Goal: Task Accomplishment & Management: Complete application form

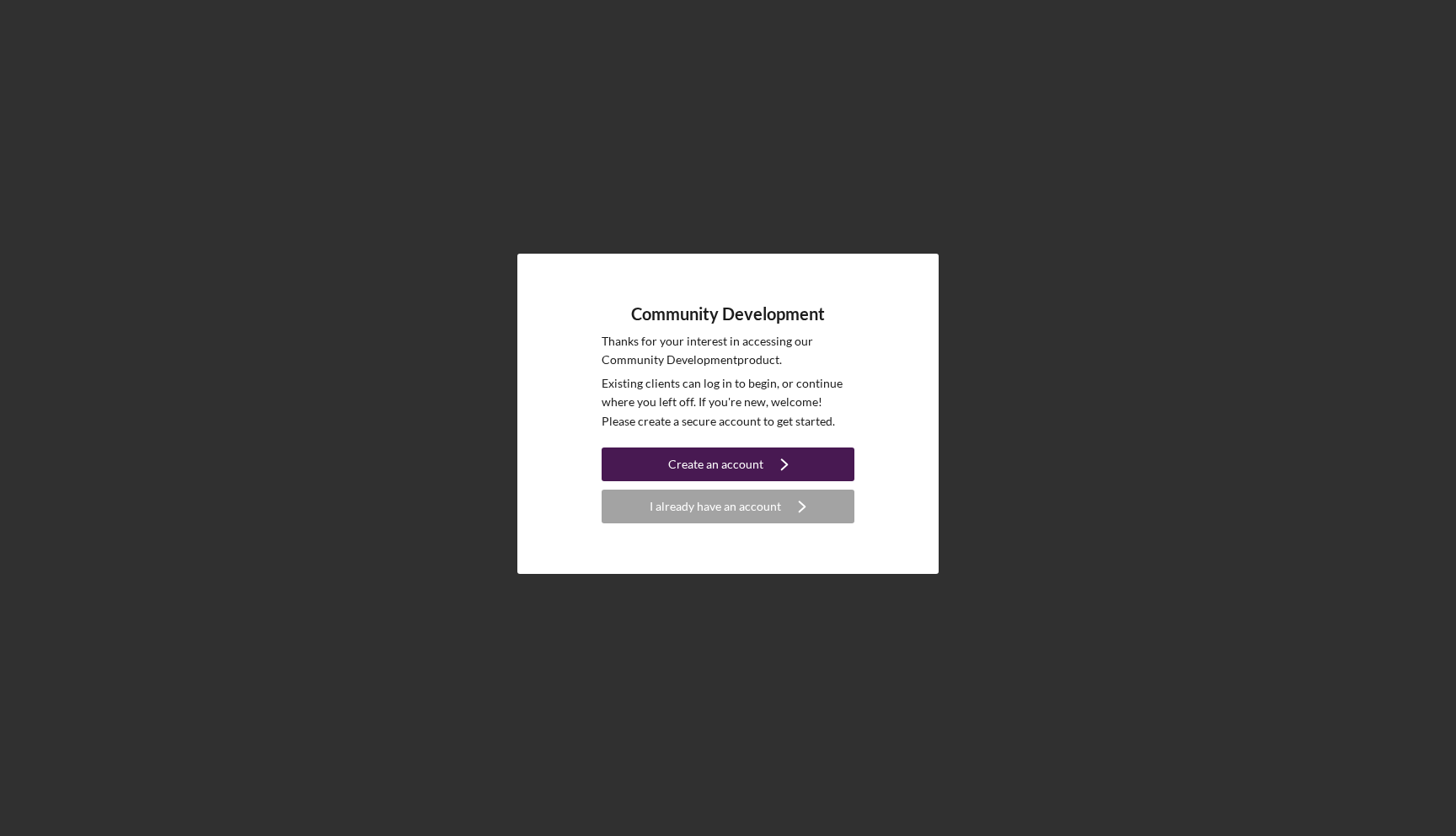
click at [758, 465] on div "Create an account" at bounding box center [716, 465] width 95 height 34
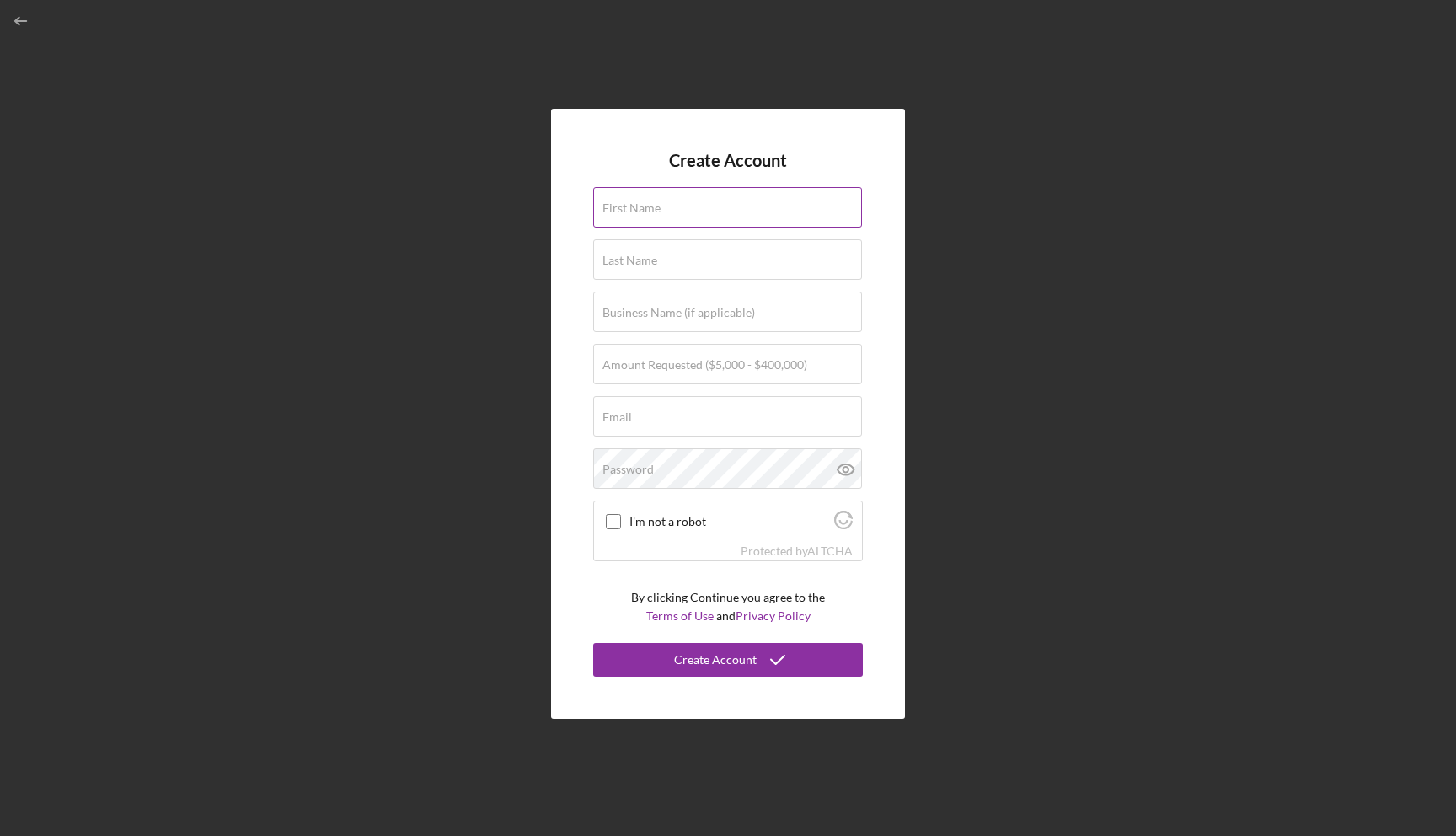
click at [720, 210] on input "First Name" at bounding box center [727, 207] width 269 height 40
type input "ErNiko"
type input "Organized Uplifting Resources & Strategies (OURS)"
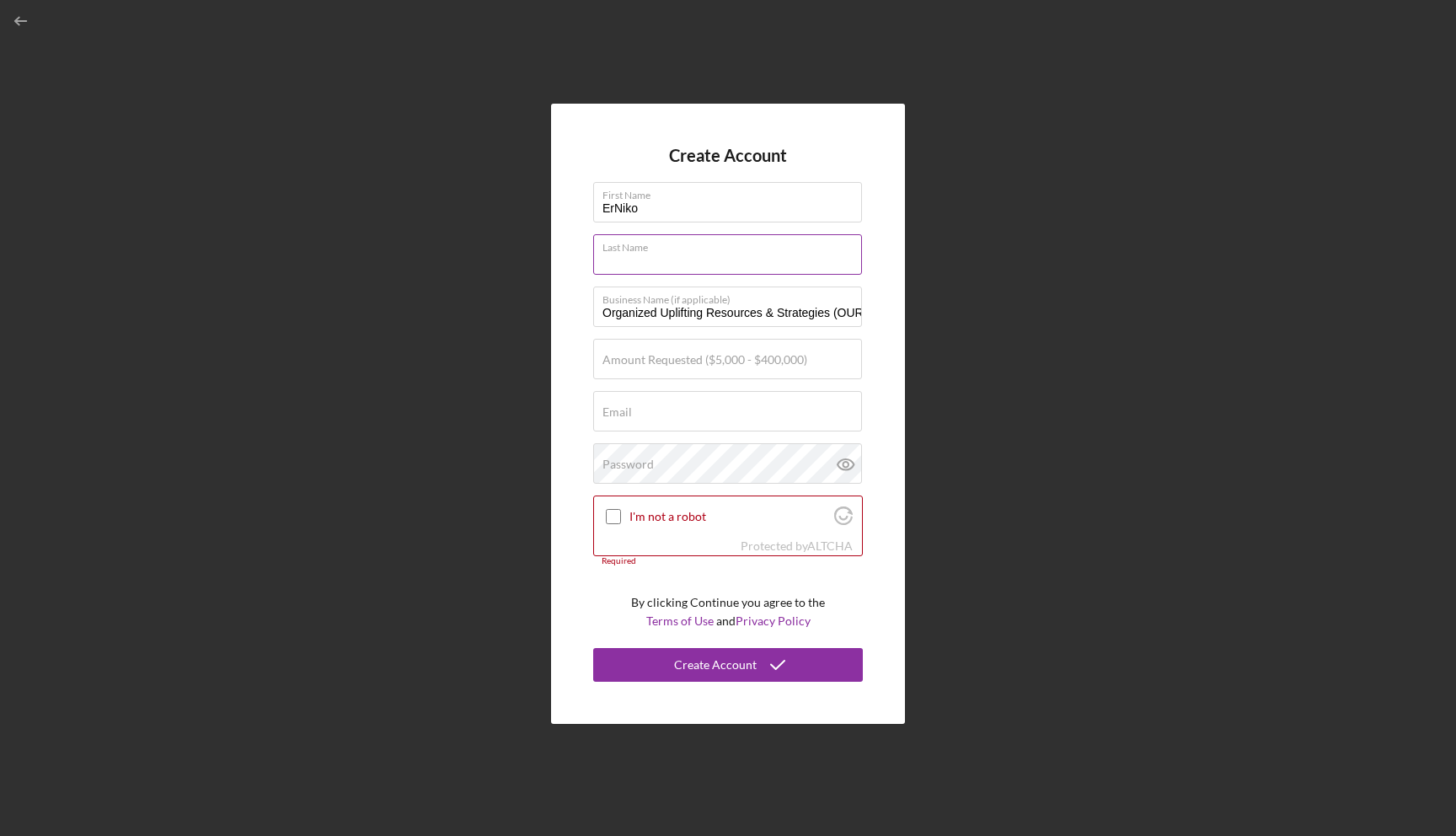
click at [659, 263] on input "Last Name" at bounding box center [727, 254] width 269 height 40
type input "Brown"
type input "[EMAIL_ADDRESS][DOMAIN_NAME]"
click at [716, 357] on label "Amount Requested ($5,000 - $400,000)" at bounding box center [705, 359] width 205 height 13
click at [716, 357] on input "Amount Requested ($5,000 - $400,000)" at bounding box center [727, 358] width 269 height 40
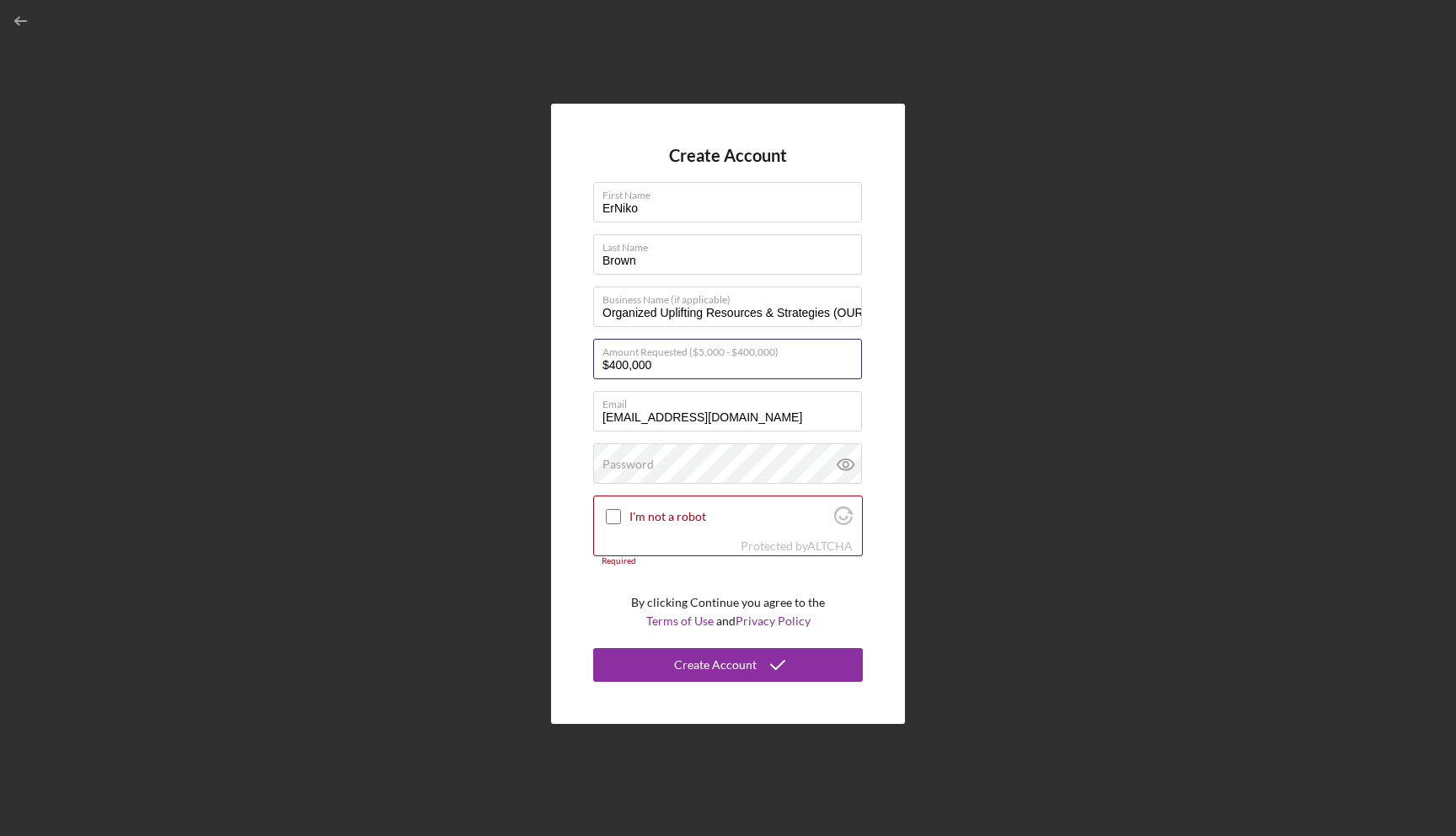
type input "$400,000"
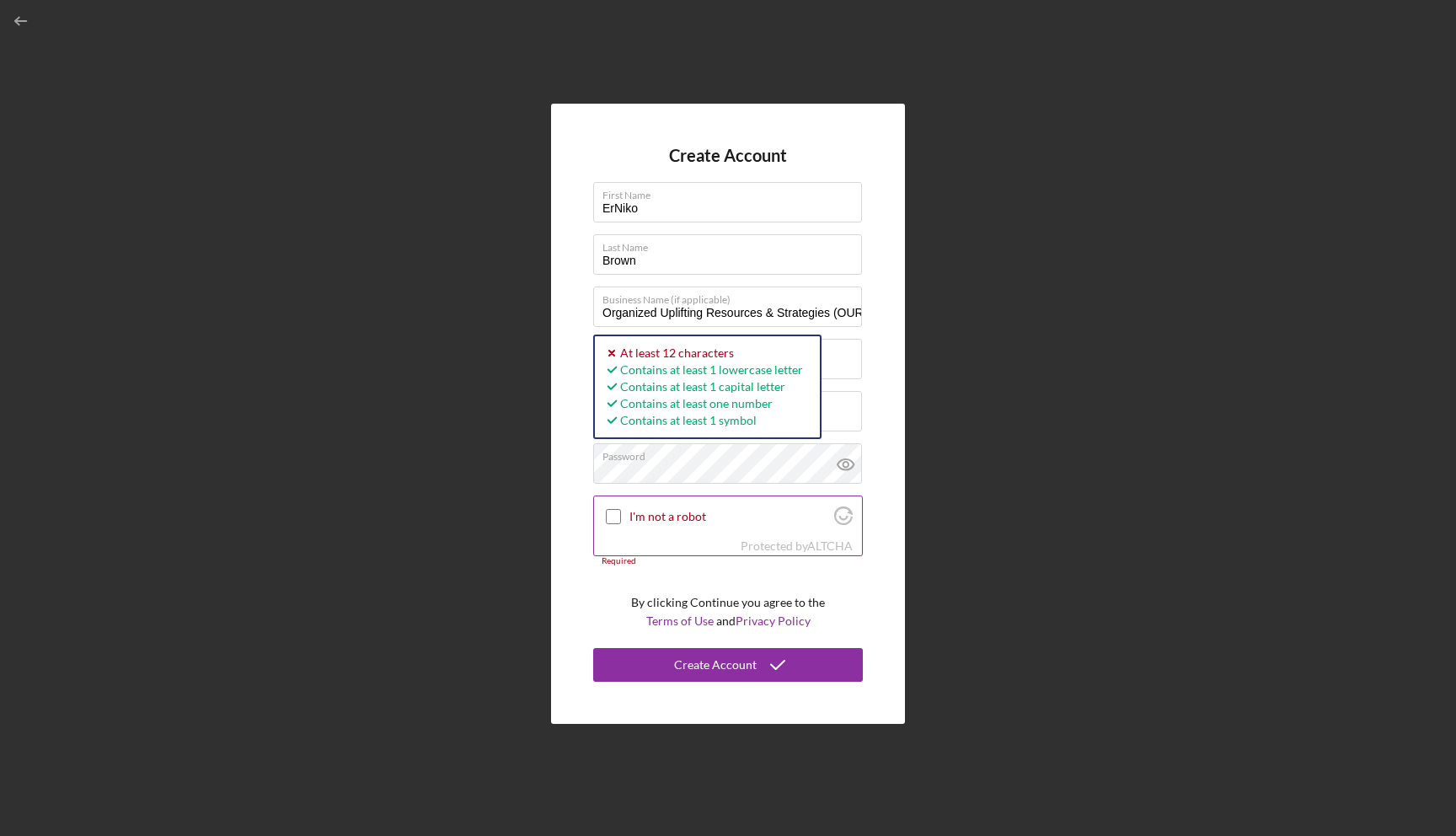
click at [609, 510] on div at bounding box center [613, 517] width 20 height 20
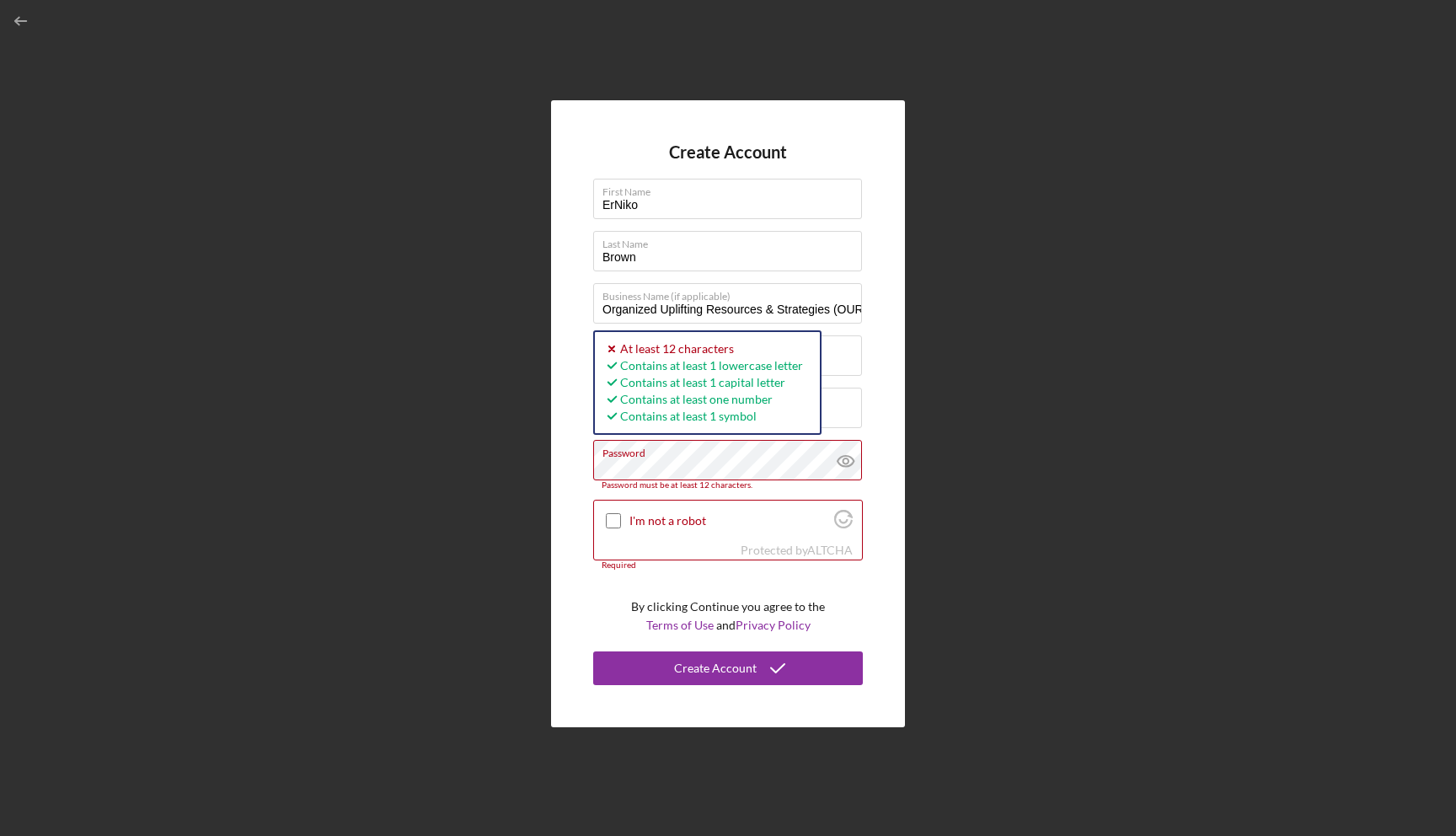
click at [589, 465] on div "Create Account First Name [PERSON_NAME] Last Name Brown Business Name (if appli…" at bounding box center [728, 414] width 354 height 627
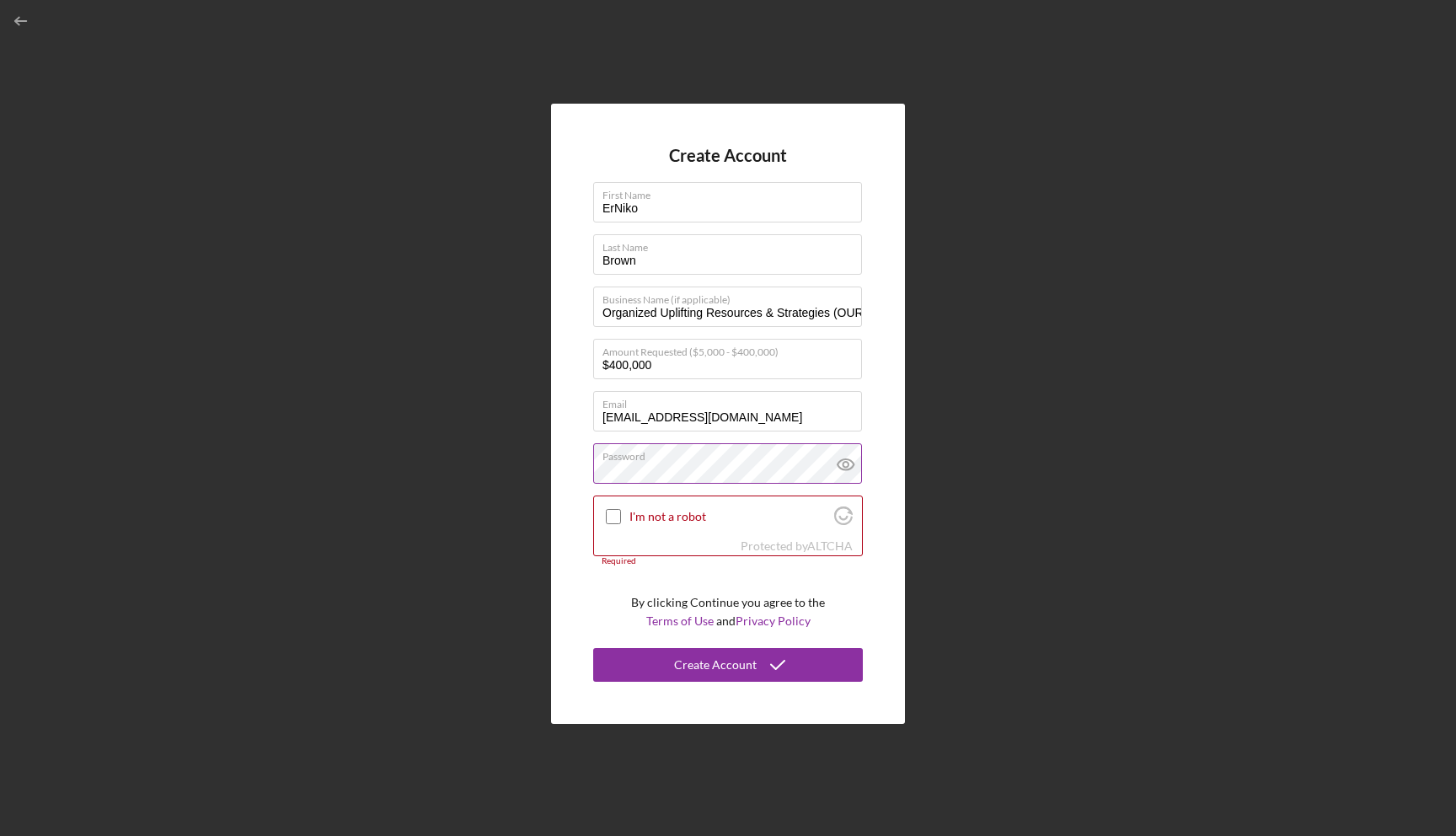
click at [852, 465] on icon at bounding box center [845, 465] width 16 height 11
click at [615, 511] on input "I'm not a robot" at bounding box center [613, 517] width 15 height 15
checkbox input "true"
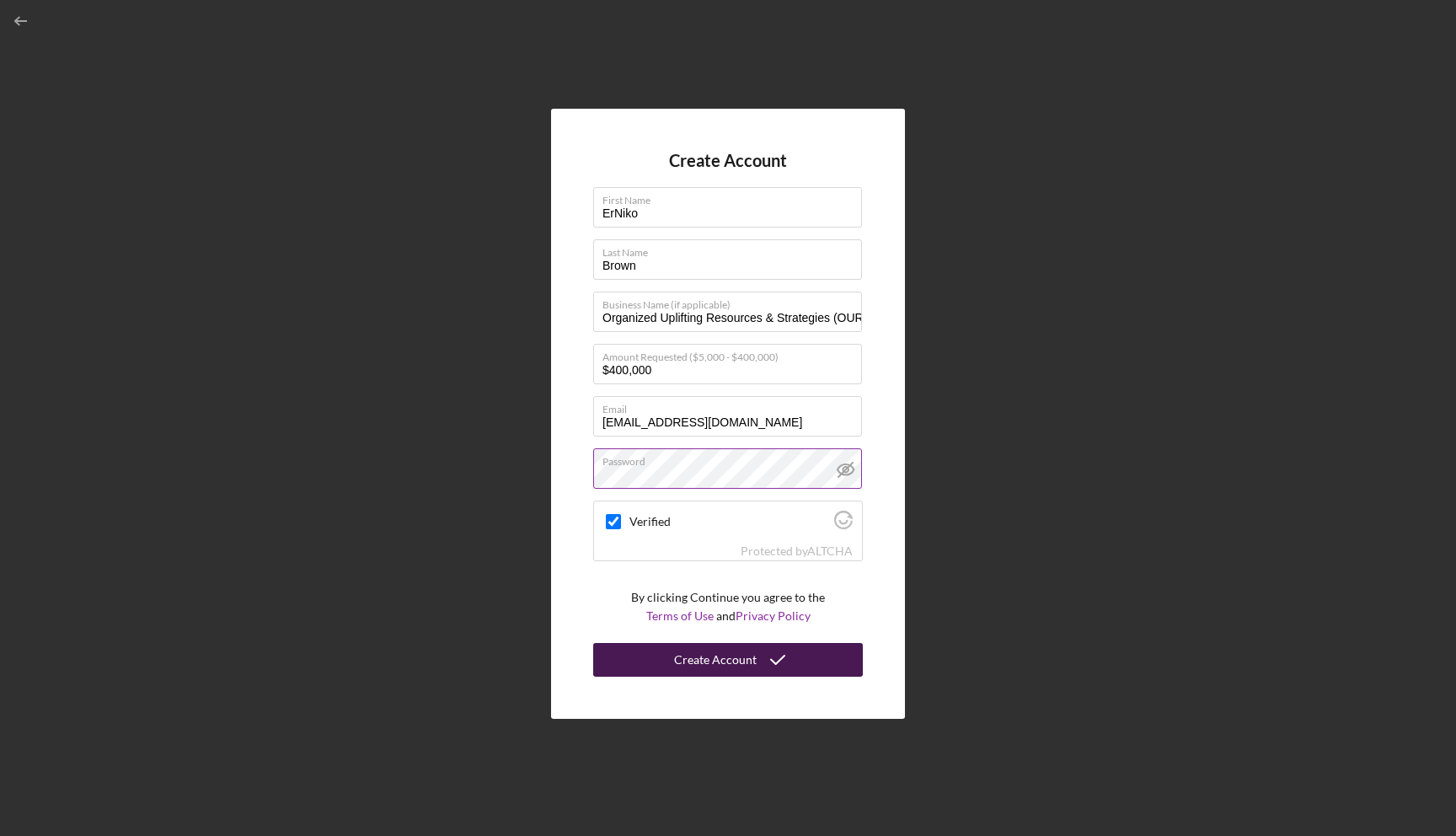
click at [743, 658] on div "Create Account" at bounding box center [715, 659] width 83 height 34
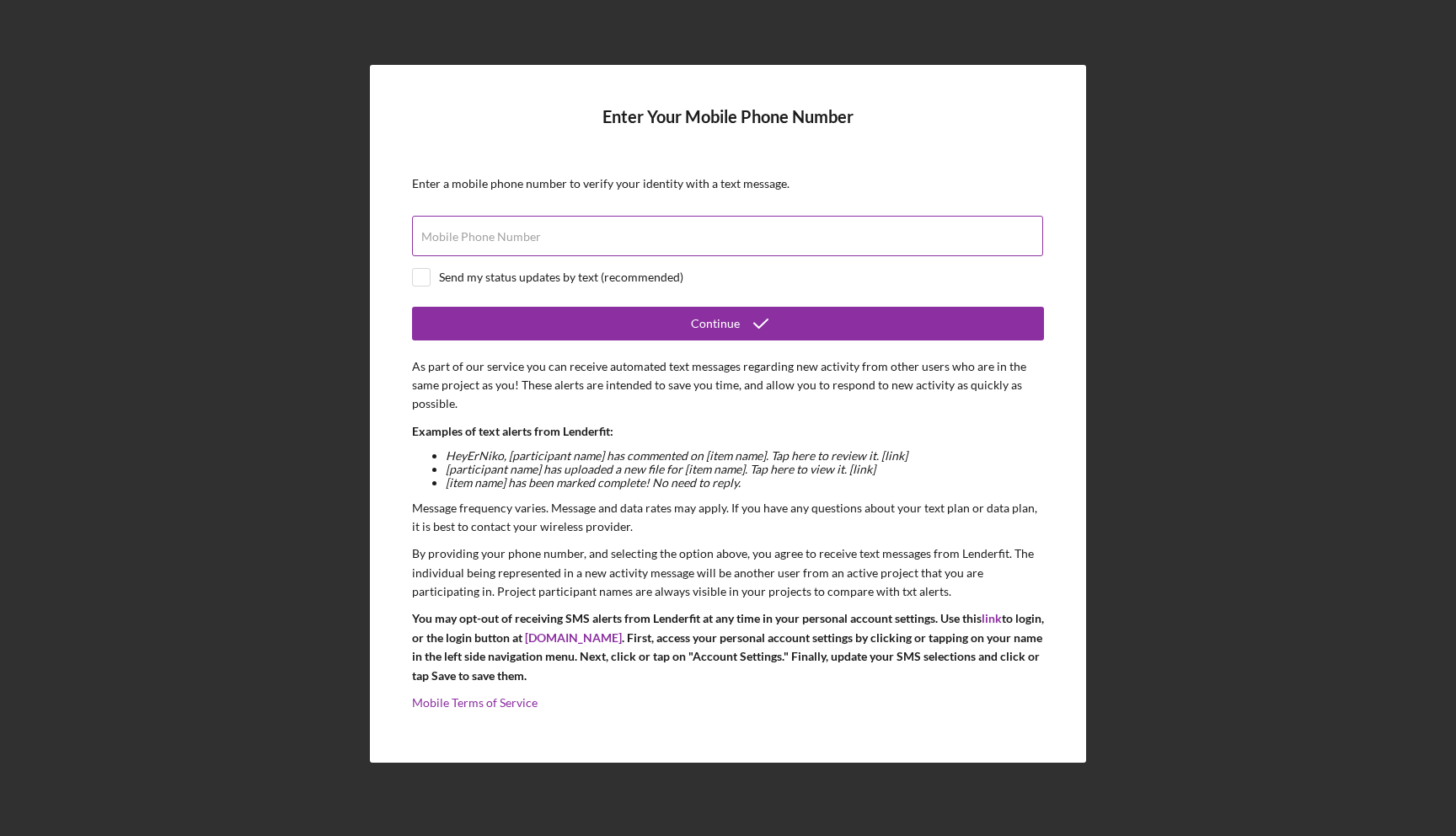
click at [757, 239] on input "Mobile Phone Number" at bounding box center [728, 236] width 631 height 40
type input "[PHONE_NUMBER]"
click at [425, 274] on input "checkbox" at bounding box center [421, 277] width 17 height 17
checkbox input "true"
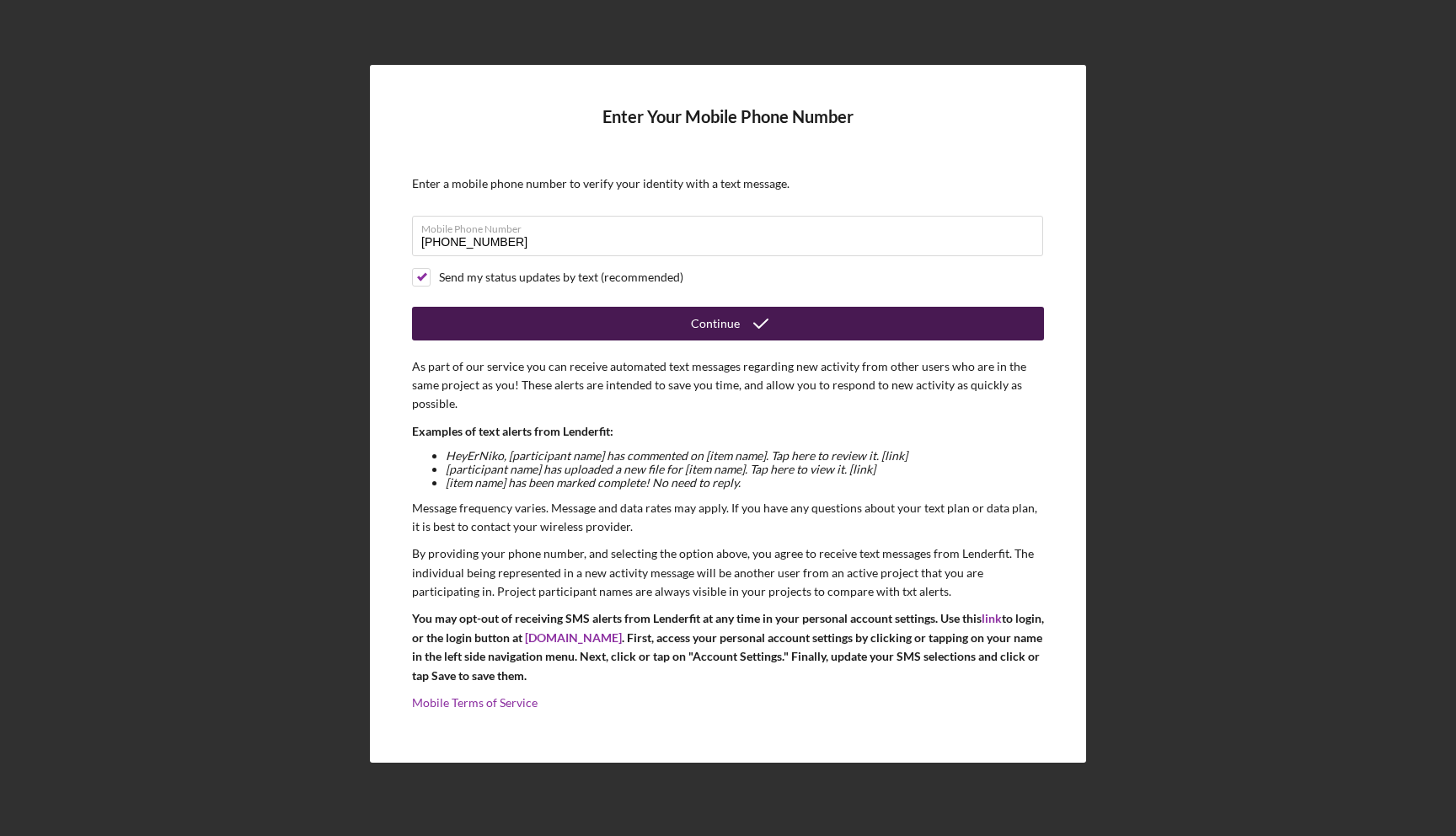
click at [740, 321] on icon "submit" at bounding box center [761, 323] width 42 height 42
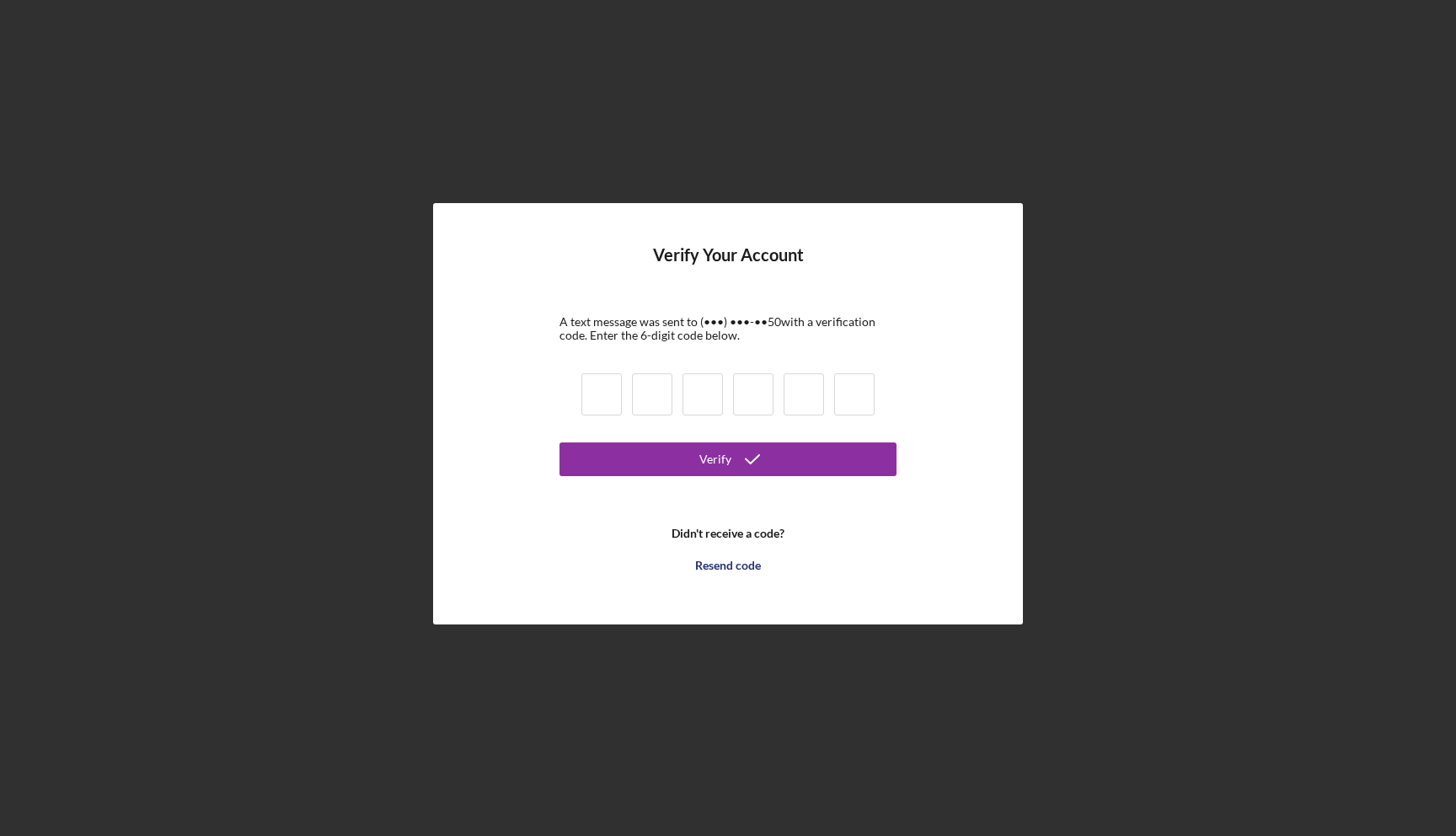
click at [611, 390] on input at bounding box center [600, 394] width 40 height 42
type input "8"
type input "9"
type input "6"
type input "2"
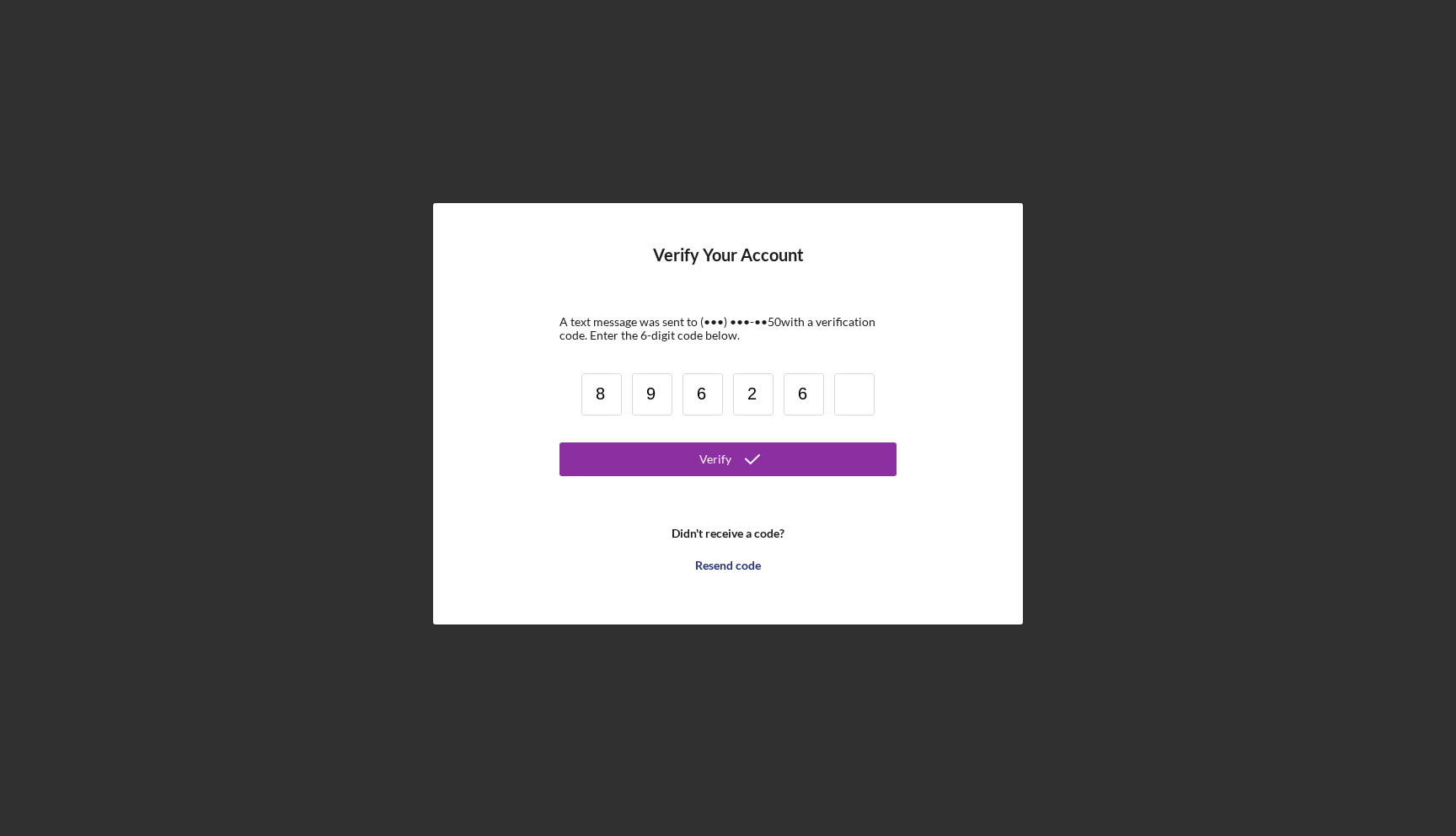
type input "6"
type input "3"
click at [767, 450] on icon "submit" at bounding box center [752, 459] width 42 height 42
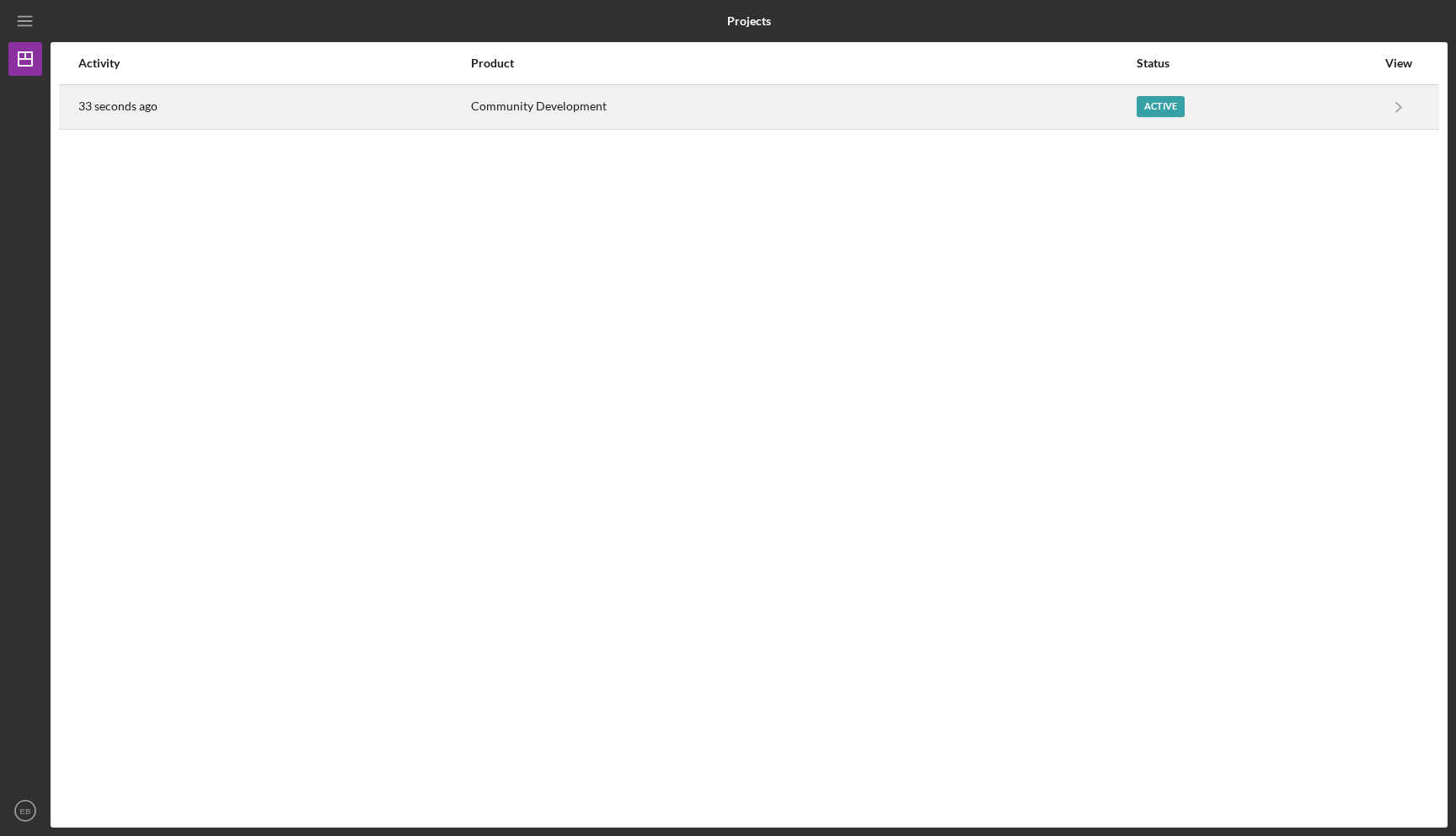
click at [1172, 108] on div "Active" at bounding box center [1161, 106] width 48 height 21
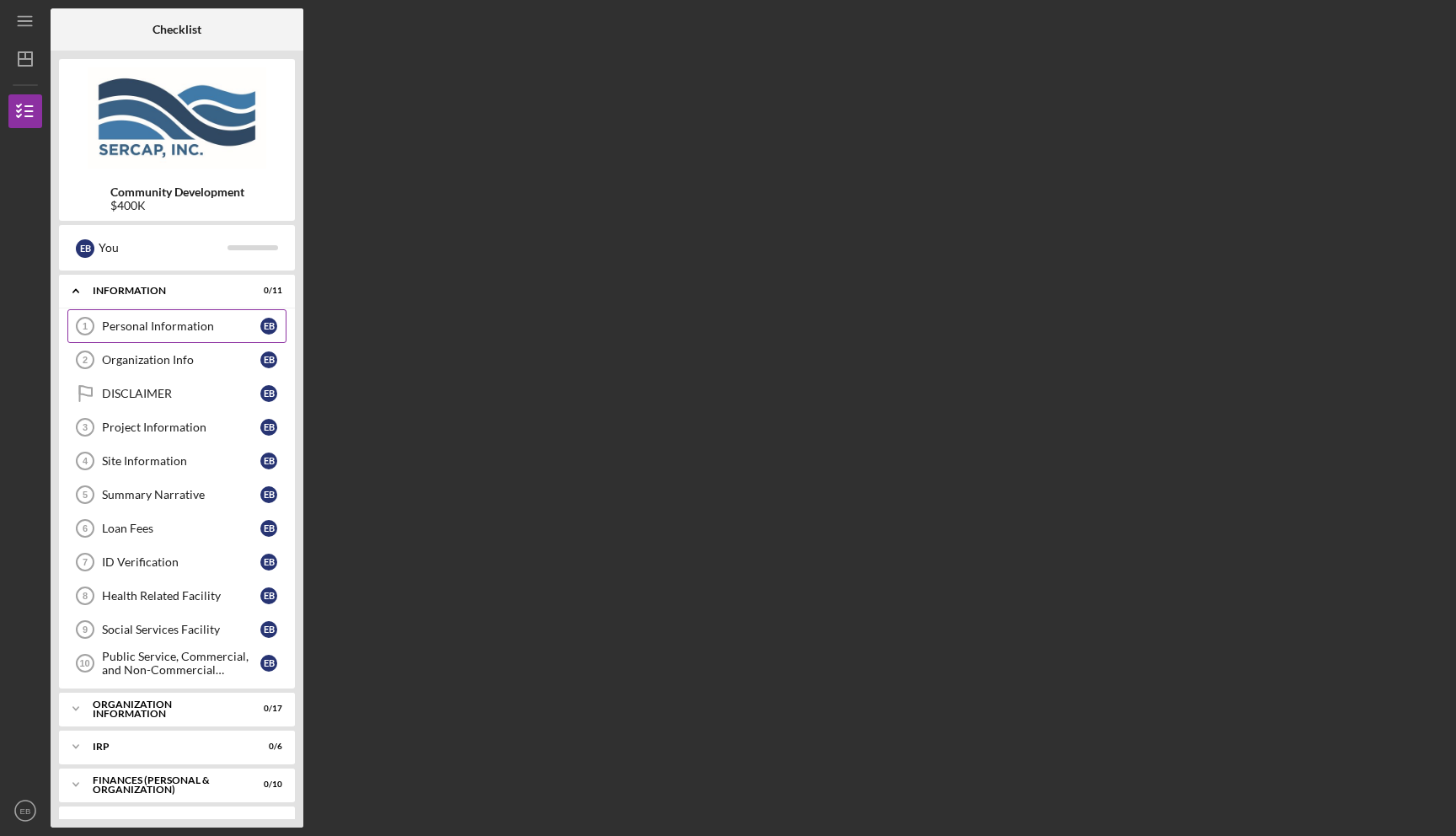
scroll to position [13, 0]
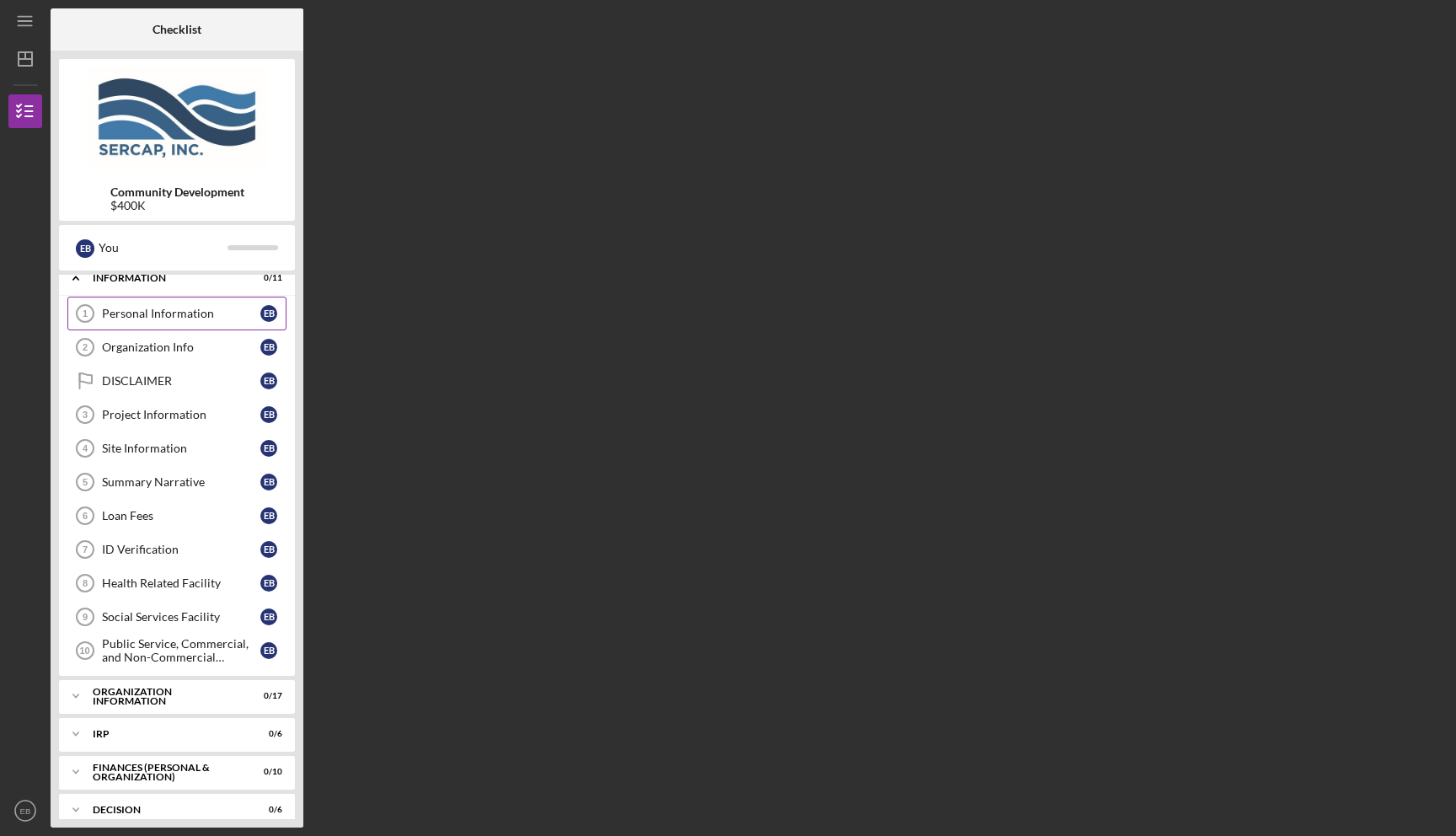
click at [164, 323] on link "Personal Information 1 Personal Information E B" at bounding box center [176, 314] width 219 height 34
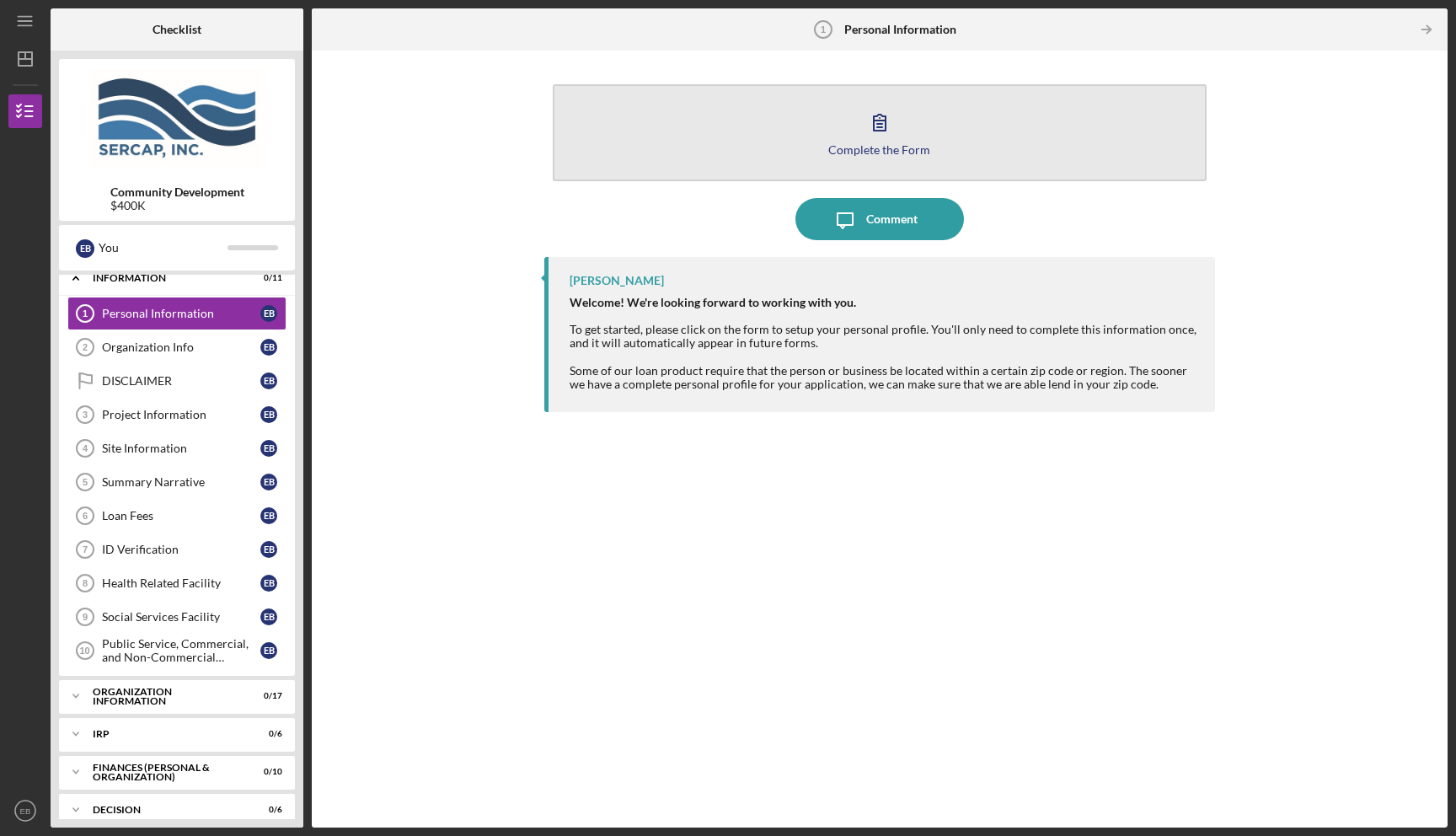
click at [884, 126] on icon "button" at bounding box center [879, 122] width 12 height 16
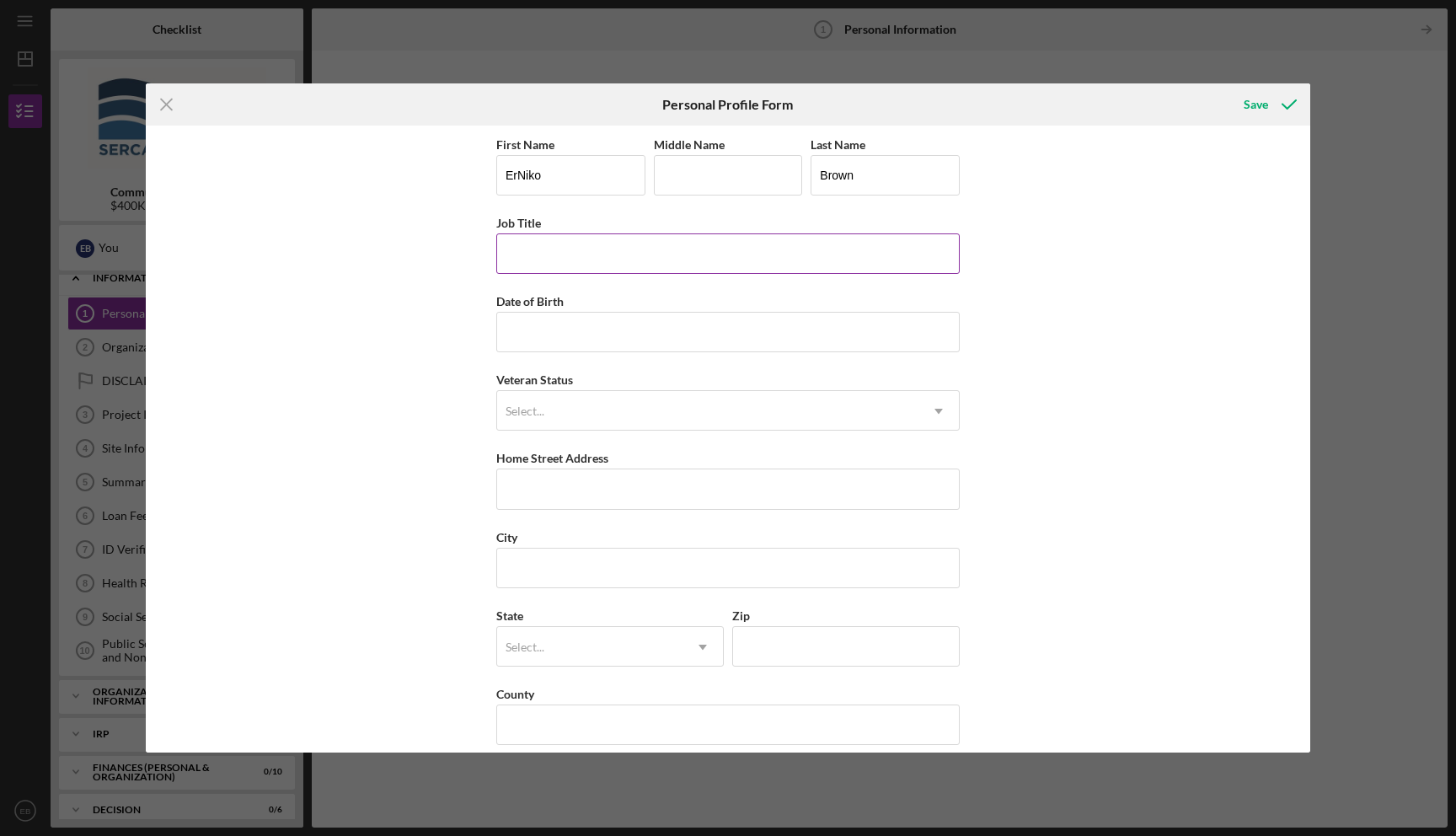
click at [586, 254] on input "Job Title" at bounding box center [728, 253] width 464 height 40
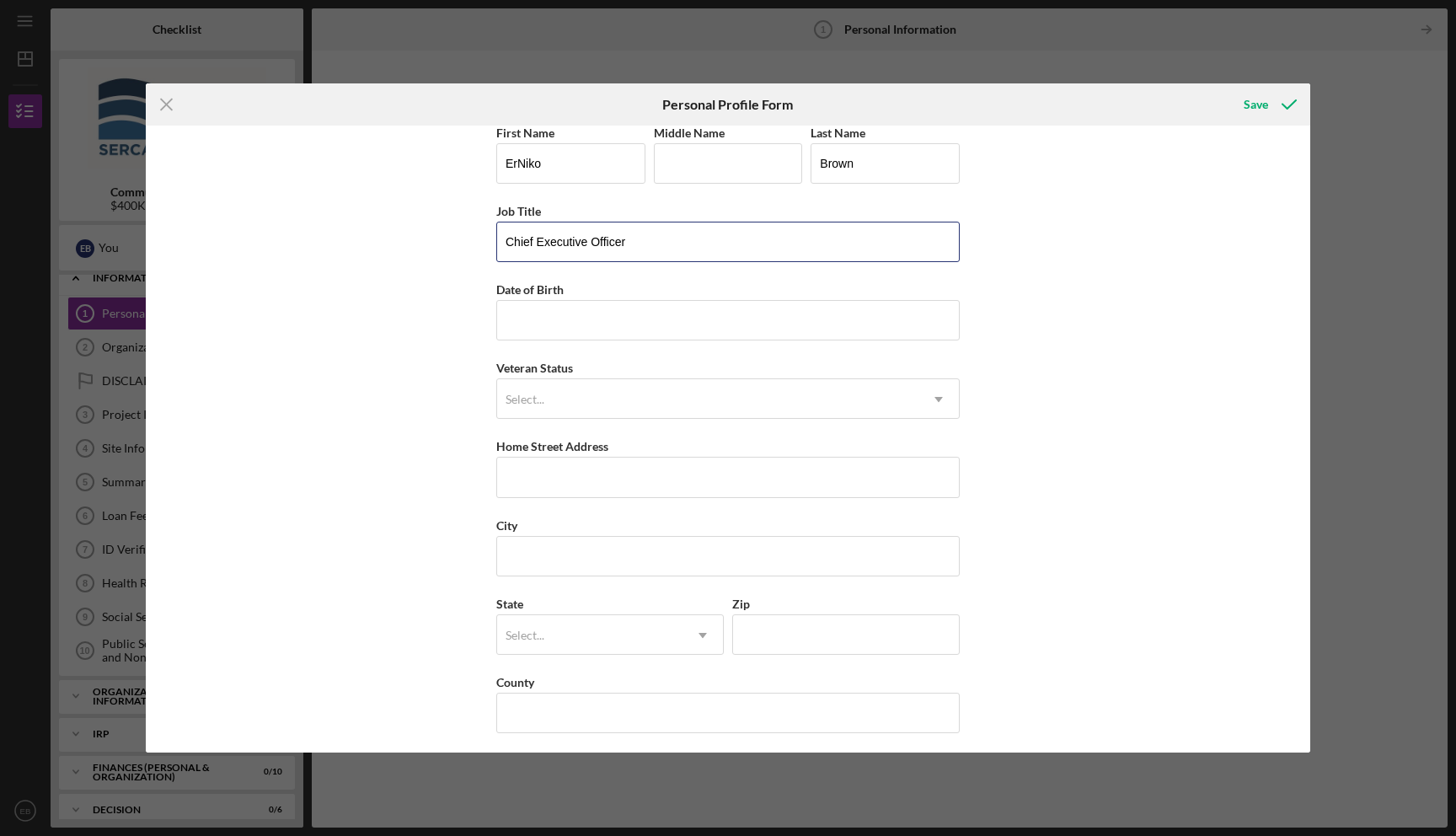
scroll to position [18, 0]
type input "Chief Executive Officer"
click at [522, 306] on input "Date of Birth" at bounding box center [728, 314] width 464 height 40
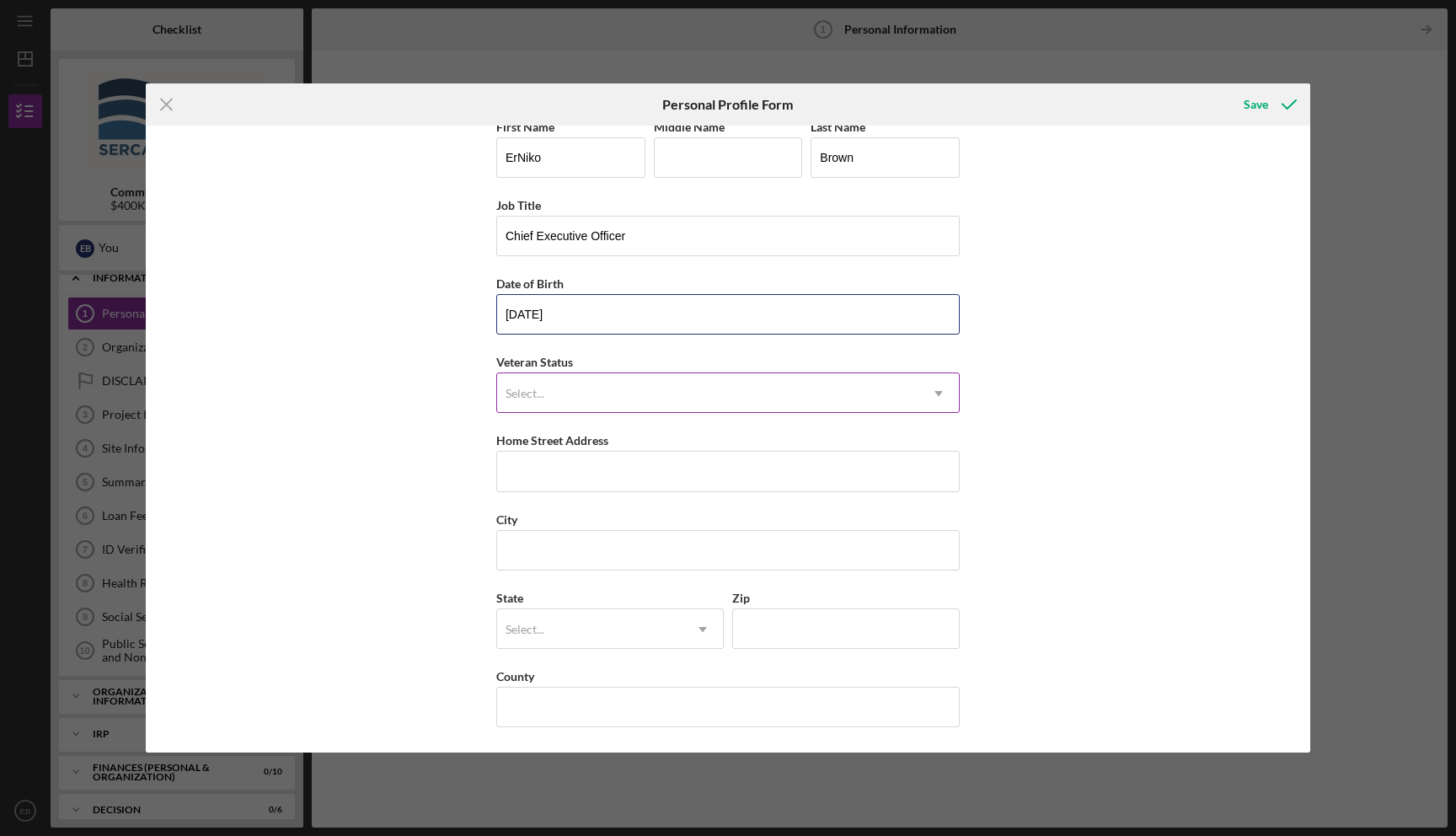
type input "[DATE]"
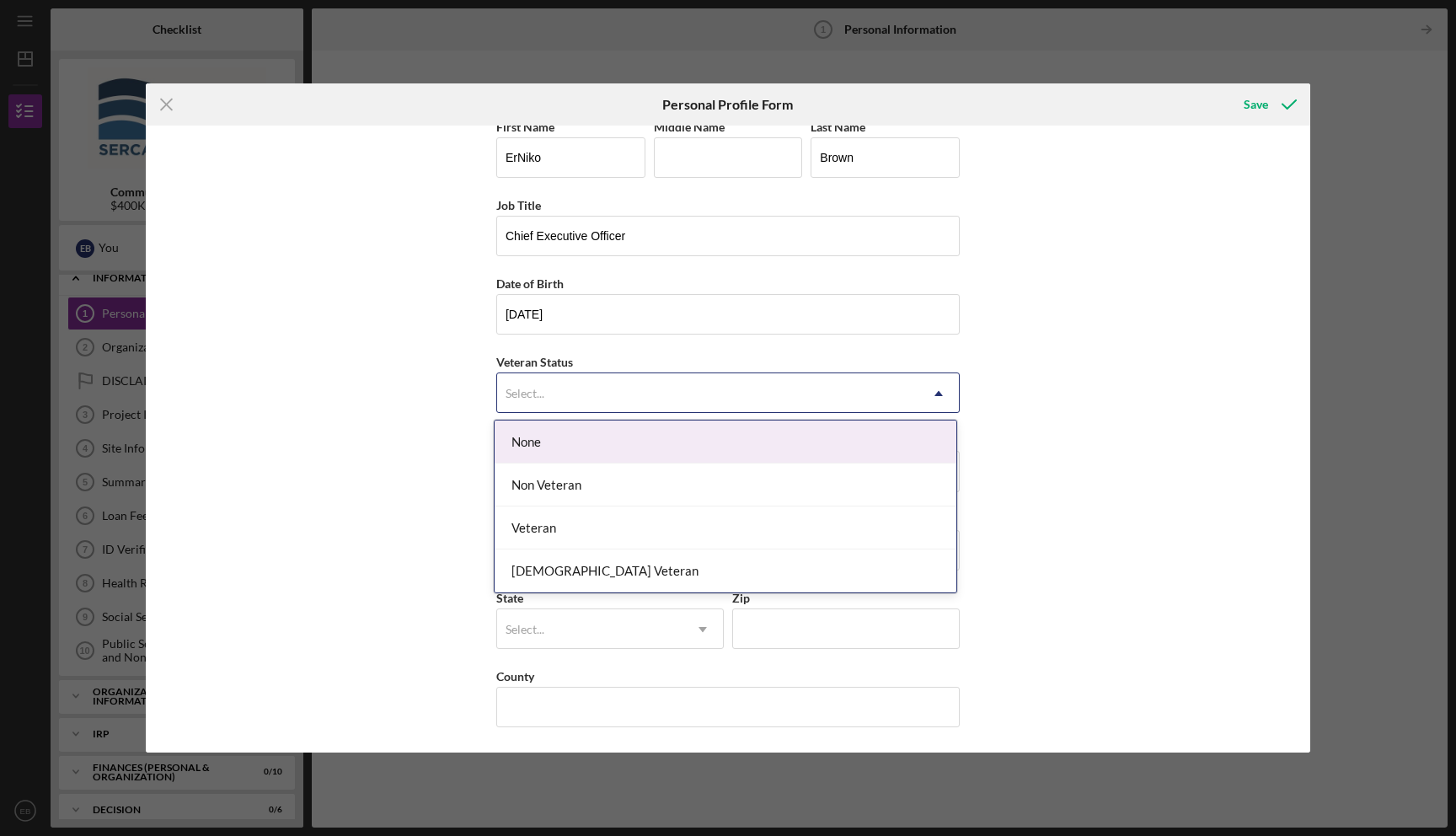
click at [767, 407] on div "Select..." at bounding box center [708, 394] width 421 height 39
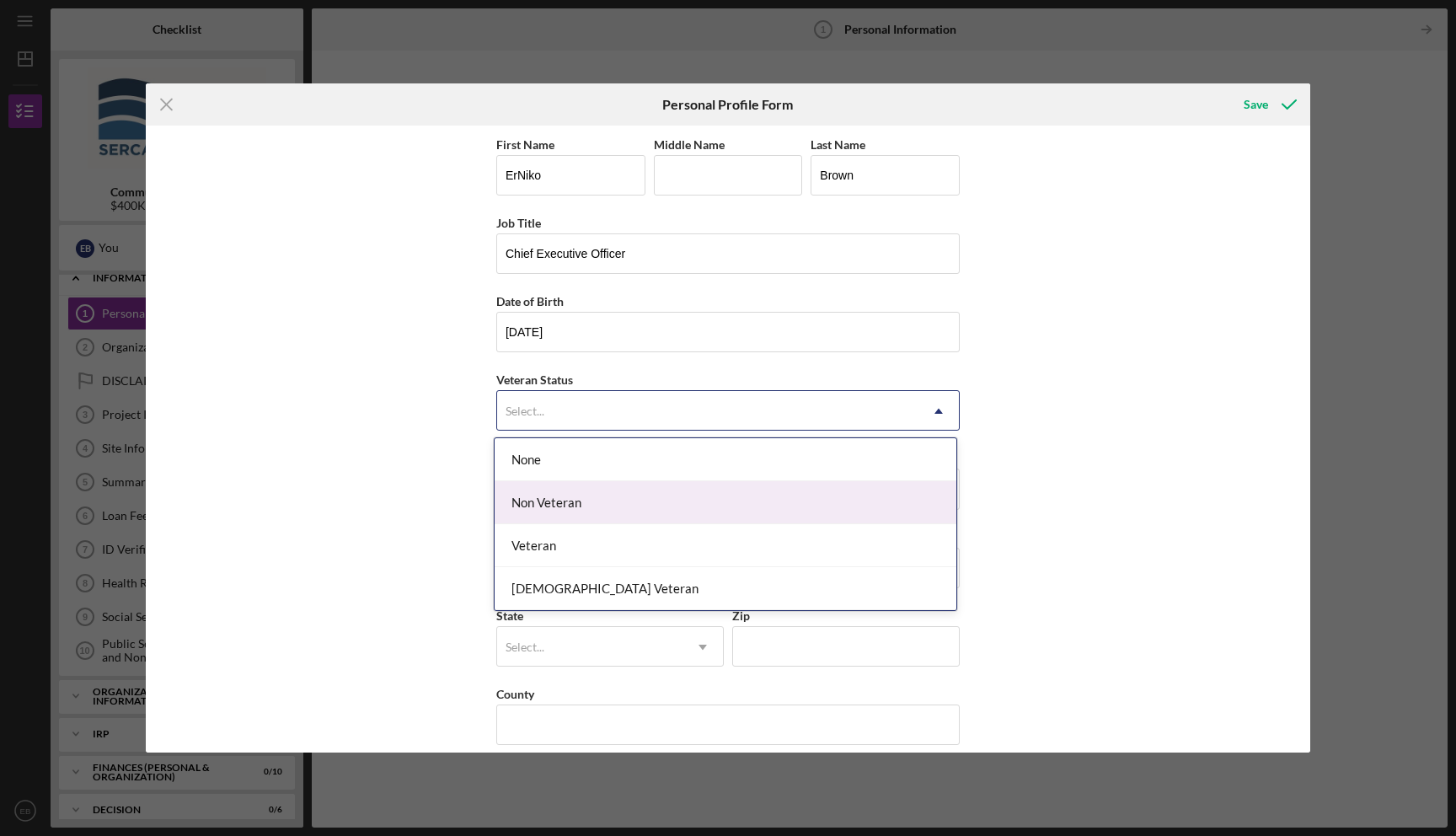
click at [655, 503] on div "Non Veteran" at bounding box center [725, 503] width 462 height 43
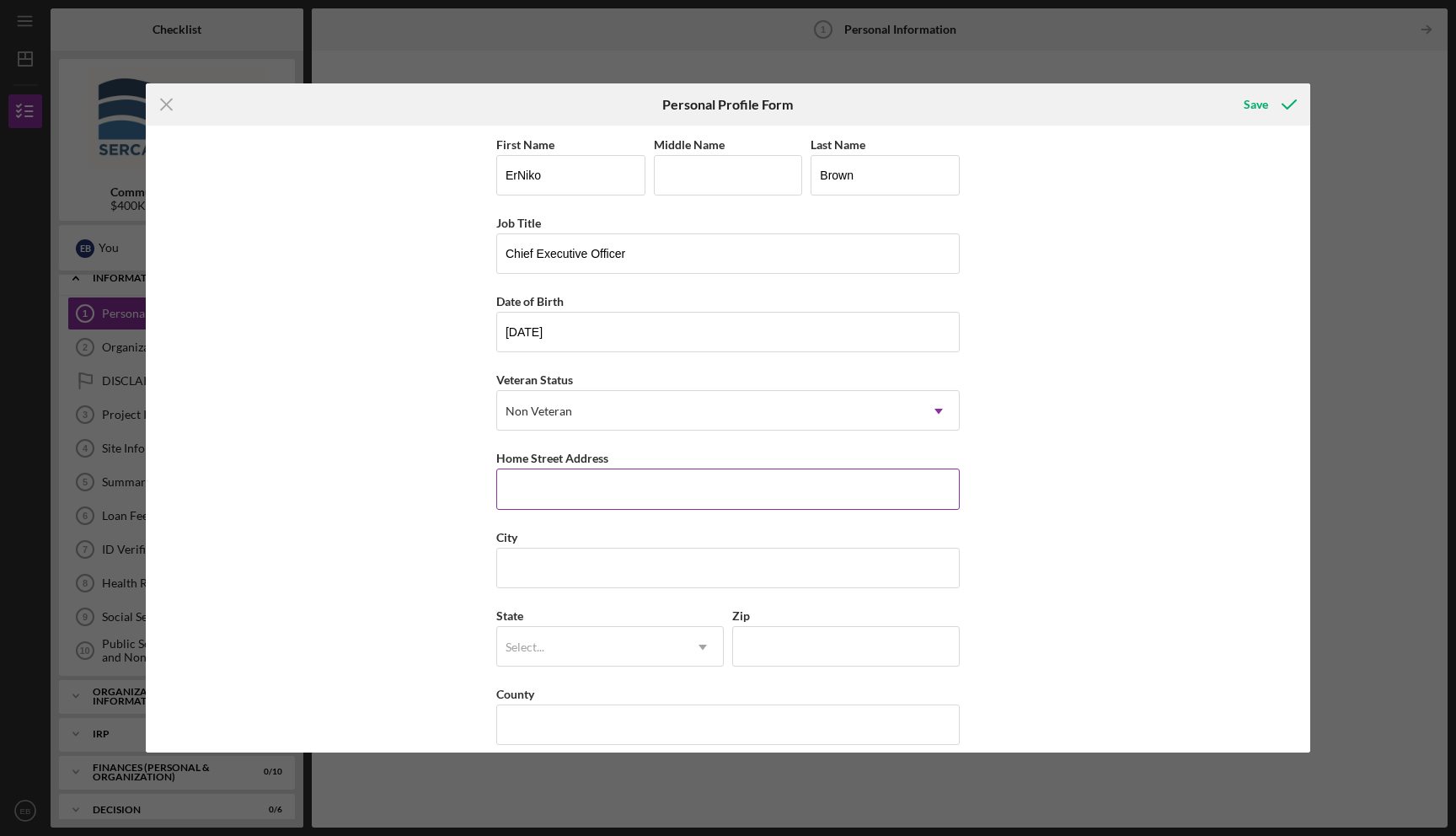
click at [599, 498] on input "Home Street Address" at bounding box center [728, 488] width 464 height 40
type input "[STREET_ADDRESS]"
type input "[GEOGRAPHIC_DATA]"
type input "SC"
type input "29840"
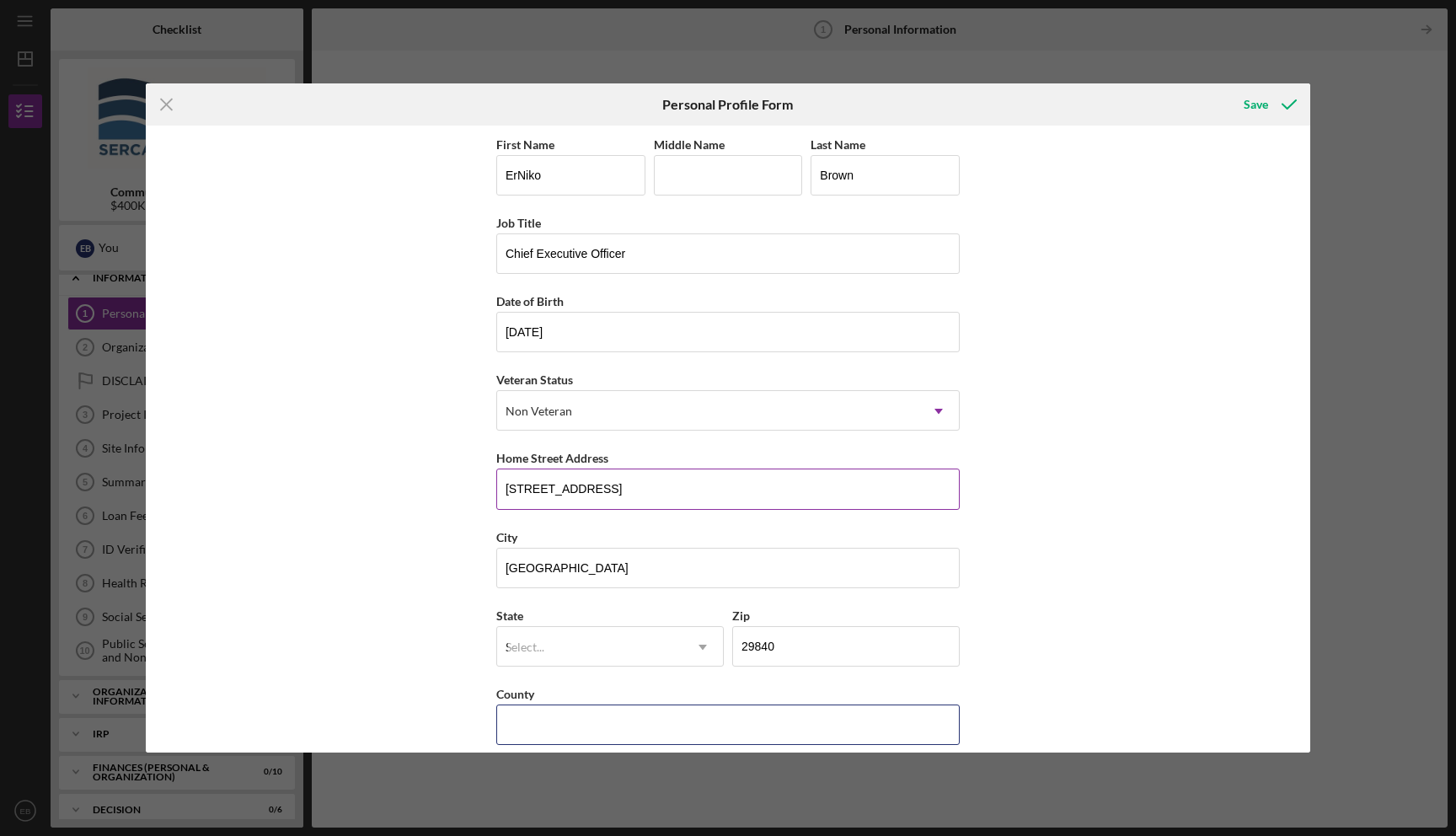
type input "[GEOGRAPHIC_DATA]"
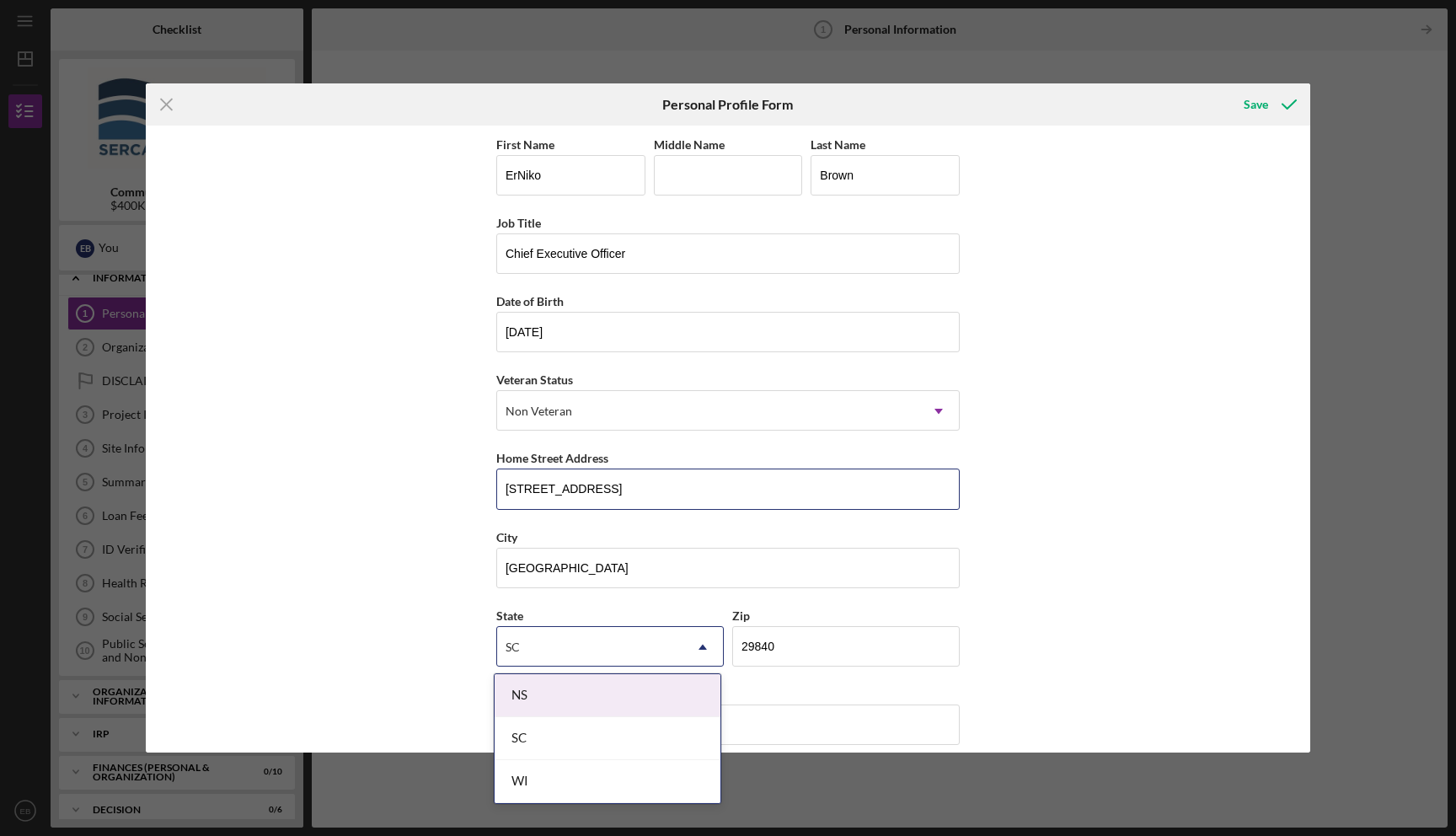
scroll to position [18, 0]
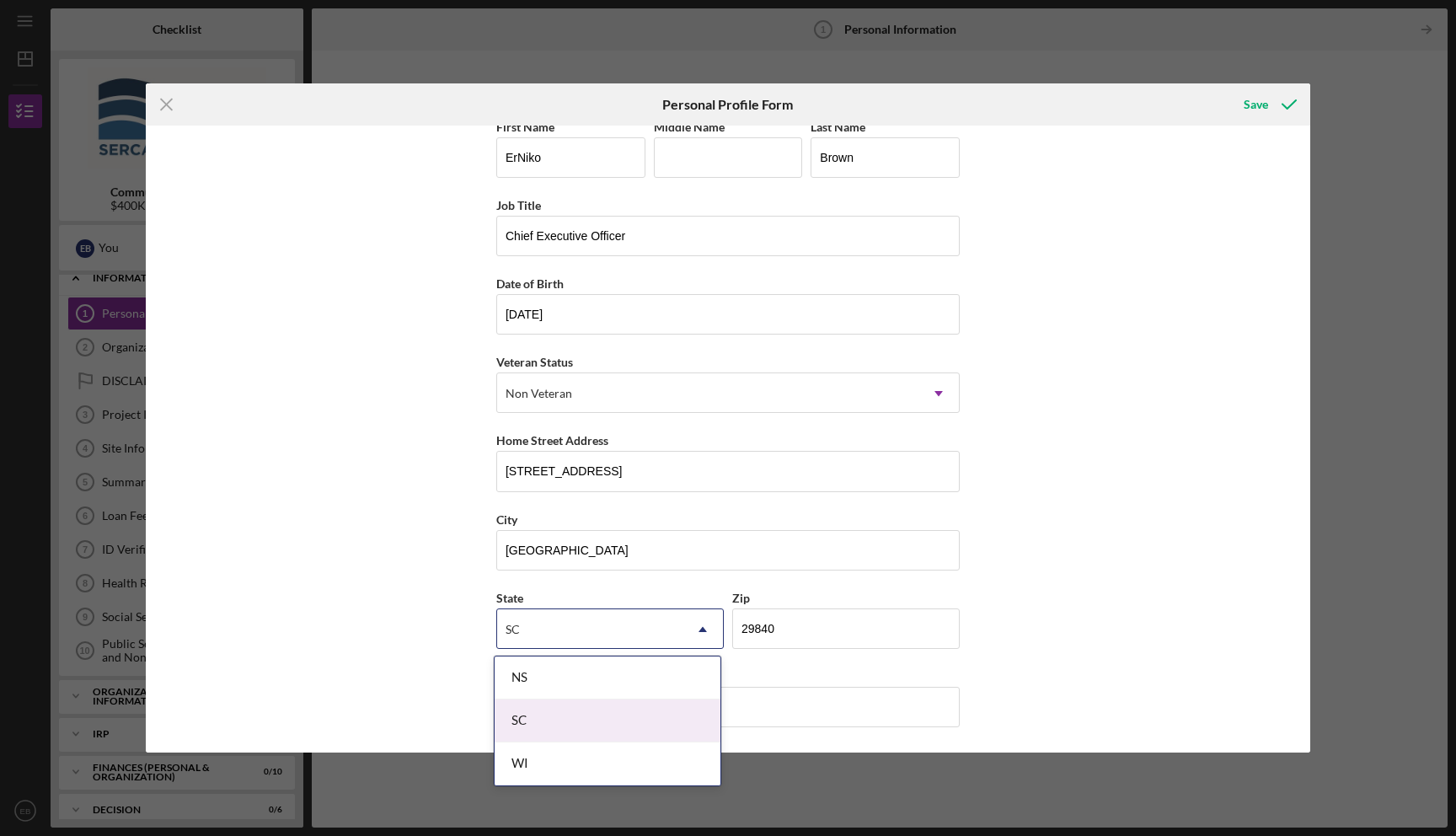
click at [623, 721] on div "SC" at bounding box center [607, 721] width 226 height 43
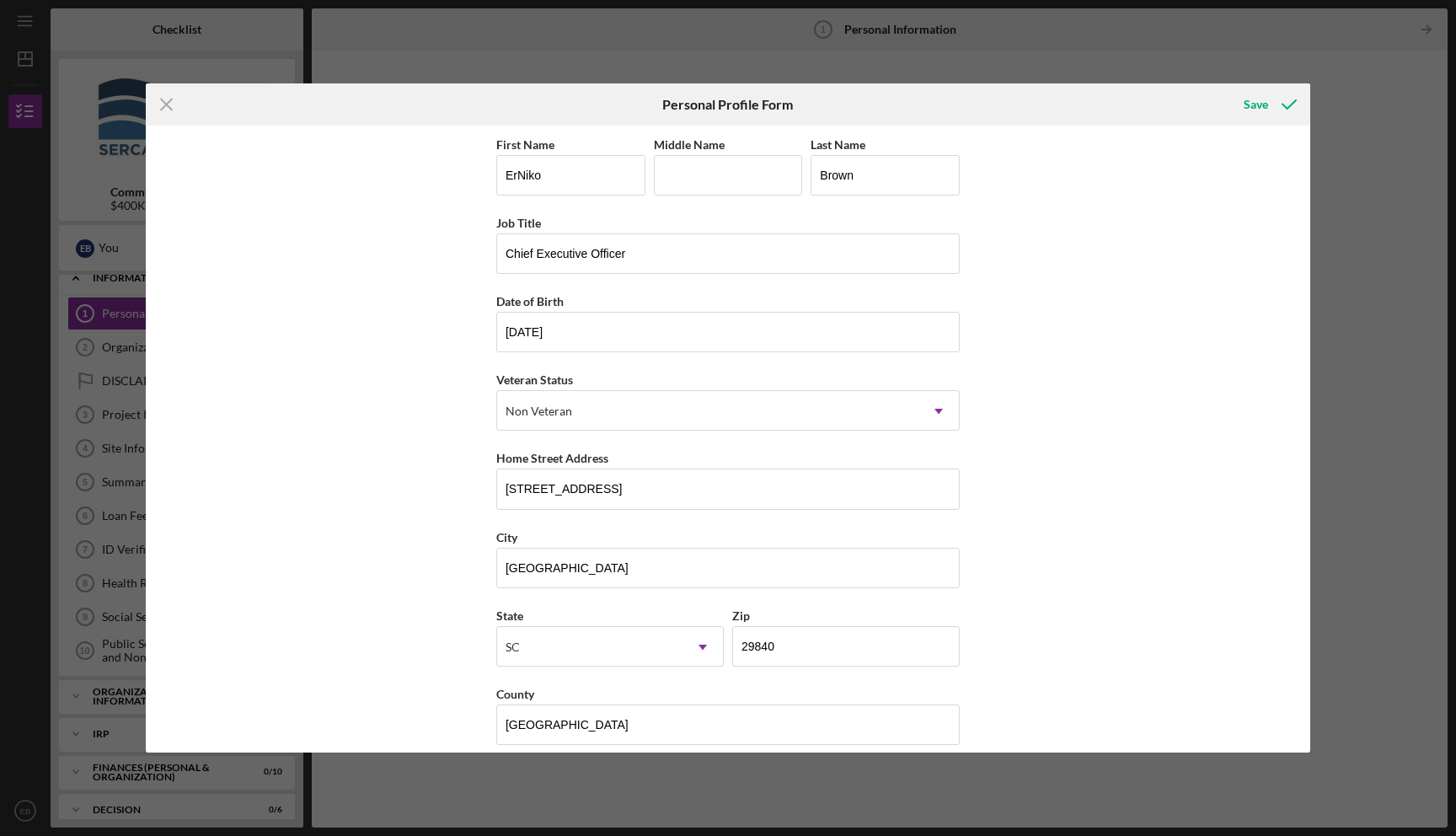
scroll to position [13, 0]
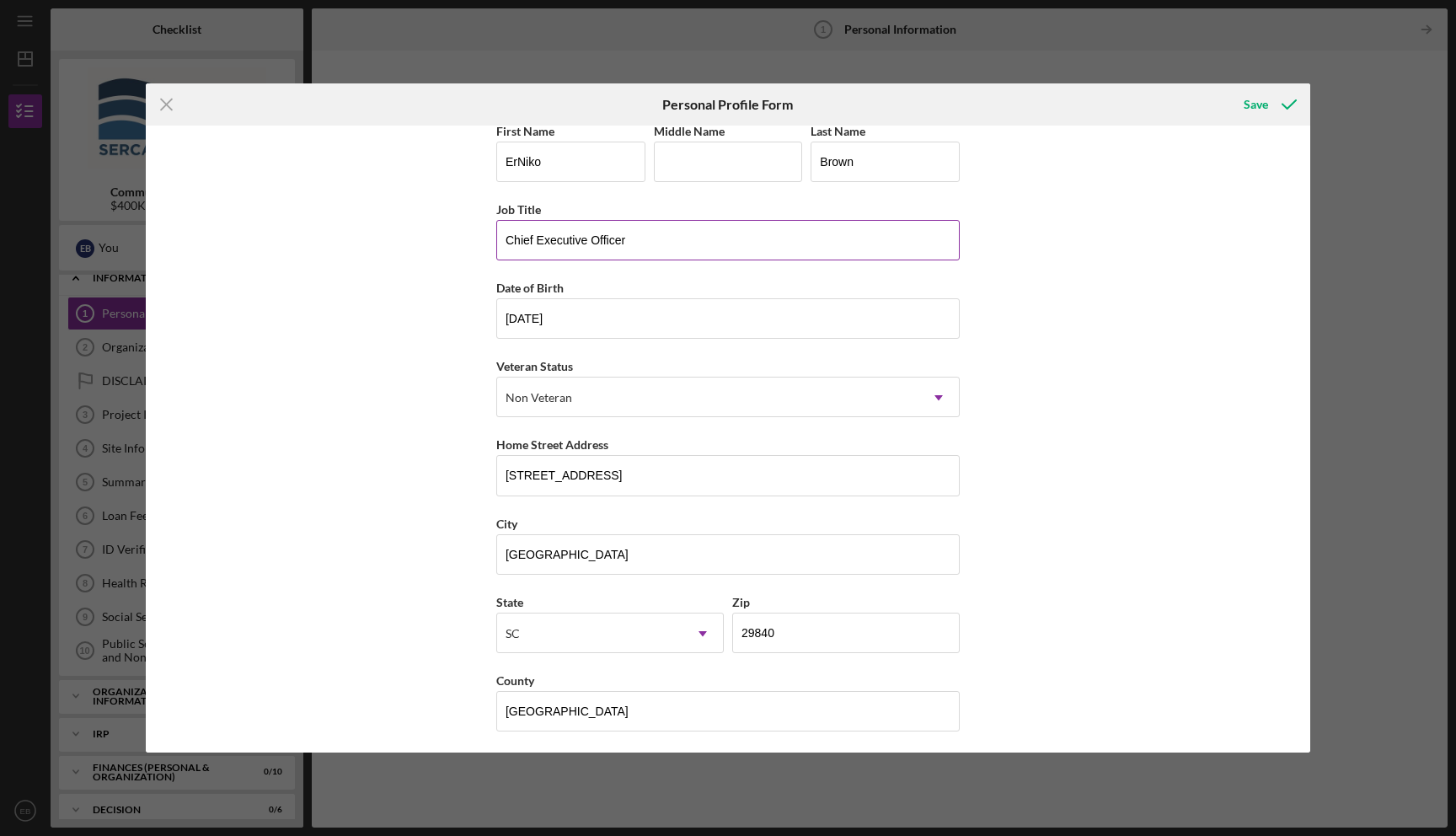
click at [503, 242] on input "Chief Executive Officer" at bounding box center [728, 239] width 464 height 40
click at [1248, 102] on div "Save" at bounding box center [1256, 104] width 24 height 34
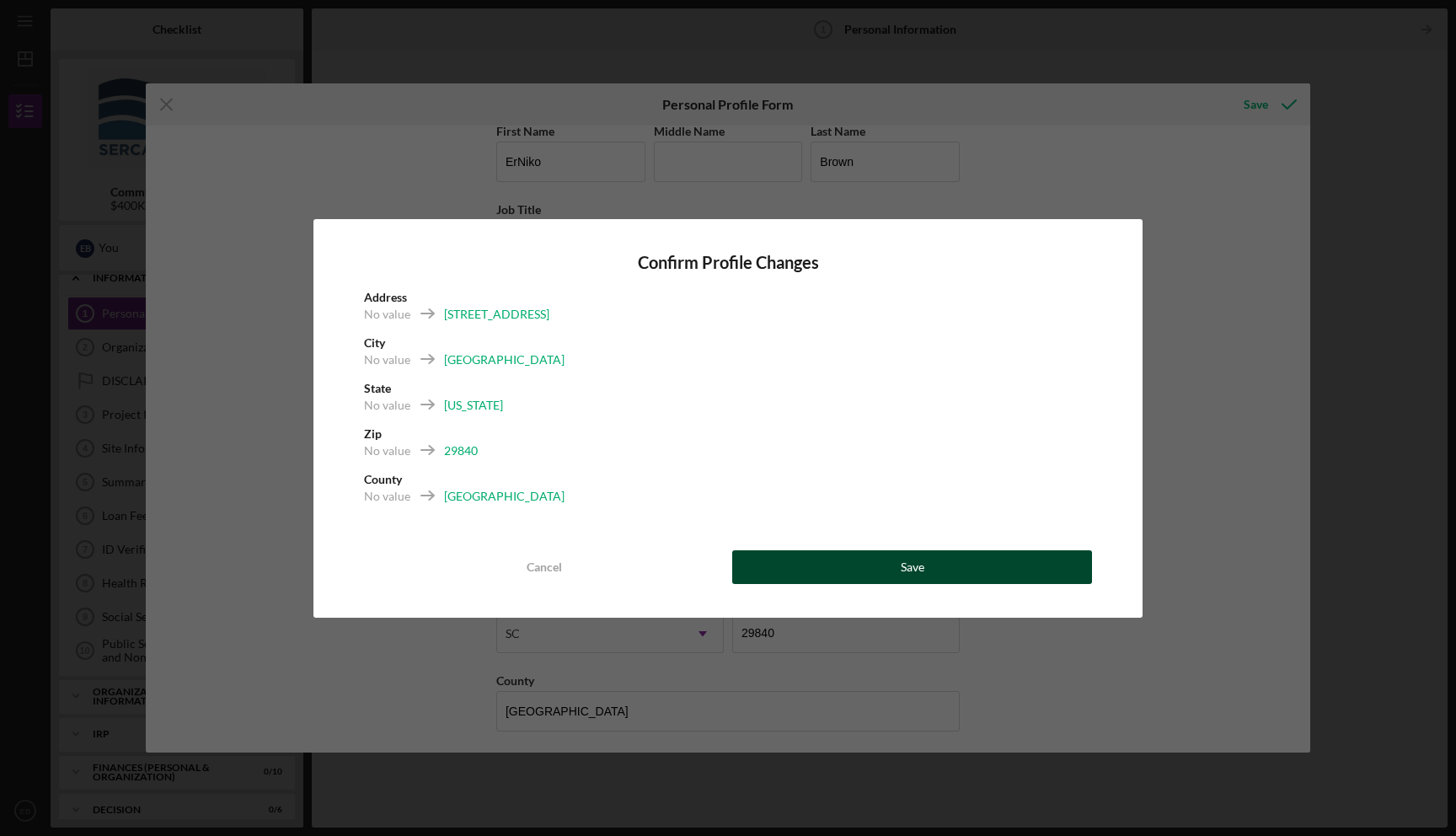
click at [906, 567] on div "Save" at bounding box center [911, 567] width 23 height 34
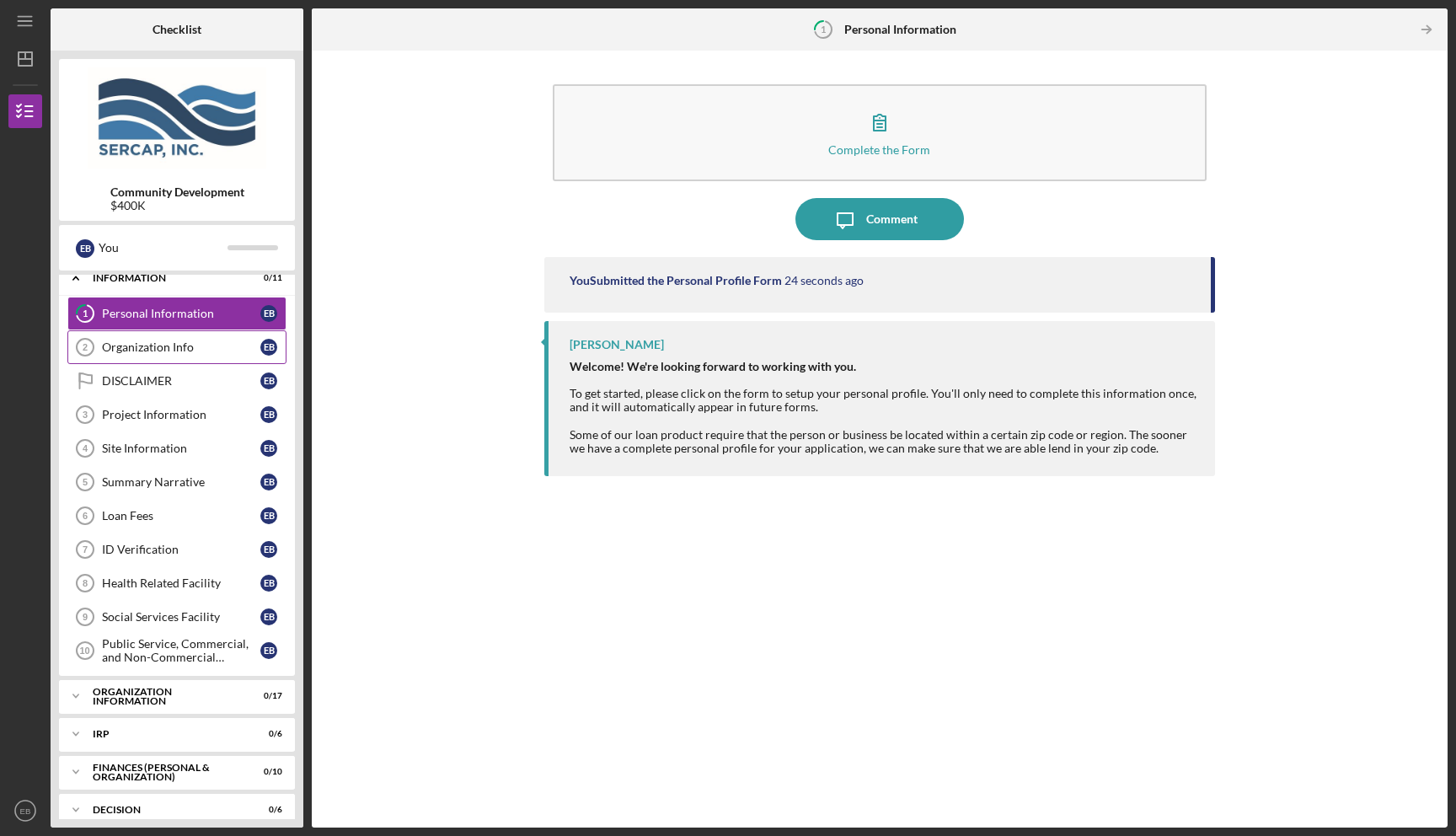
click at [159, 350] on div "Organization Info" at bounding box center [182, 347] width 158 height 13
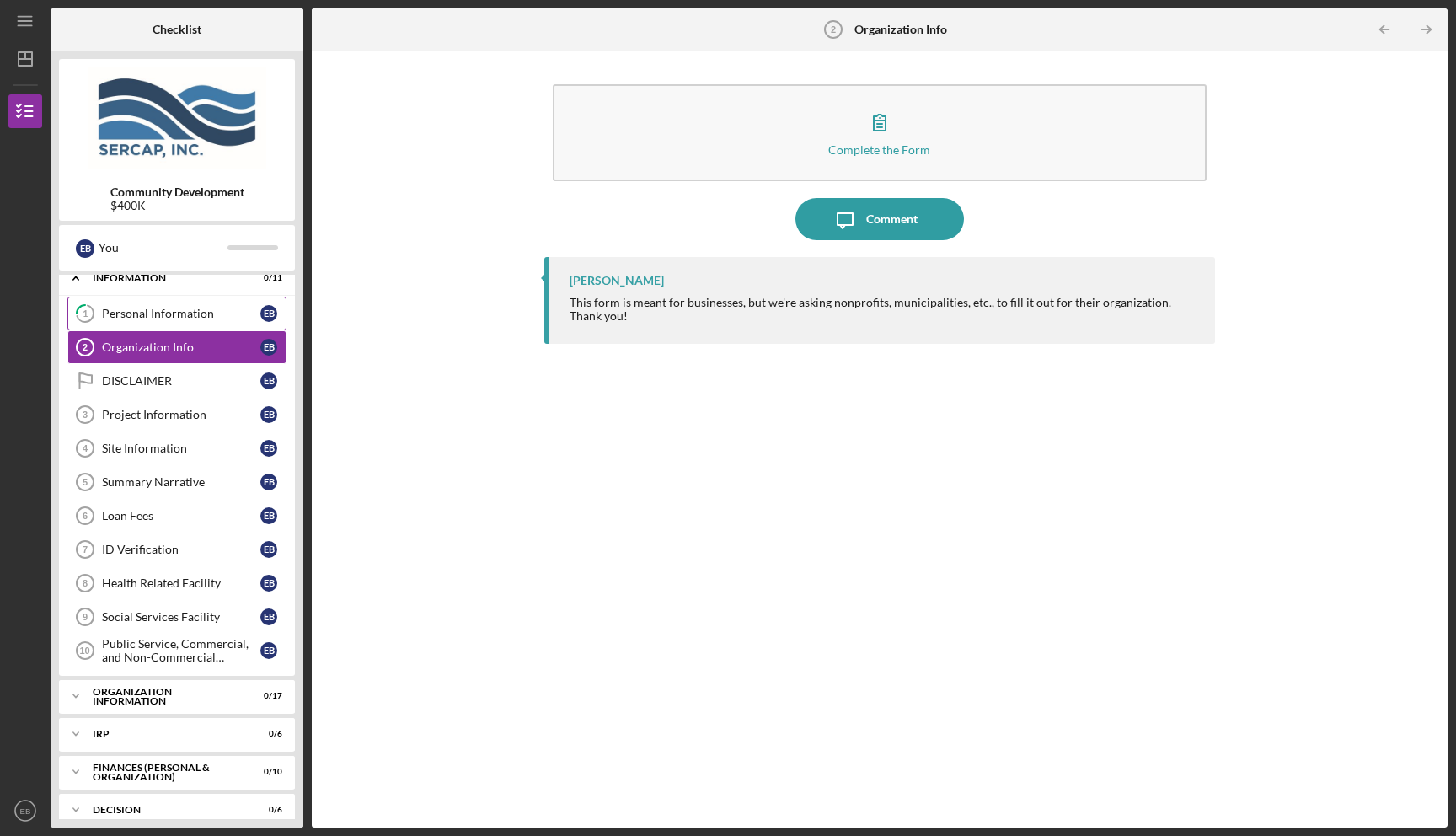
scroll to position [23, 0]
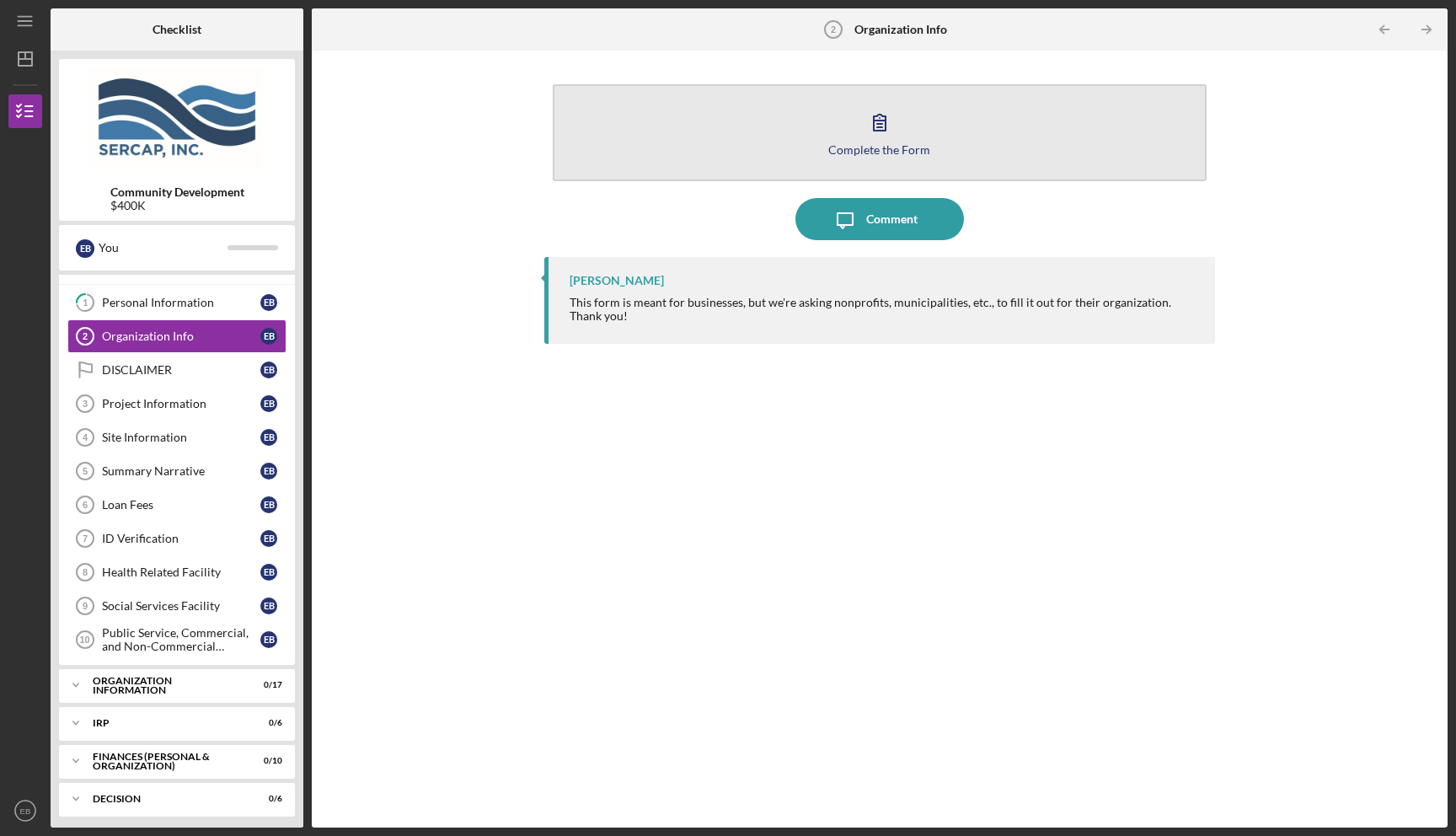
click at [882, 139] on icon "button" at bounding box center [879, 122] width 42 height 42
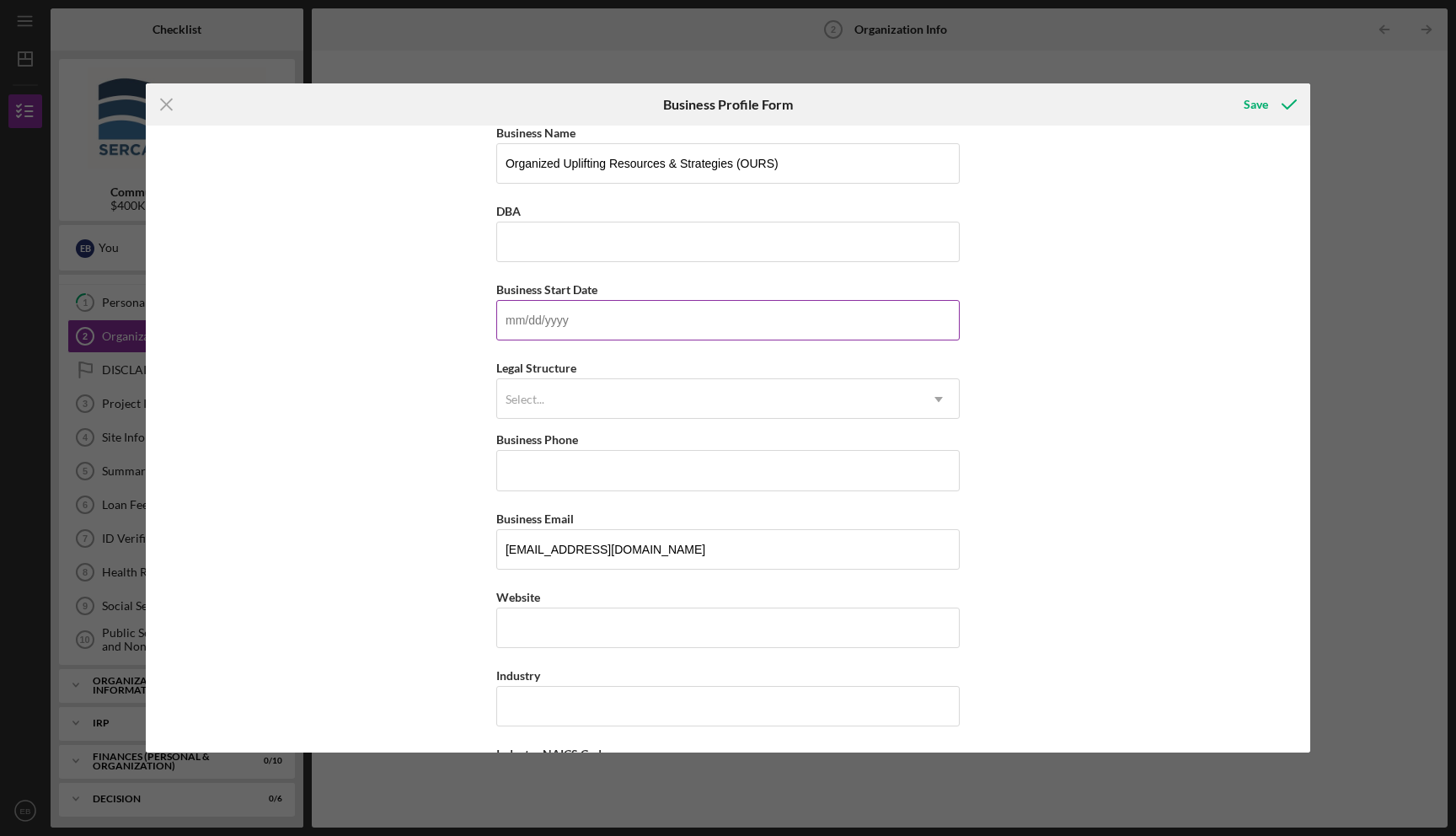
scroll to position [6, 0]
click at [551, 332] on input "Business Start Date" at bounding box center [728, 323] width 464 height 40
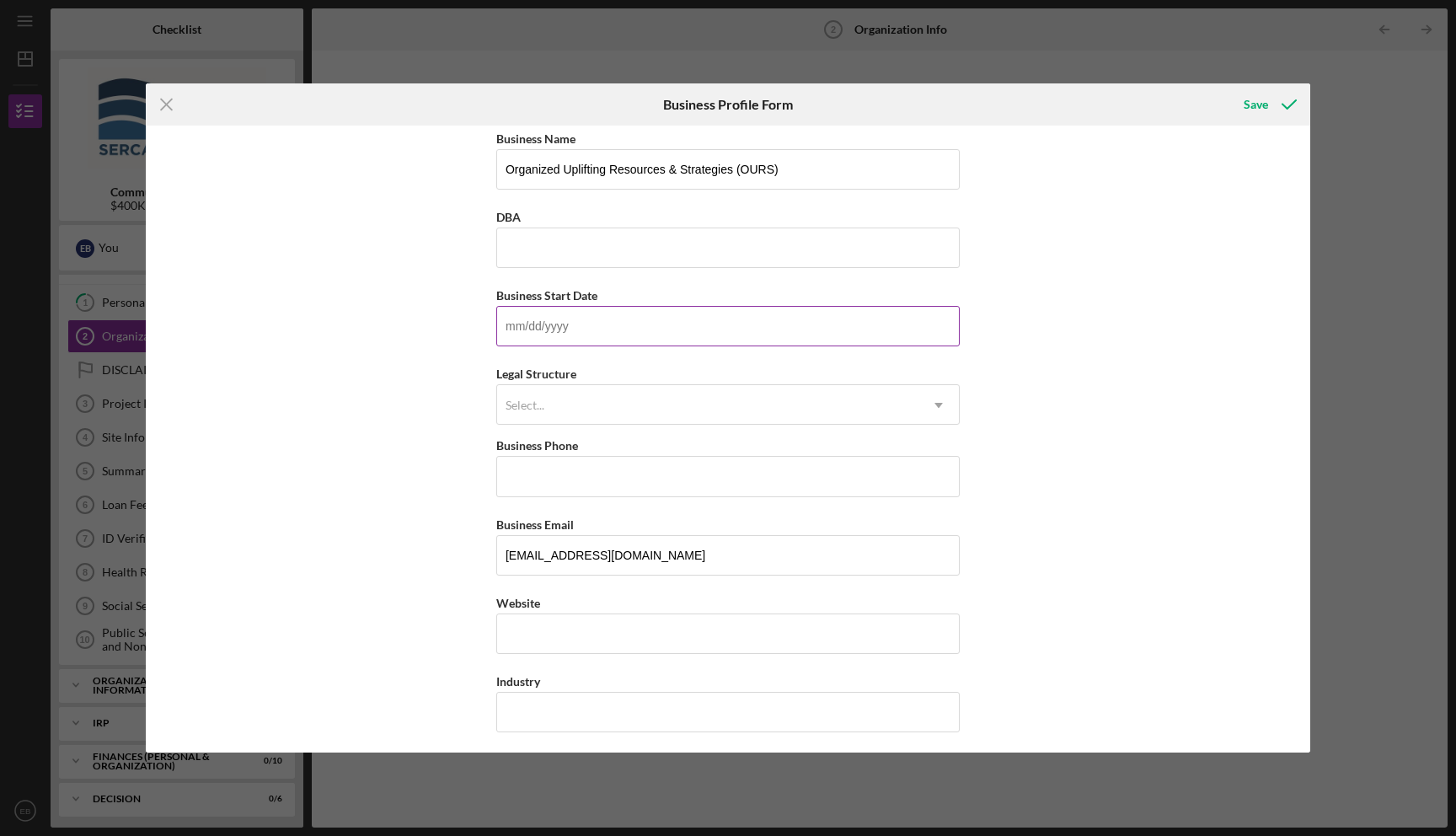
scroll to position [0, 0]
type input "11/dd/yyyy"
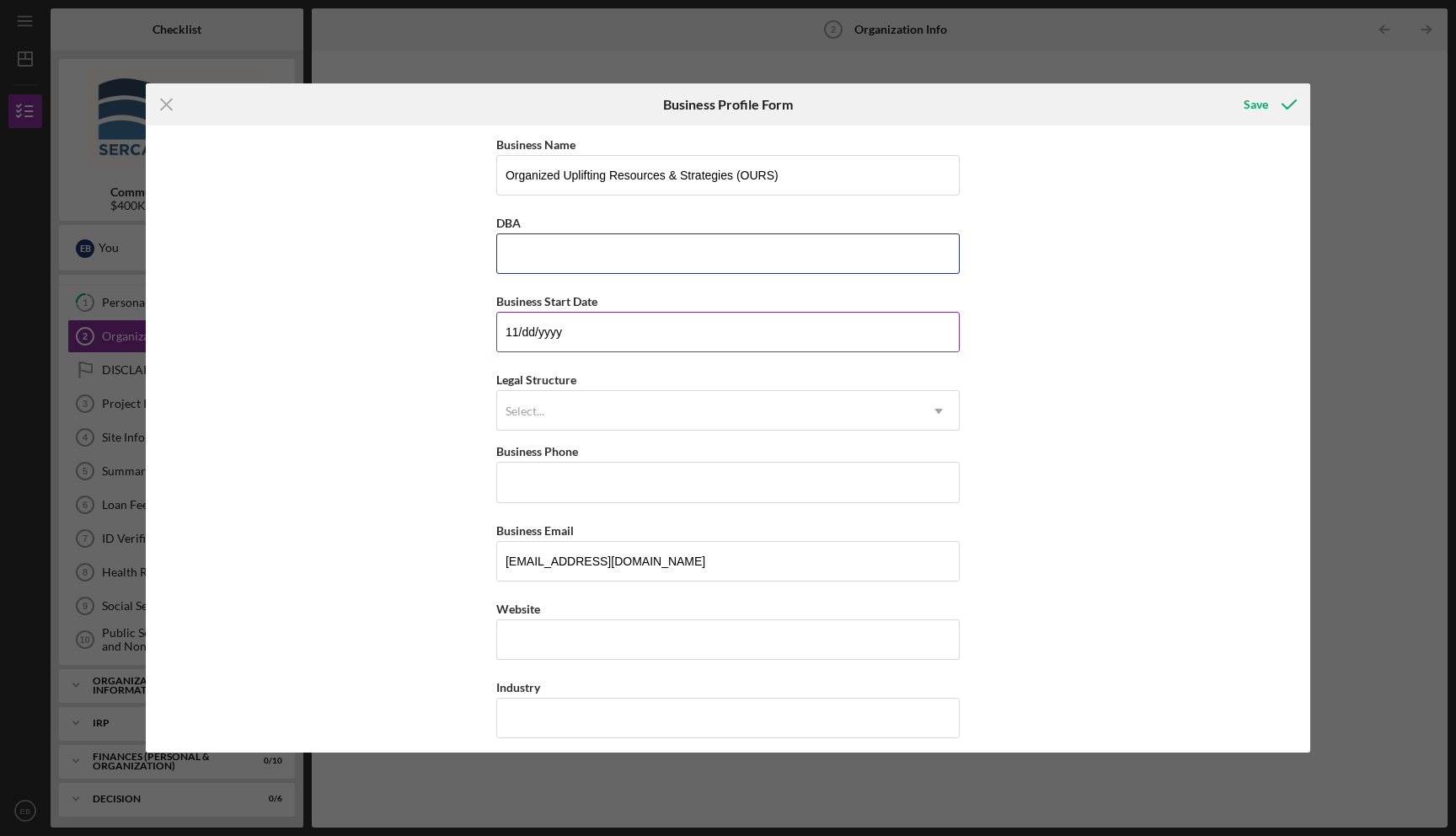
type input "[US_EMPLOYER_IDENTIFICATION_NUMBER]"
type input "[PHONE_NUMBER]"
type input "[STREET_ADDRESS]"
type input "[DEMOGRAPHIC_DATA]"
type input "SC"
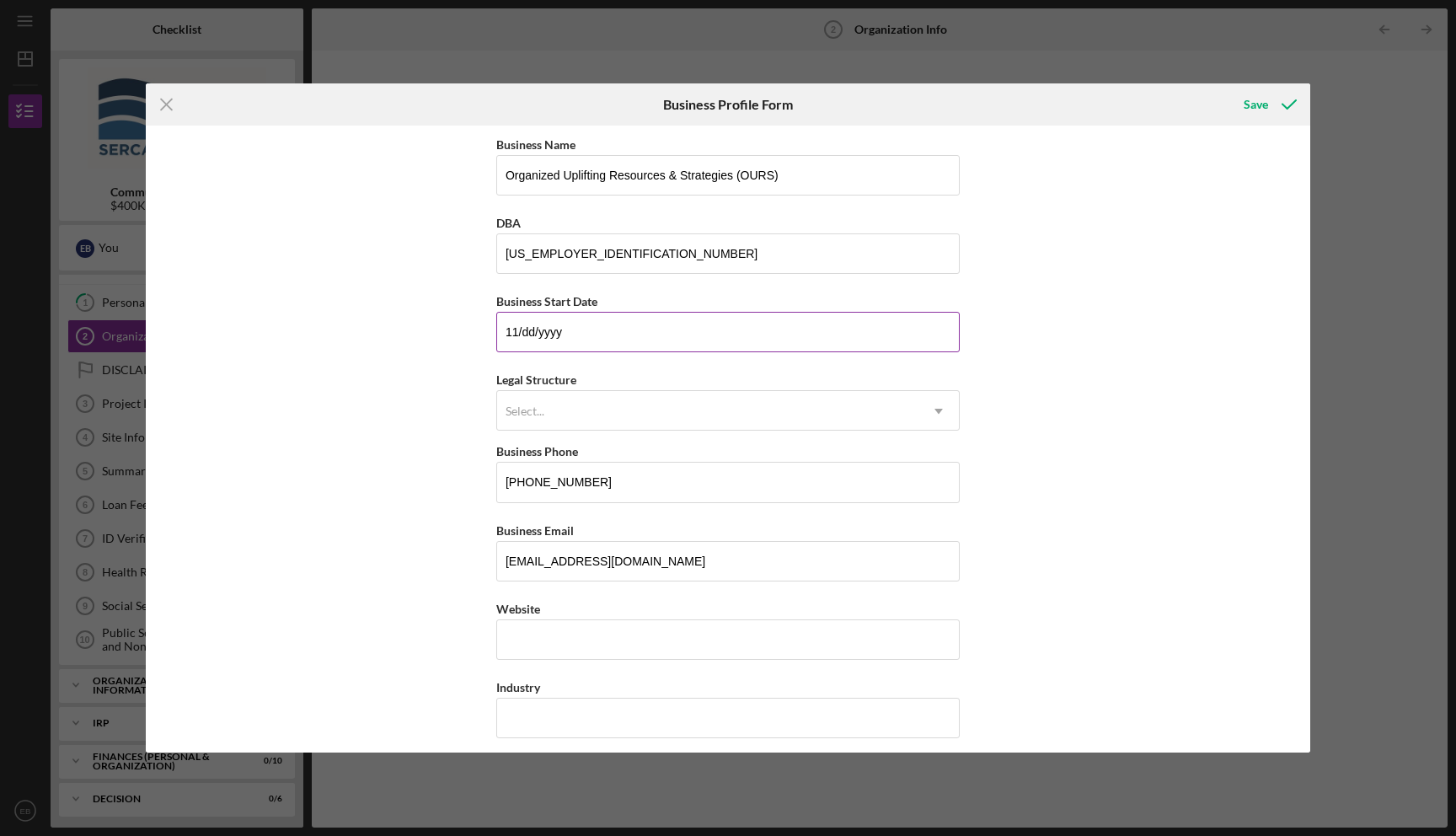
type input "29840"
type input "SC"
type input "11/dd/yyyy"
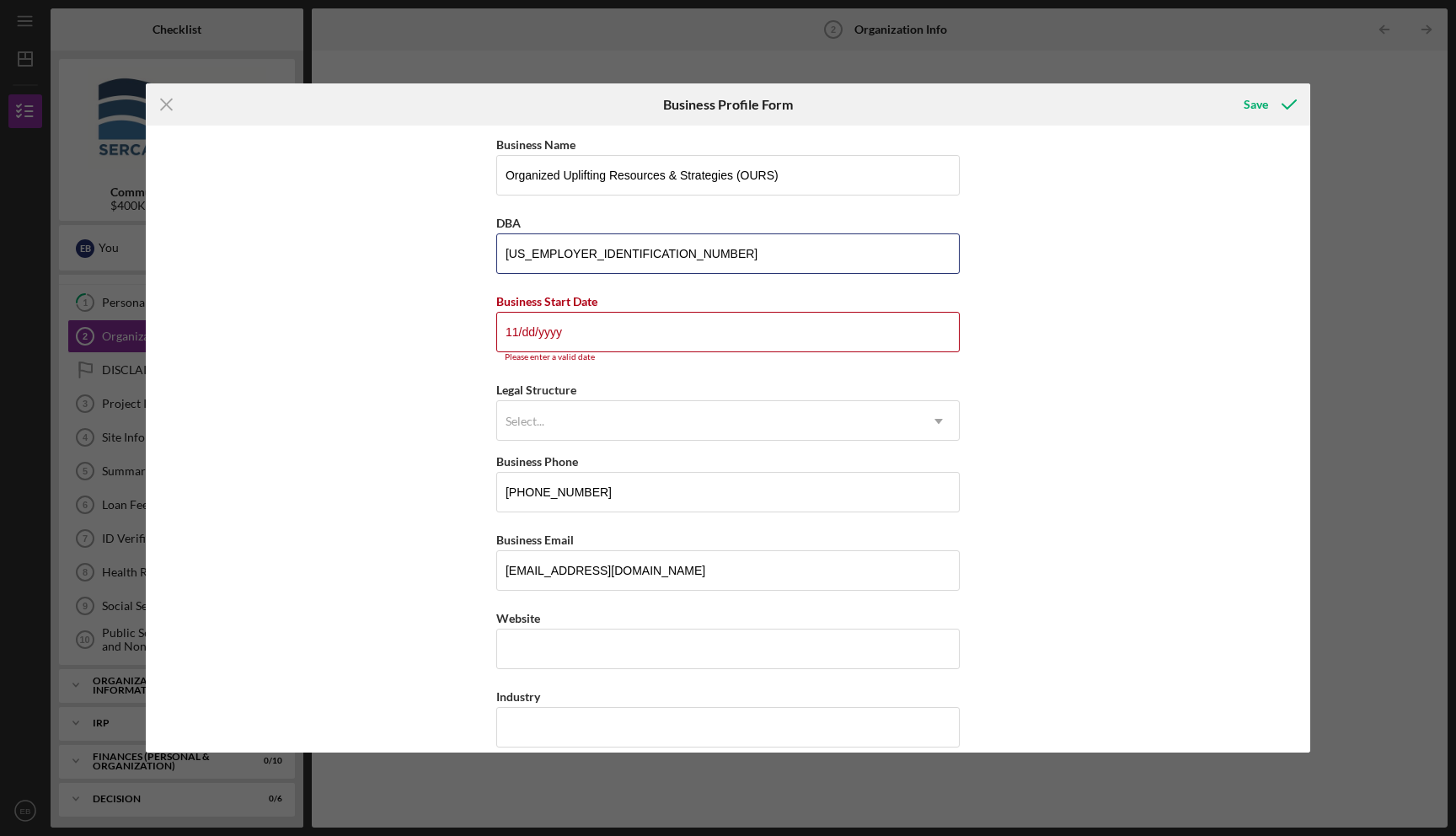
drag, startPoint x: 599, startPoint y: 242, endPoint x: 466, endPoint y: 245, distance: 133.0
click at [466, 245] on div "Business Name Organized Uplifting Resources & Strategies (OURS) DBA [US_EMPLOYE…" at bounding box center [728, 438] width 1165 height 627
click at [590, 261] on input "[US_EMPLOYER_IDENTIFICATION_NUMBER]" at bounding box center [728, 253] width 464 height 40
drag, startPoint x: 590, startPoint y: 261, endPoint x: 496, endPoint y: 256, distance: 94.1
click at [496, 256] on input "[US_EMPLOYER_IDENTIFICATION_NUMBER]" at bounding box center [728, 253] width 464 height 40
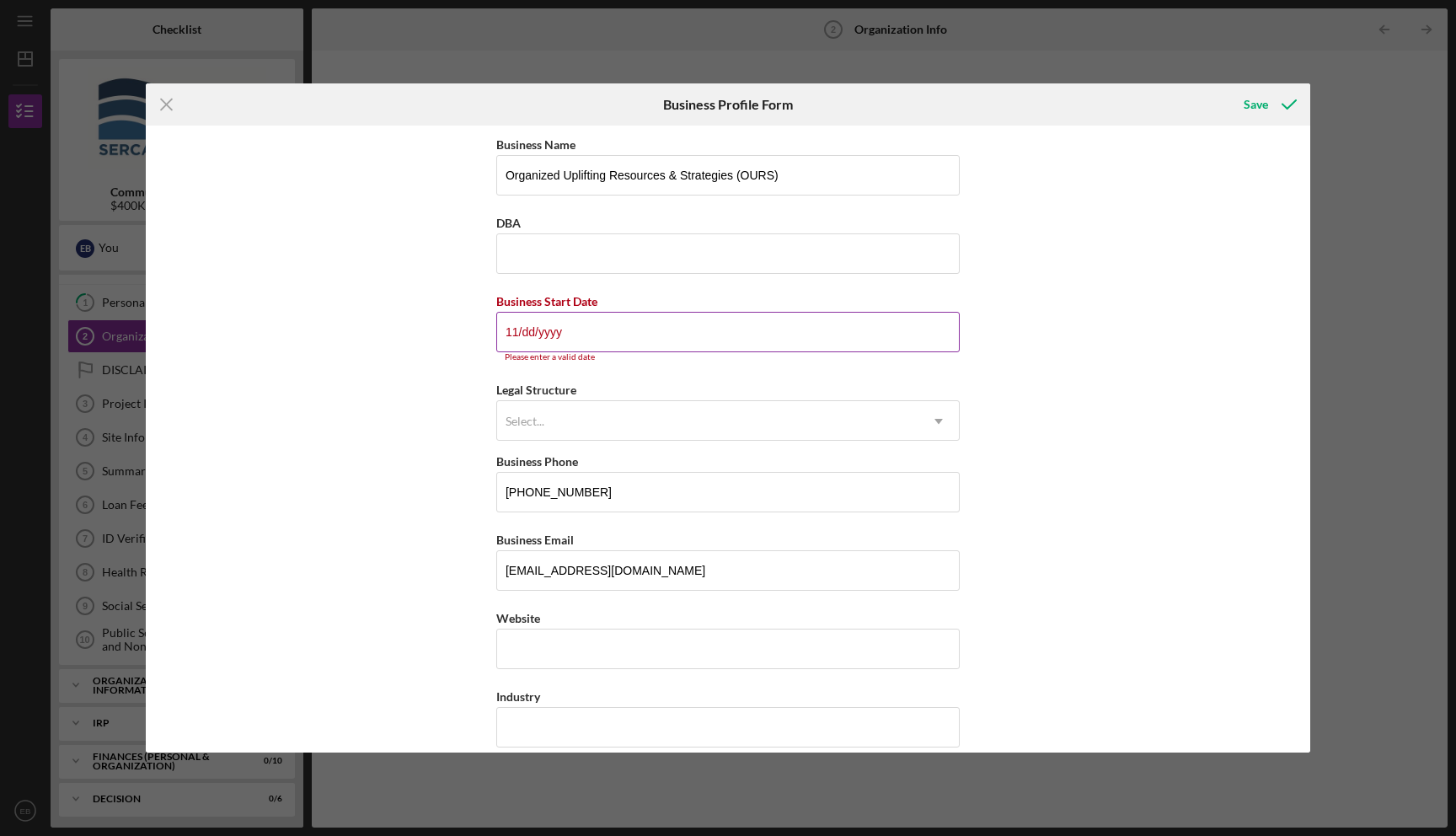
click at [515, 332] on input "11/dd/yyyy" at bounding box center [728, 331] width 464 height 40
type input "[DATE]"
click at [524, 419] on div "Select..." at bounding box center [525, 421] width 39 height 13
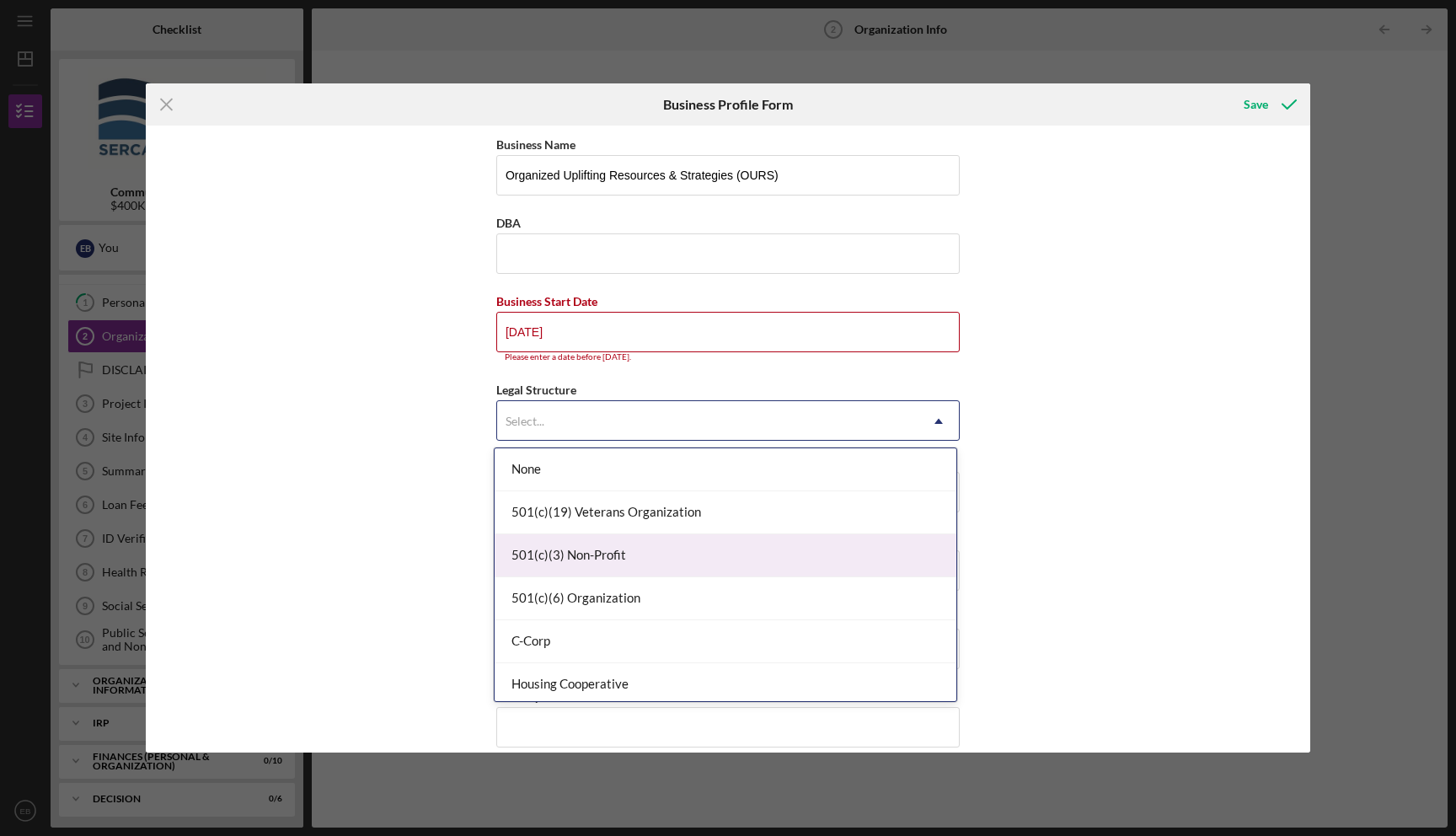
click at [574, 559] on div "501(c)(3) Non-Profit" at bounding box center [725, 556] width 462 height 43
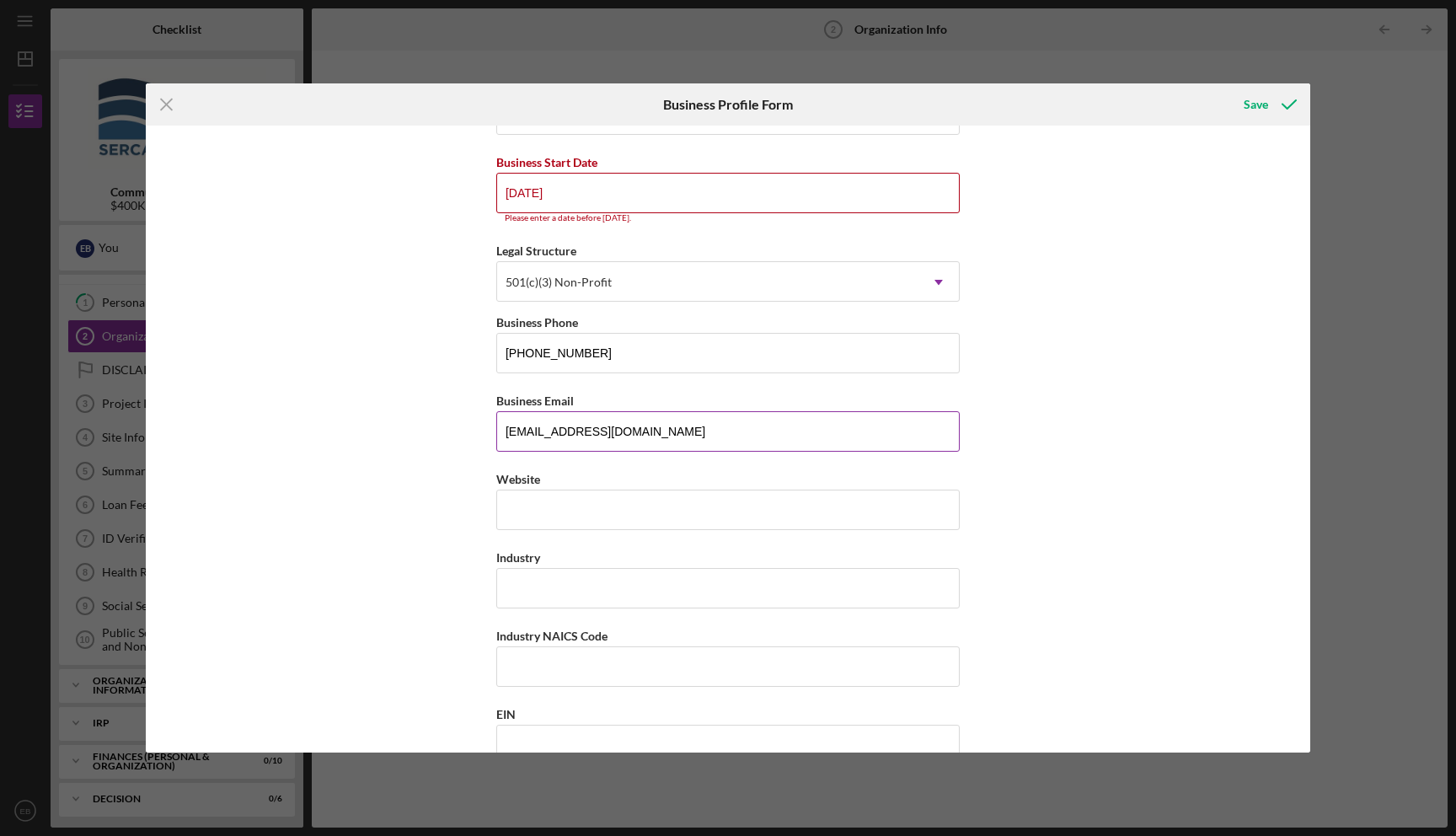
scroll to position [164, 0]
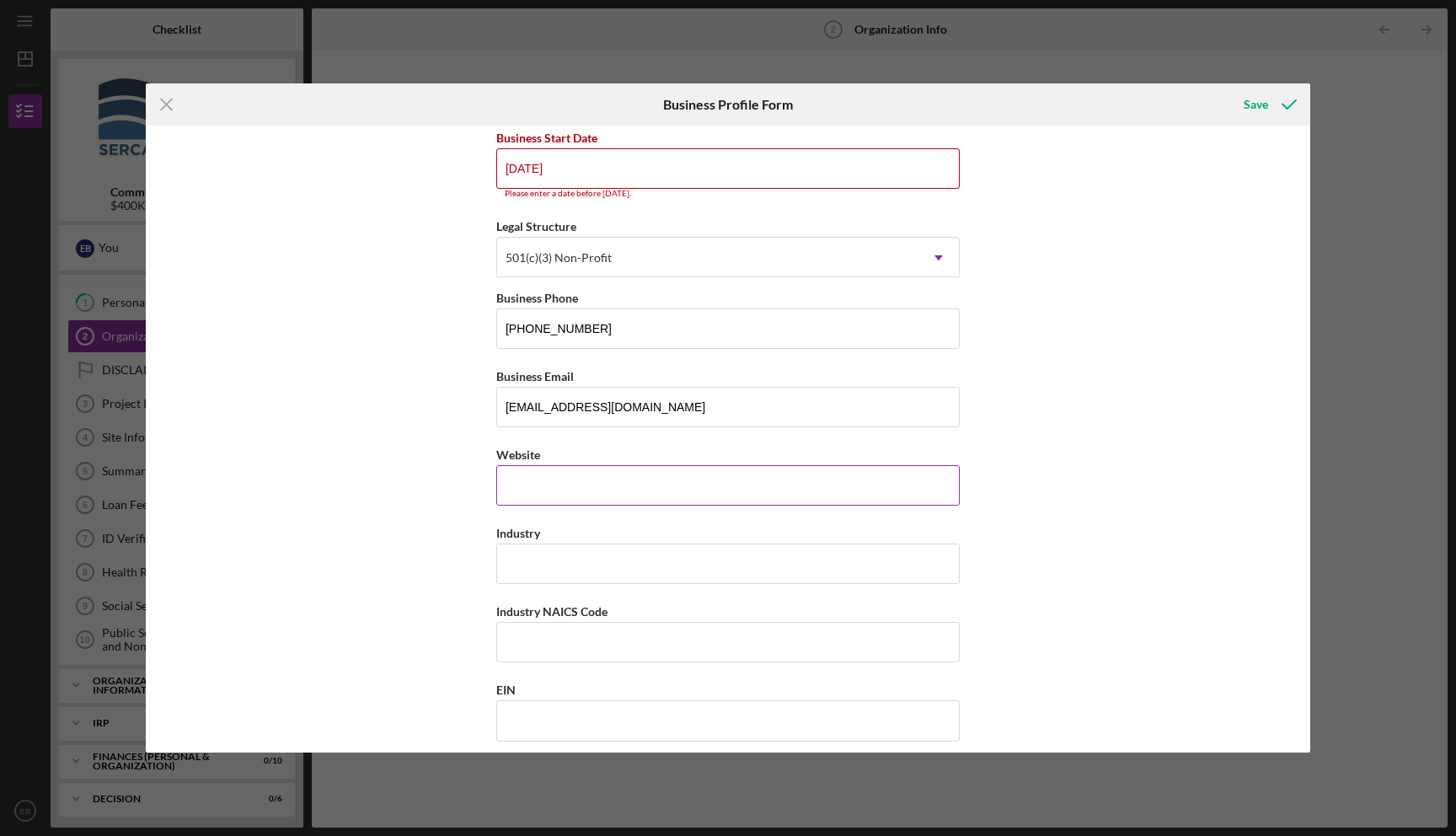
click at [554, 494] on input "Website" at bounding box center [728, 485] width 464 height 40
type input "[DOMAIN_NAME]"
click at [561, 572] on input "Industry" at bounding box center [728, 563] width 464 height 40
type input "agriculture"
click at [559, 722] on input "EIN" at bounding box center [728, 720] width 464 height 40
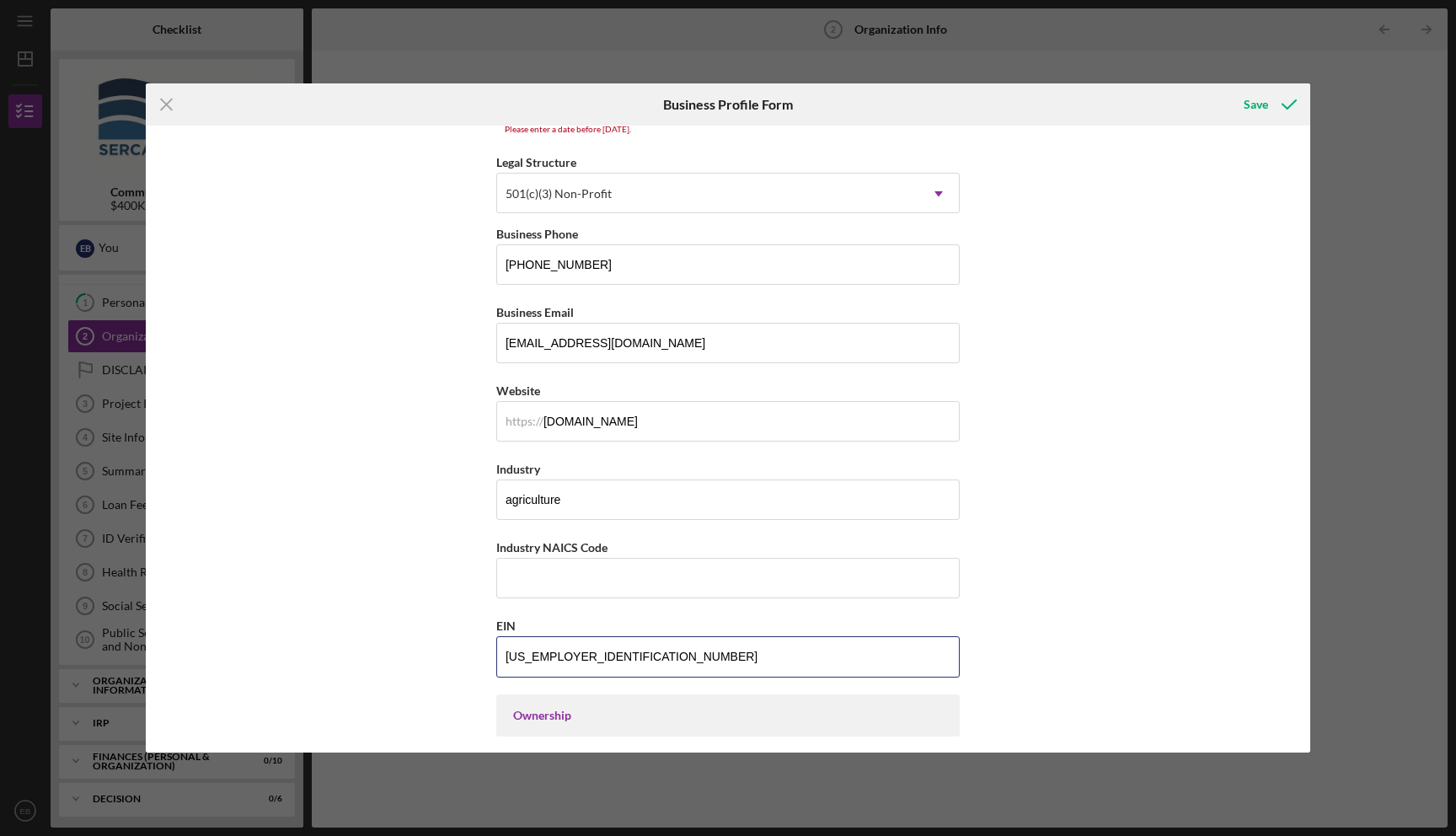
scroll to position [0, 0]
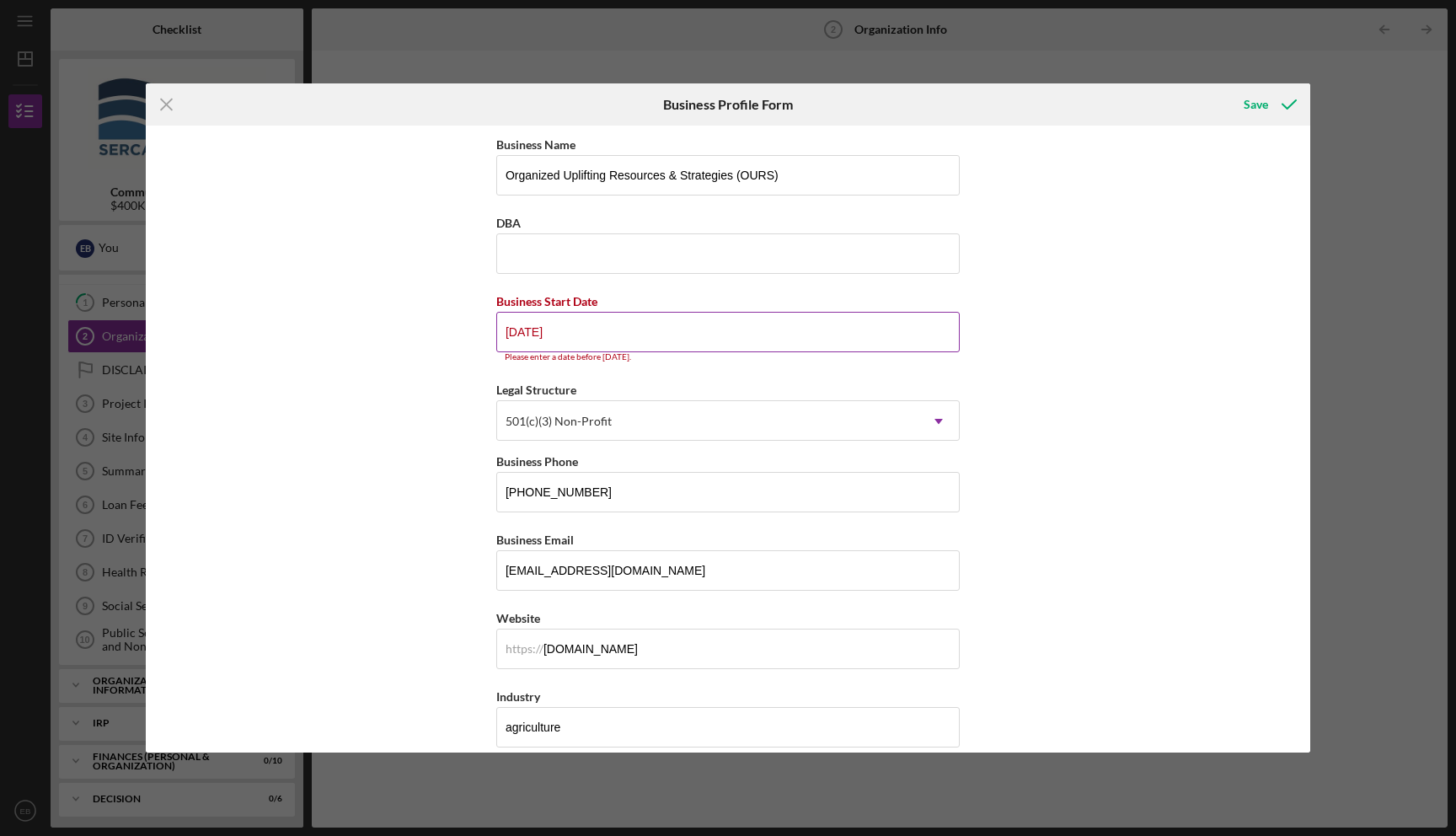
type input "[US_EMPLOYER_IDENTIFICATION_NUMBER]"
click at [566, 330] on input "[DATE]" at bounding box center [728, 331] width 464 height 40
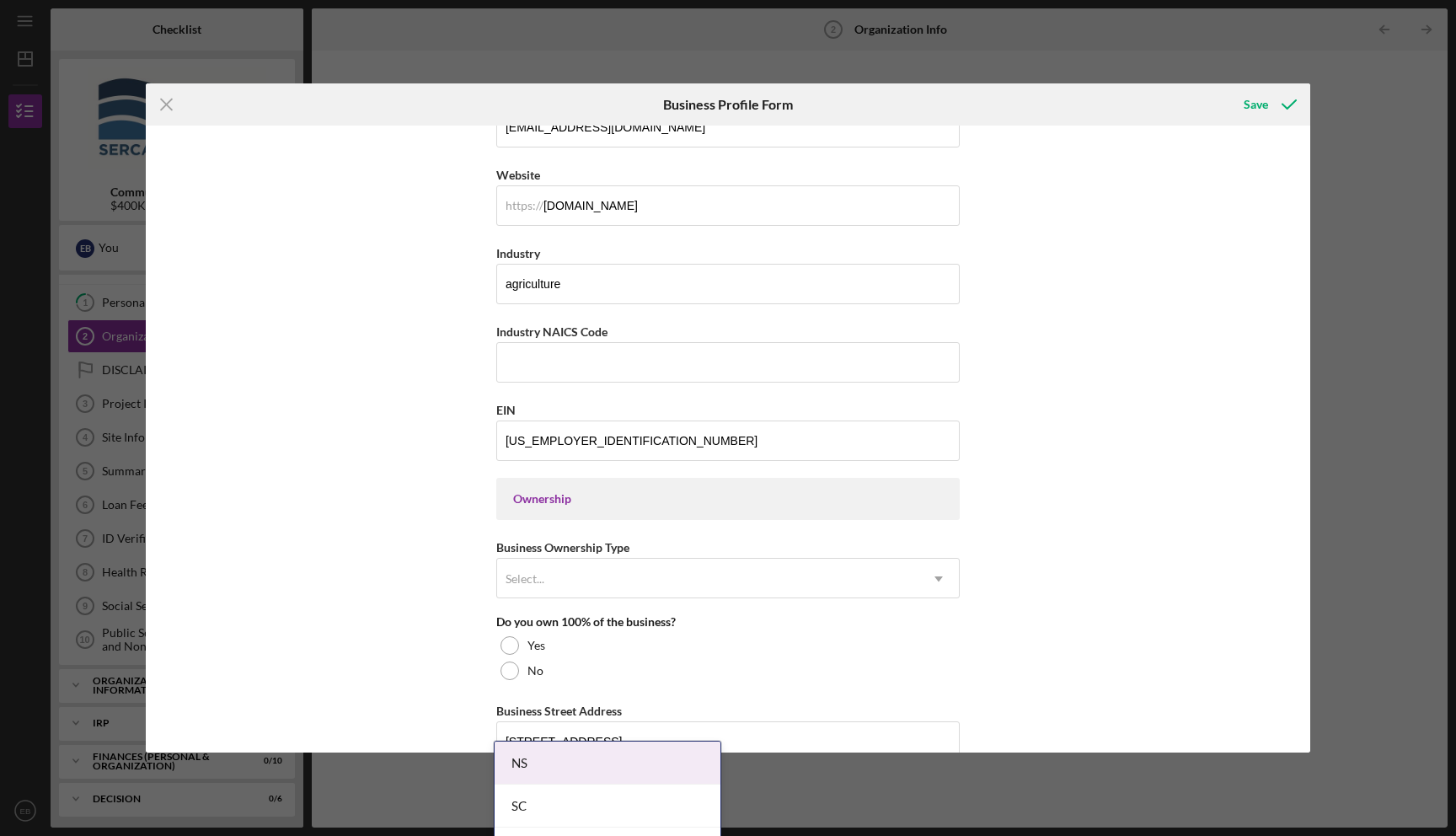
scroll to position [449, 0]
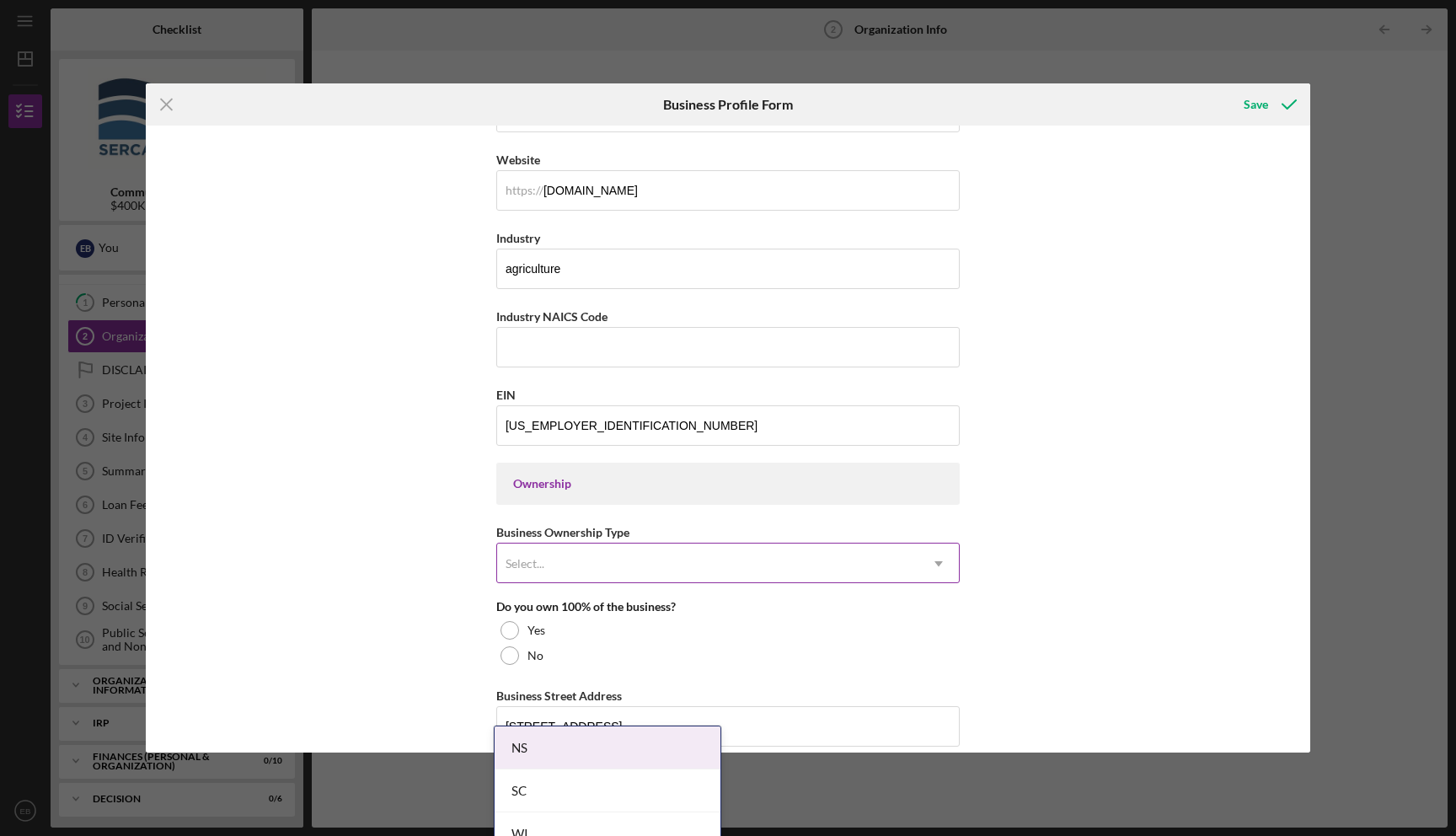
type input "[DATE]"
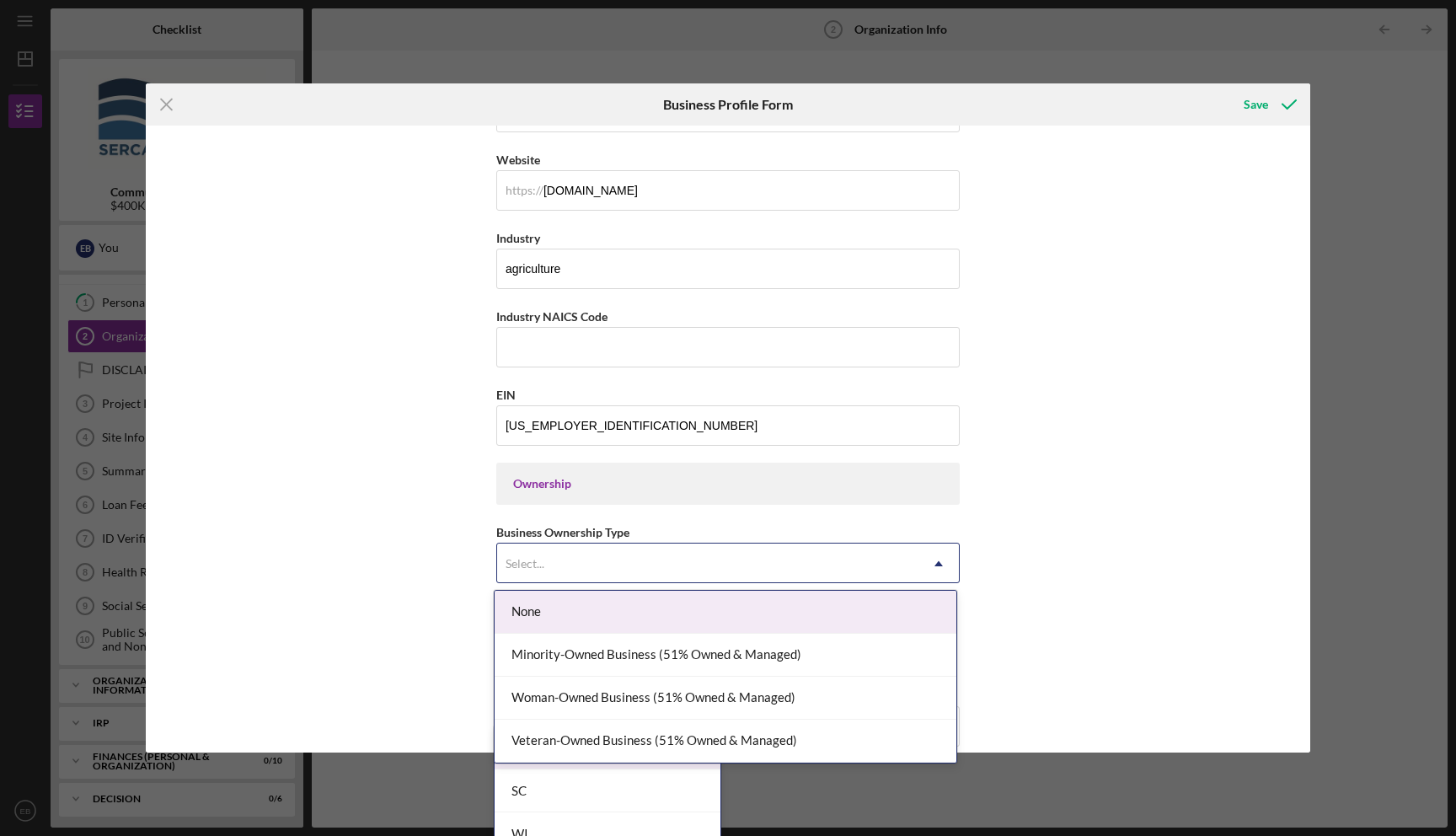
click at [617, 567] on div "Select..." at bounding box center [708, 564] width 421 height 39
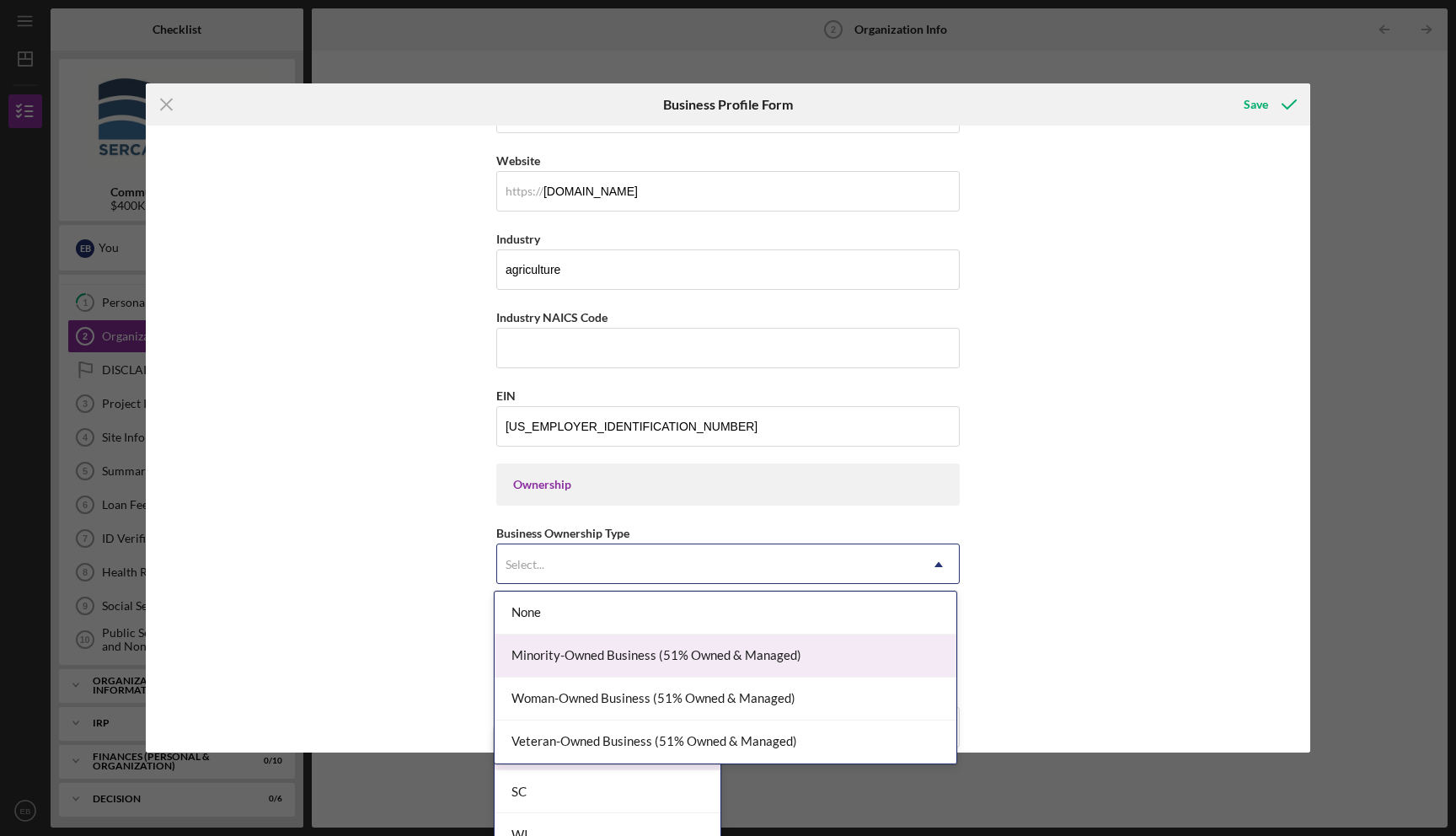
click at [636, 647] on div "Minority-Owned Business (51% Owned & Managed)" at bounding box center [725, 655] width 462 height 43
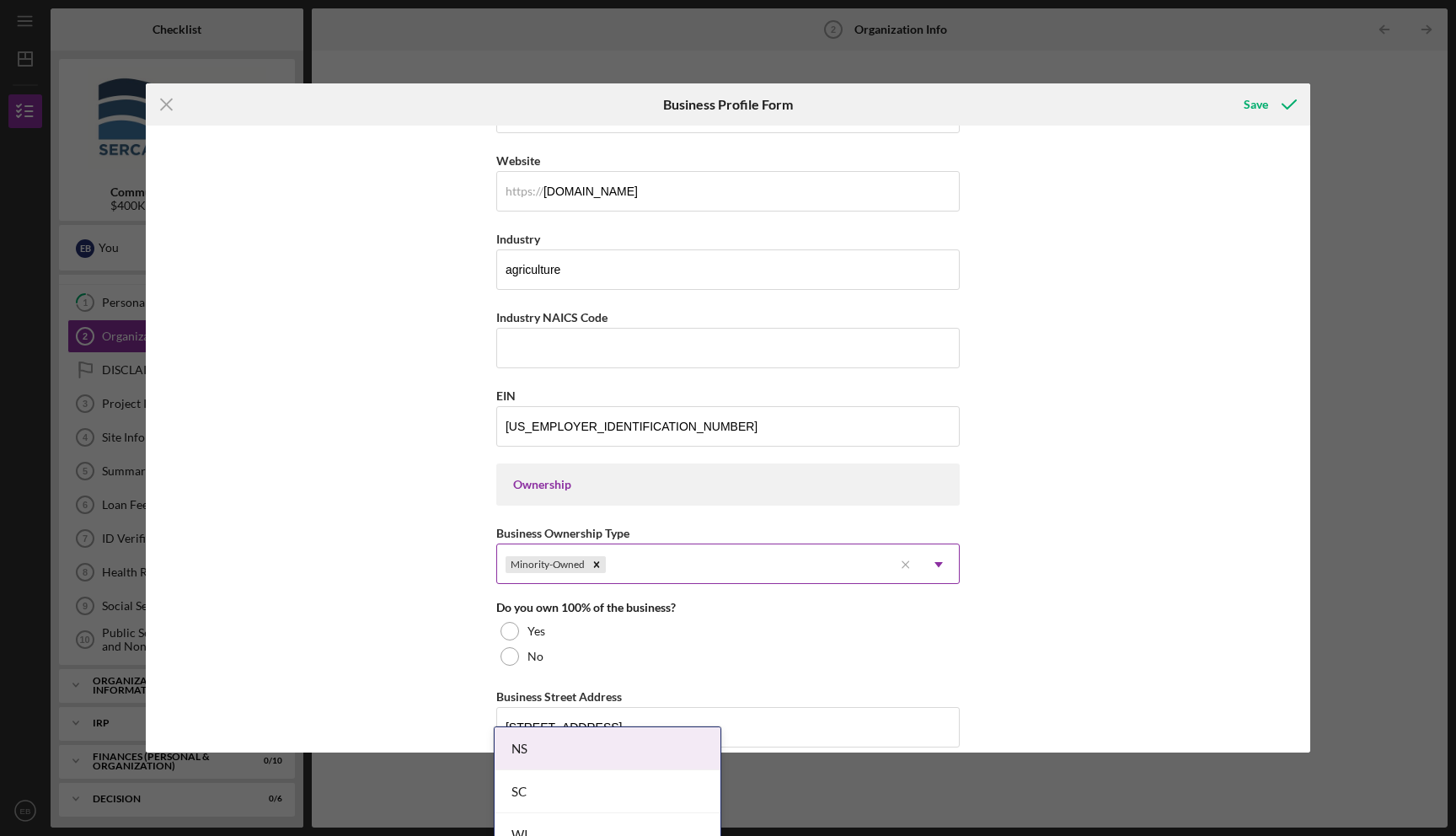
click at [686, 566] on div "Minority-Owned" at bounding box center [694, 565] width 396 height 39
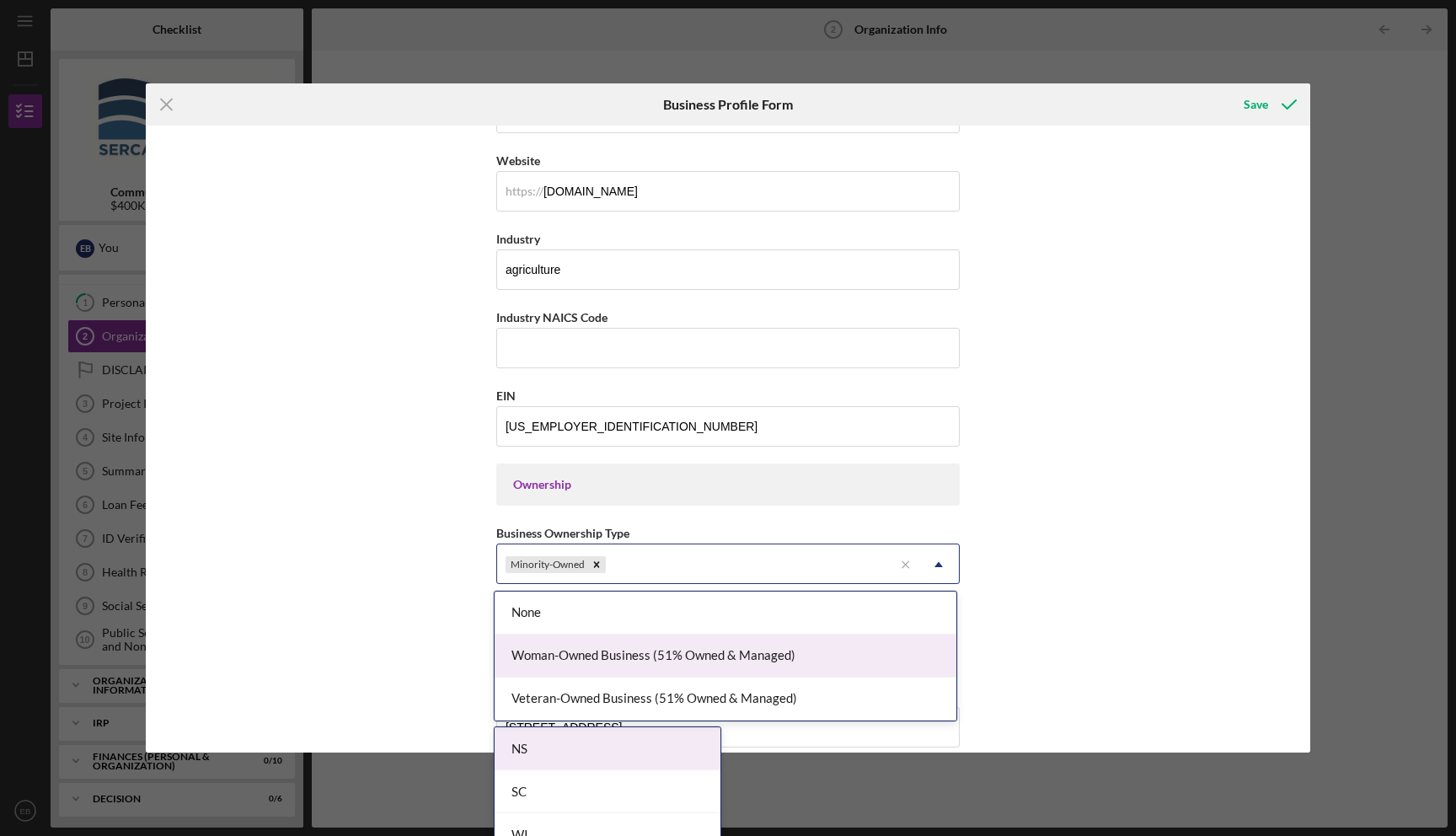
click at [647, 659] on div "Woman-Owned Business (51% Owned & Managed)" at bounding box center [725, 655] width 462 height 43
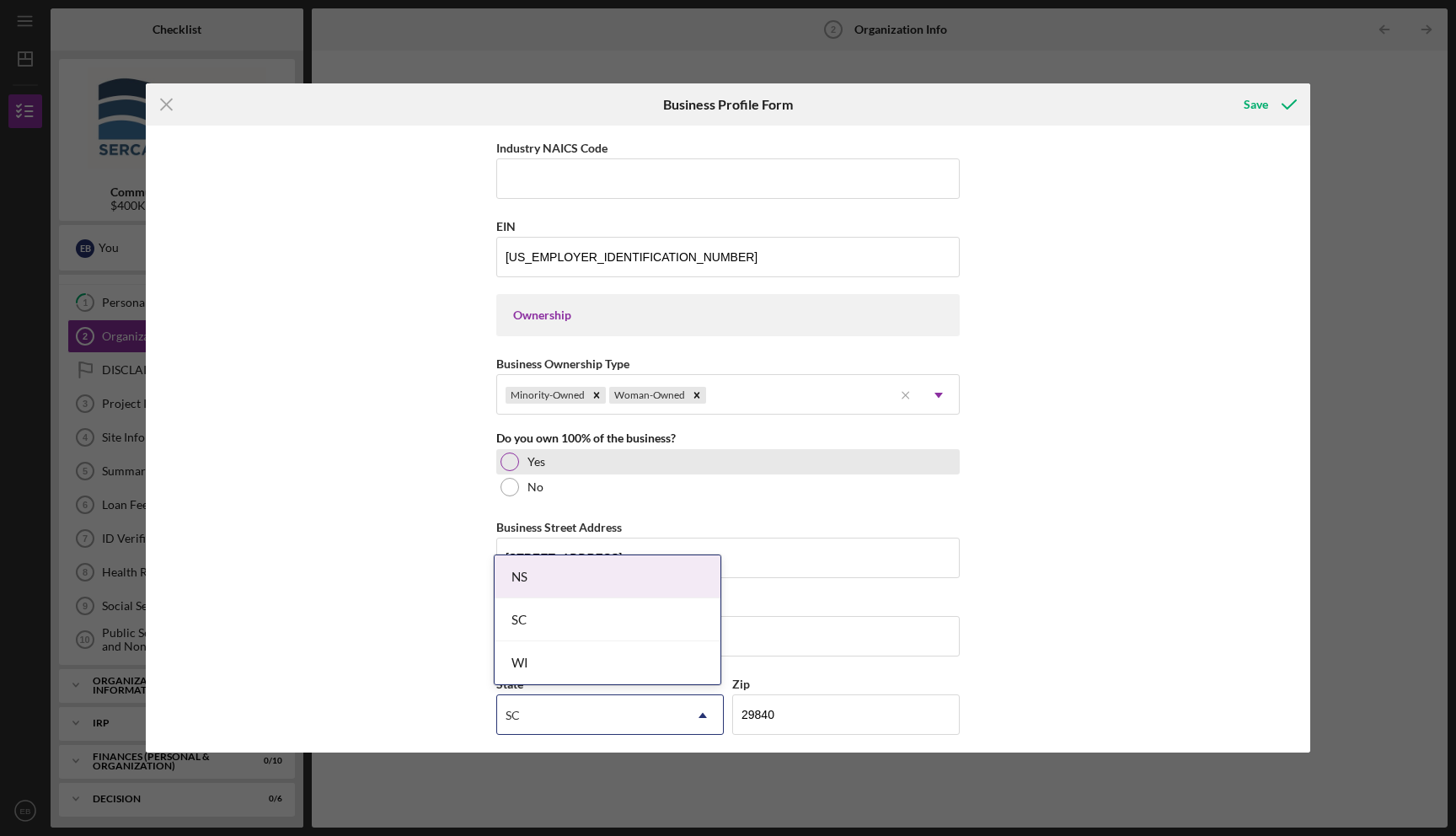
scroll to position [620, 0]
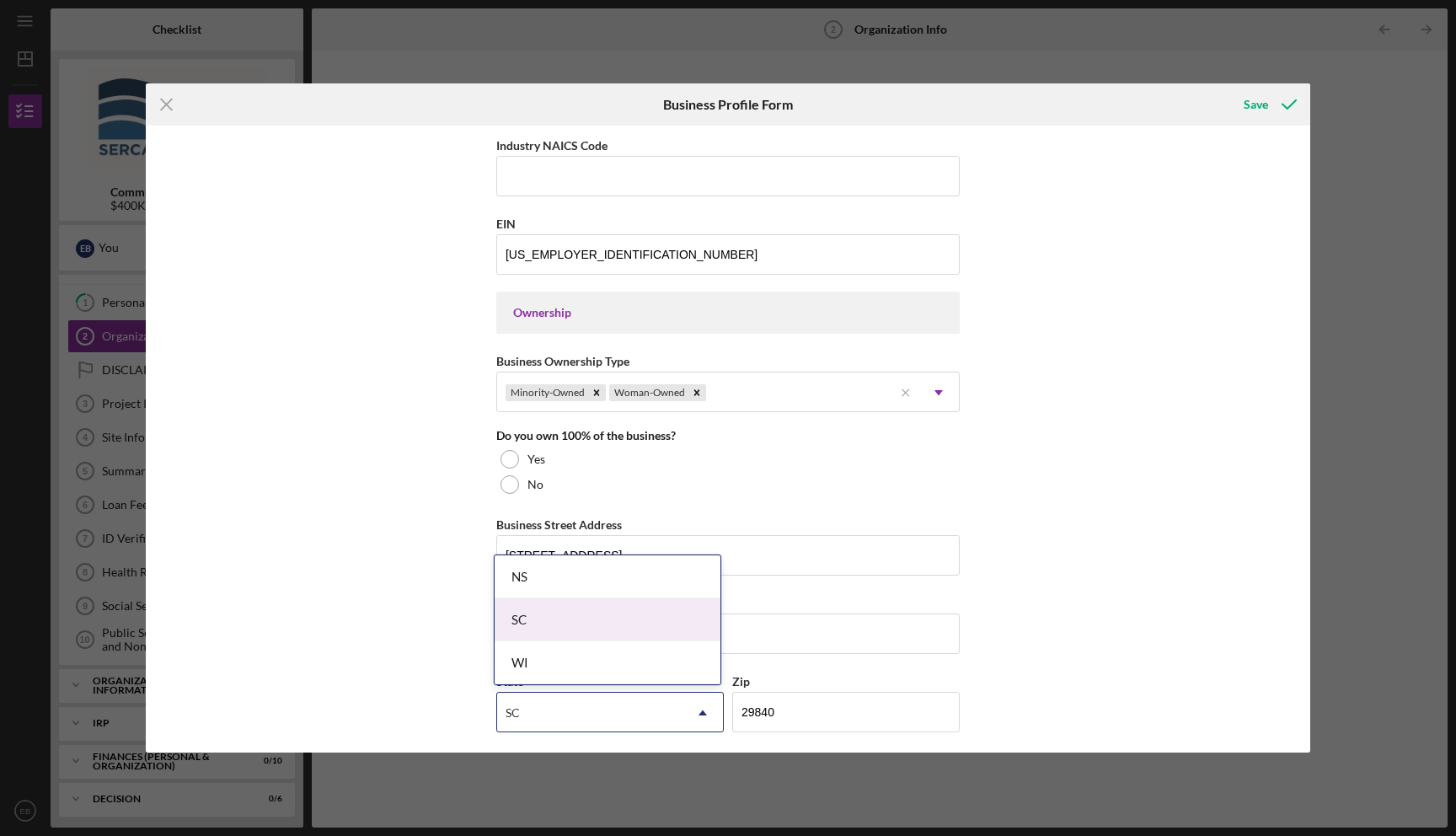
click at [675, 628] on div "SC" at bounding box center [607, 620] width 226 height 43
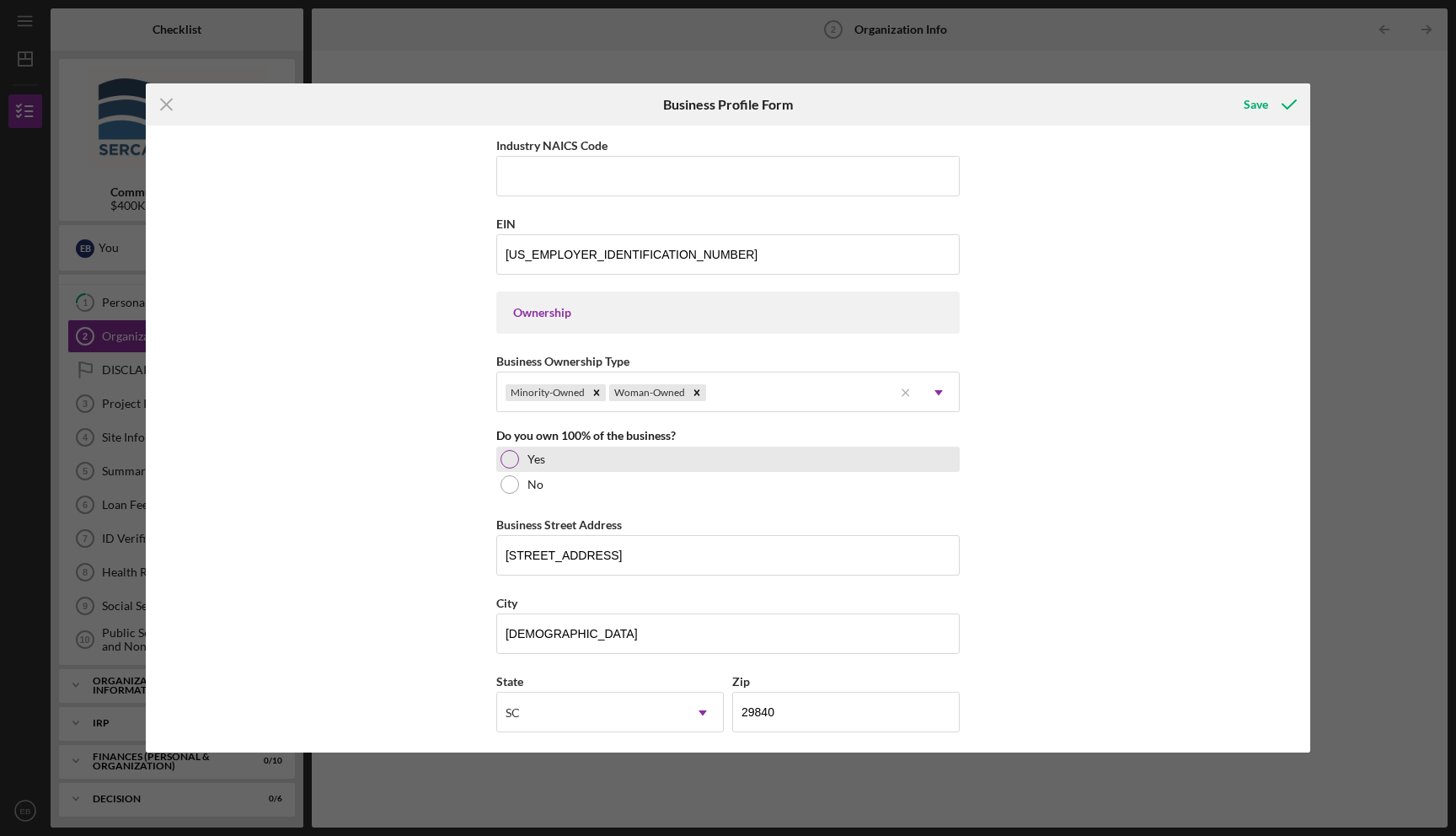
click at [502, 461] on div at bounding box center [510, 459] width 19 height 19
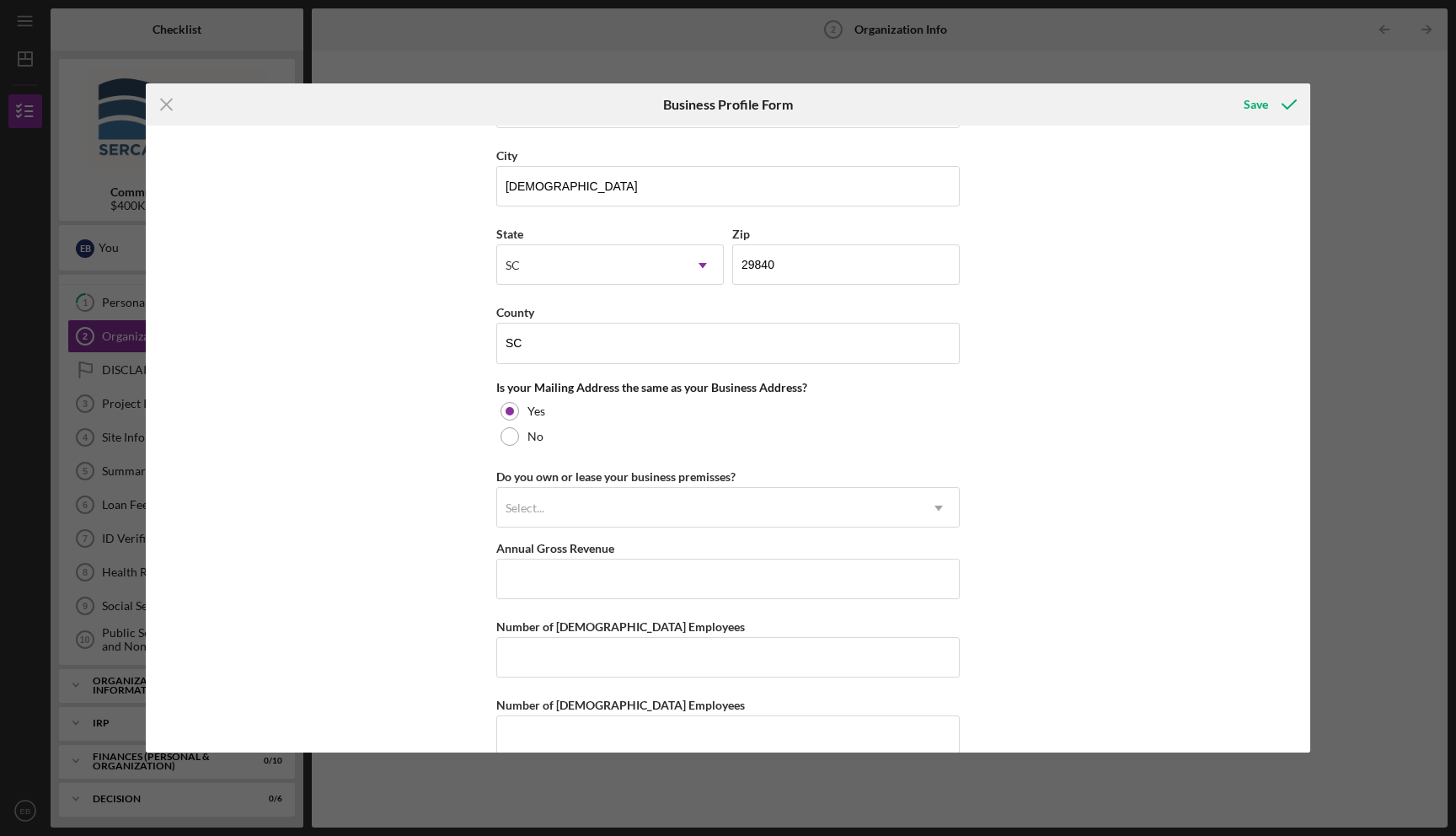
scroll to position [1096, 0]
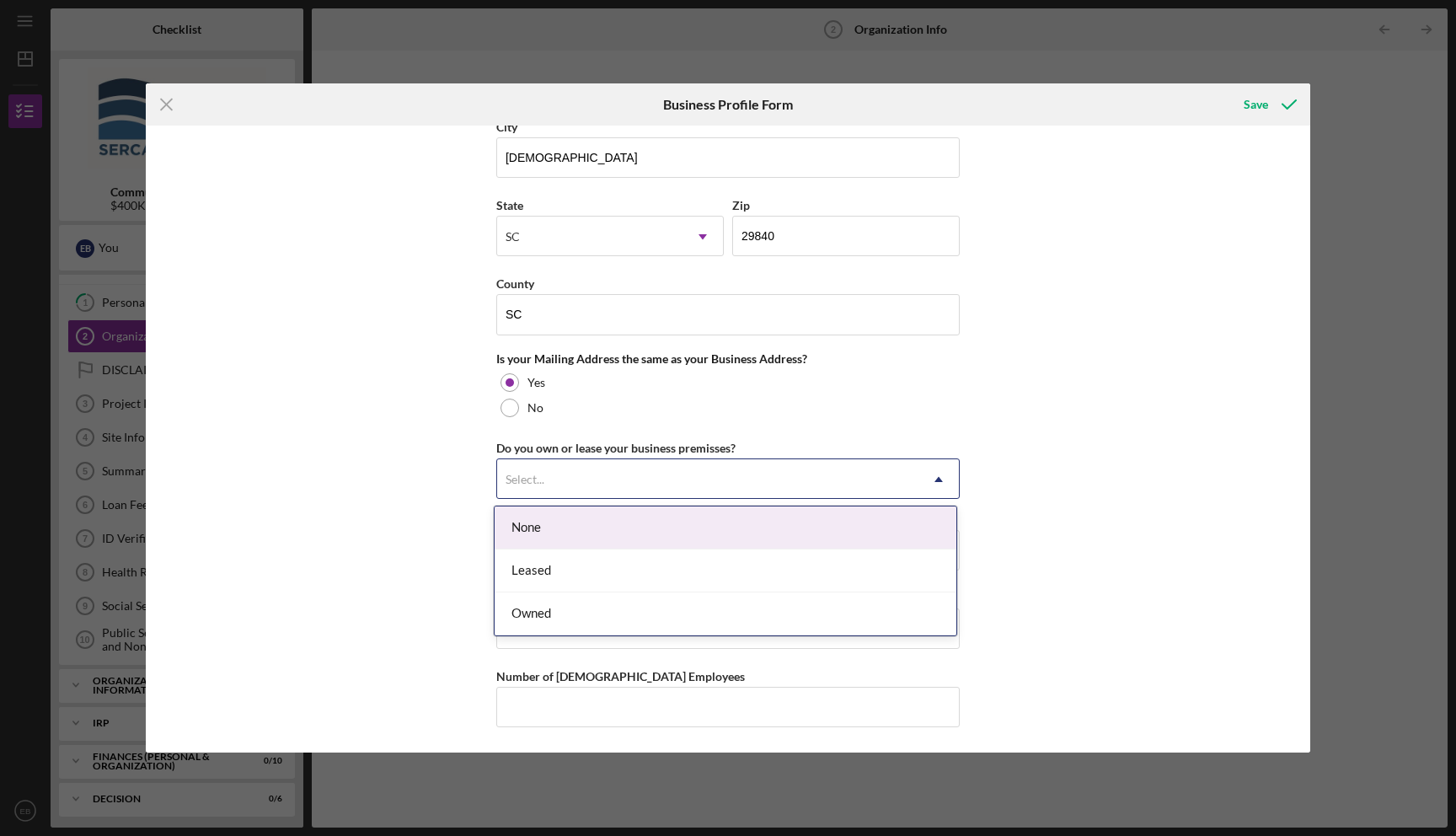
click at [795, 471] on div "Select..." at bounding box center [708, 479] width 421 height 39
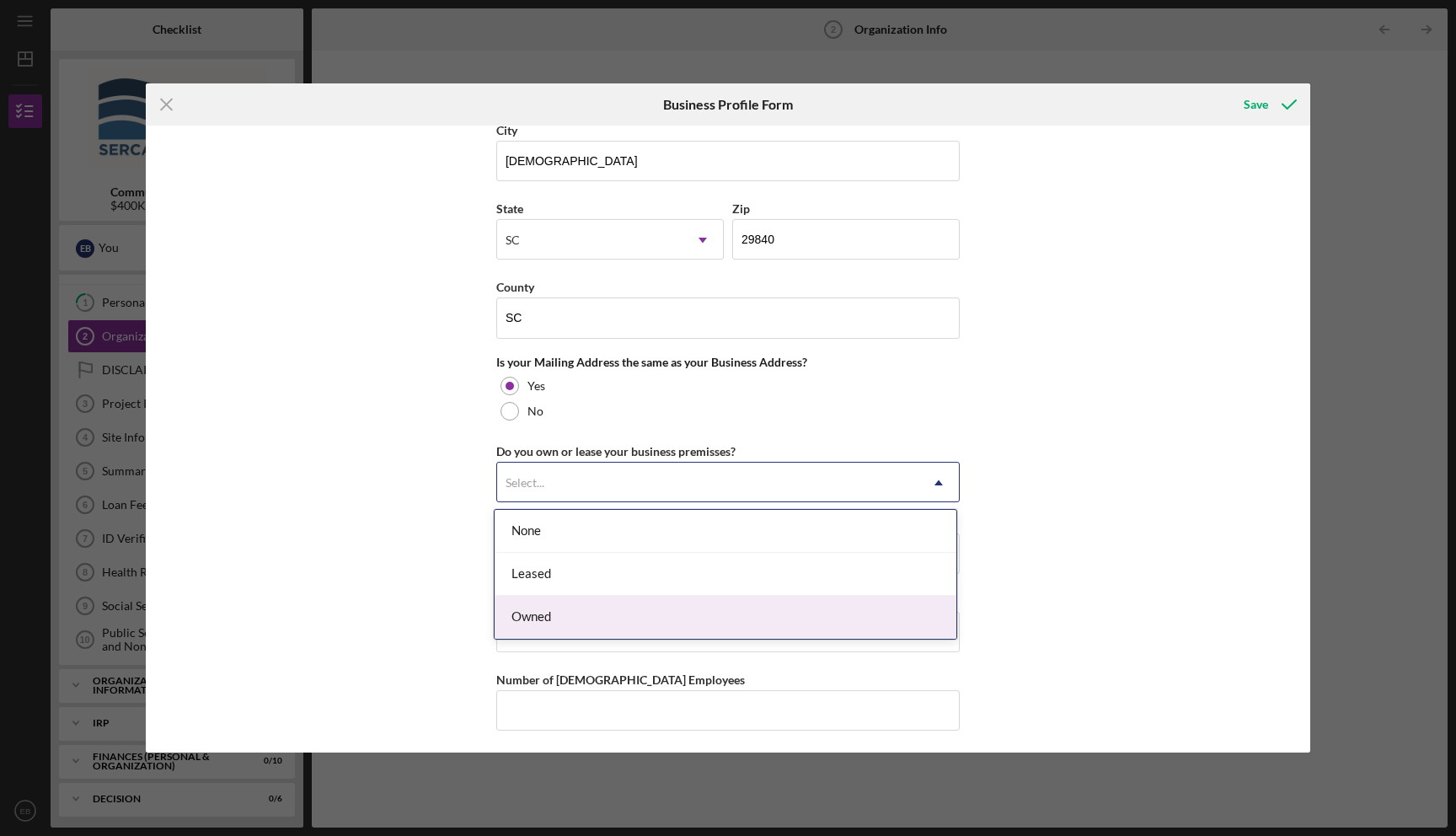
click at [546, 612] on div "Owned" at bounding box center [725, 617] width 462 height 43
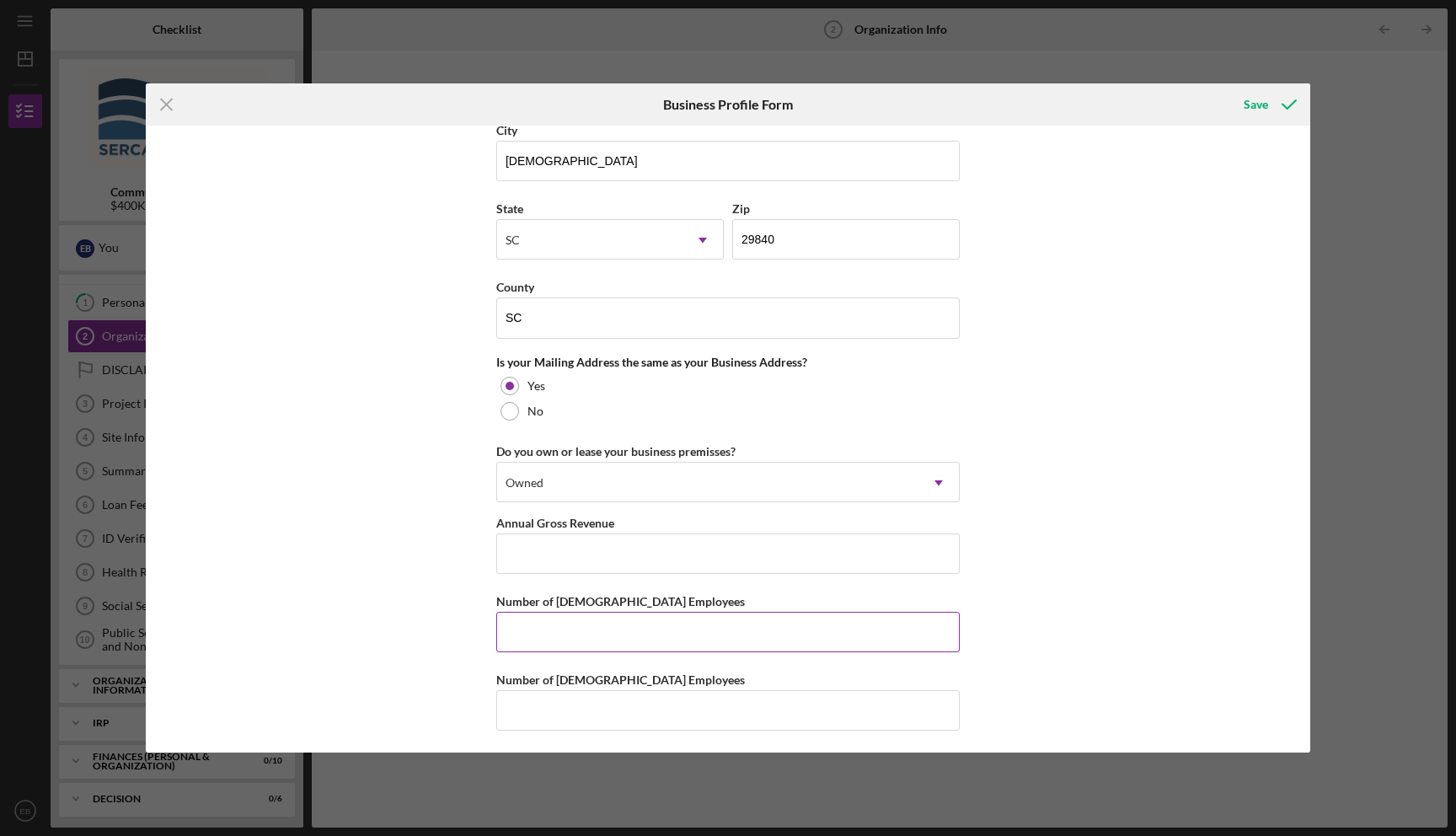
click at [578, 627] on input "Number of [DEMOGRAPHIC_DATA] Employees" at bounding box center [728, 631] width 464 height 40
type input "1"
click at [560, 719] on input "Number of [DEMOGRAPHIC_DATA] Employees" at bounding box center [728, 709] width 464 height 40
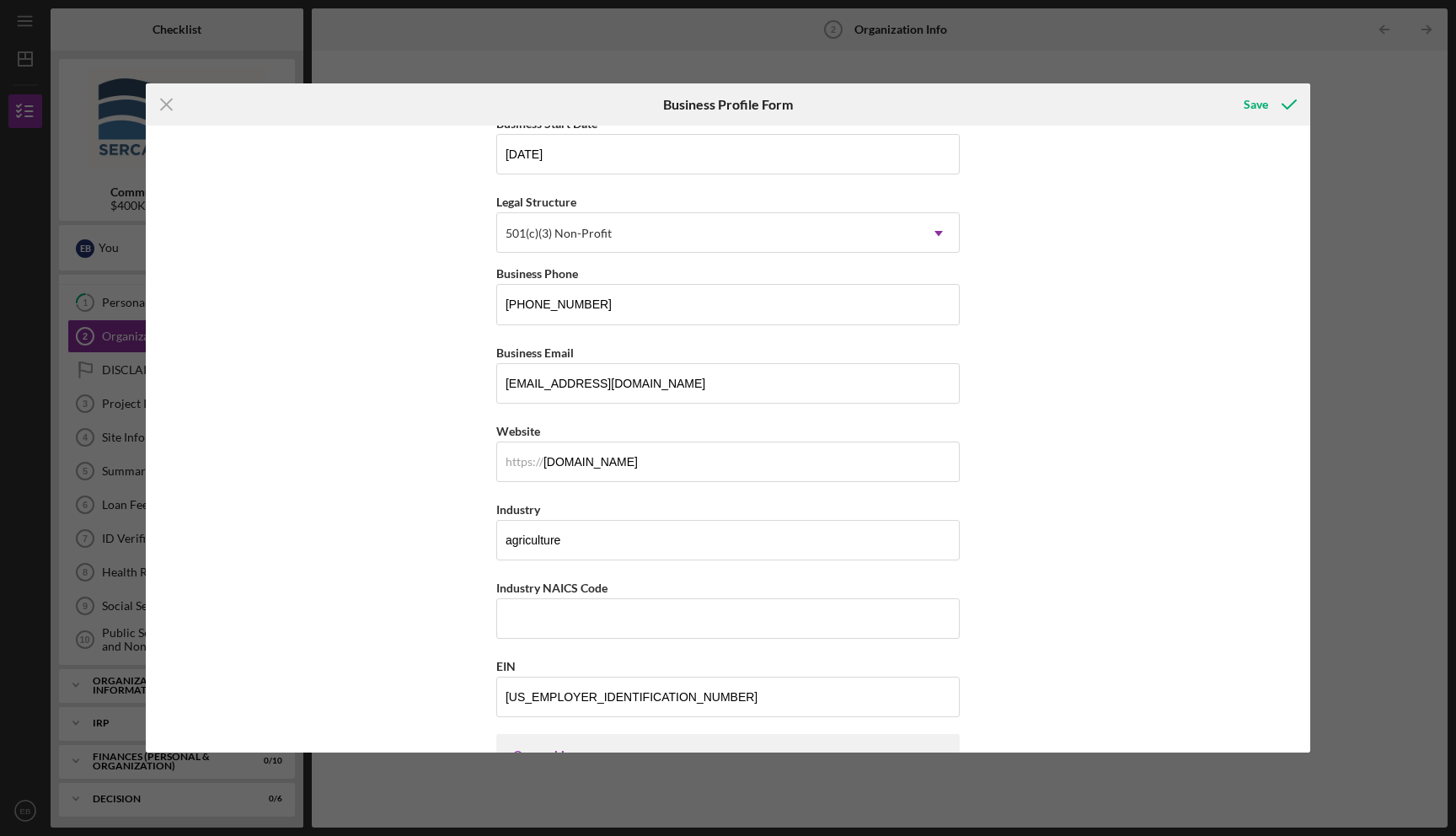
scroll to position [179, 0]
type input "0"
click at [563, 611] on input "Industry NAICS Code" at bounding box center [728, 617] width 464 height 40
click at [1263, 103] on div "Save" at bounding box center [1256, 104] width 24 height 34
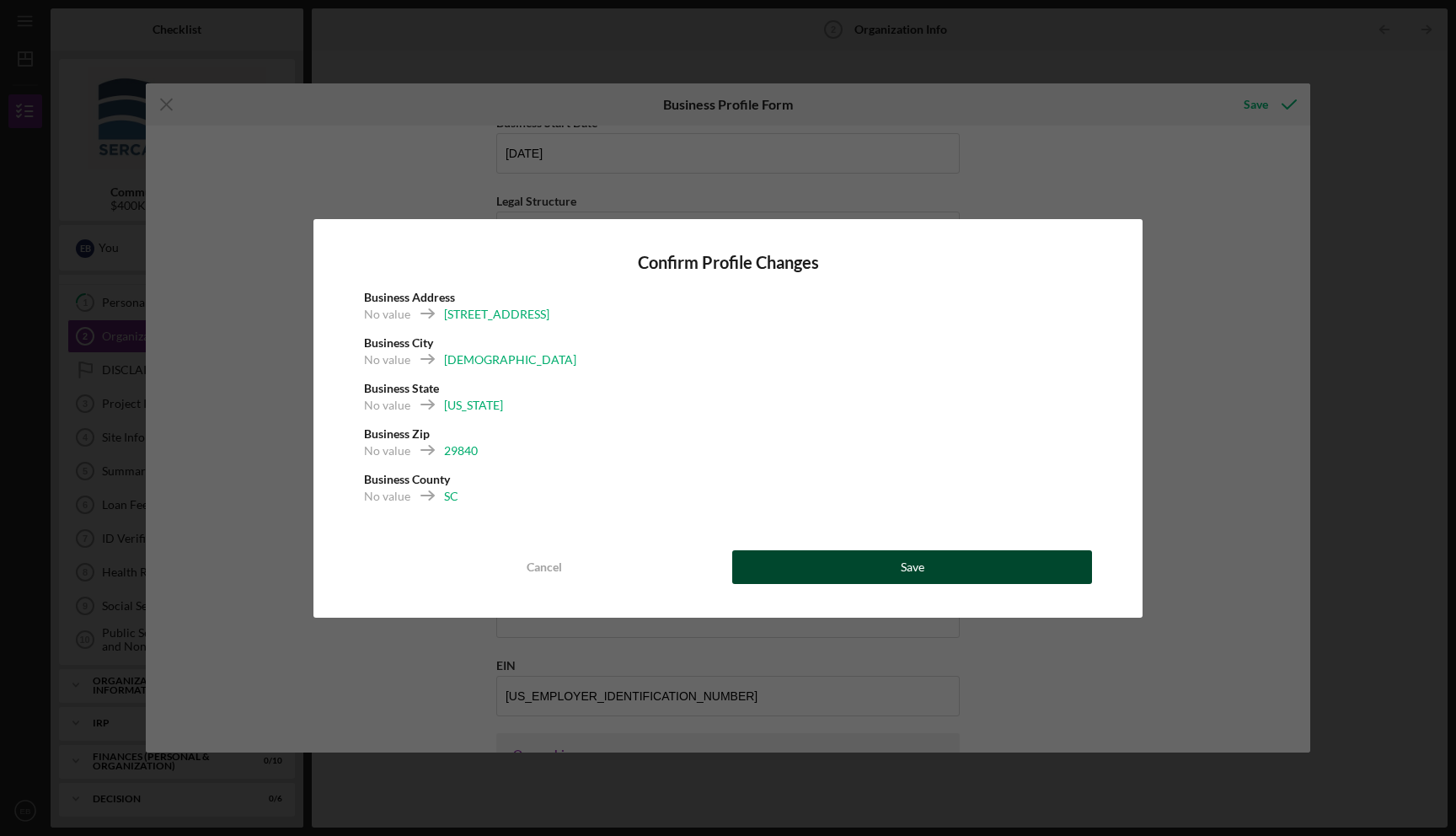
click at [946, 566] on button "Save" at bounding box center [911, 567] width 359 height 34
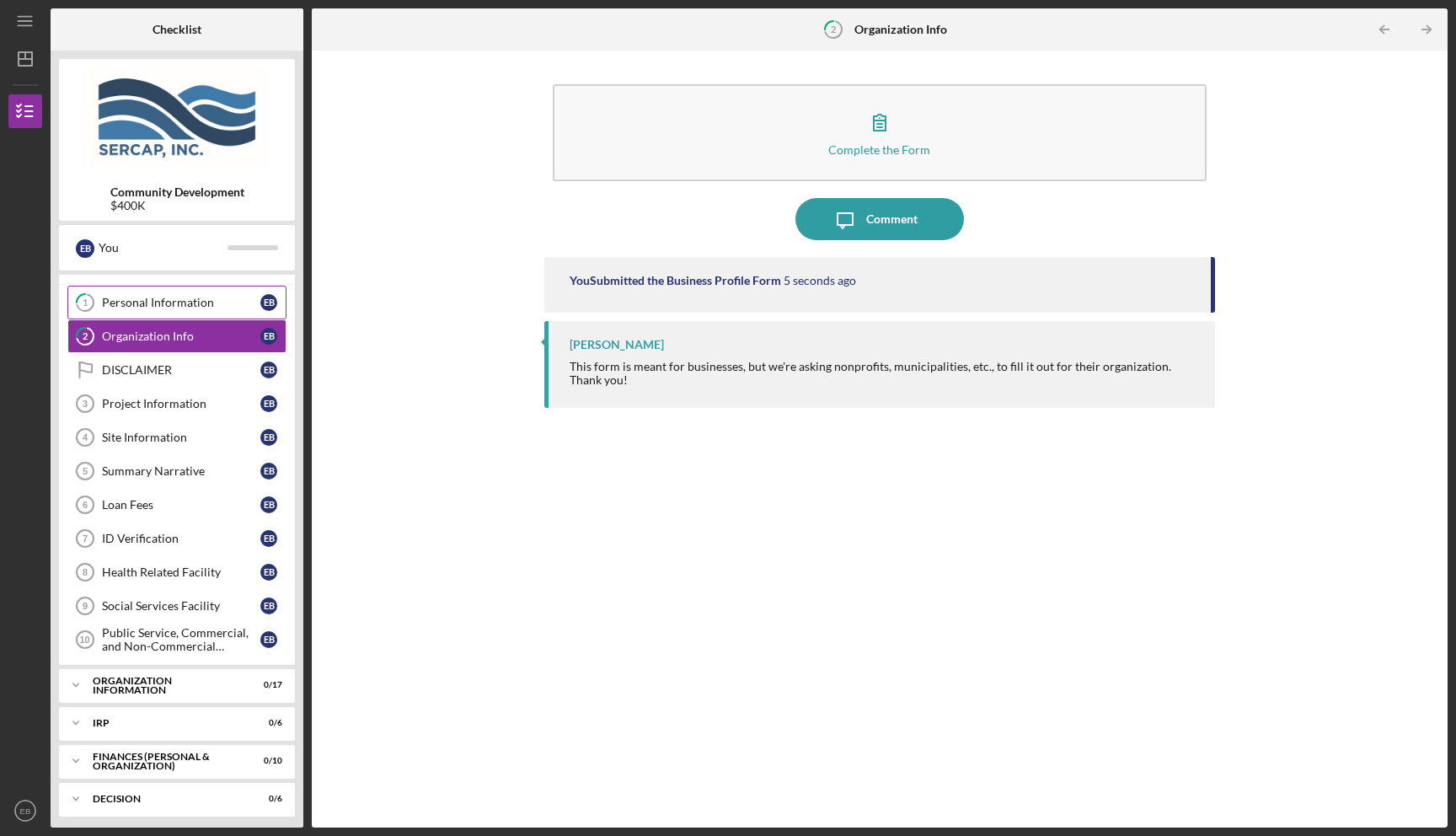
click at [209, 292] on link "1 Personal Information E B" at bounding box center [176, 303] width 219 height 34
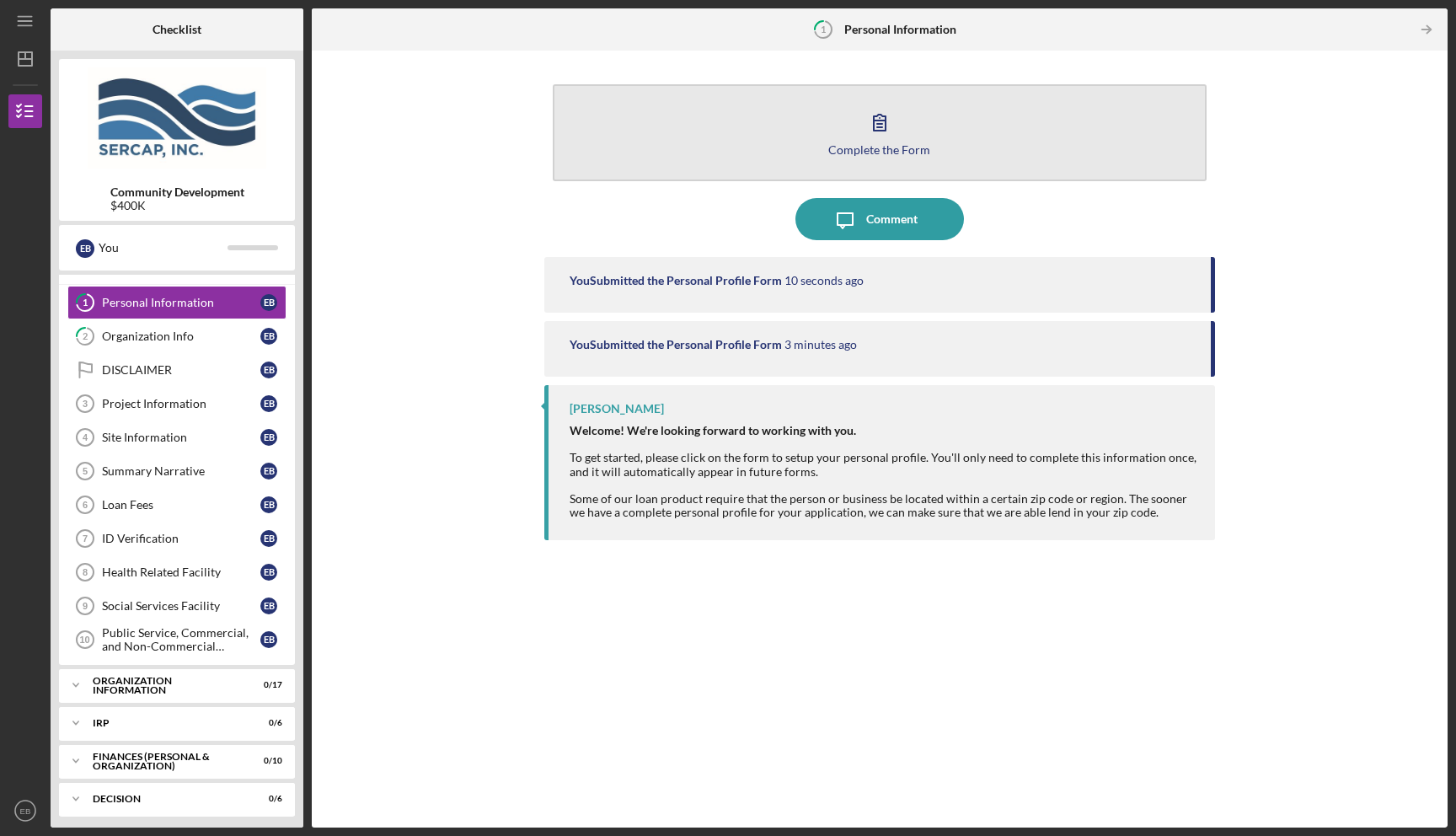
click at [891, 161] on button "Complete the Form Form" at bounding box center [880, 132] width 654 height 97
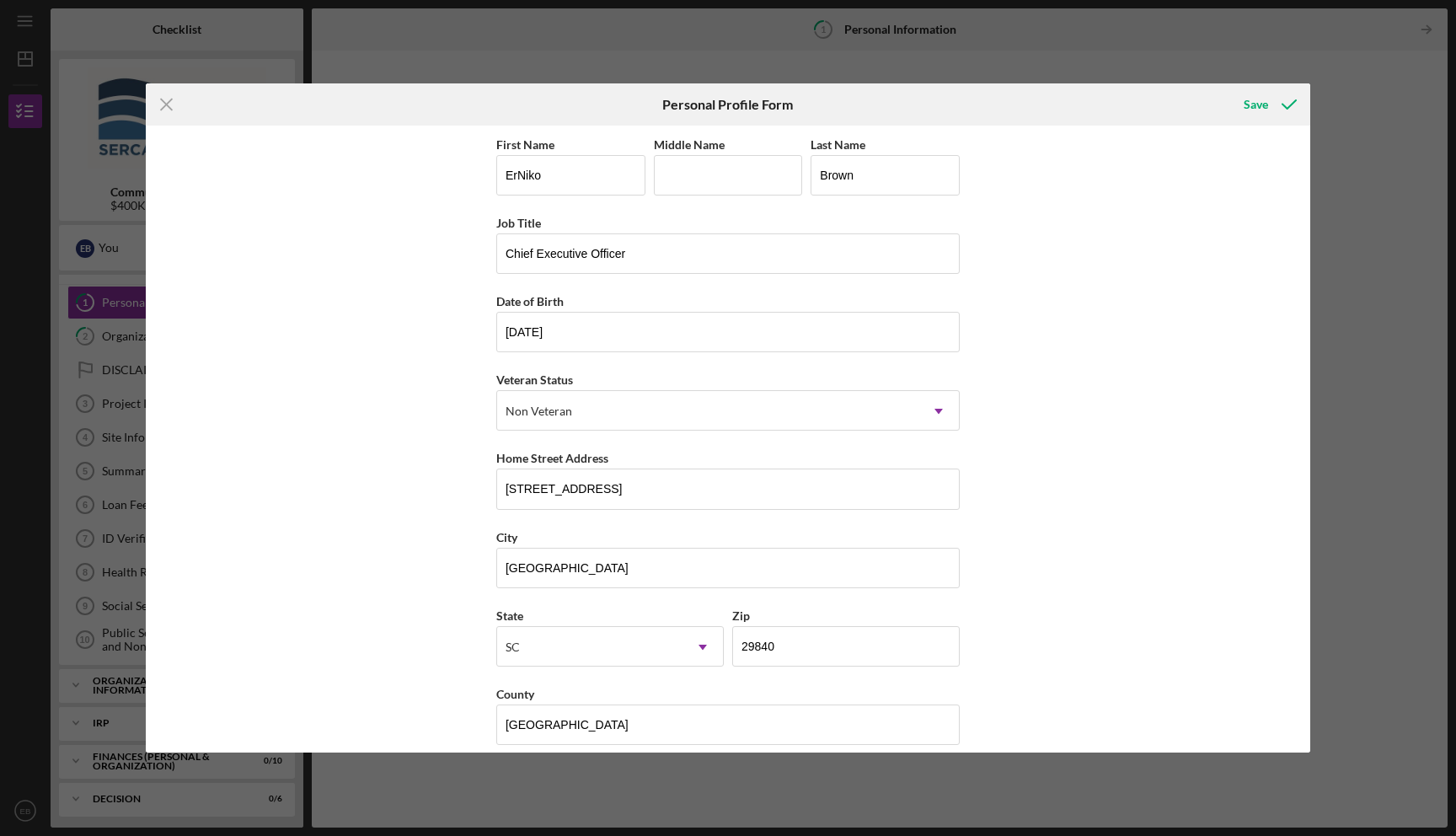
scroll to position [18, 0]
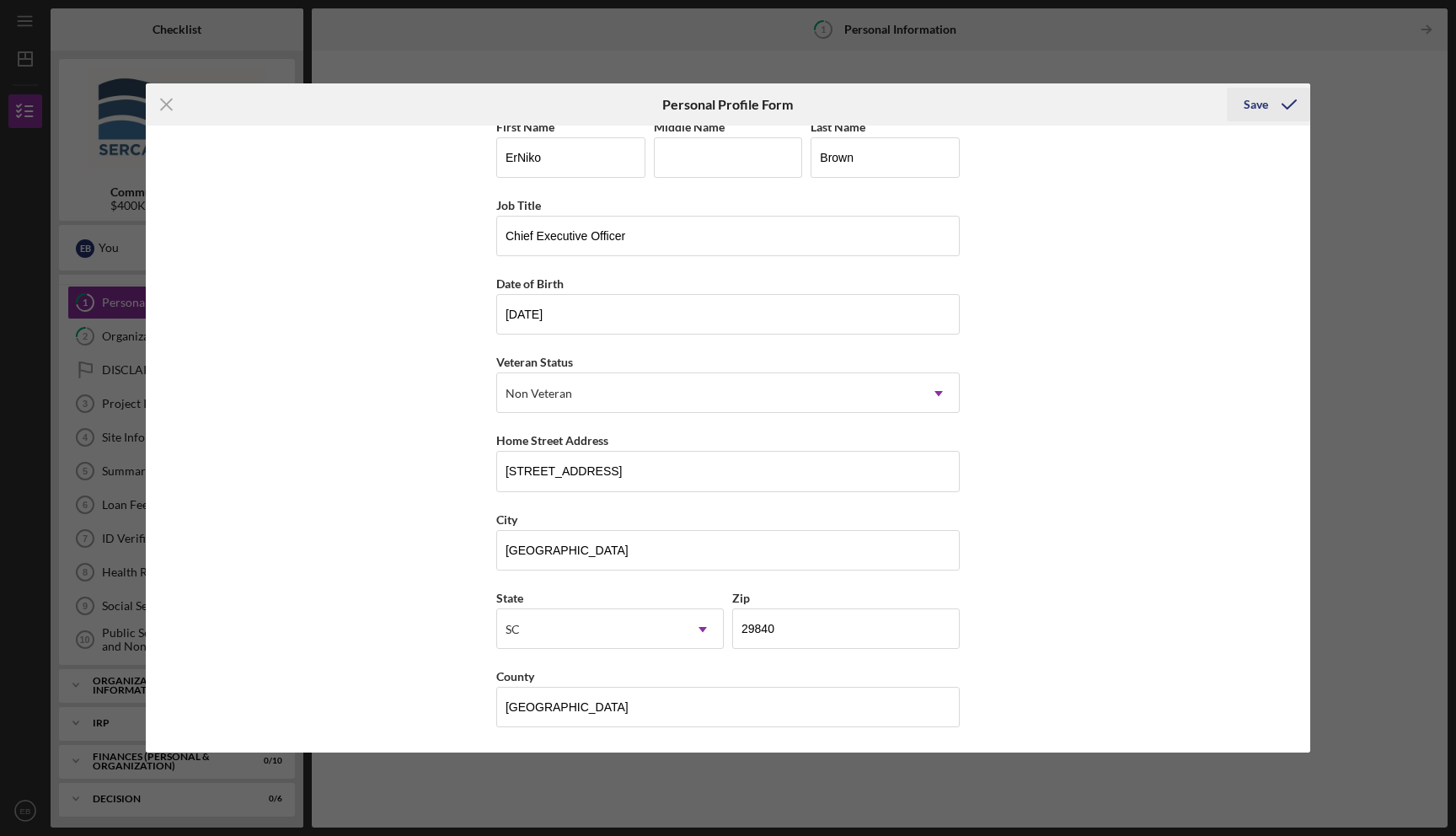
click at [1294, 108] on icon "submit" at bounding box center [1288, 104] width 42 height 42
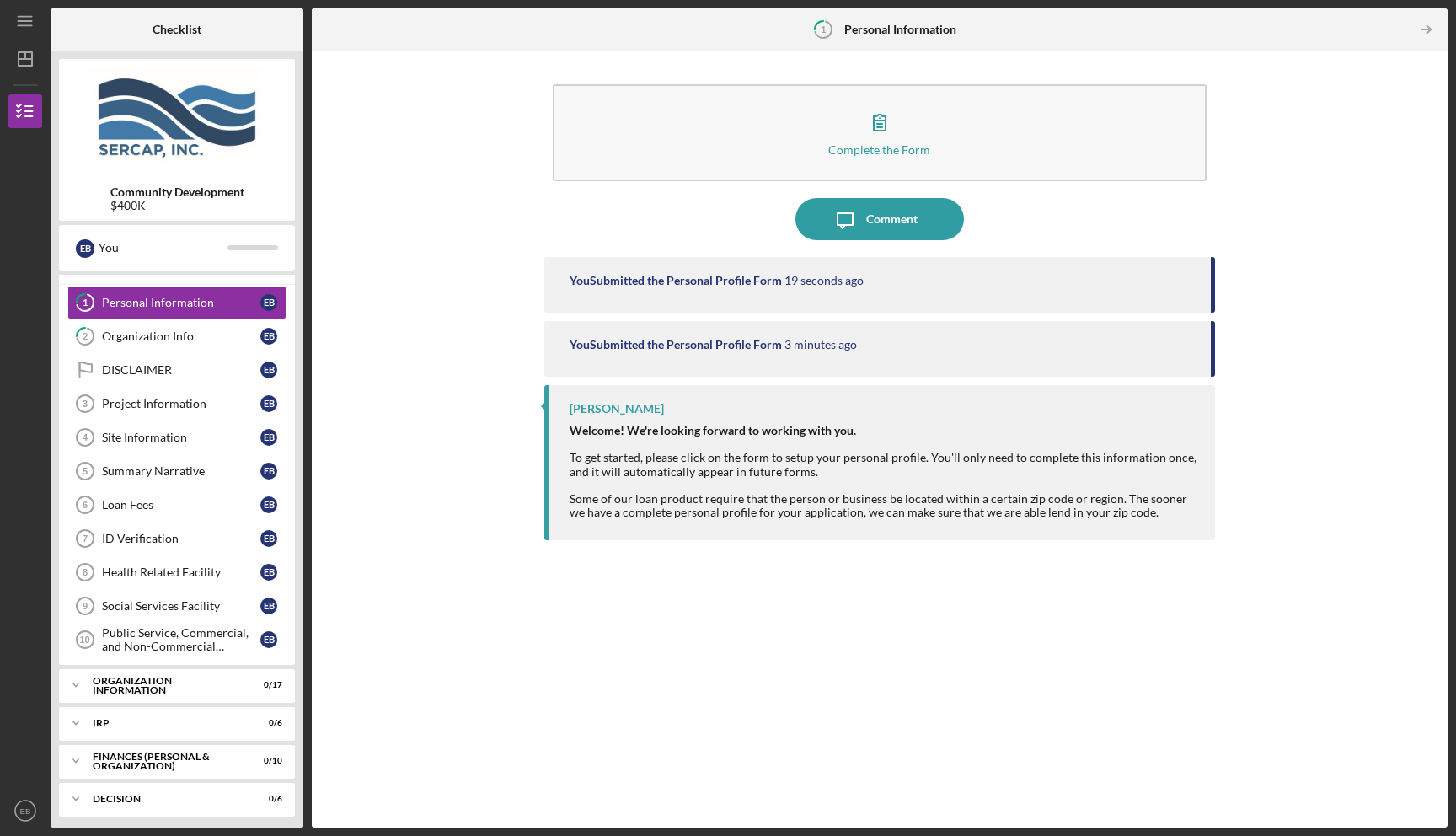
click at [687, 431] on strong "Welcome! We're looking forward to working with you." at bounding box center [713, 429] width 287 height 14
click at [155, 343] on link "2 Organization Info E B" at bounding box center [176, 336] width 219 height 34
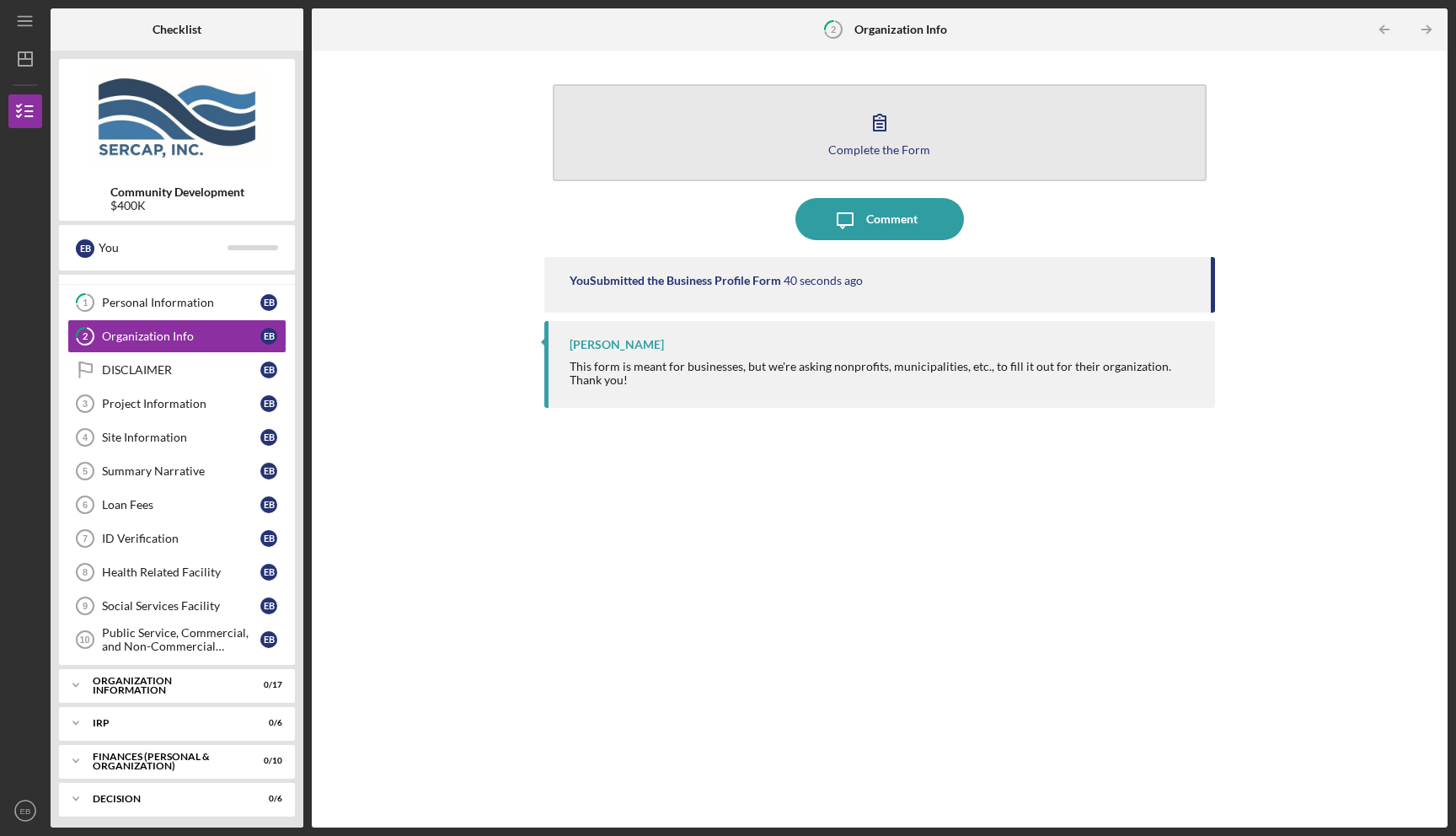
click at [886, 137] on icon "button" at bounding box center [879, 122] width 42 height 42
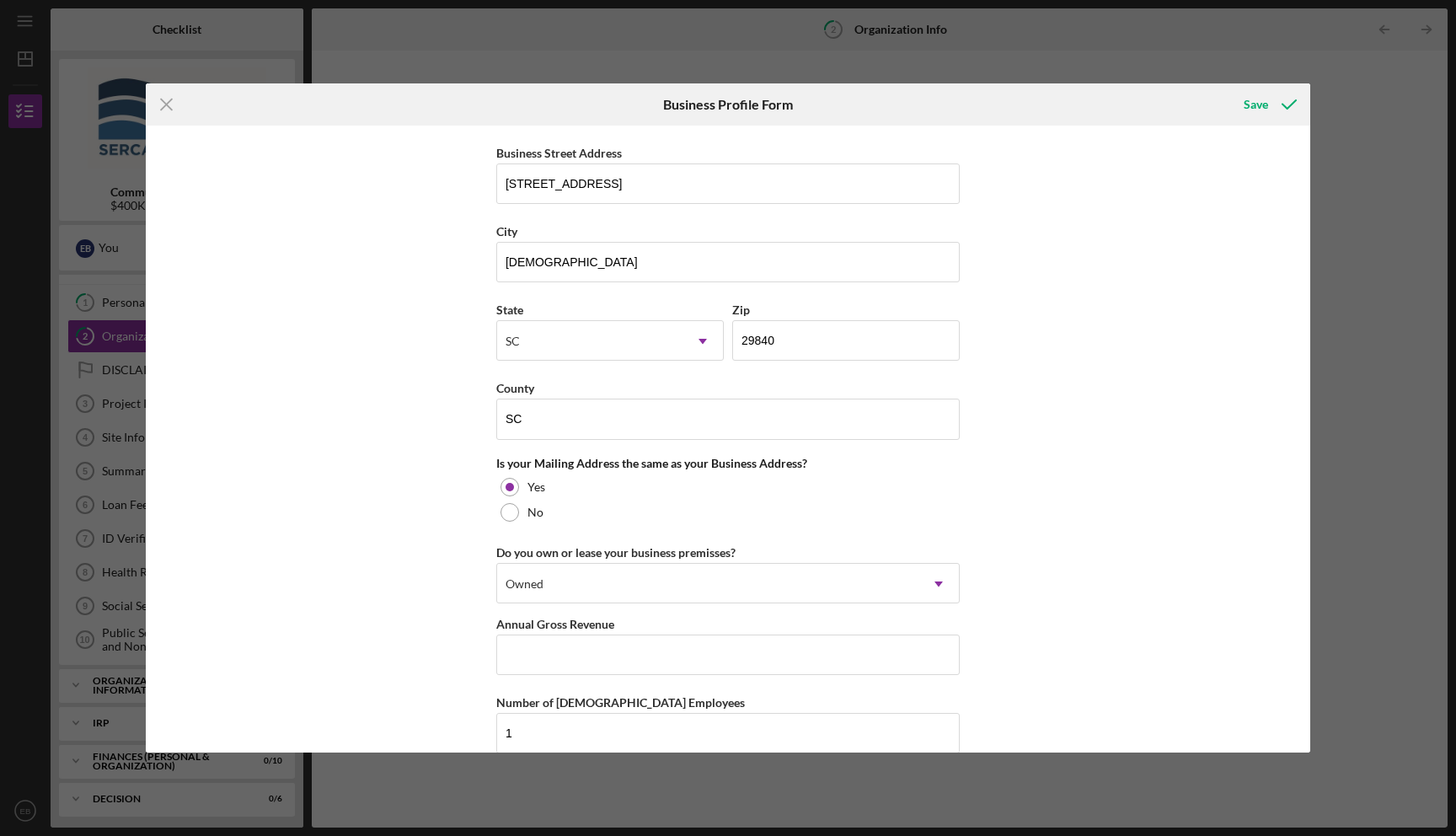
scroll to position [1096, 0]
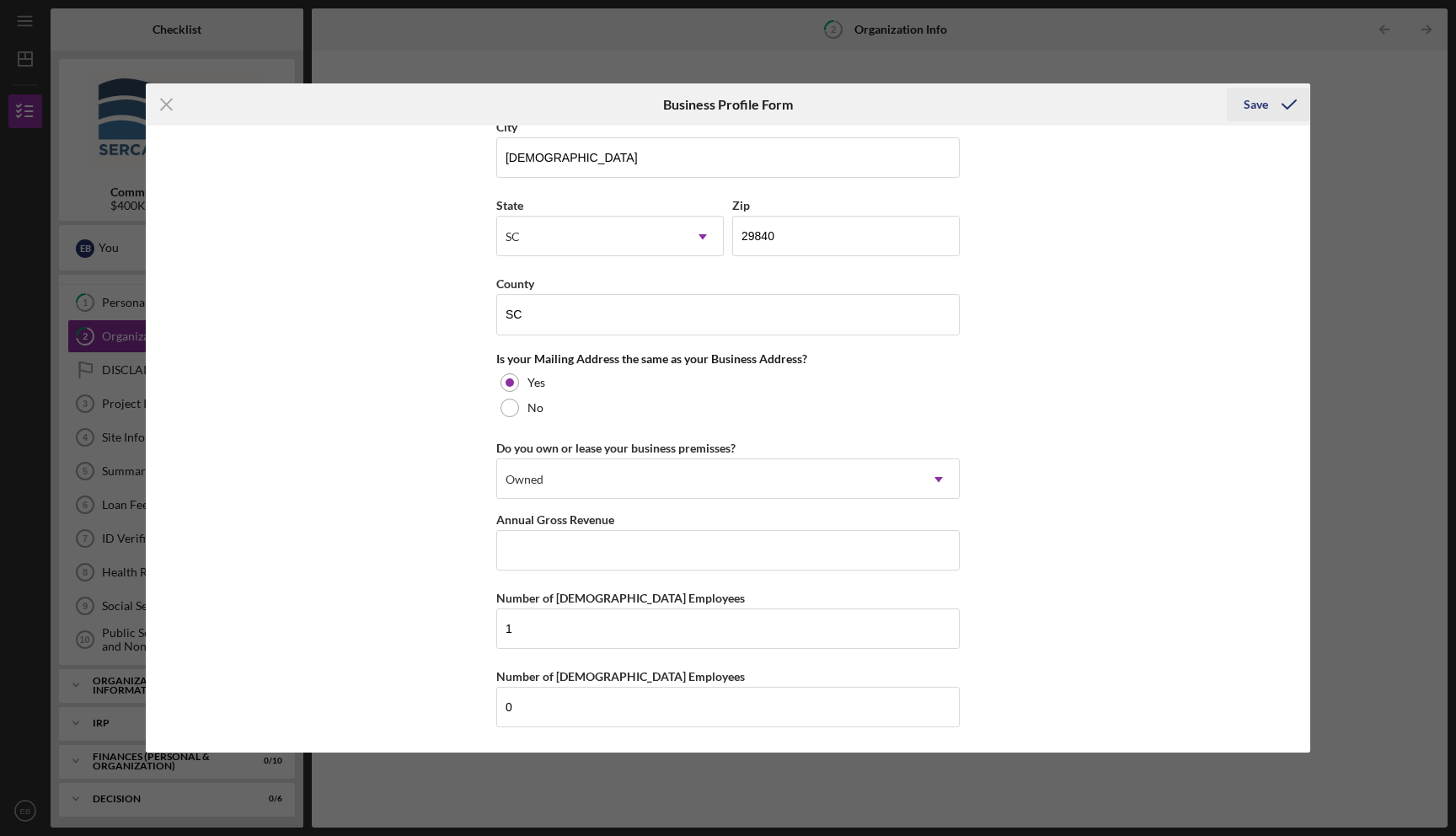
click at [1268, 105] on icon "submit" at bounding box center [1288, 104] width 42 height 42
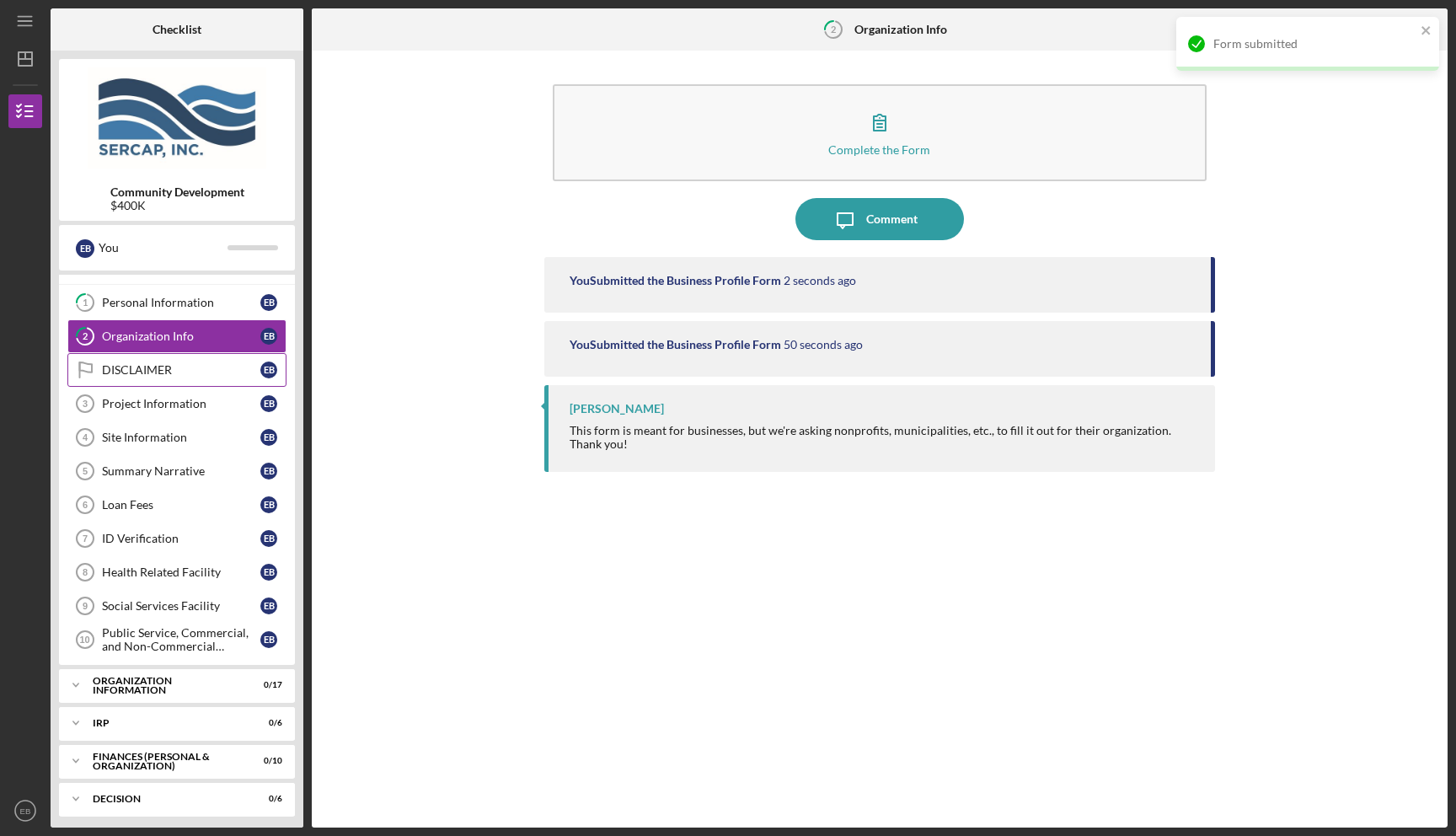
click at [174, 378] on link "DISCLAIMER DISCLAIMER E B" at bounding box center [176, 370] width 219 height 34
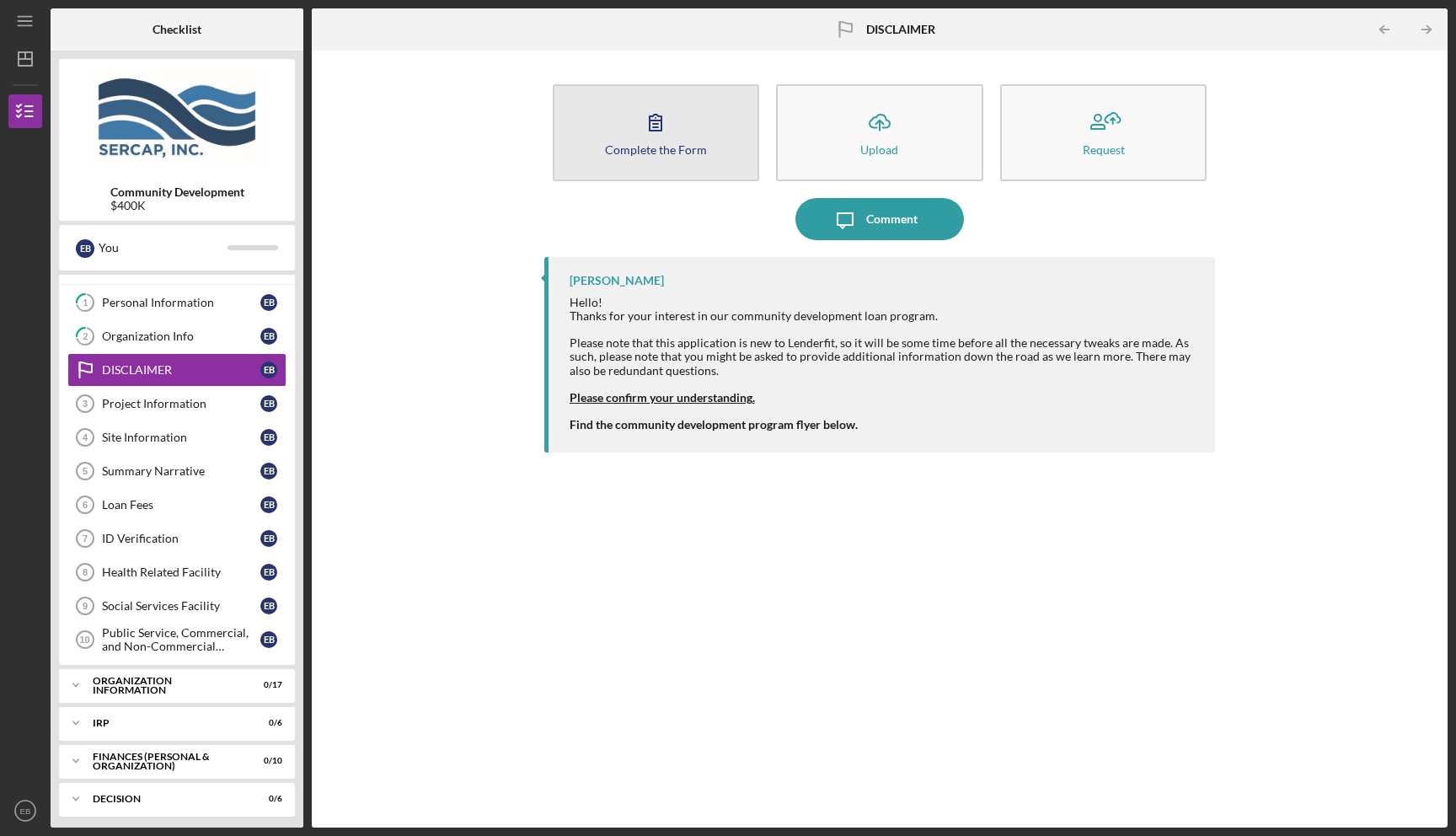
click at [691, 130] on button "Complete the Form Form" at bounding box center [656, 132] width 208 height 97
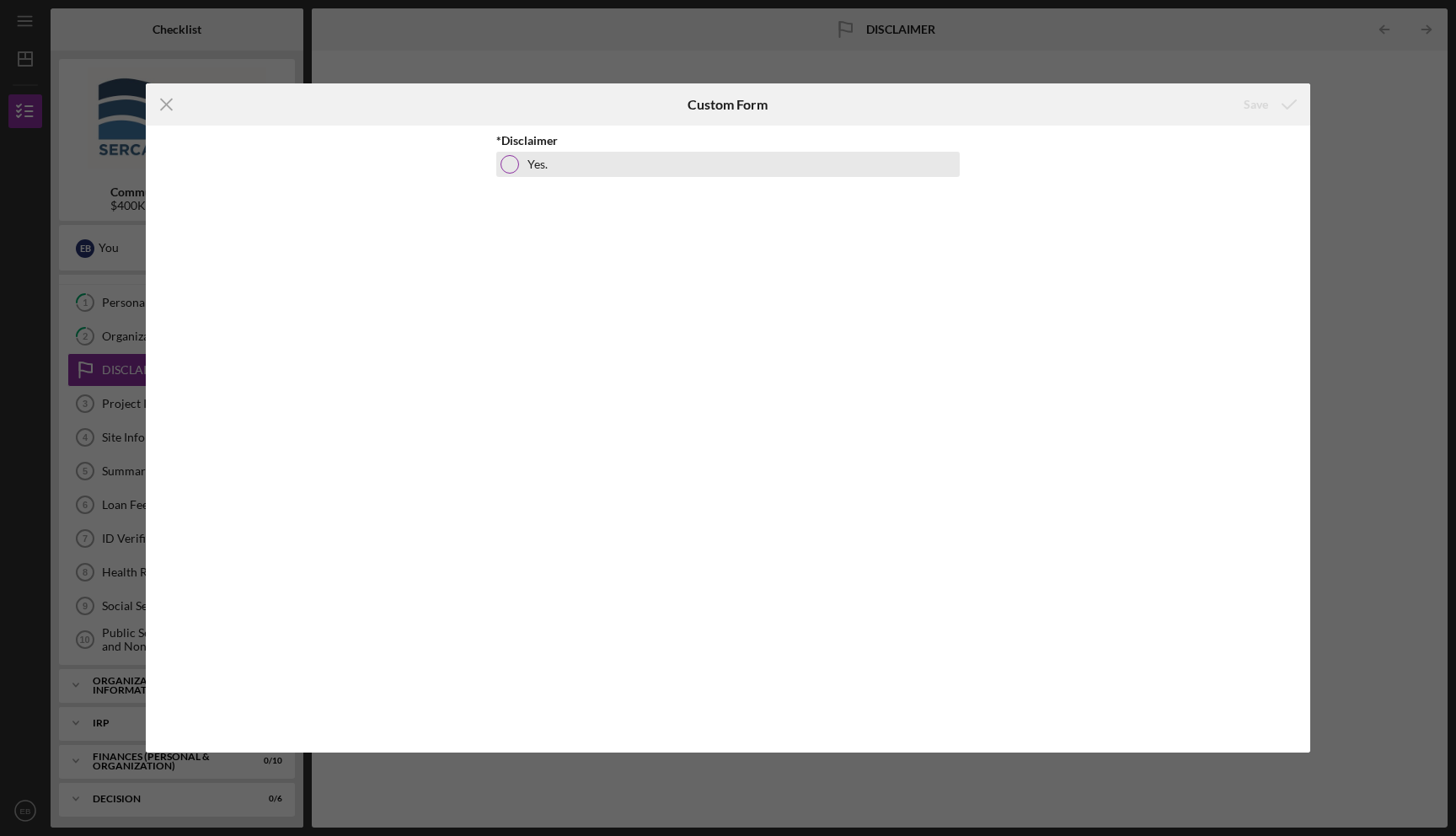
click at [522, 167] on div "Yes." at bounding box center [728, 164] width 464 height 25
click at [1255, 108] on div "Save" at bounding box center [1256, 104] width 24 height 34
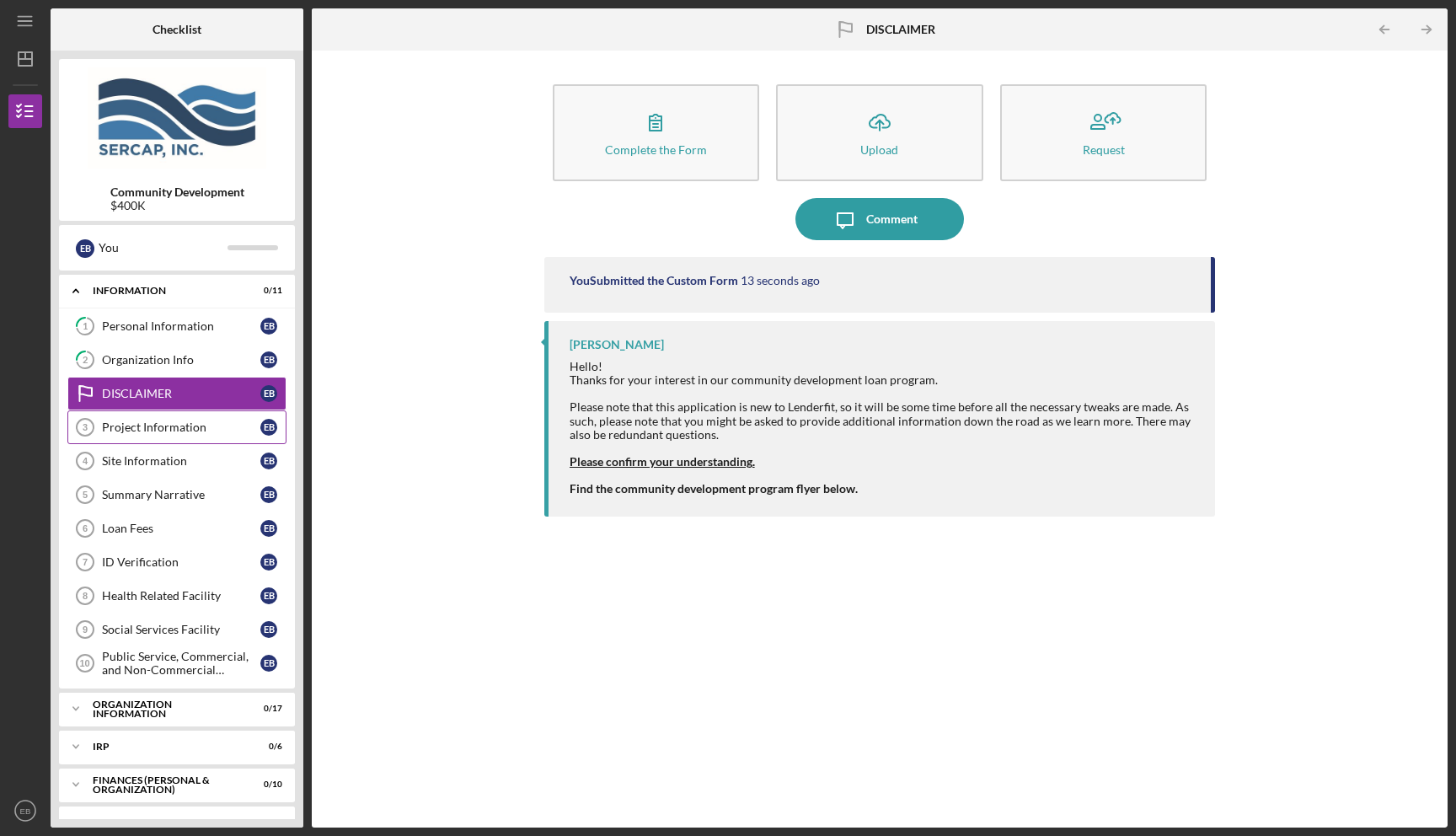
click at [195, 427] on div "Project Information" at bounding box center [182, 427] width 158 height 13
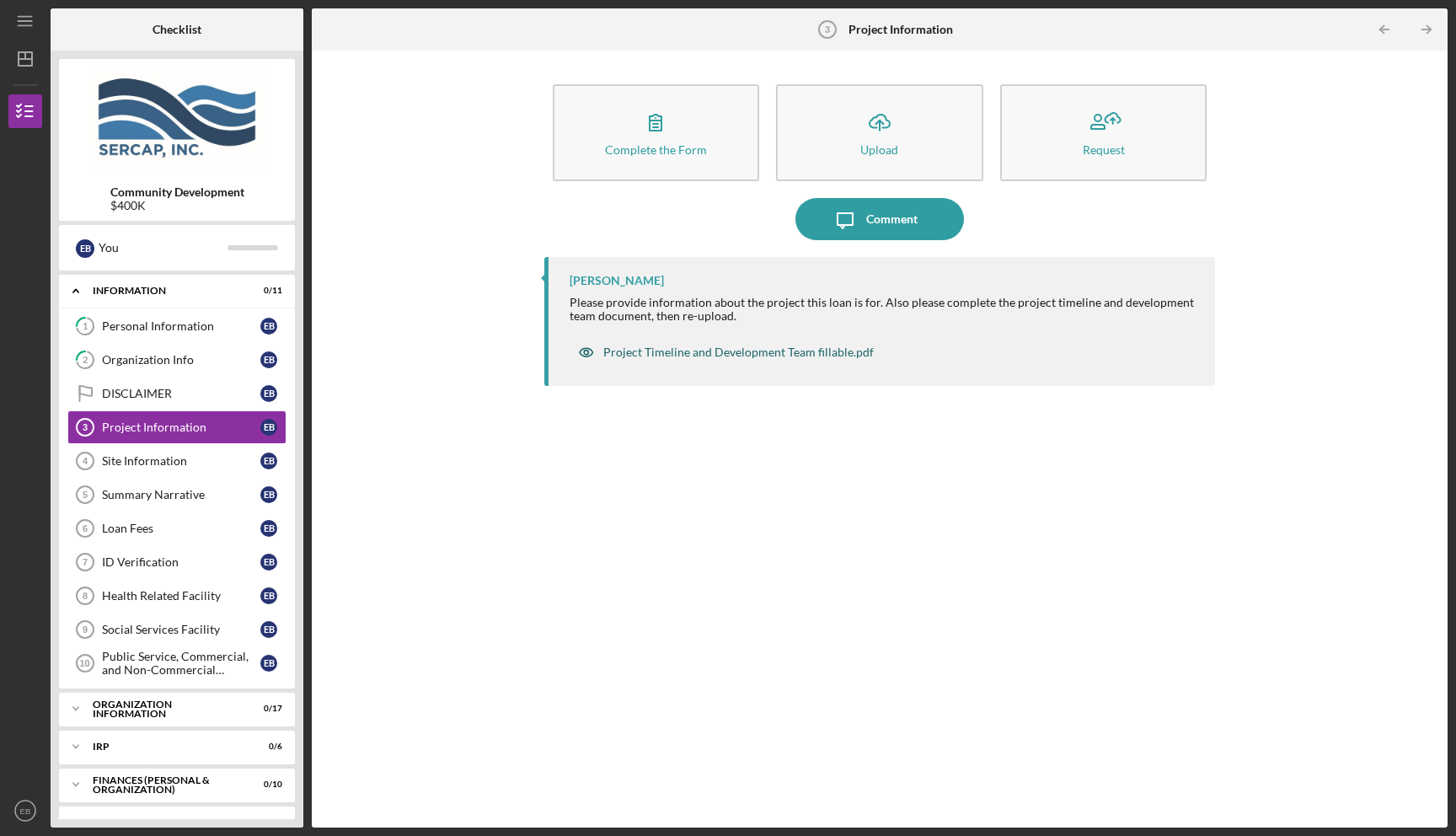
click at [725, 350] on div "Project Timeline and Development Team fillable.pdf" at bounding box center [738, 352] width 270 height 13
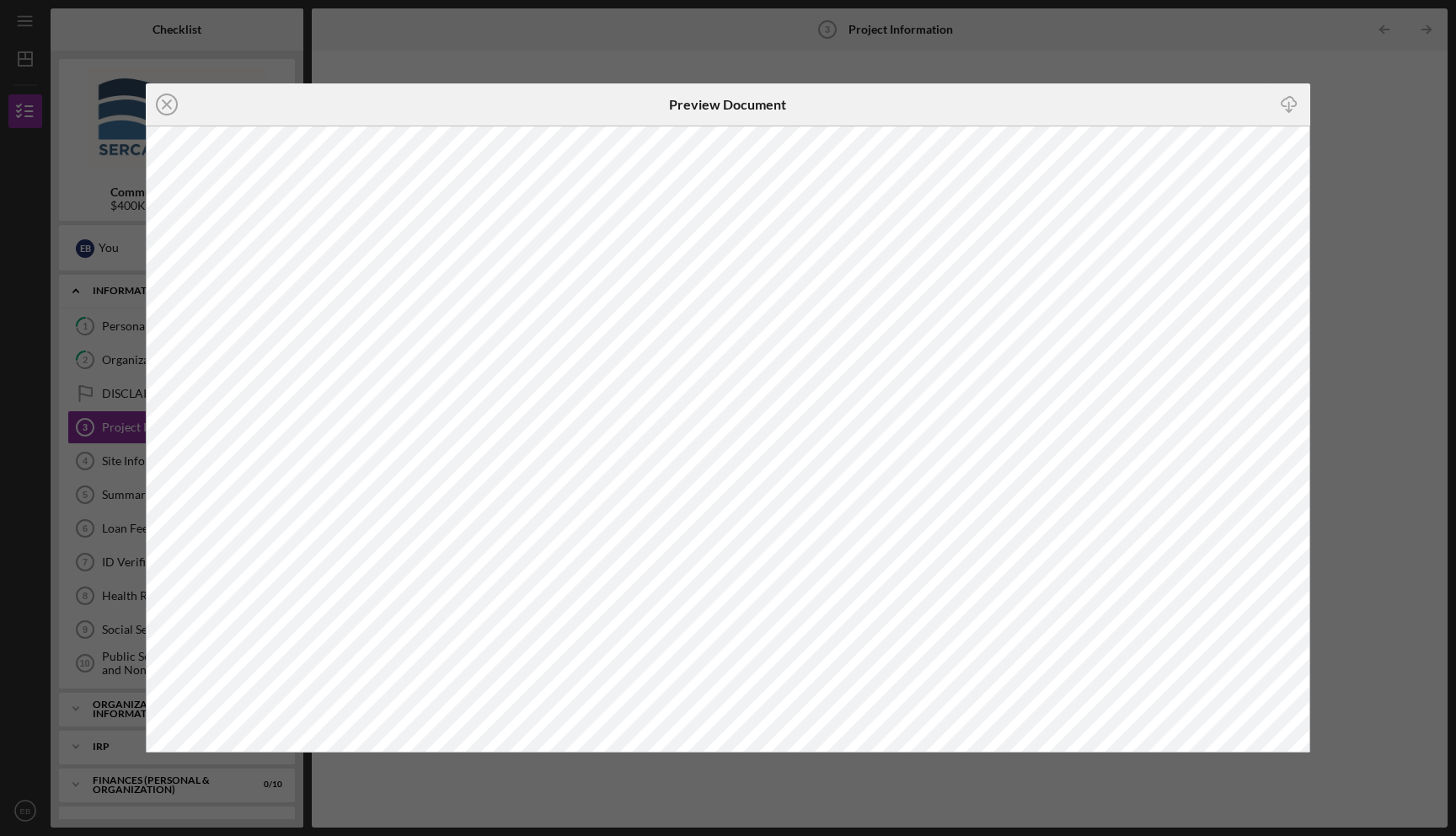
click at [1045, 68] on div "Icon/Close Preview Document Icon/Download" at bounding box center [728, 418] width 1456 height 836
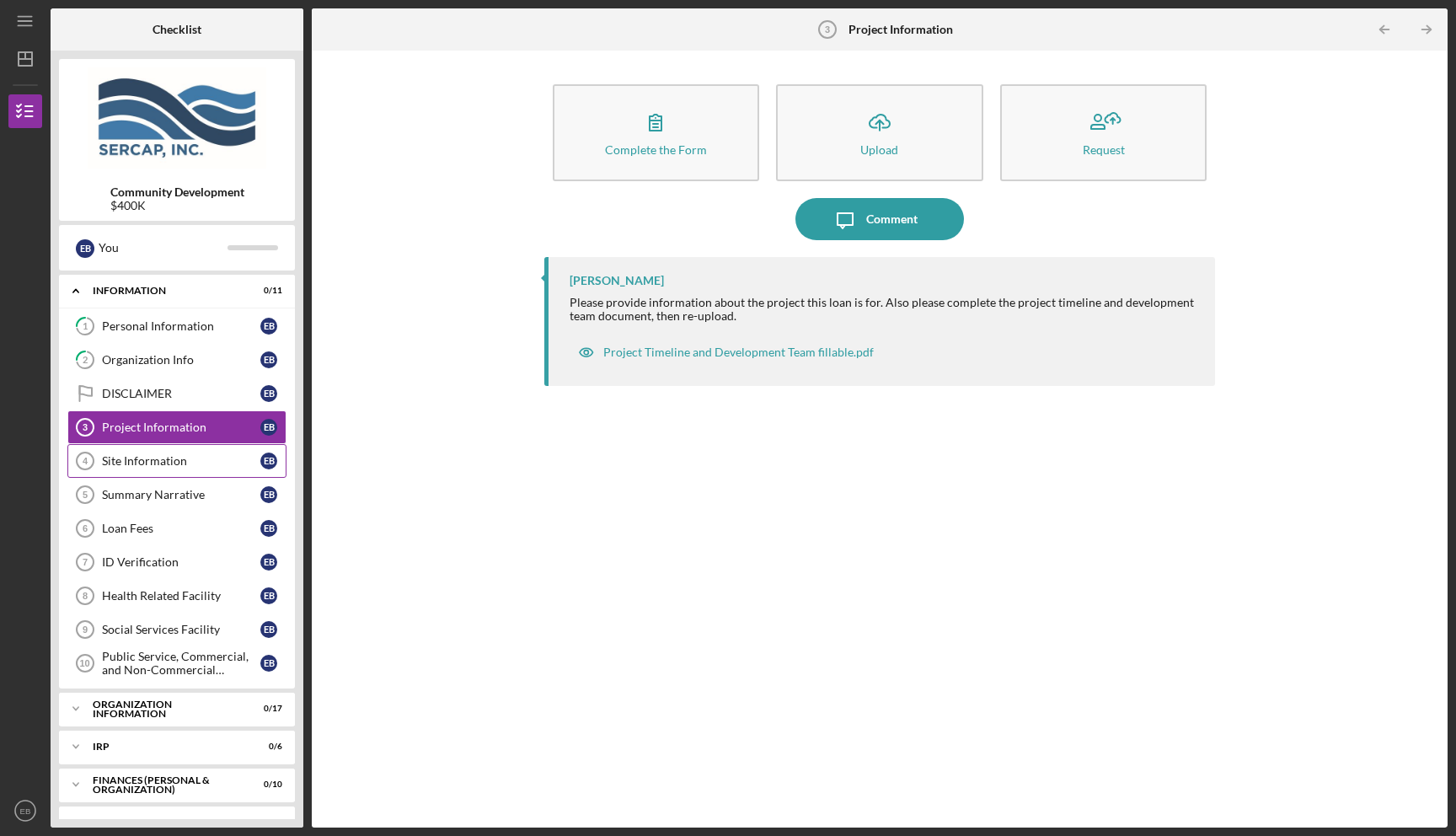
click at [144, 461] on div "Site Information" at bounding box center [182, 461] width 158 height 13
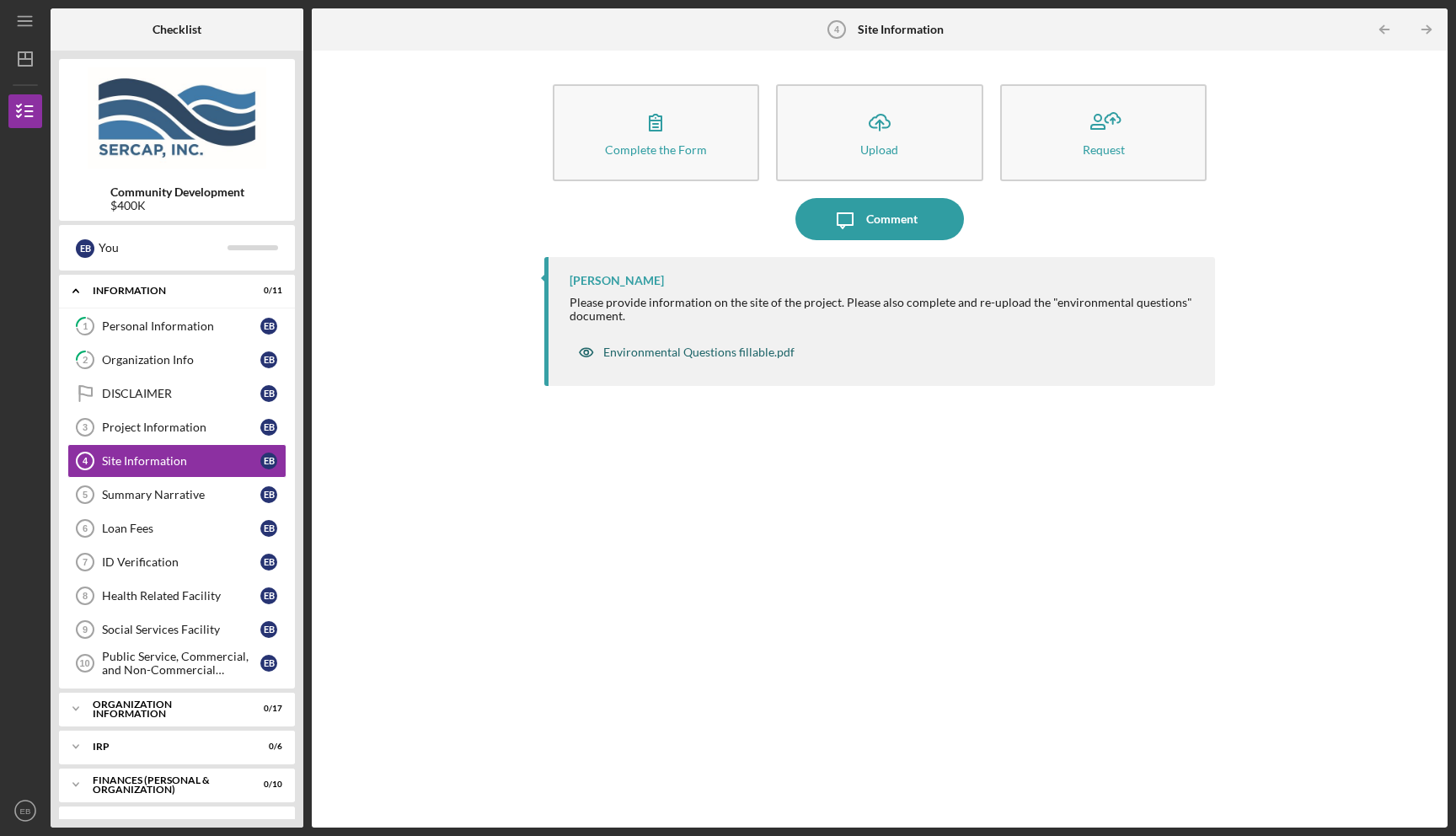
click at [701, 355] on div "Environmental Questions fillable.pdf" at bounding box center [698, 352] width 191 height 13
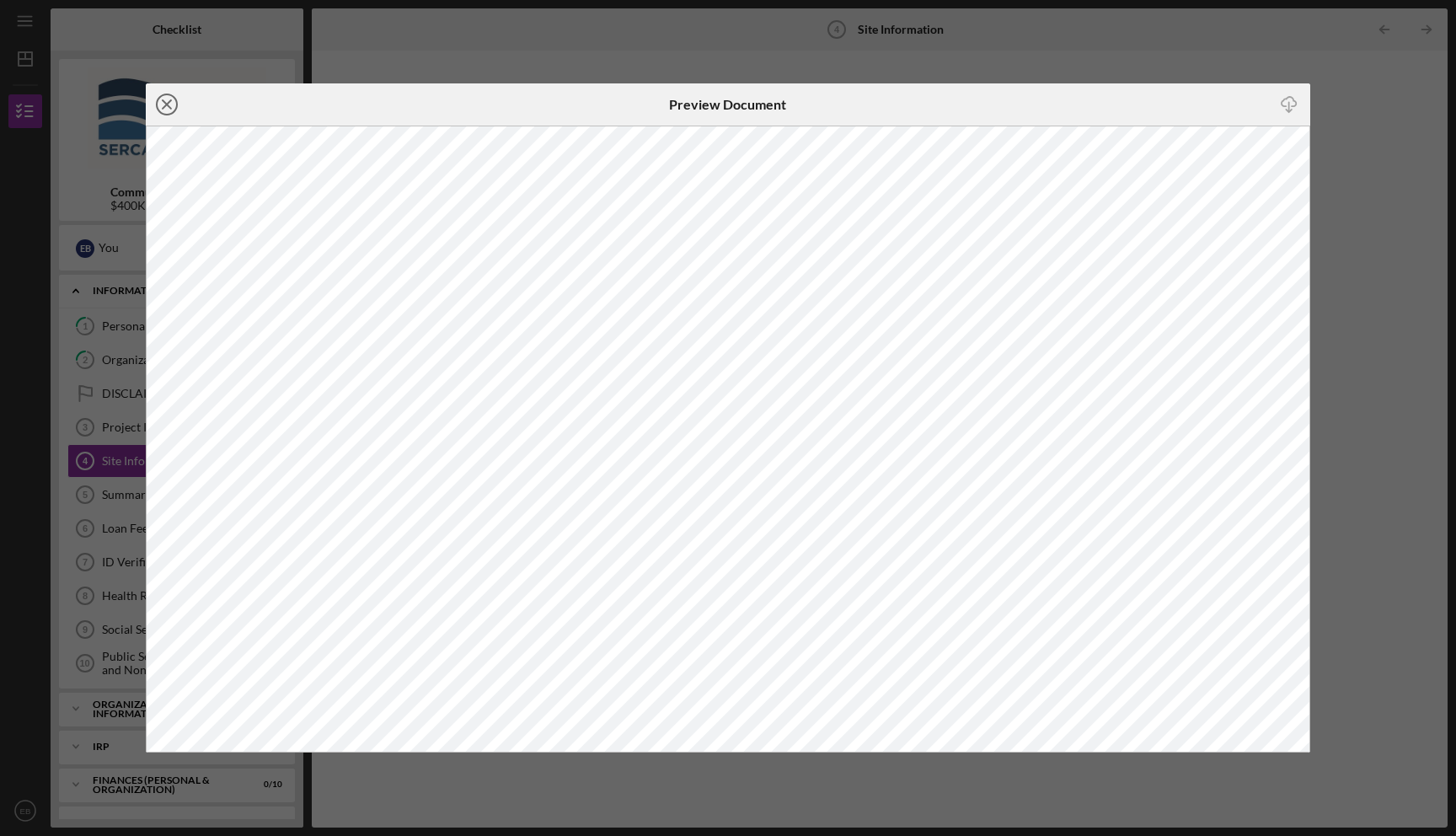
click at [160, 105] on icon "Icon/Close" at bounding box center [167, 104] width 42 height 42
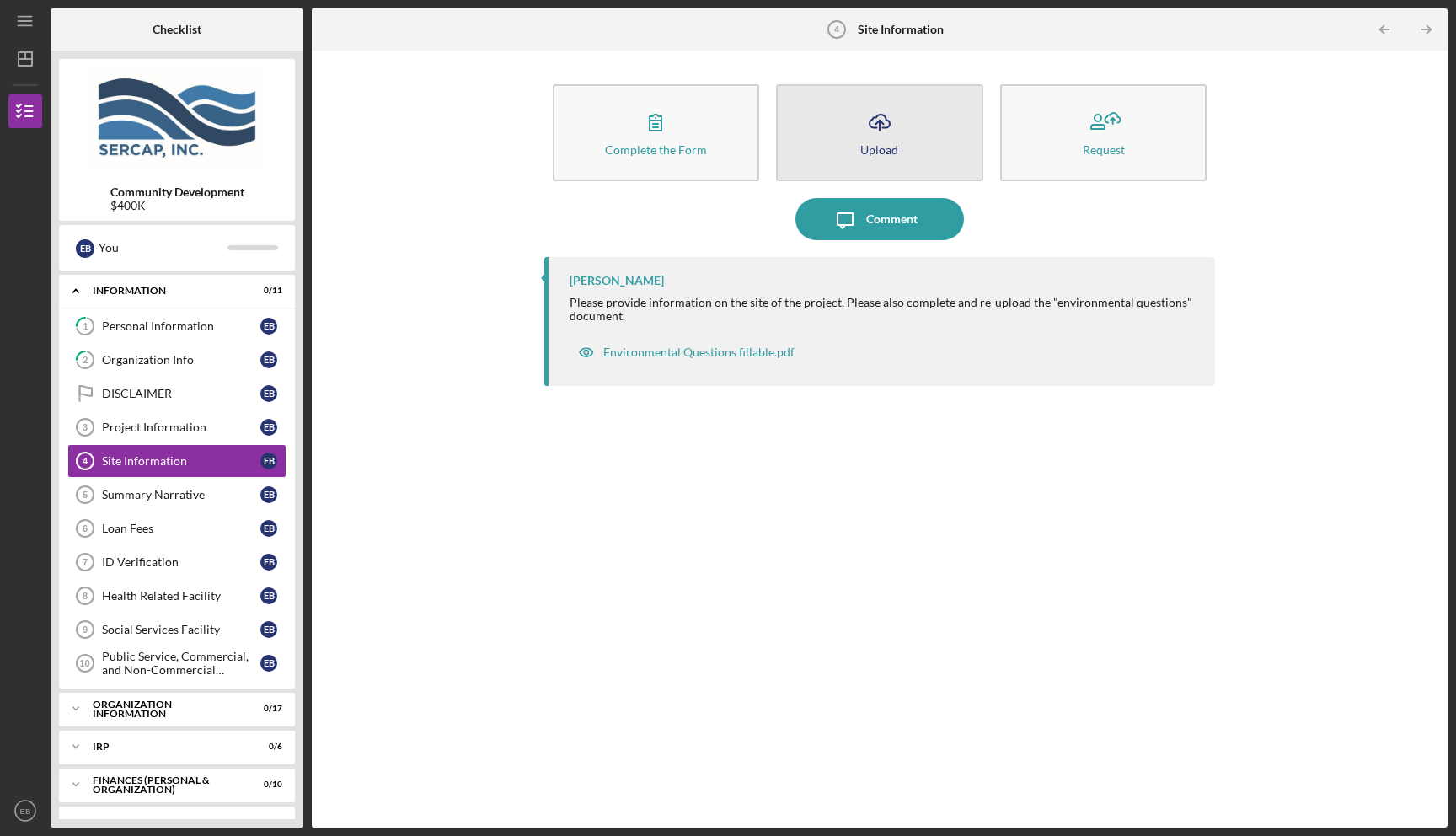
click at [889, 129] on icon "Icon/Upload" at bounding box center [879, 122] width 42 height 42
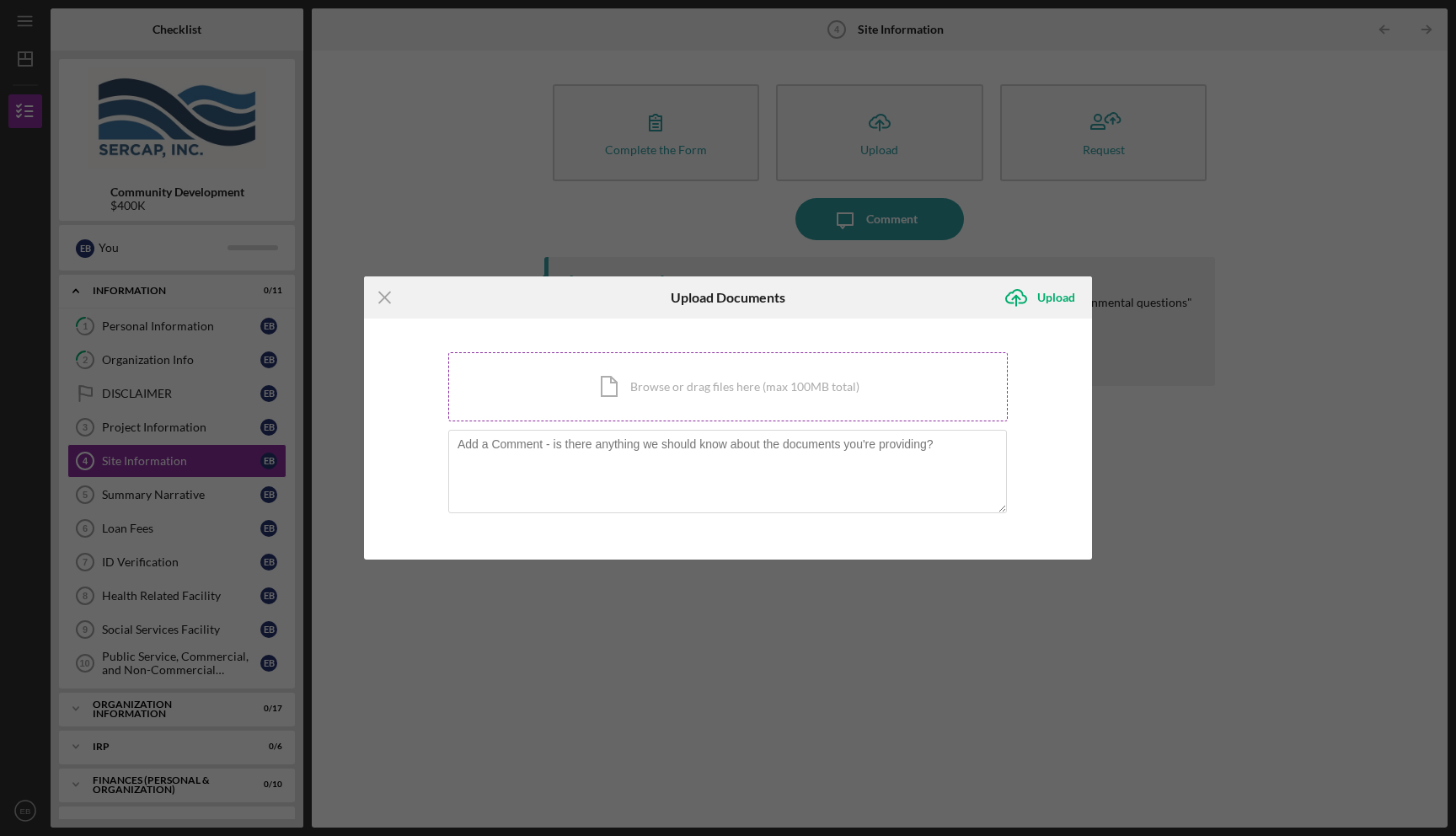
click at [690, 371] on div "Icon/Document Browse or drag files here (max 100MB total) Tap to choose files o…" at bounding box center [727, 386] width 559 height 69
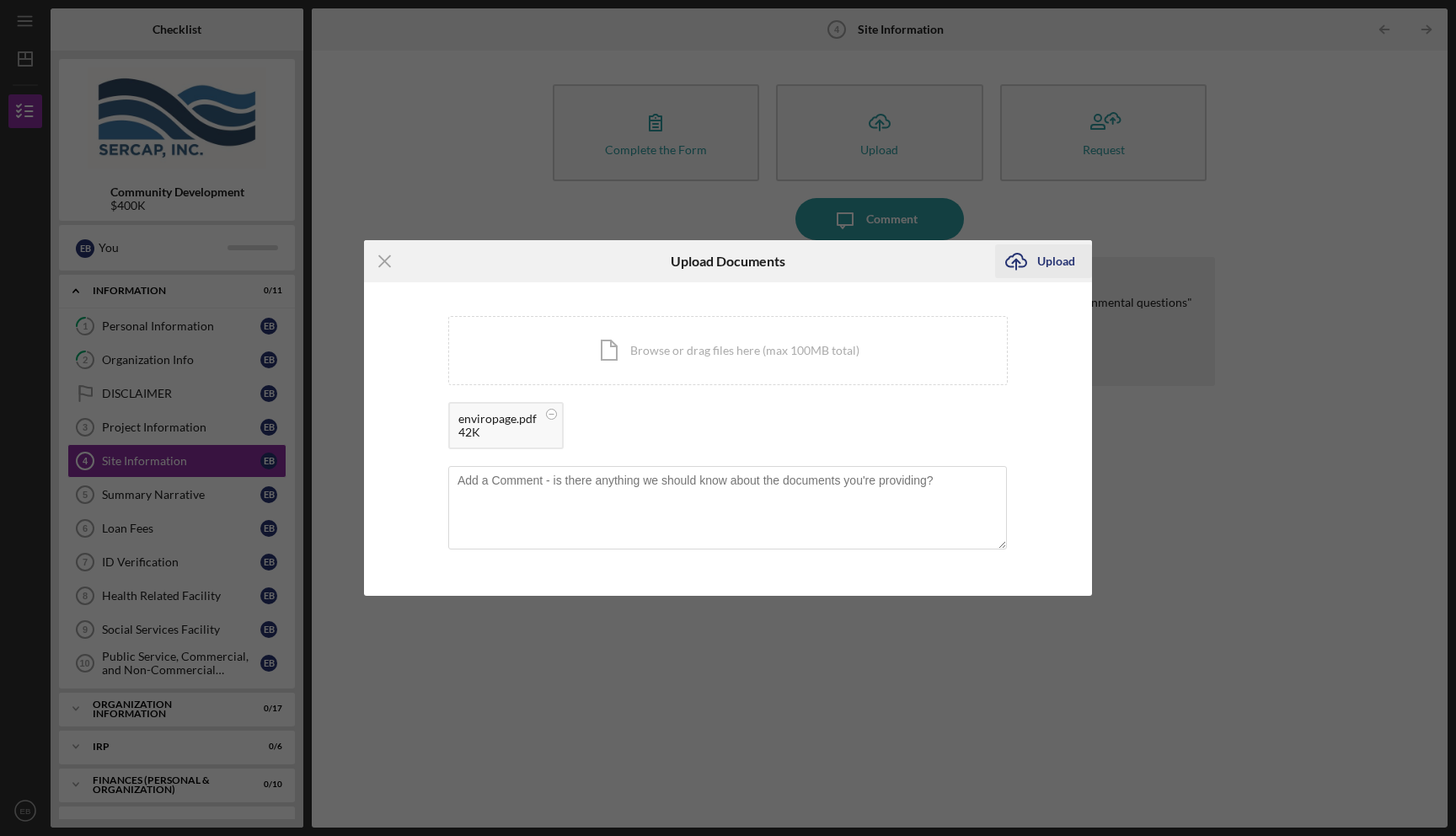
click at [1048, 263] on div "Upload" at bounding box center [1056, 261] width 38 height 34
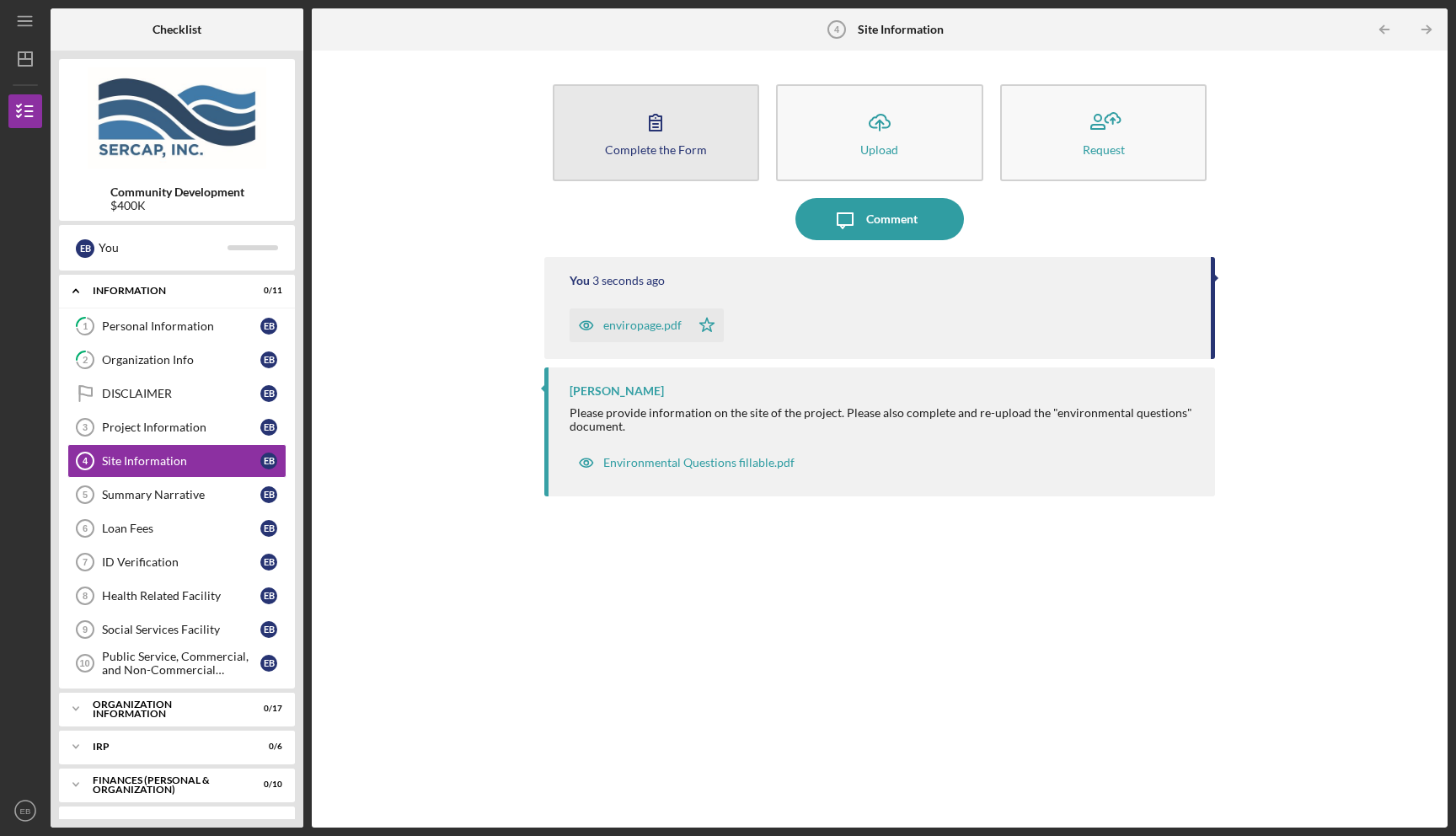
click at [721, 146] on button "Complete the Form Form" at bounding box center [656, 132] width 208 height 97
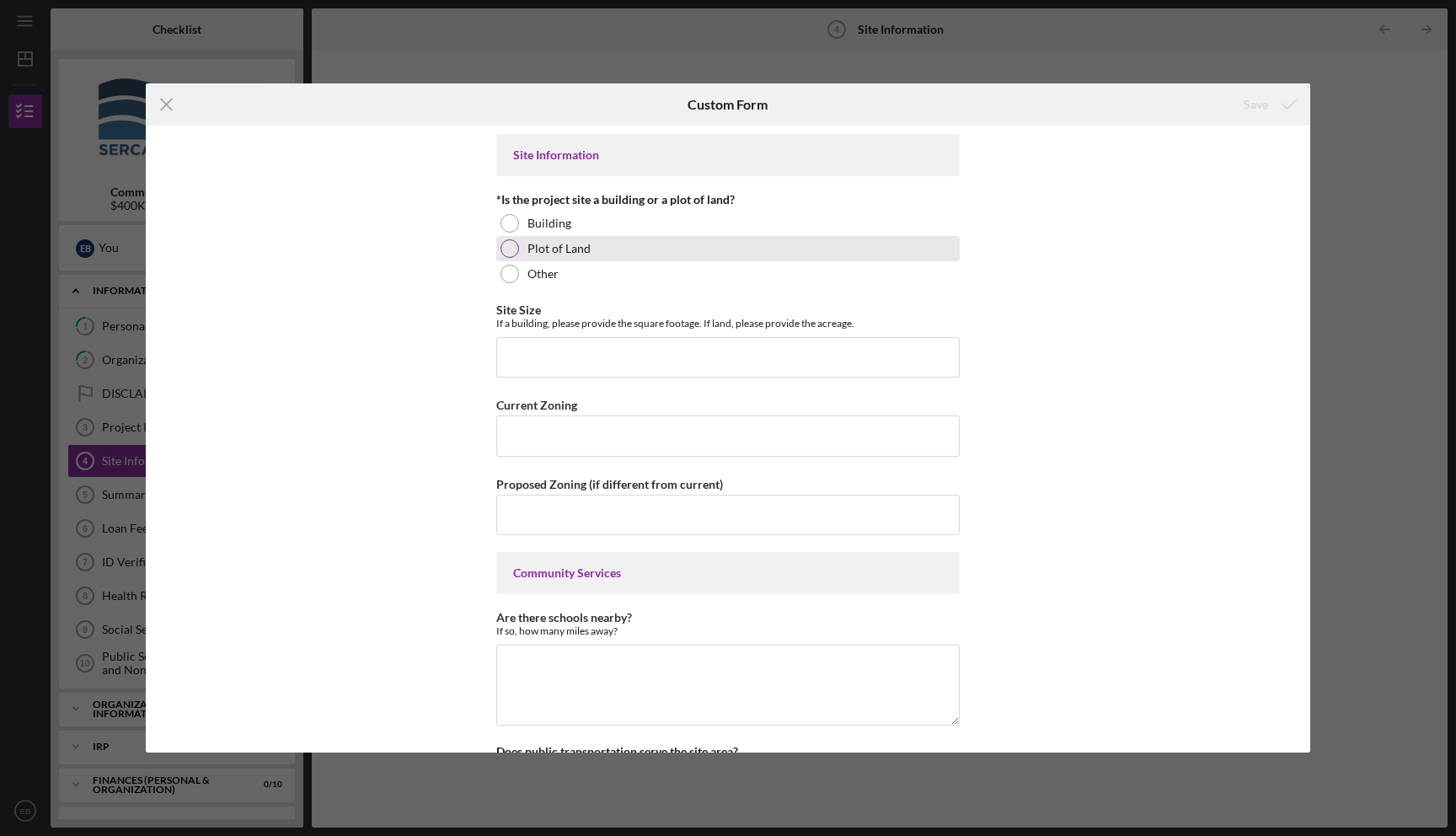
click at [510, 252] on div at bounding box center [510, 249] width 19 height 19
click at [551, 363] on input "Site Size" at bounding box center [728, 357] width 464 height 40
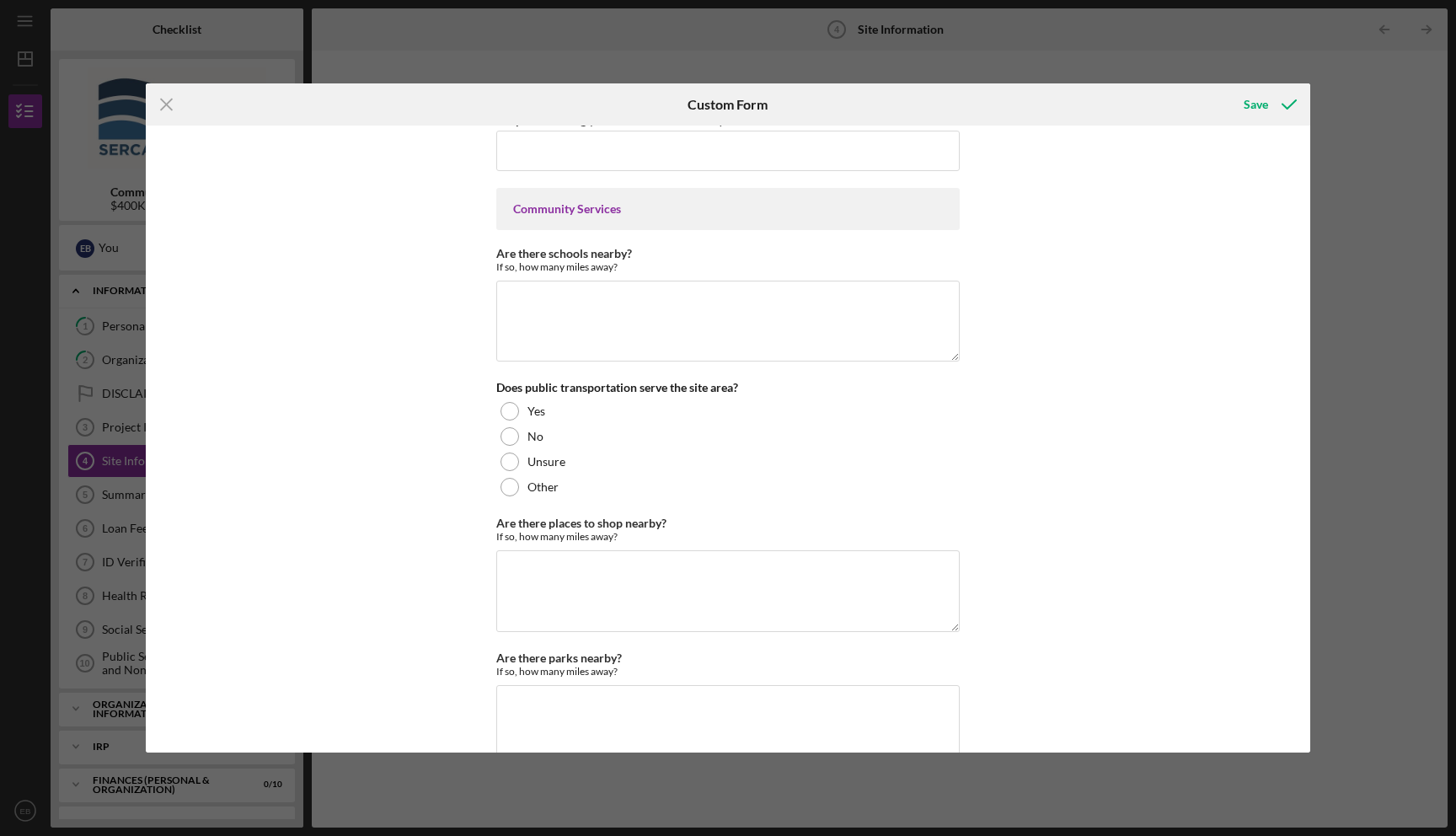
scroll to position [367, 0]
type input "7.54 acres"
click at [509, 429] on div at bounding box center [510, 434] width 19 height 19
click at [625, 561] on textarea "Are there places to shop nearby?" at bounding box center [728, 587] width 464 height 81
type textarea "No"
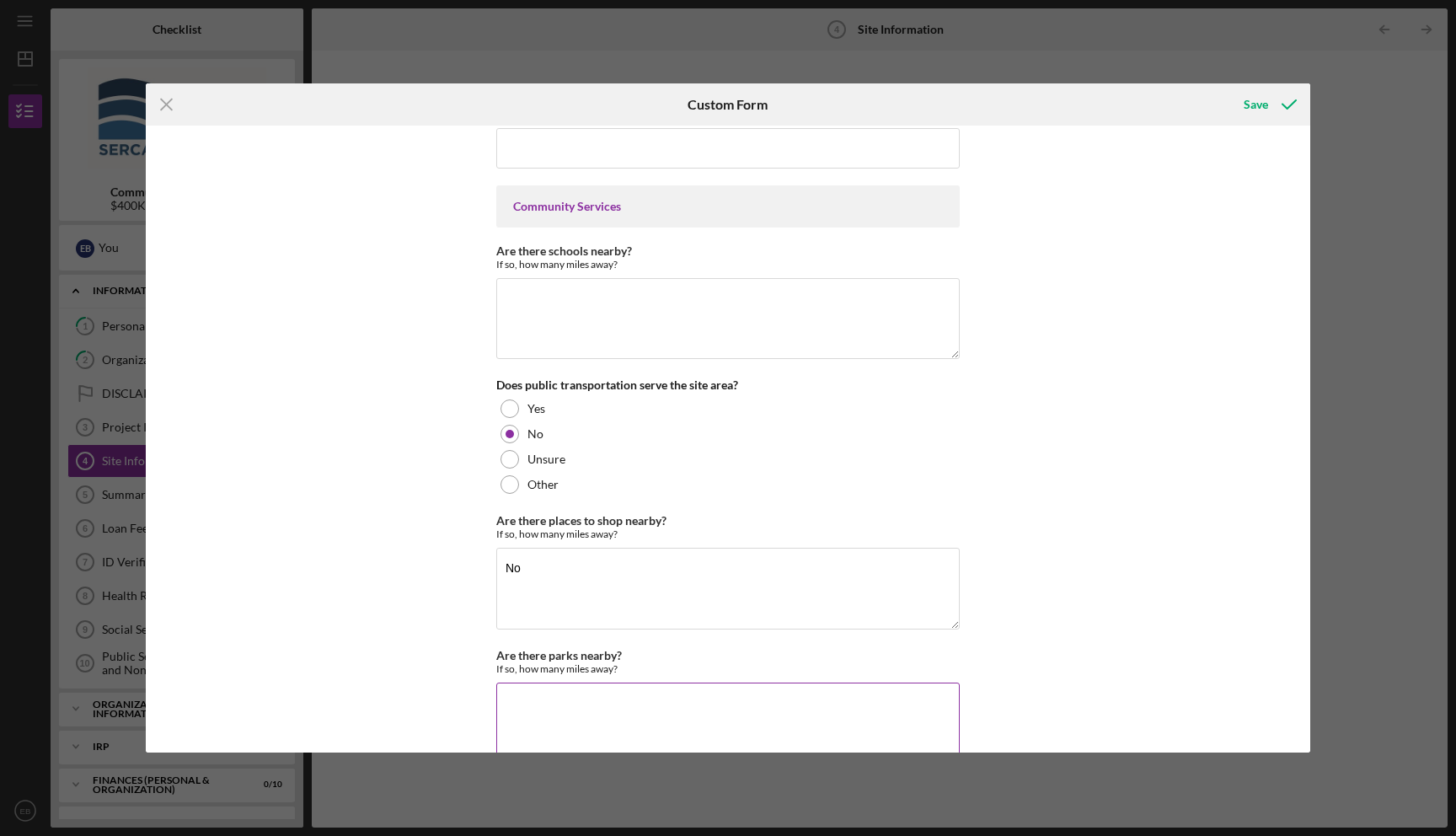
click at [571, 696] on textarea "Are there parks nearby?" at bounding box center [728, 722] width 464 height 81
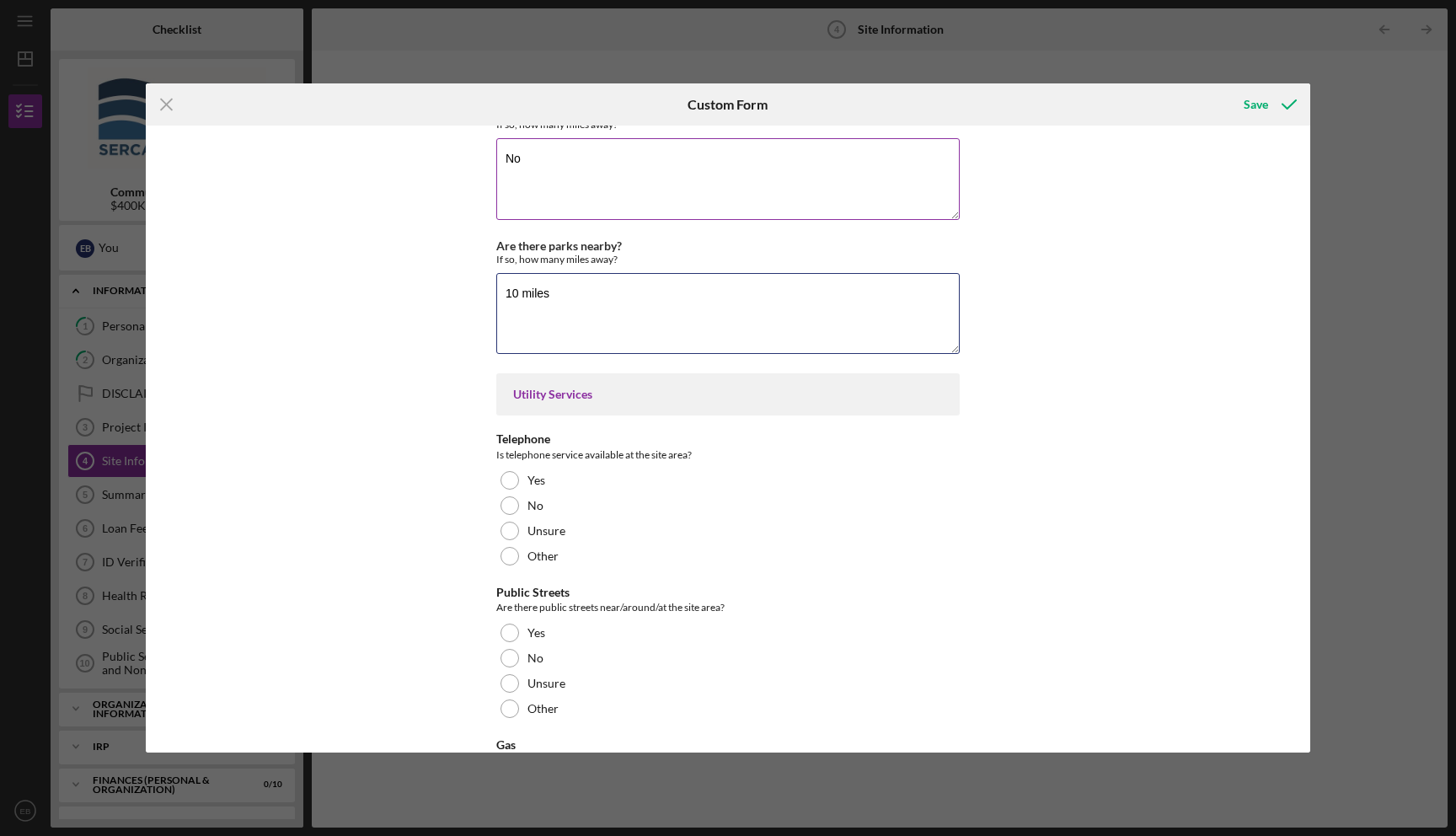
scroll to position [776, 0]
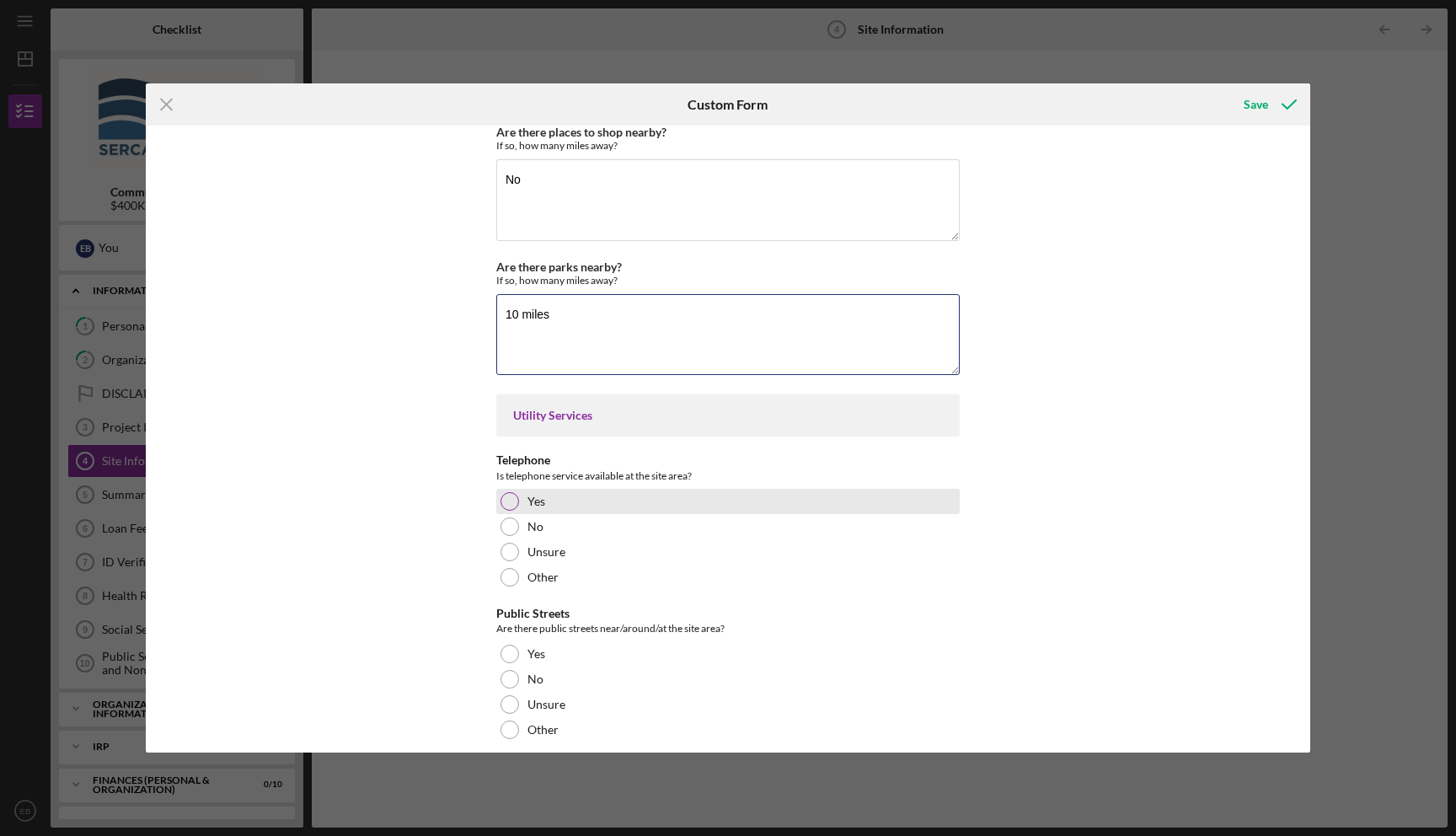
type textarea "10 miles"
click at [501, 506] on div at bounding box center [510, 501] width 19 height 19
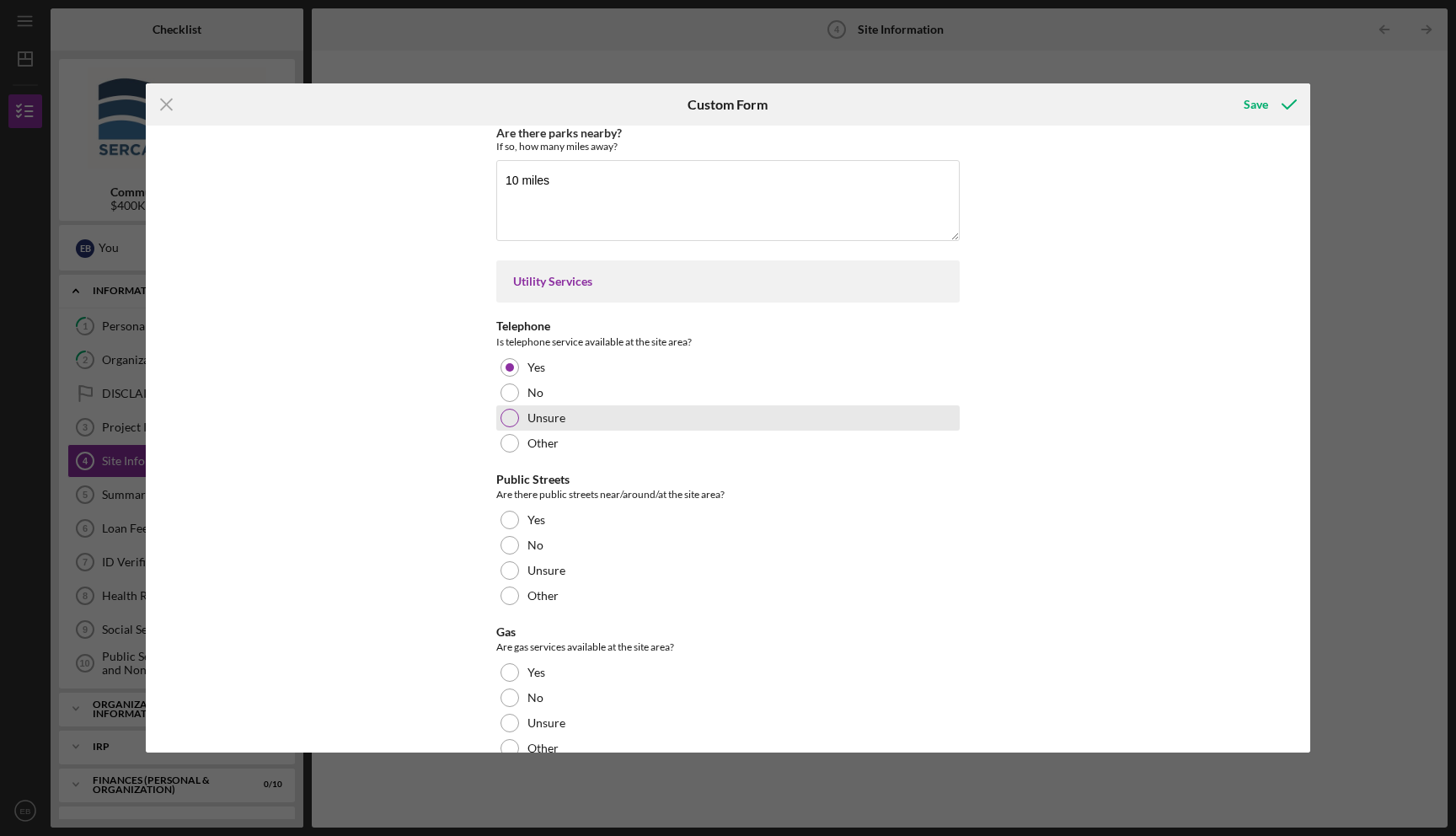
scroll to position [891, 0]
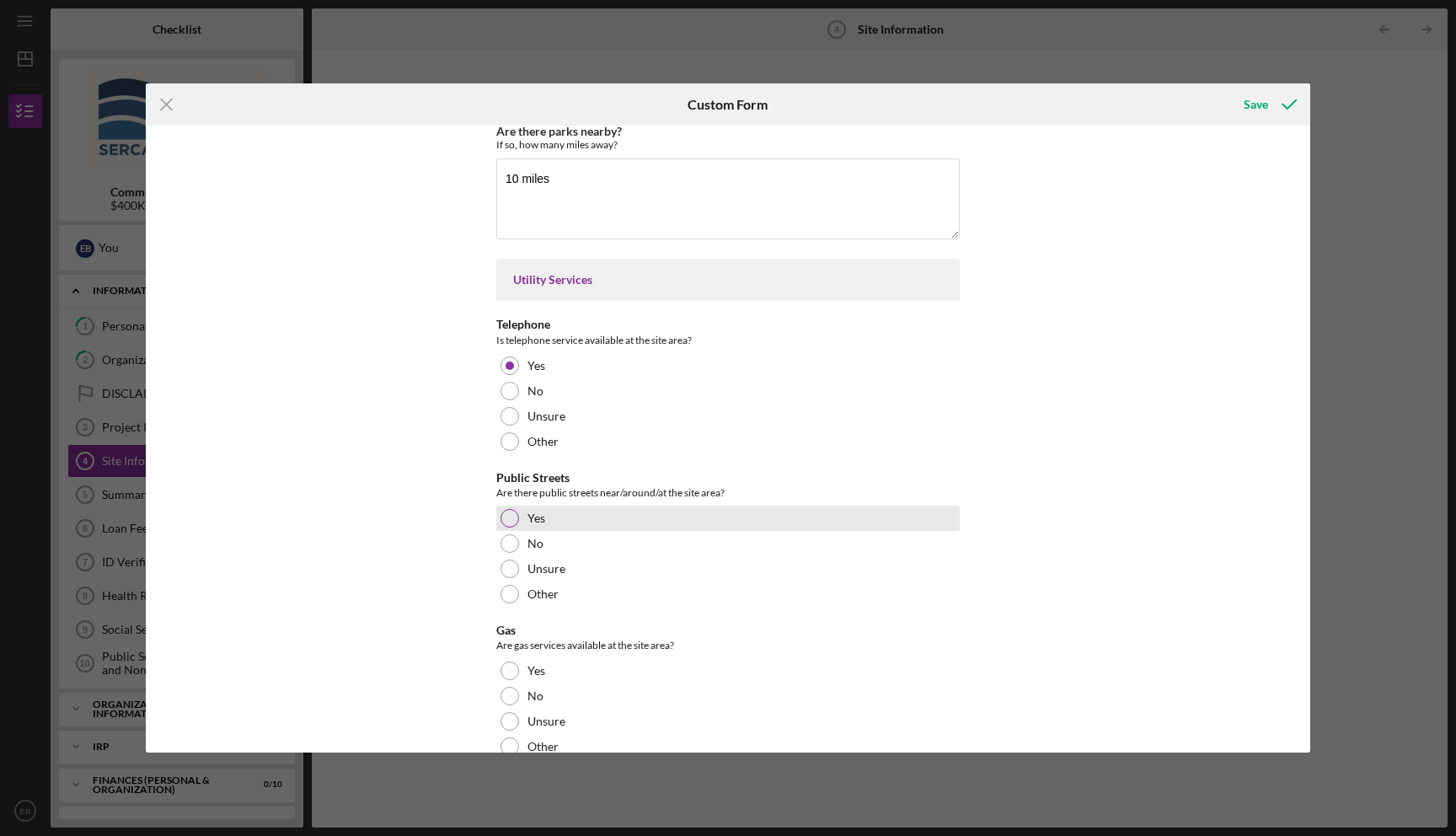
click at [506, 519] on div at bounding box center [510, 519] width 19 height 19
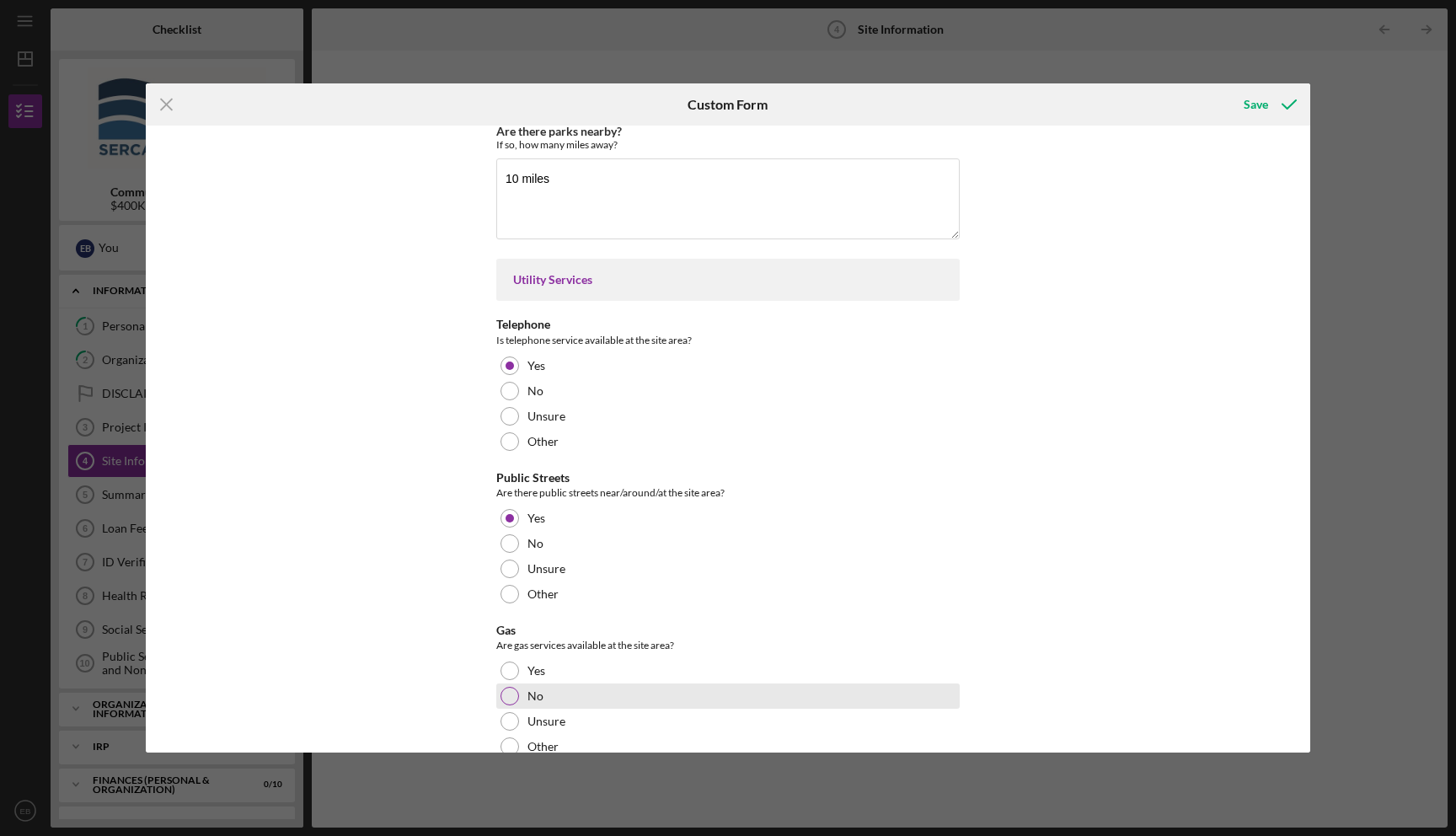
click at [513, 697] on div at bounding box center [510, 696] width 19 height 19
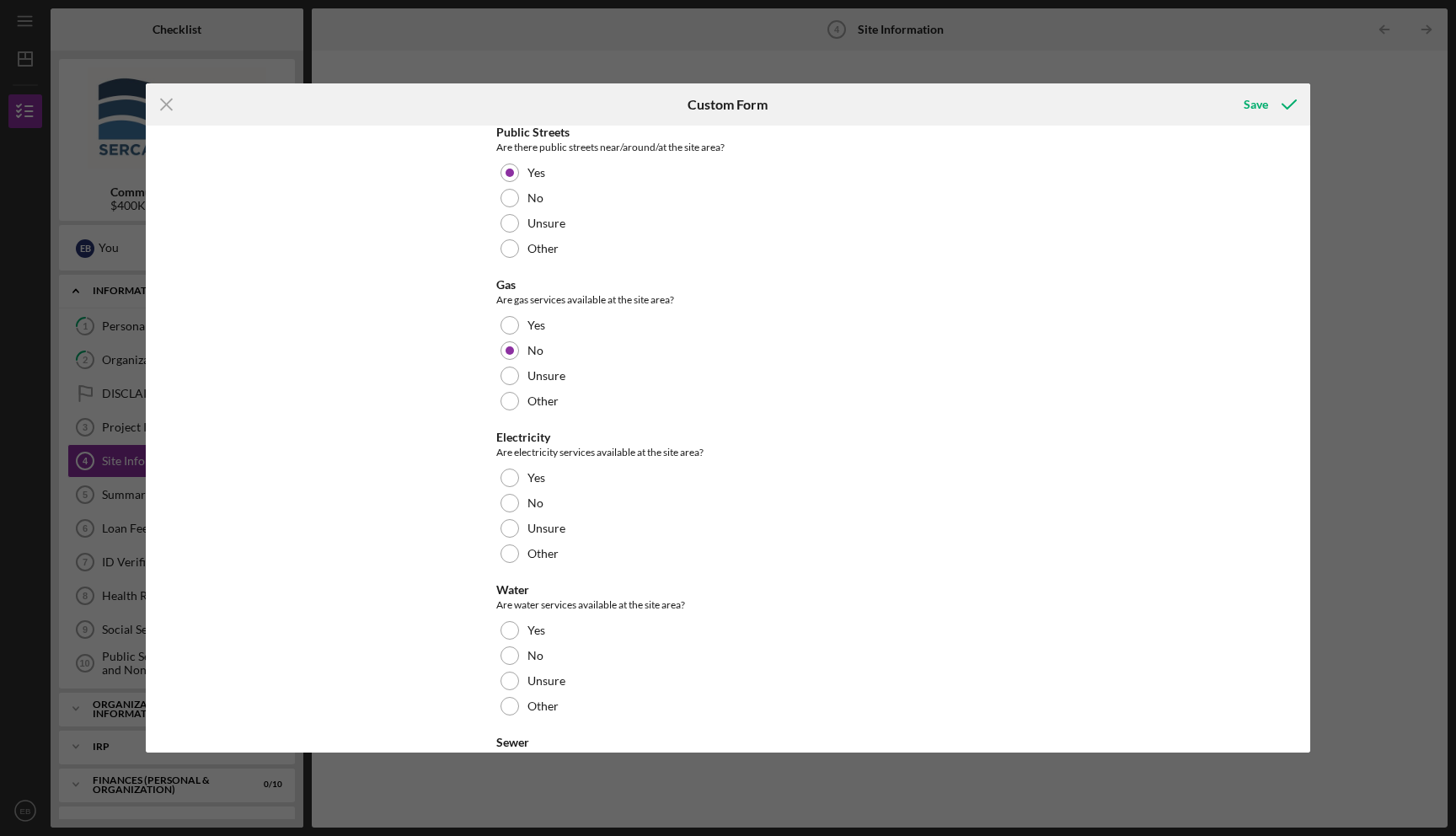
scroll to position [1236, 0]
click at [505, 473] on div at bounding box center [510, 477] width 19 height 19
click at [506, 634] on div at bounding box center [510, 629] width 19 height 19
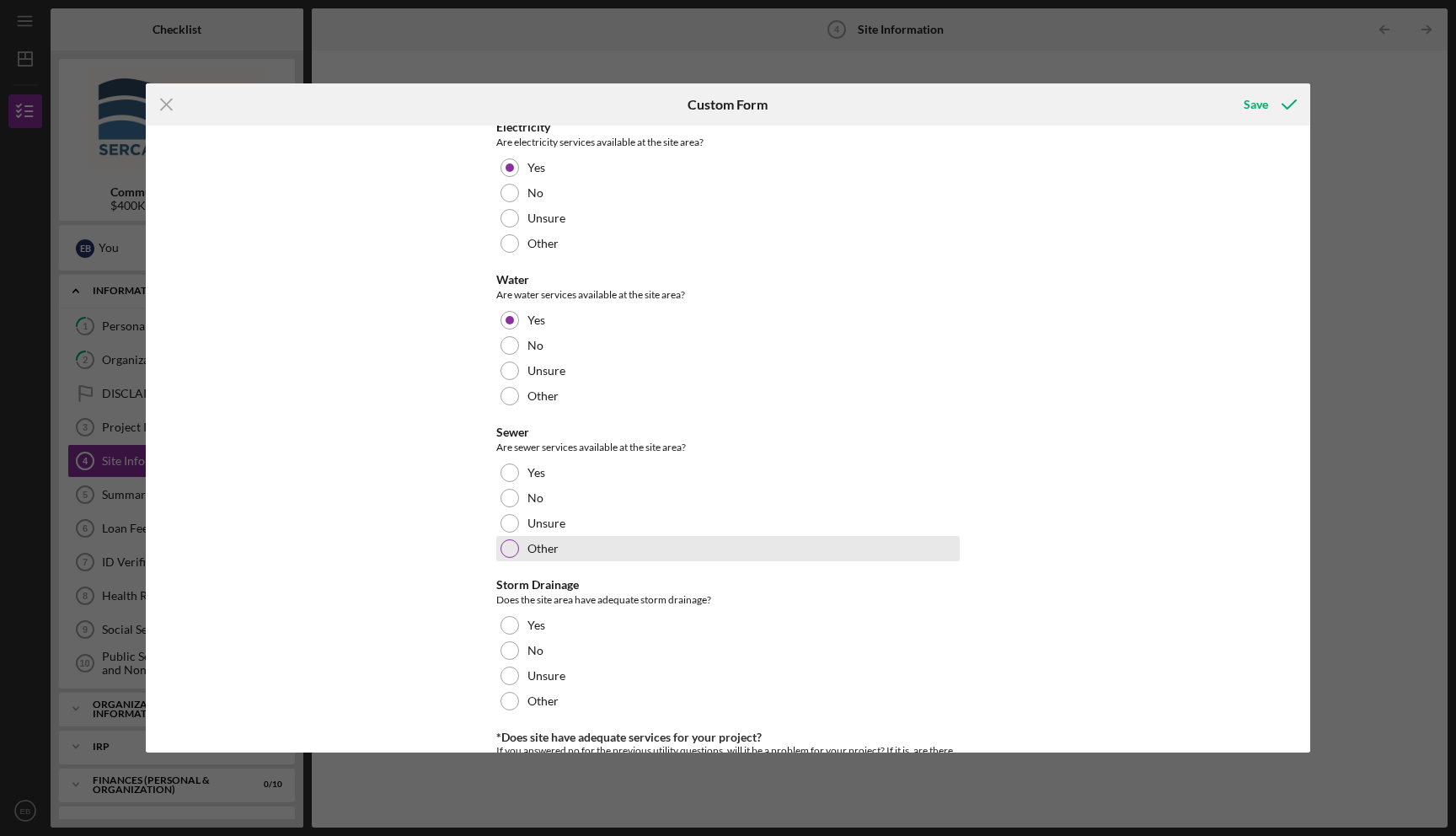
scroll to position [1565, 0]
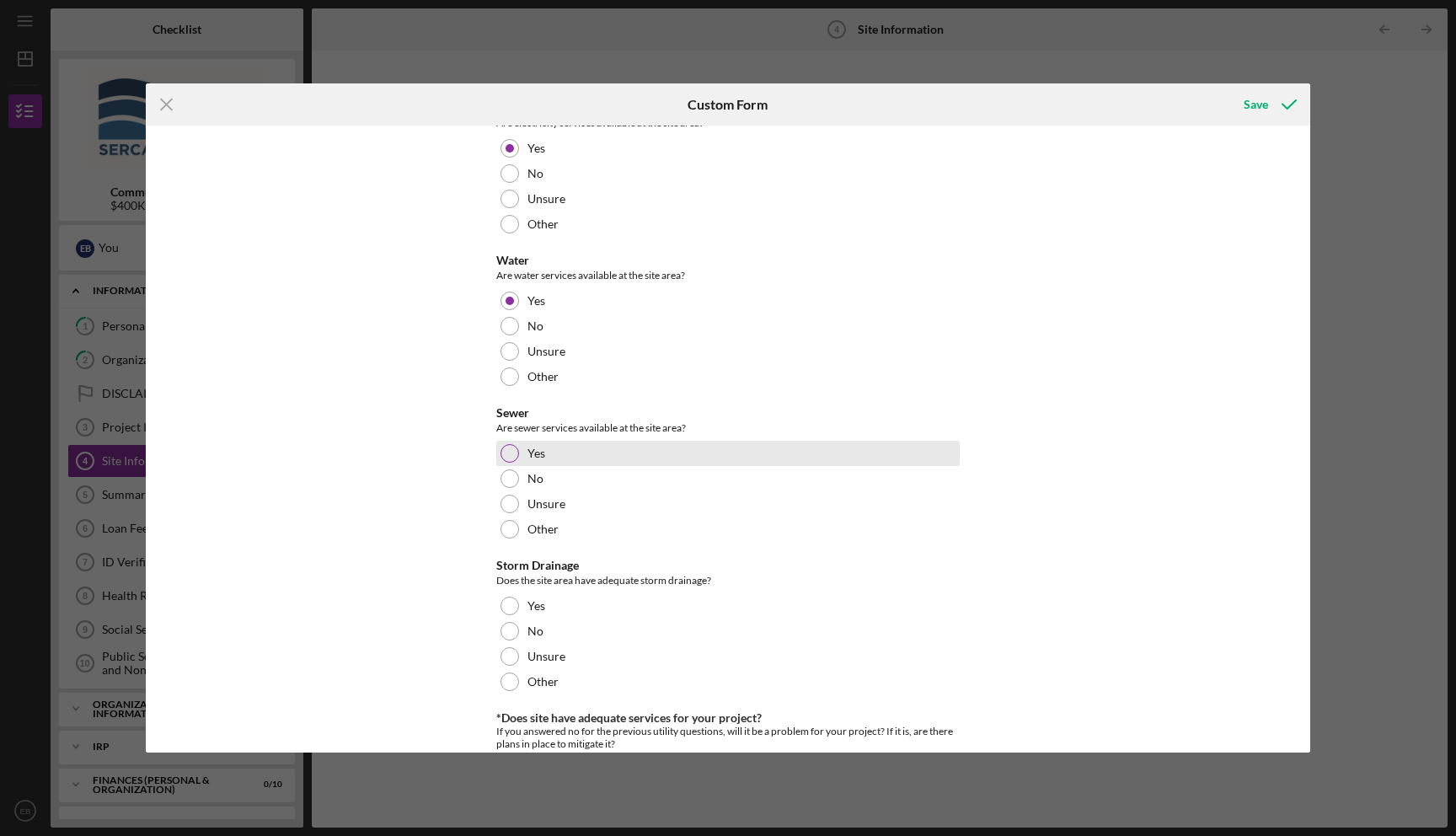
click at [515, 453] on div at bounding box center [510, 453] width 19 height 19
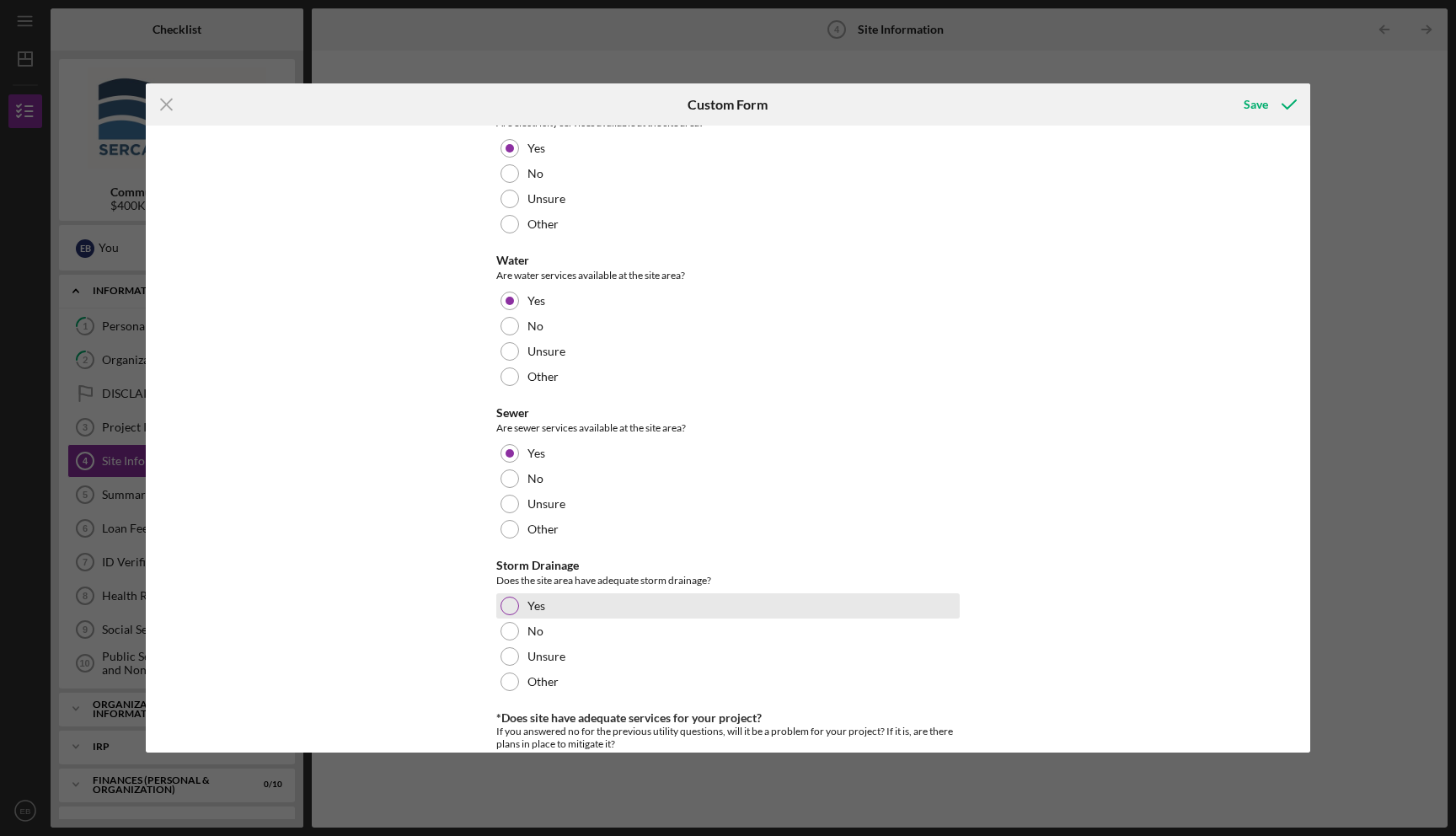
click at [510, 609] on div at bounding box center [510, 606] width 19 height 19
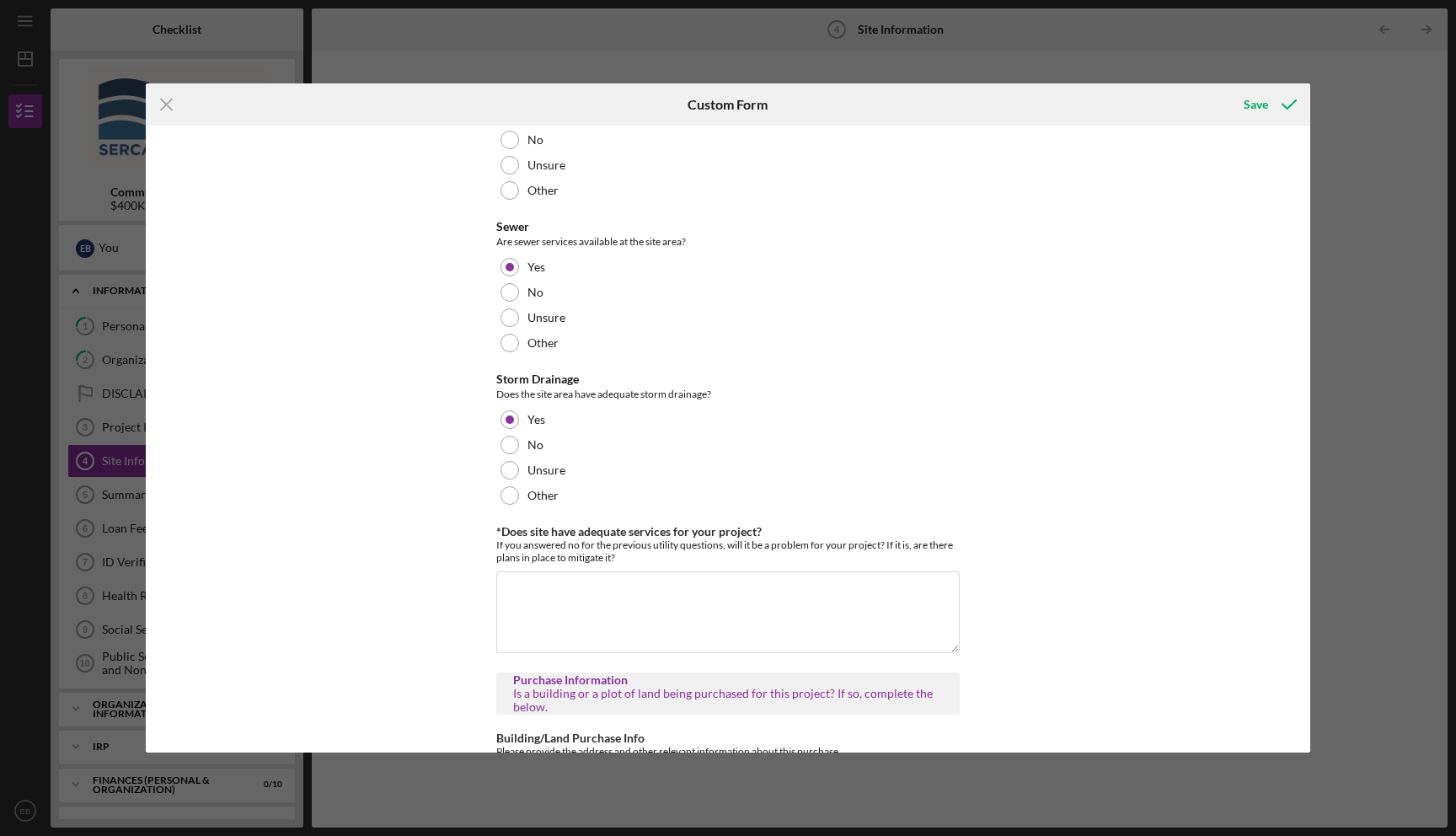
scroll to position [1770, 0]
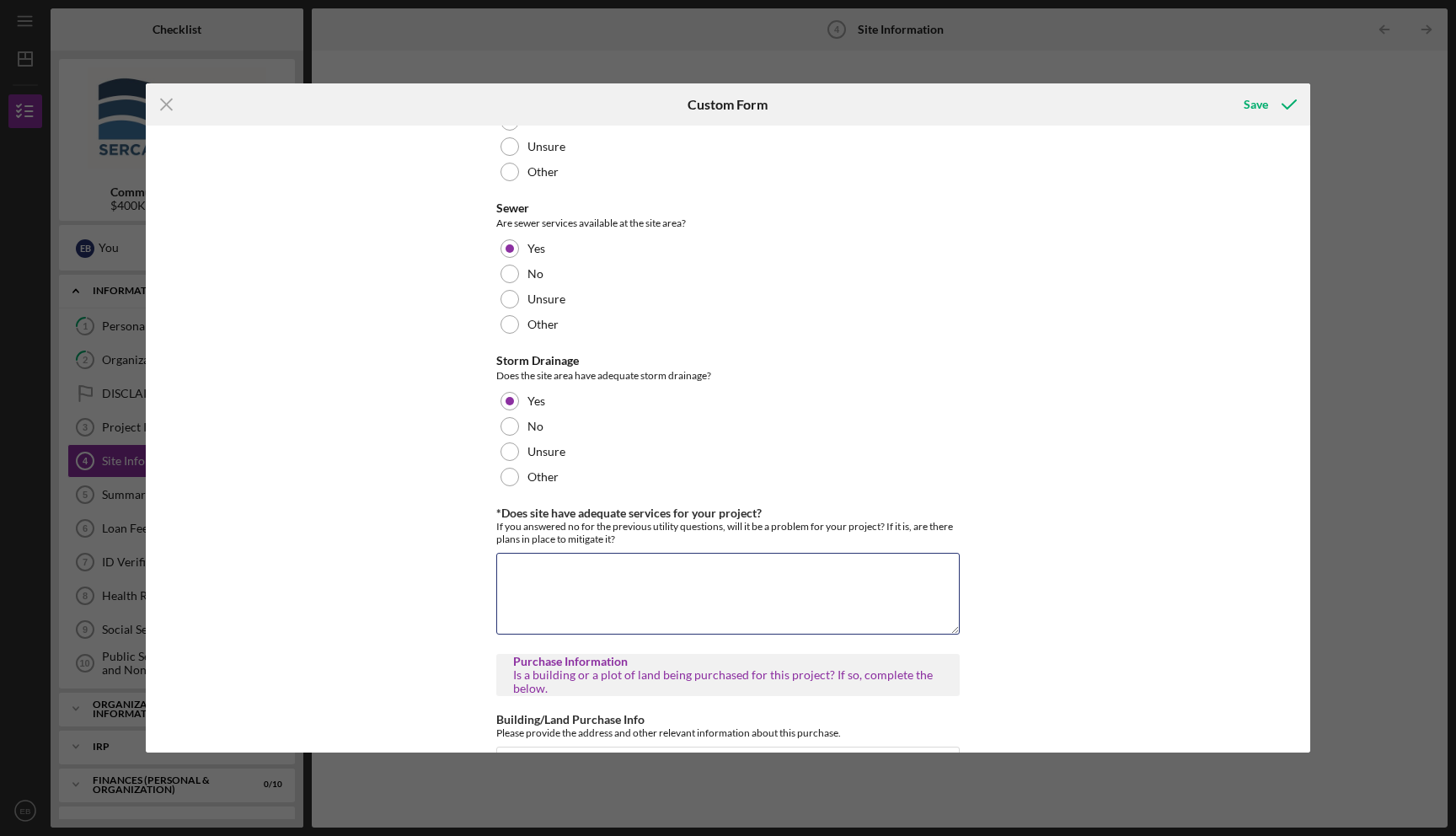
click at [656, 588] on textarea "*Does site have adequate services for your project?" at bounding box center [728, 593] width 464 height 81
type textarea "N"
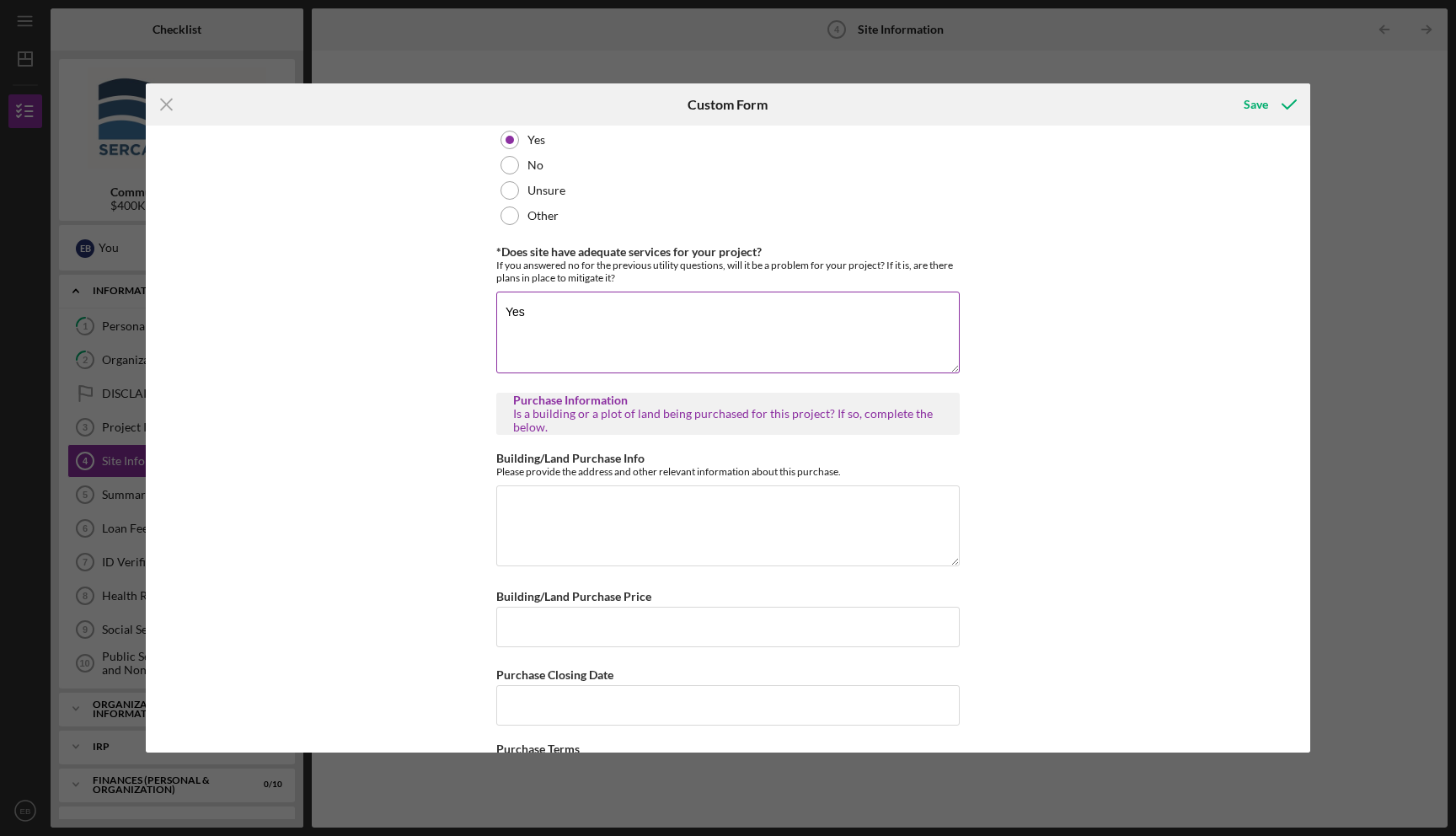
scroll to position [2029, 0]
type textarea "Yes"
click at [694, 518] on textarea "Building/Land Purchase Info" at bounding box center [728, 527] width 464 height 81
type textarea "[STREET_ADDRESS][PERSON_NAME] purchased from [GEOGRAPHIC_DATA]"
click at [628, 617] on input "Building/Land Purchase Price" at bounding box center [728, 627] width 464 height 40
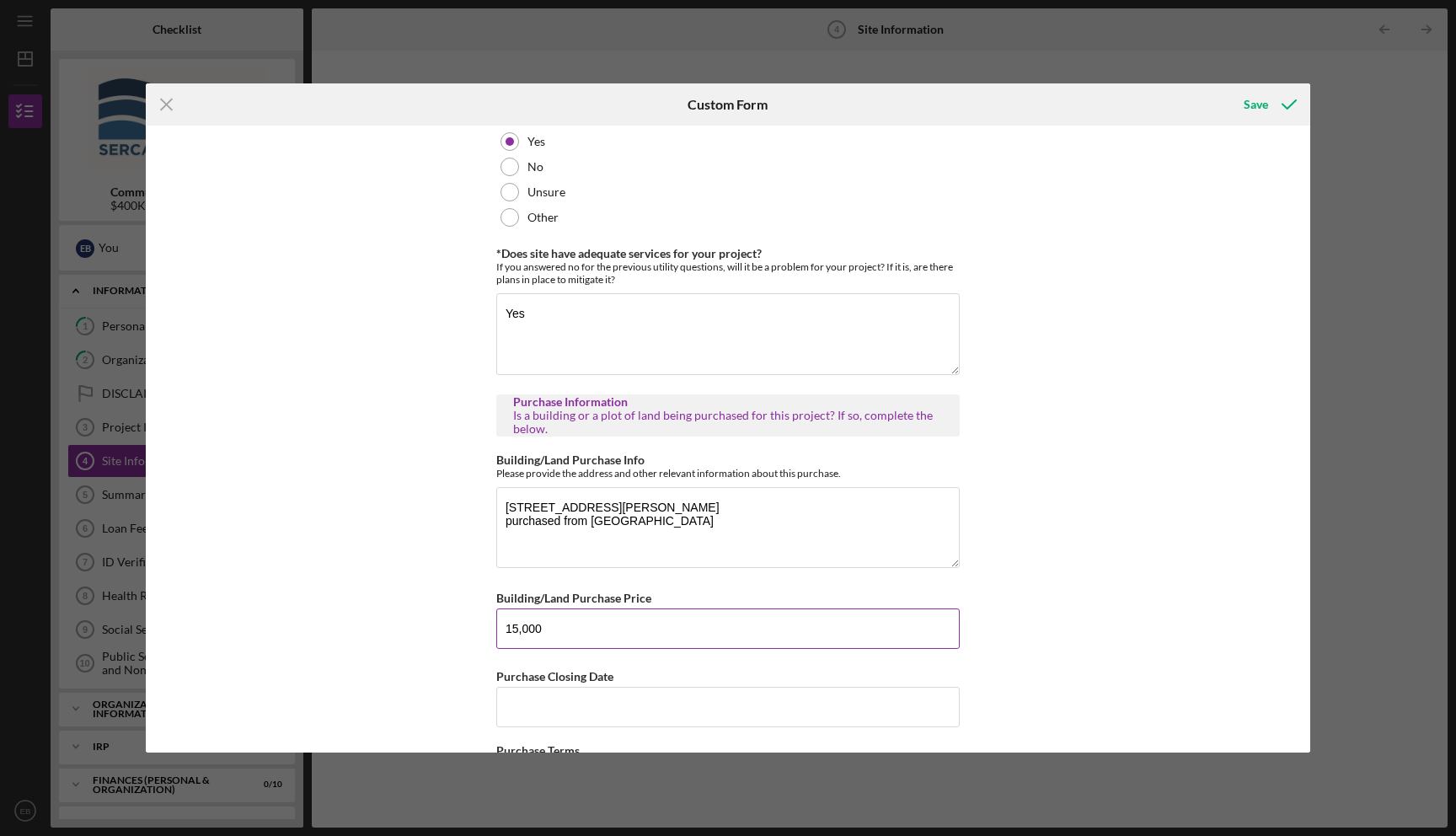
type input "15,000"
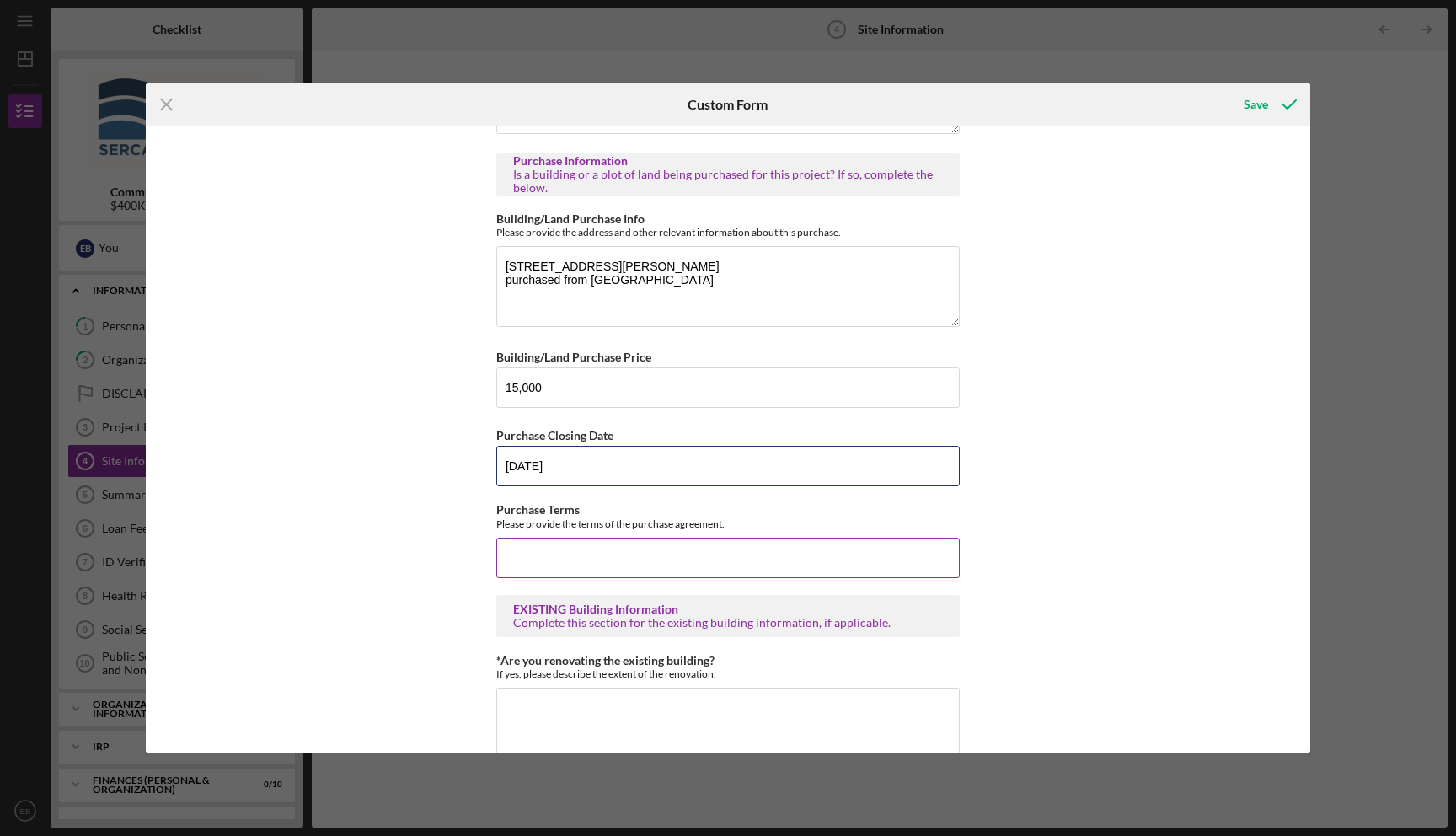
scroll to position [2269, 0]
type input "[DATE]"
click at [535, 553] on input "Purchase Terms" at bounding box center [728, 559] width 464 height 40
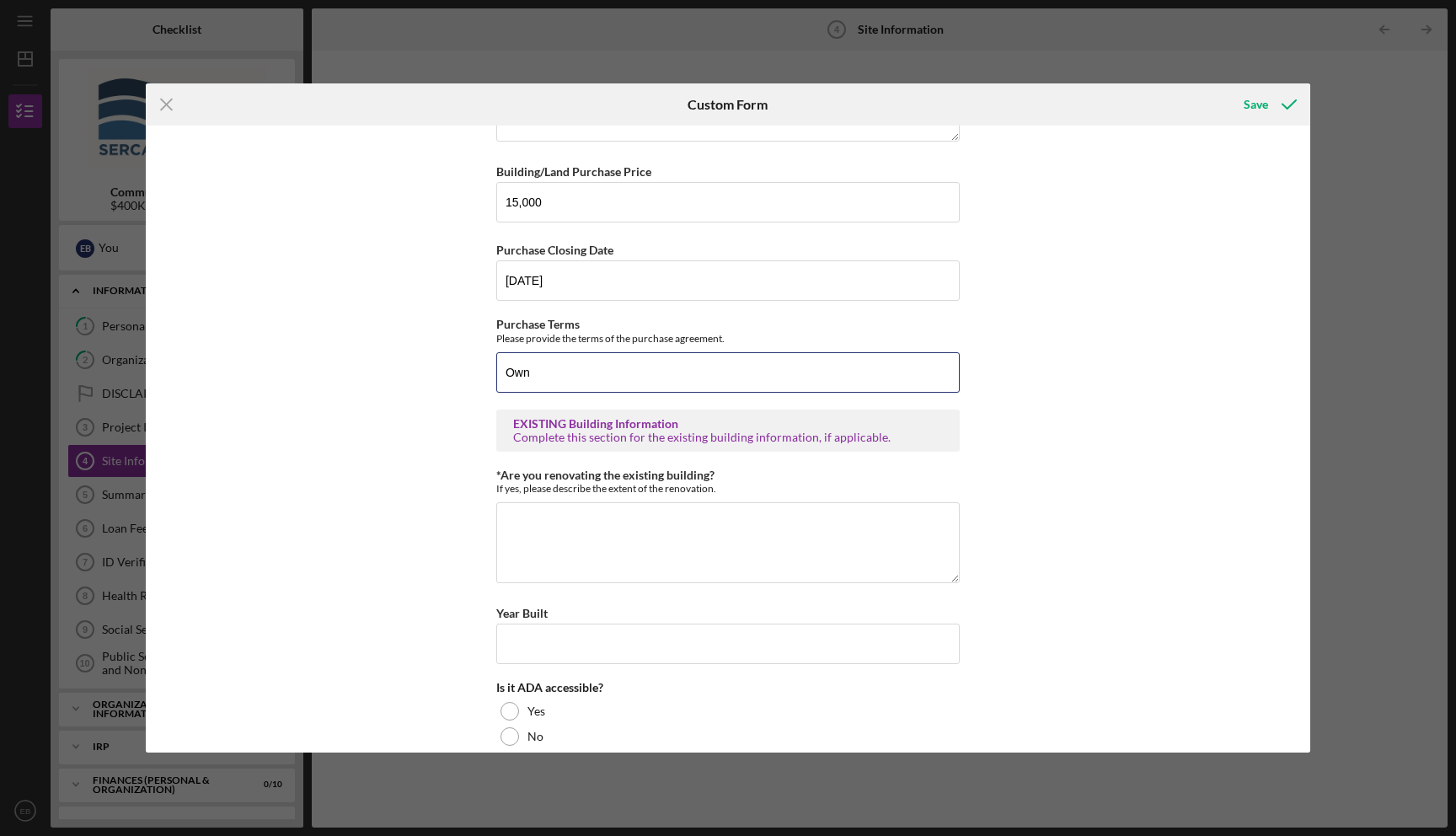
scroll to position [2477, 0]
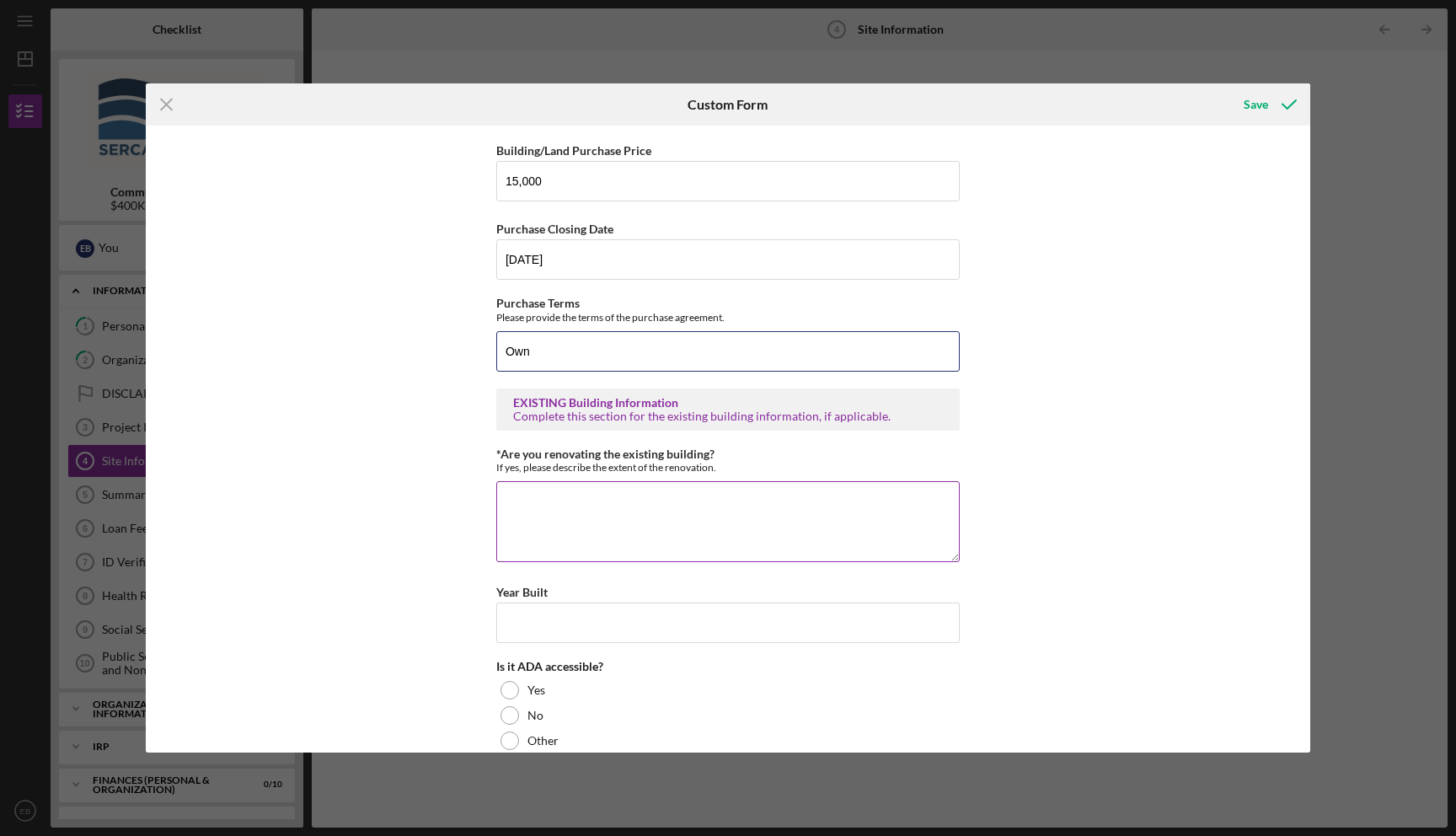
type input "Own"
click at [591, 513] on textarea "*Are you renovating the existing building?" at bounding box center [728, 521] width 464 height 81
type textarea "Yes, eventually but more focused on building the farm"
click at [616, 608] on input "Year Built" at bounding box center [728, 622] width 464 height 40
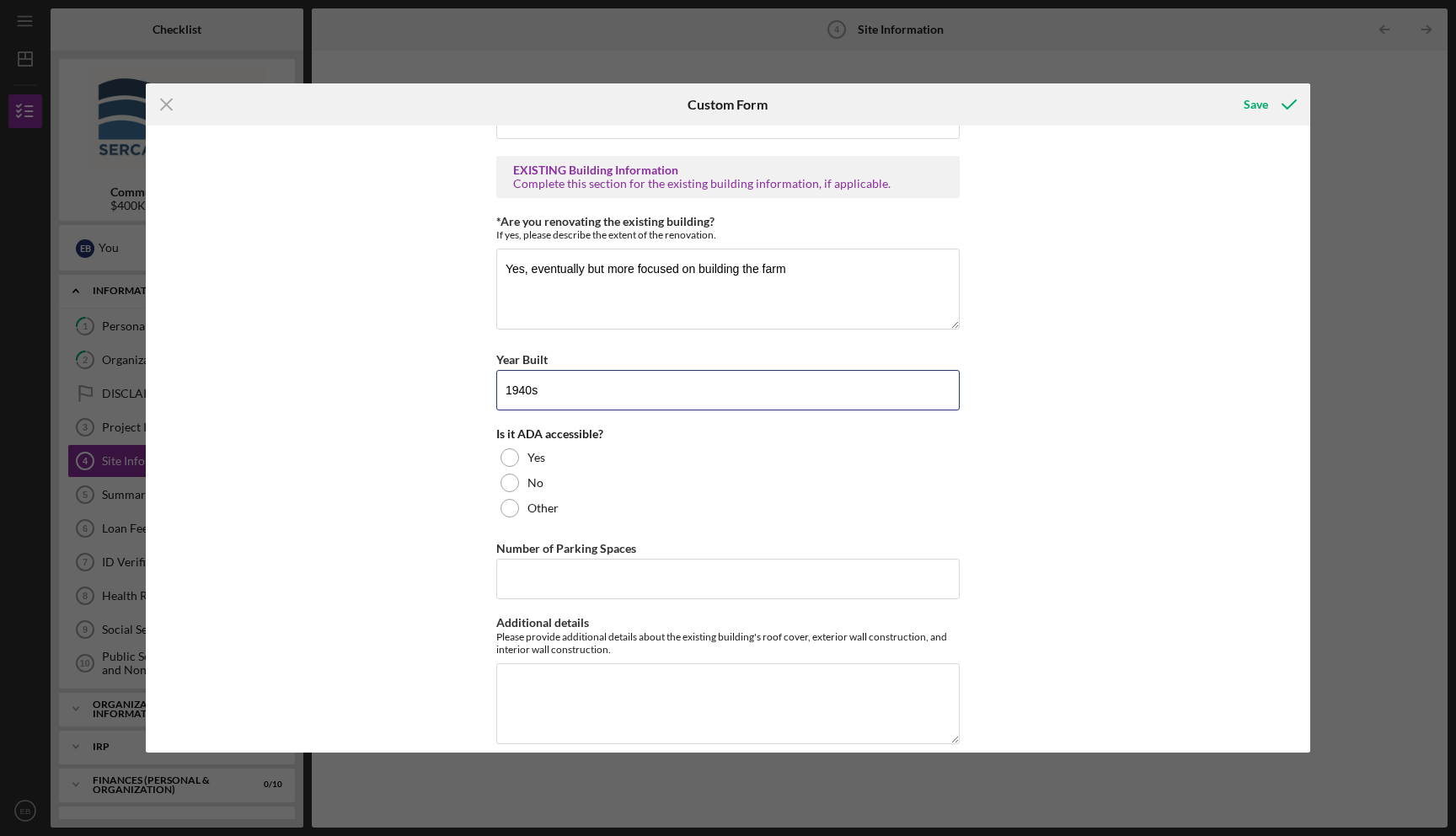
scroll to position [2719, 0]
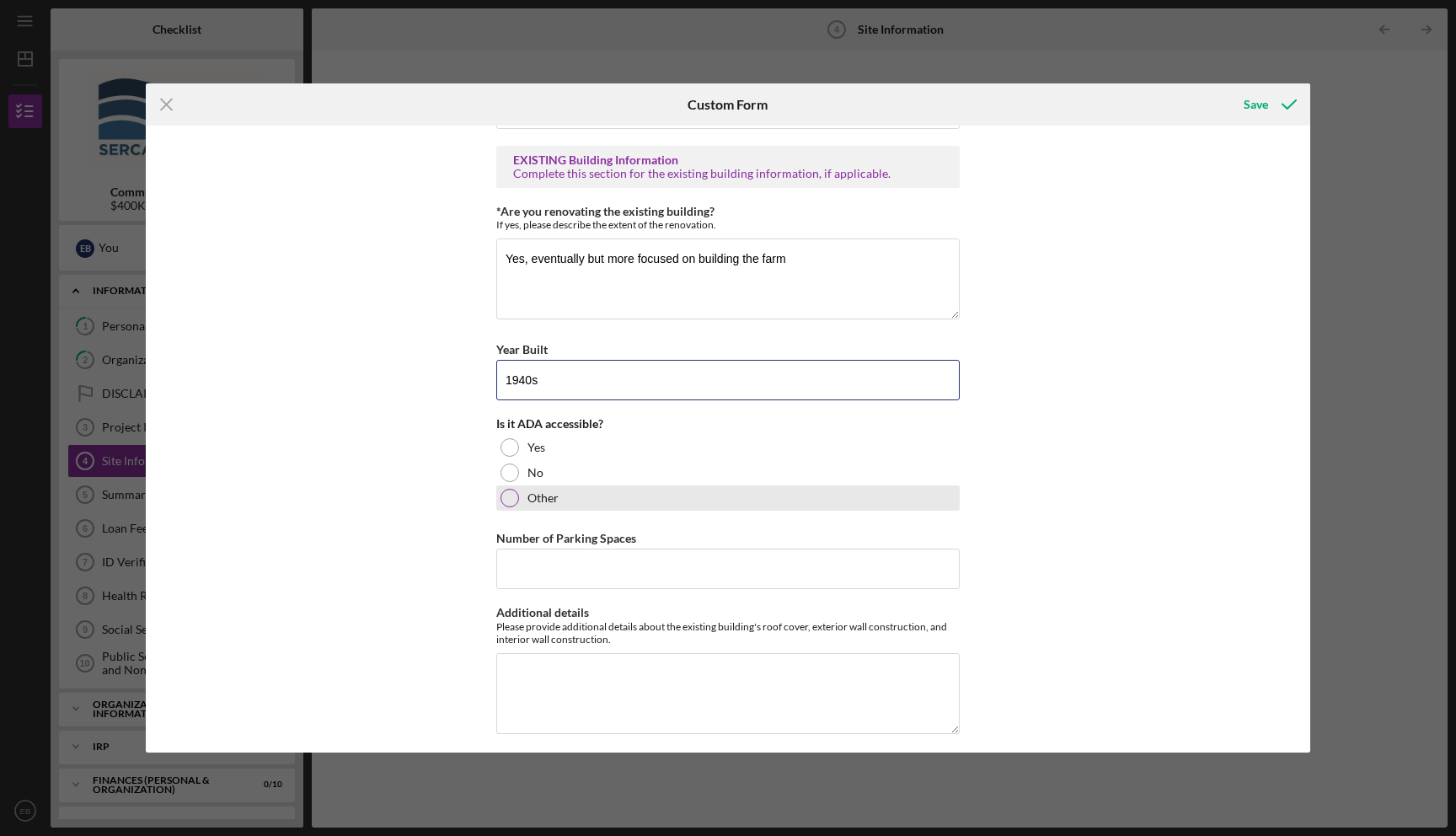
type input "1940s"
click at [501, 492] on div at bounding box center [510, 498] width 19 height 19
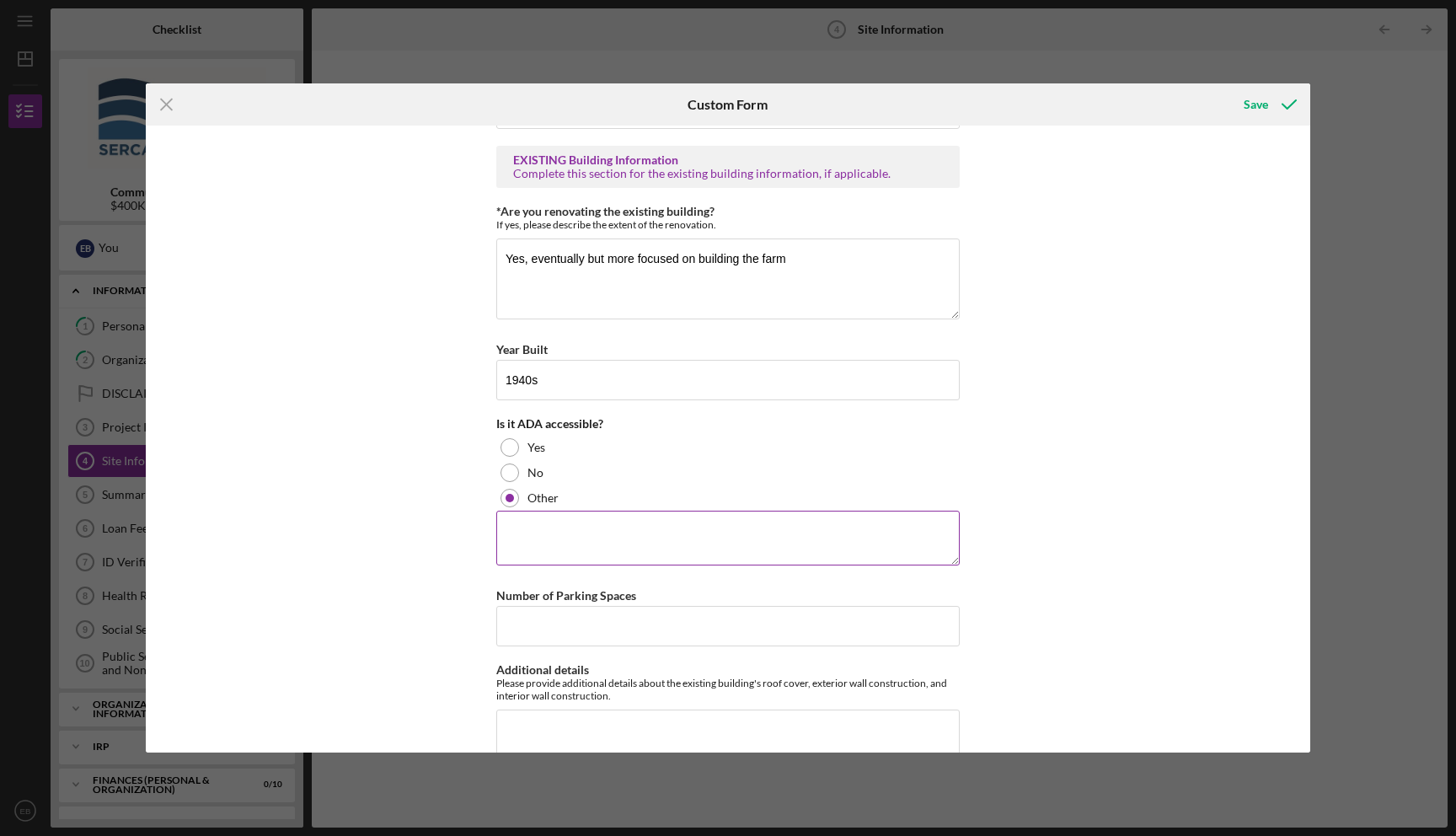
click at [572, 522] on textarea at bounding box center [728, 537] width 464 height 54
type textarea "It will be"
click at [660, 608] on input "Number of Parking Spaces" at bounding box center [728, 626] width 464 height 40
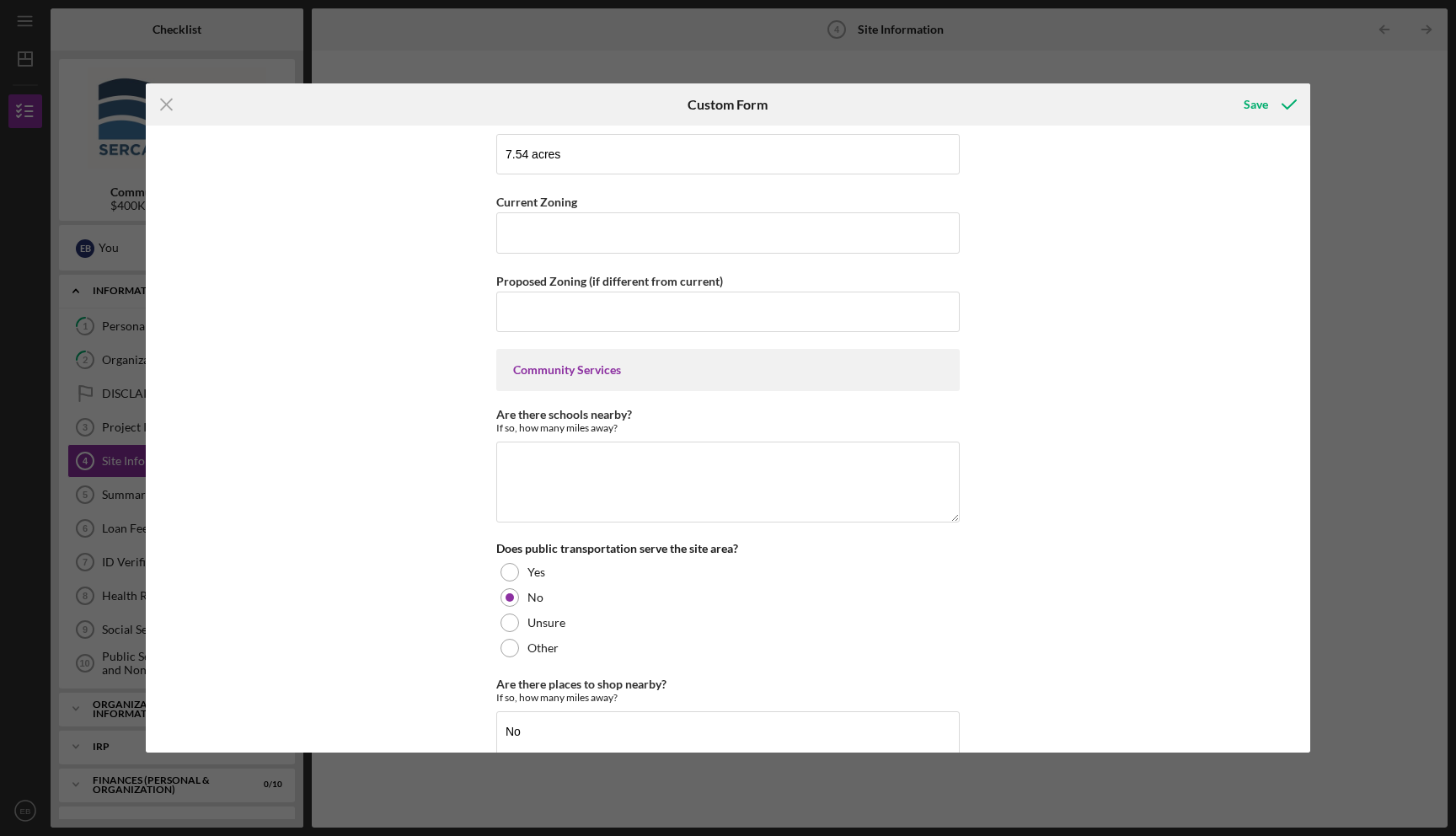
scroll to position [0, 0]
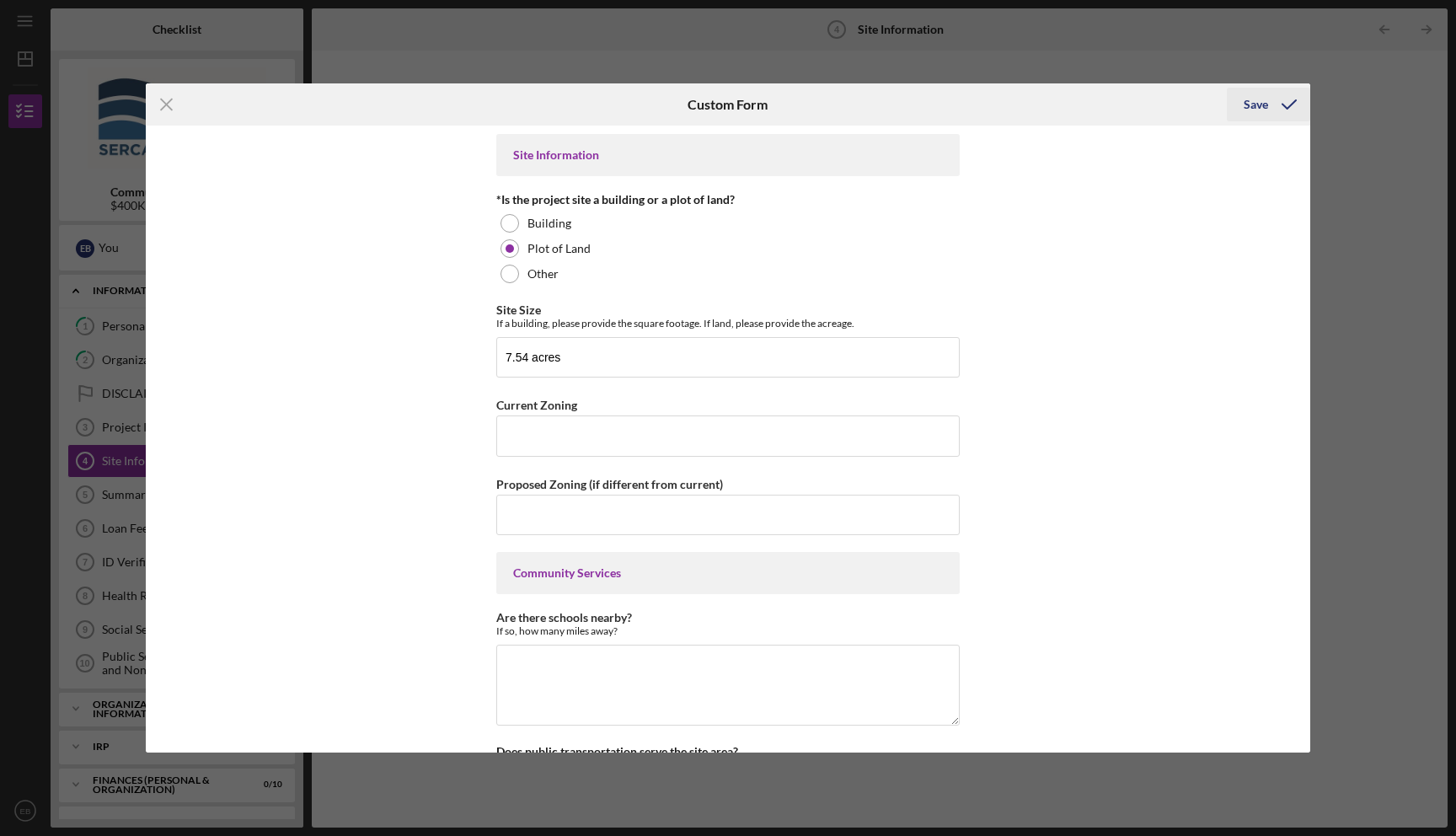
type input "None yet"
click at [1294, 102] on icon "submit" at bounding box center [1288, 104] width 42 height 42
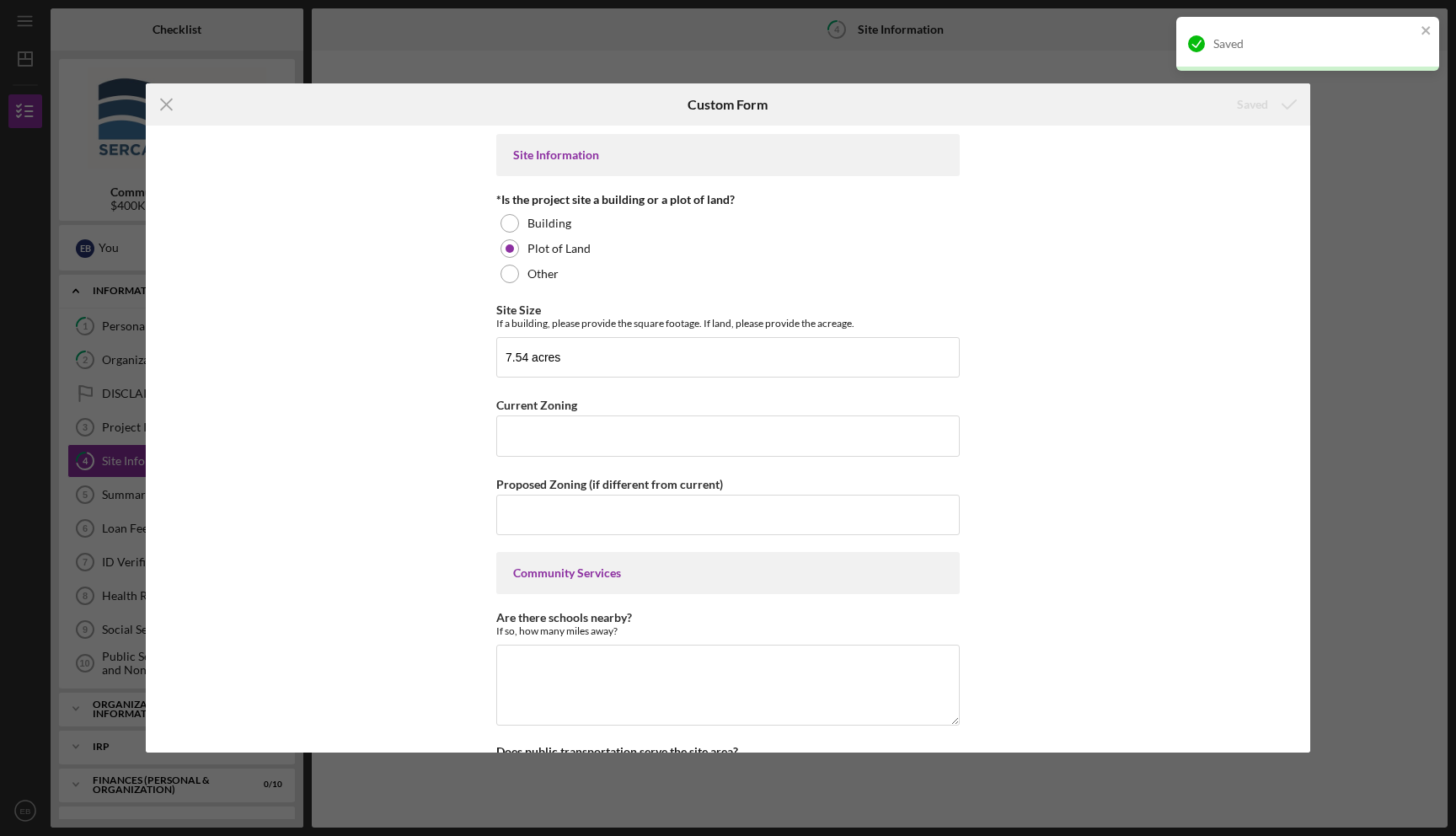
scroll to position [1, 0]
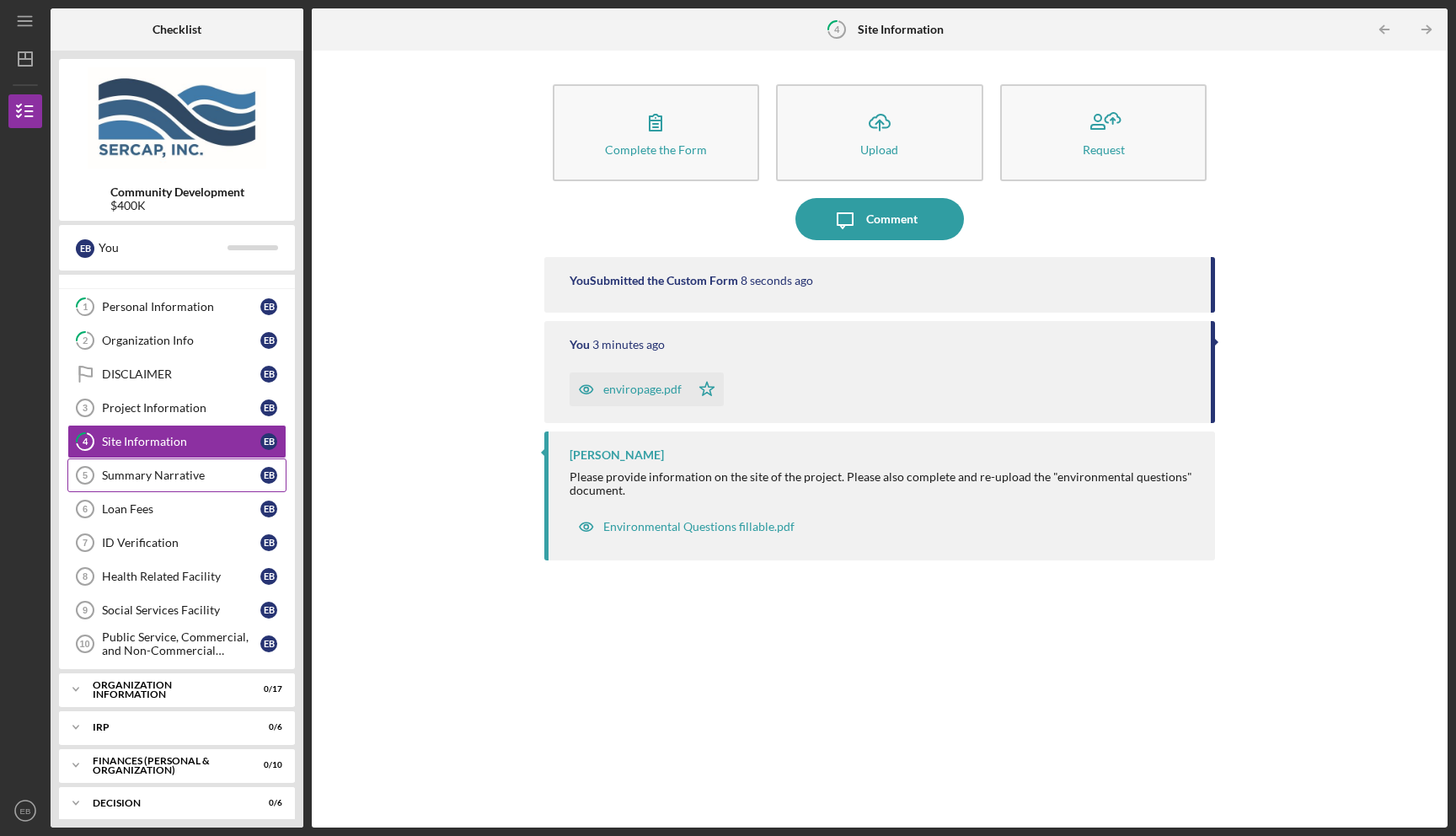
scroll to position [30, 0]
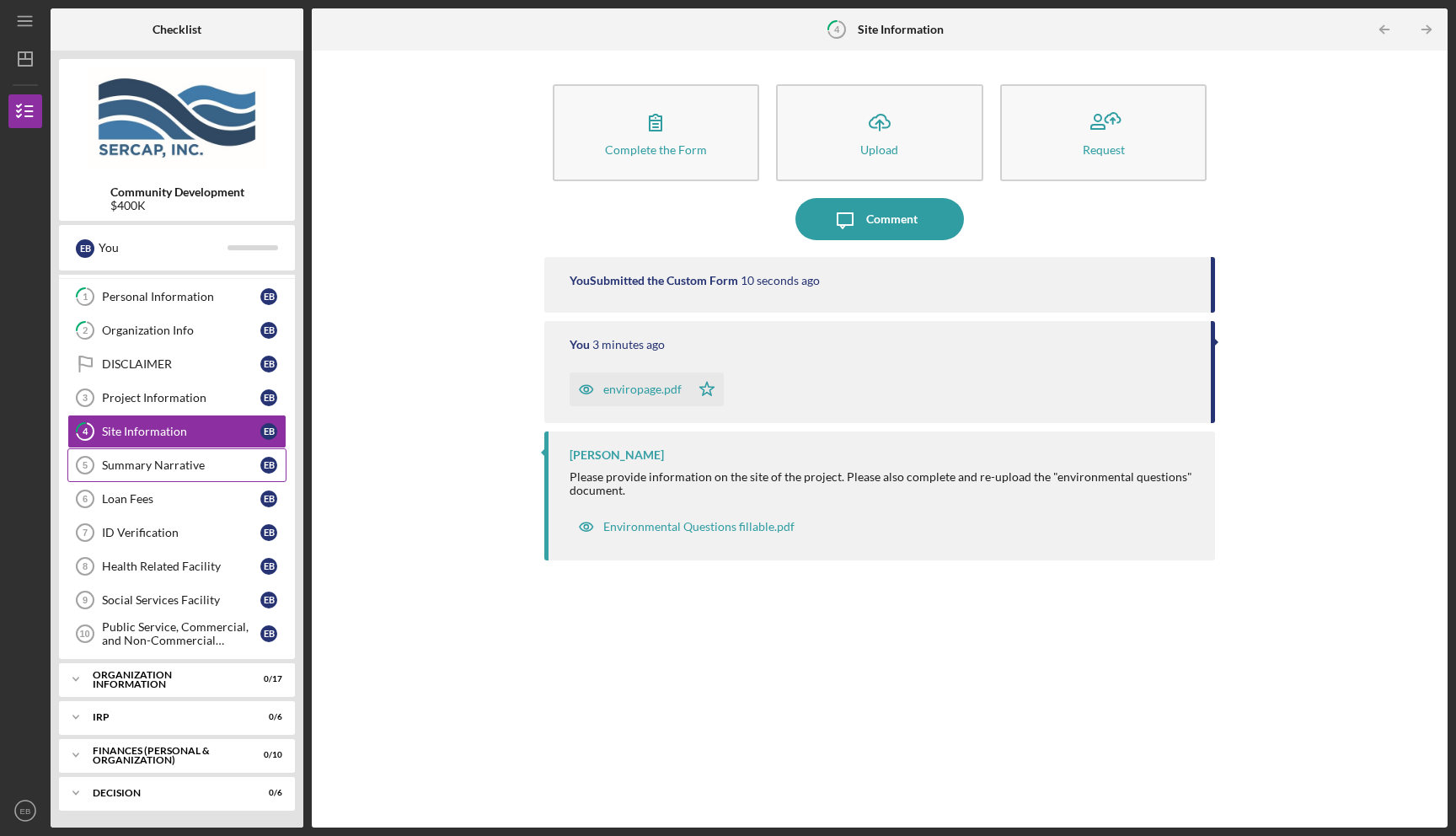
click at [198, 472] on link "Summary Narrative 5 Summary Narrative E B" at bounding box center [176, 465] width 219 height 34
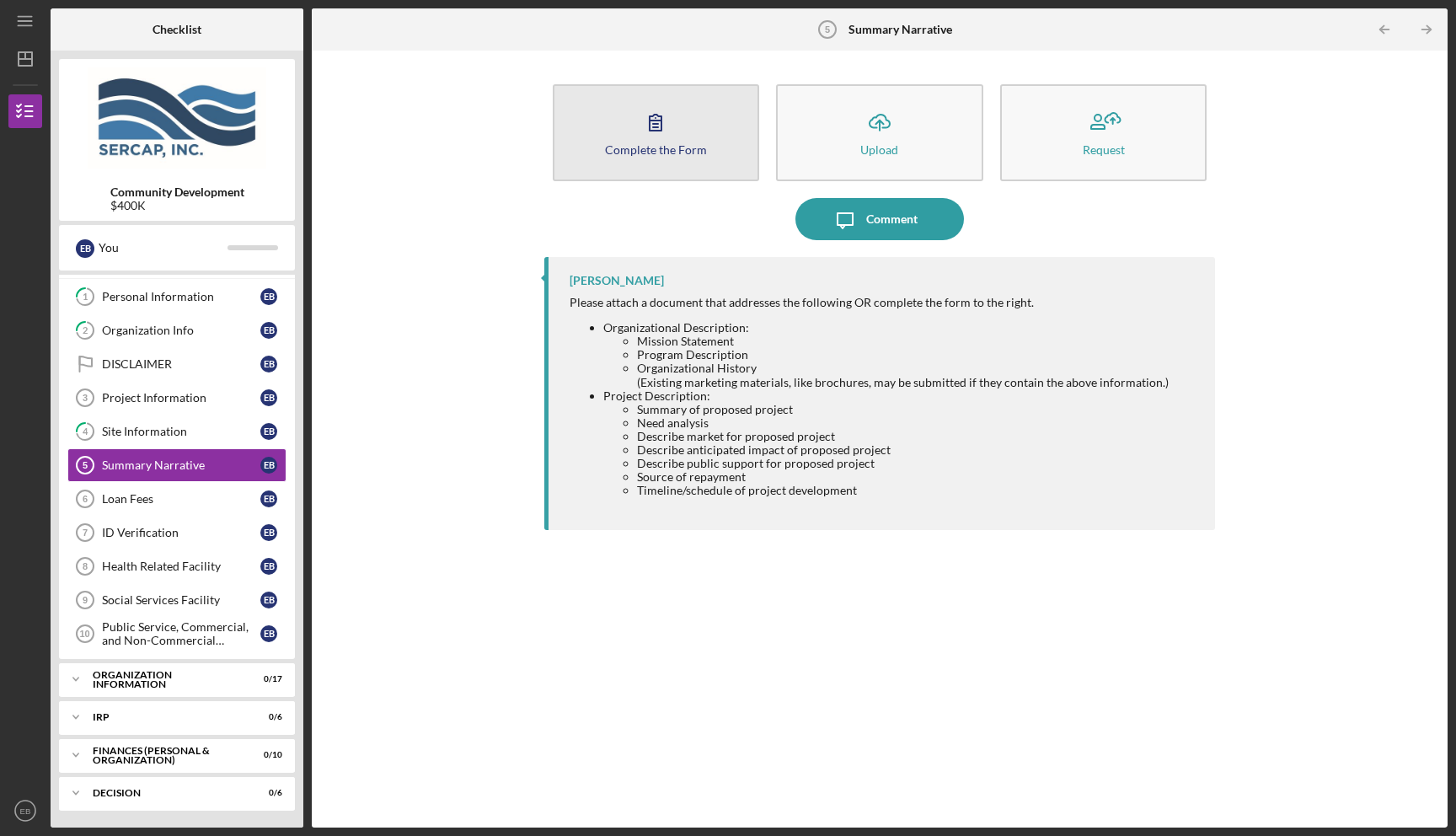
click at [658, 137] on icon "button" at bounding box center [654, 122] width 42 height 42
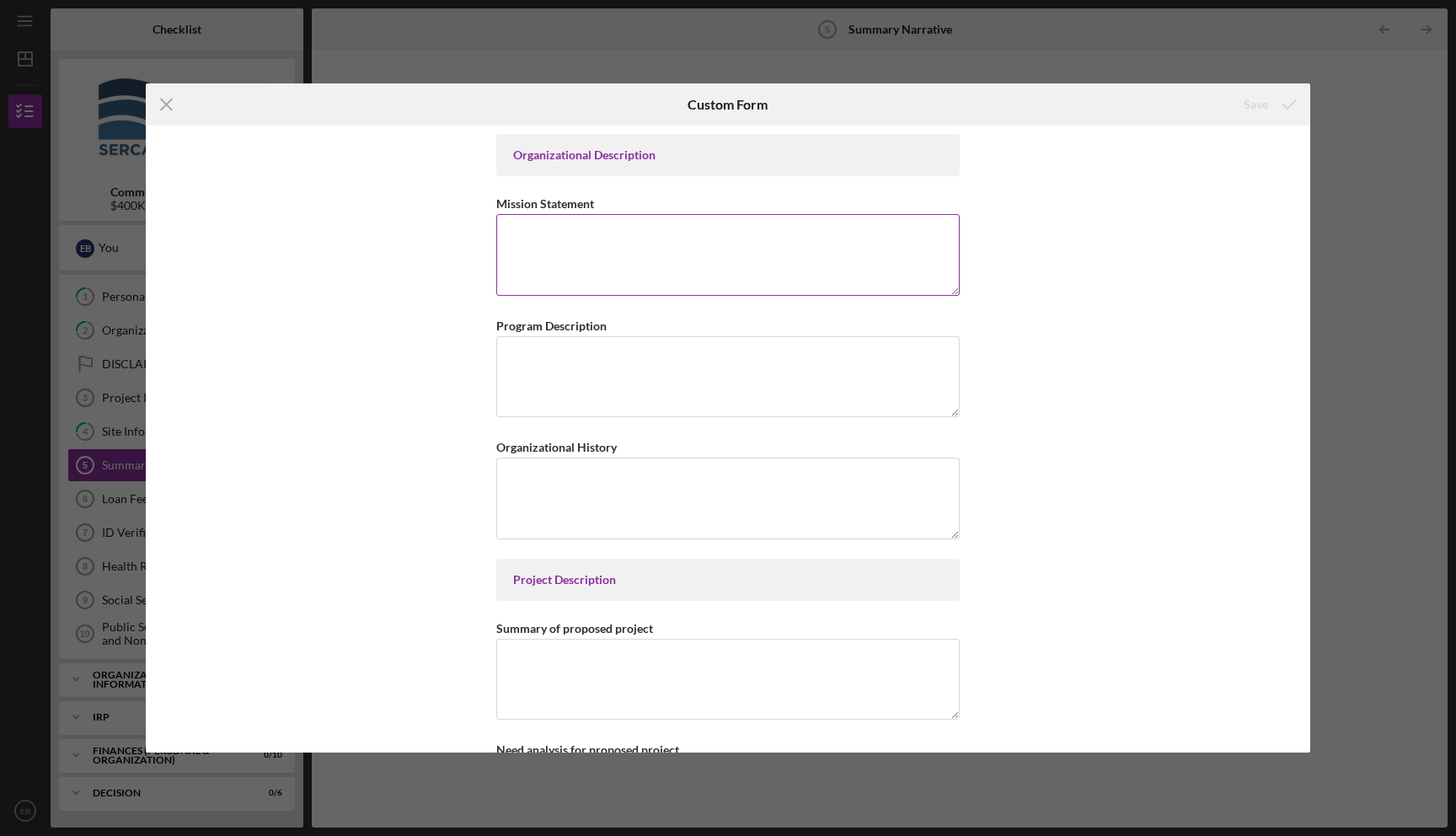
click at [544, 235] on textarea "Mission Statement" at bounding box center [728, 254] width 464 height 81
paste textarea "To be culturally responsive and relatable with resources that reclaim, revitali…"
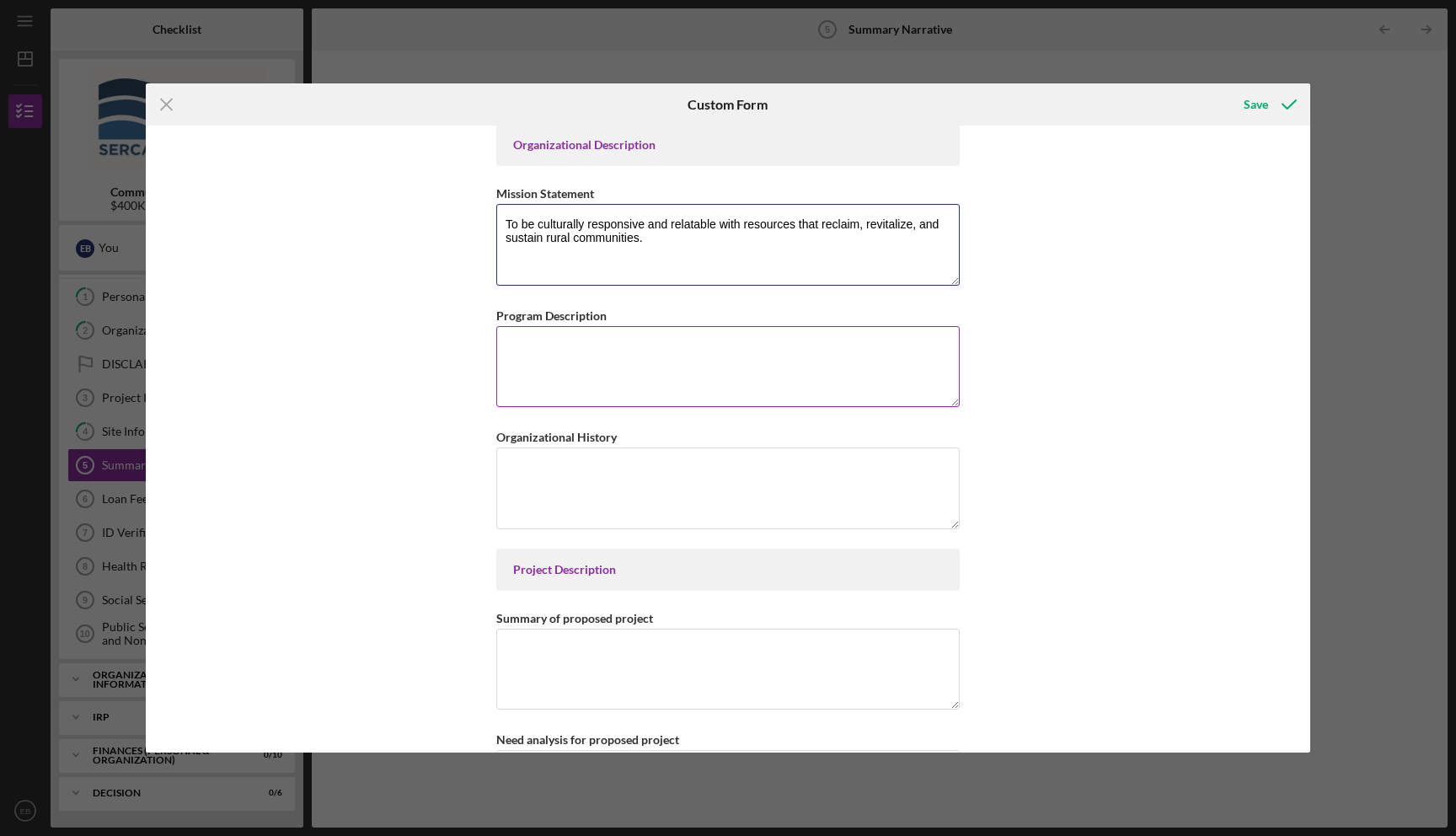
type textarea "To be culturally responsive and relatable with resources that reclaim, revitali…"
click at [607, 356] on textarea "Program Description" at bounding box center [728, 366] width 464 height 81
click at [1251, 106] on div "Save" at bounding box center [1256, 104] width 24 height 34
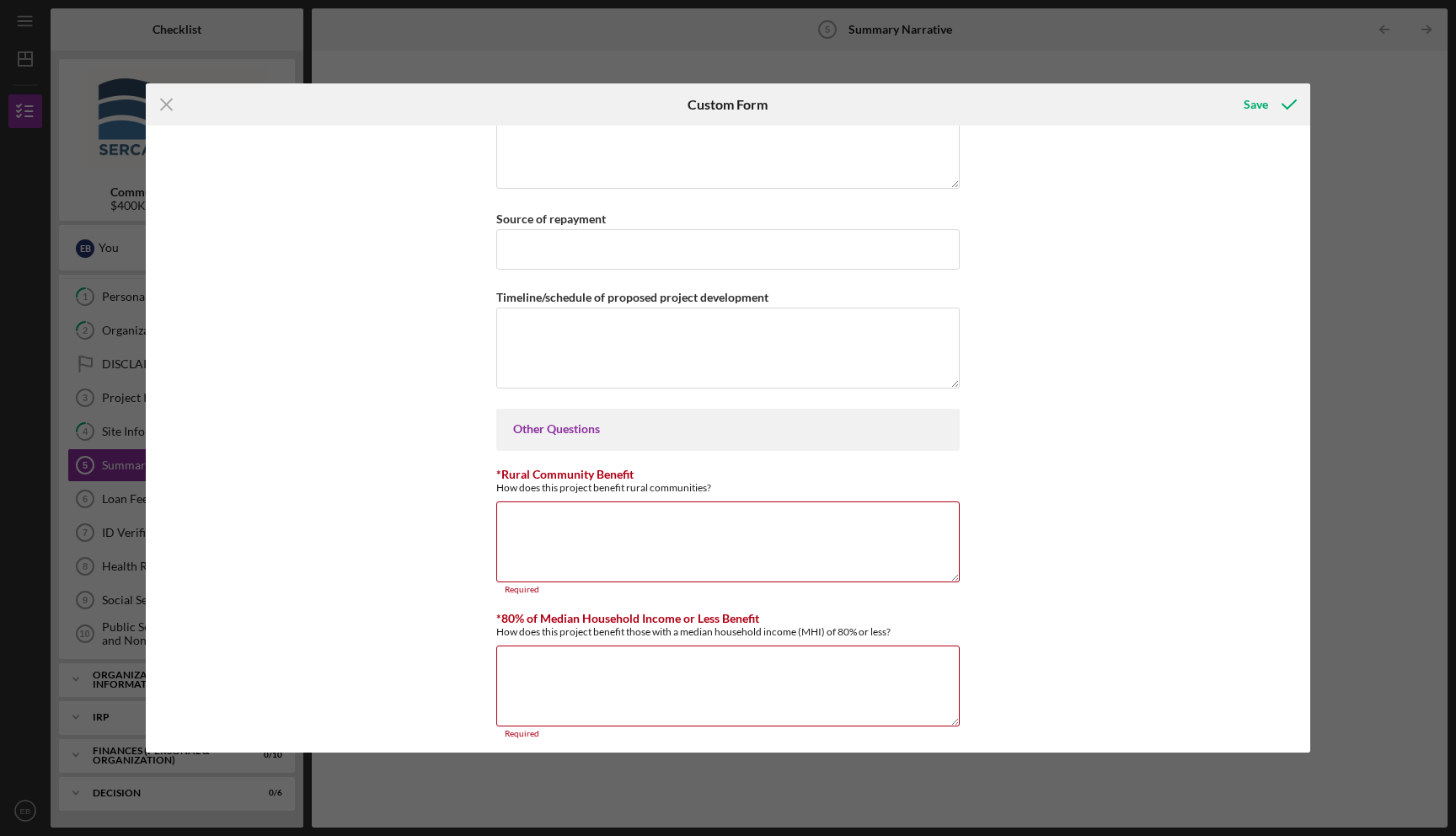
scroll to position [1024, 0]
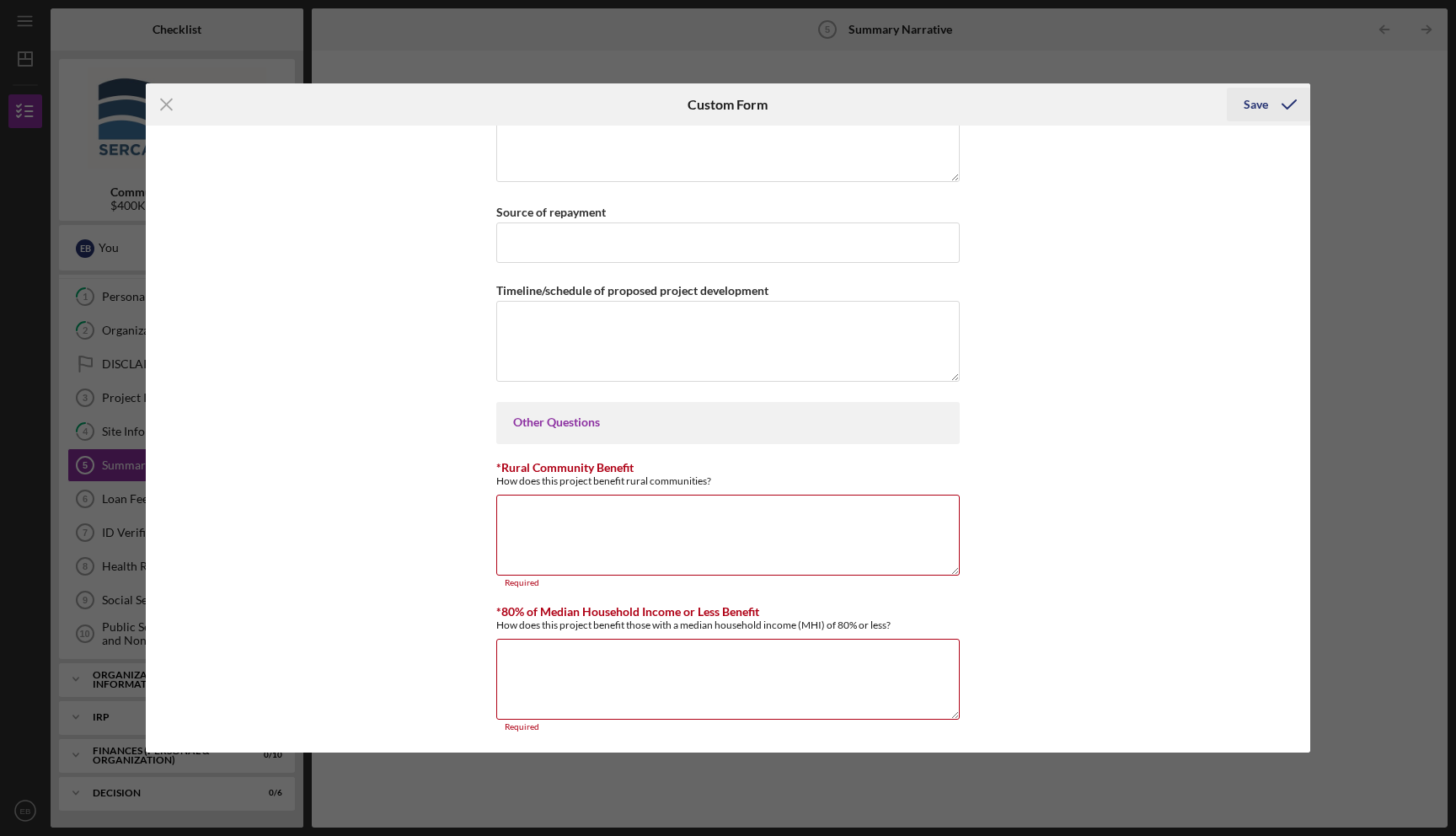
click at [1274, 110] on icon "submit" at bounding box center [1288, 104] width 42 height 42
click at [789, 61] on div "Icon/Menu Close Custom Form Save Organizational Description Mission Statement T…" at bounding box center [728, 418] width 1456 height 836
click at [1277, 108] on icon "submit" at bounding box center [1288, 104] width 42 height 42
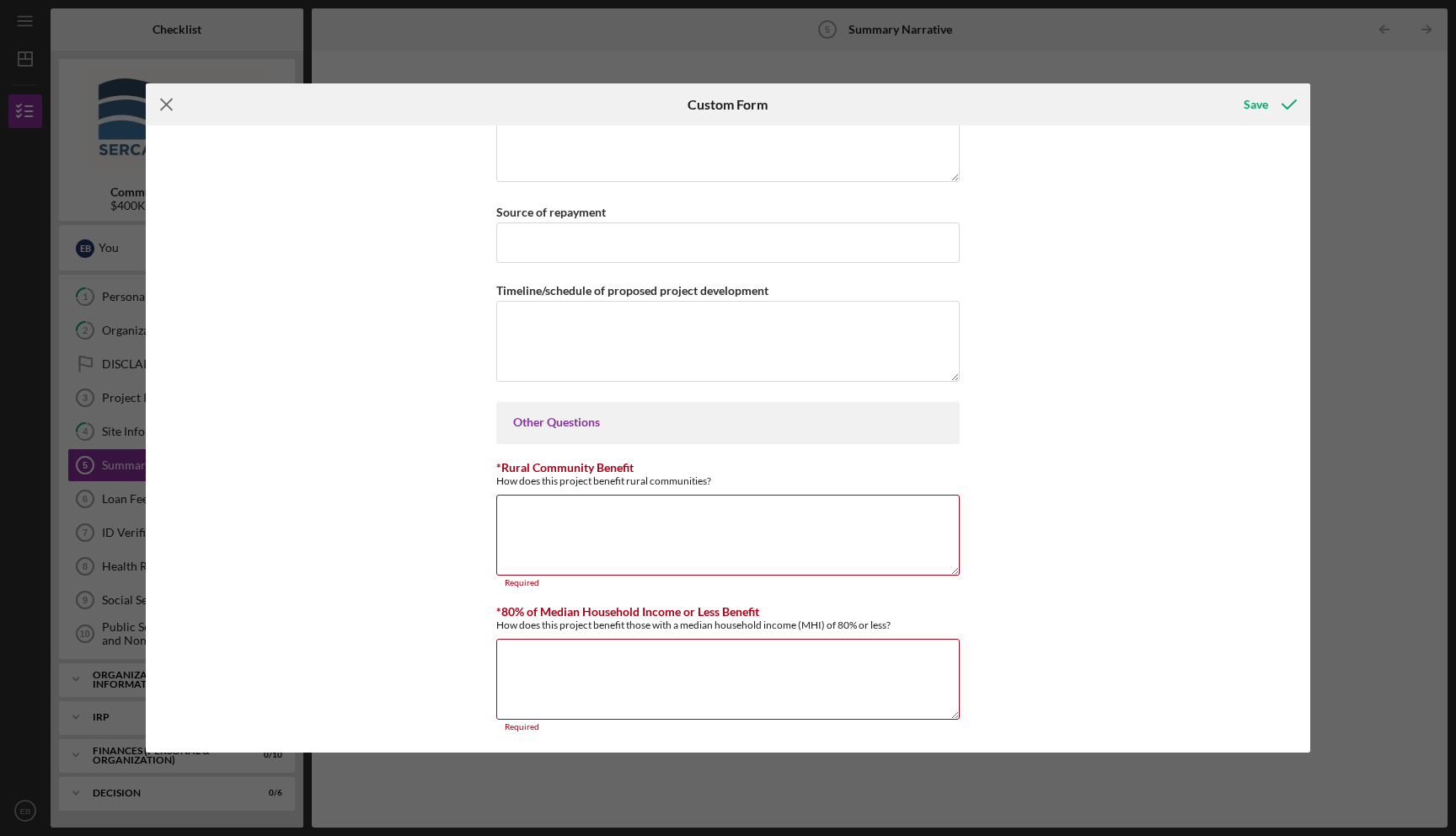
click at [163, 100] on icon "Icon/Menu Close" at bounding box center [167, 104] width 42 height 42
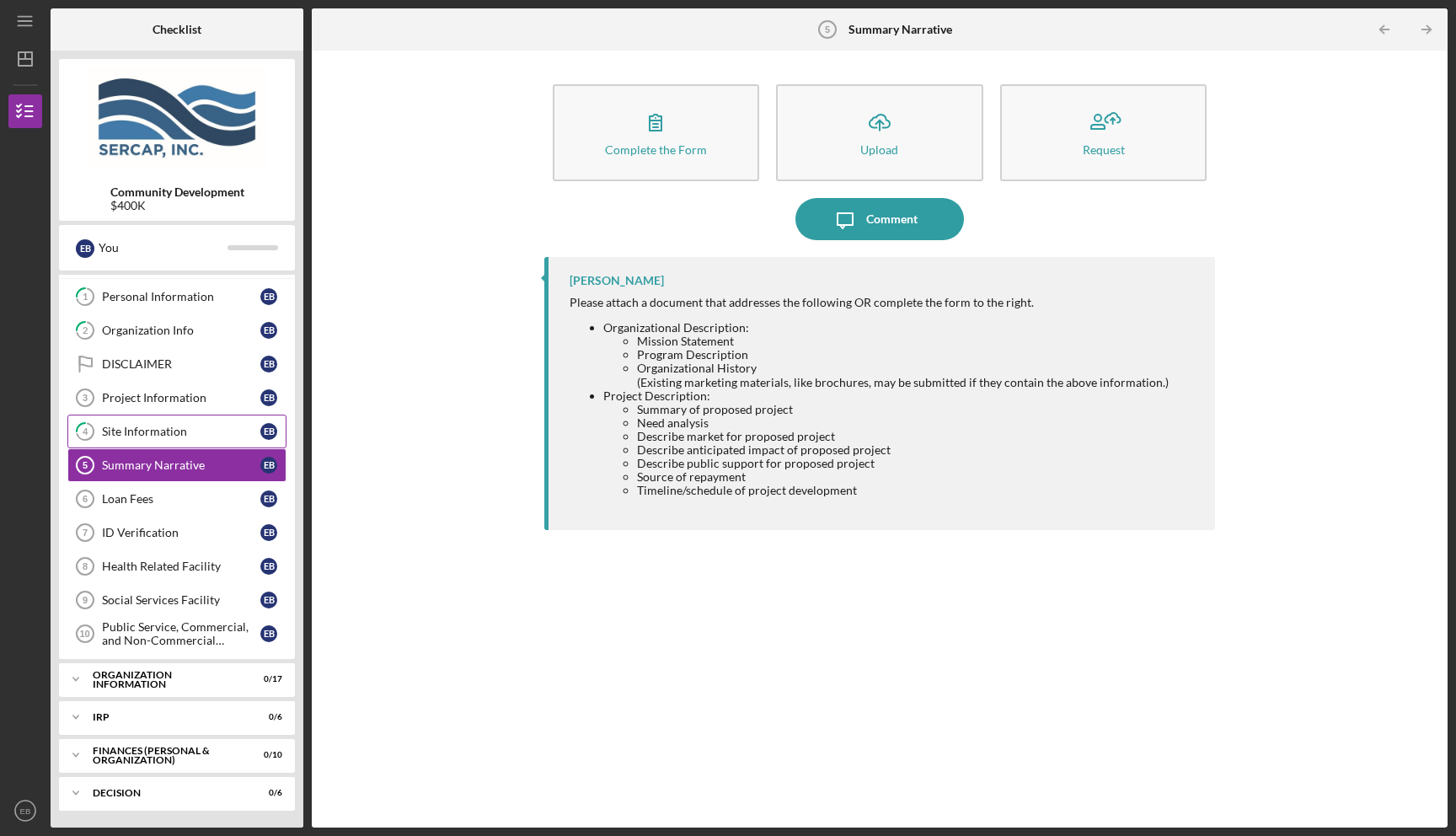
click at [151, 430] on div "Site Information" at bounding box center [182, 431] width 158 height 13
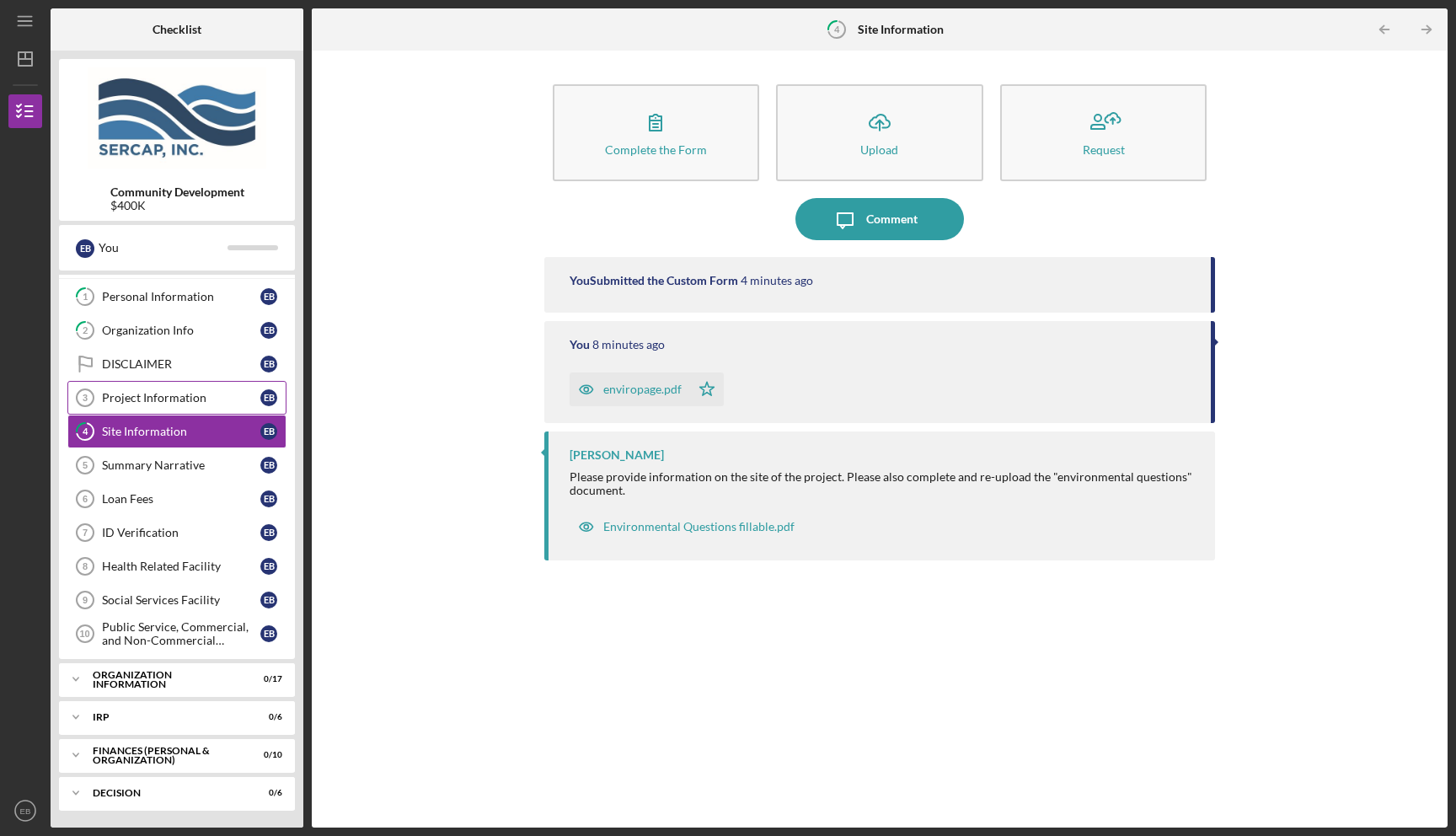
click at [151, 390] on link "Project Information 3 Project Information E B" at bounding box center [176, 398] width 219 height 34
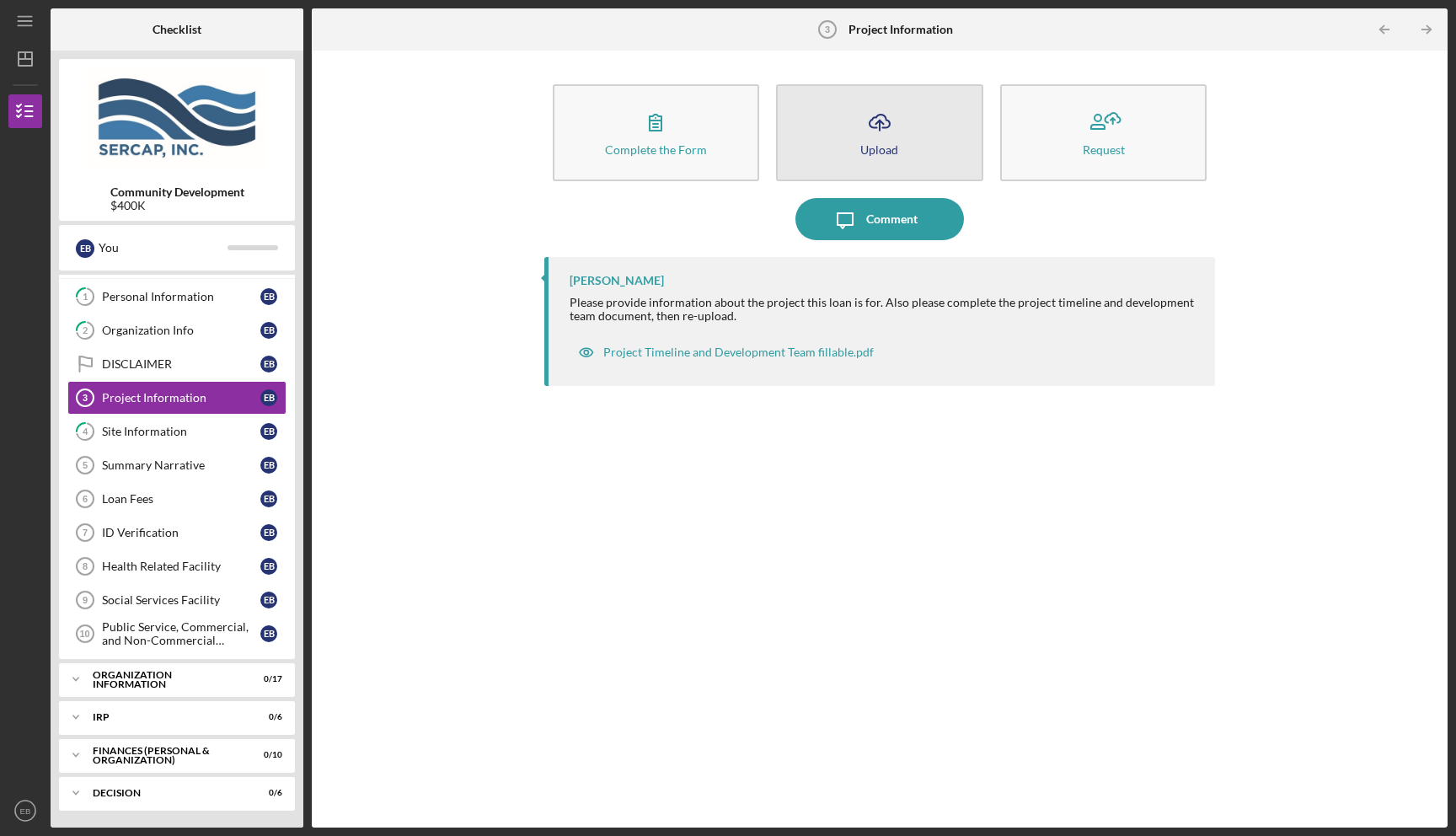
click at [887, 146] on div "Upload" at bounding box center [879, 150] width 38 height 13
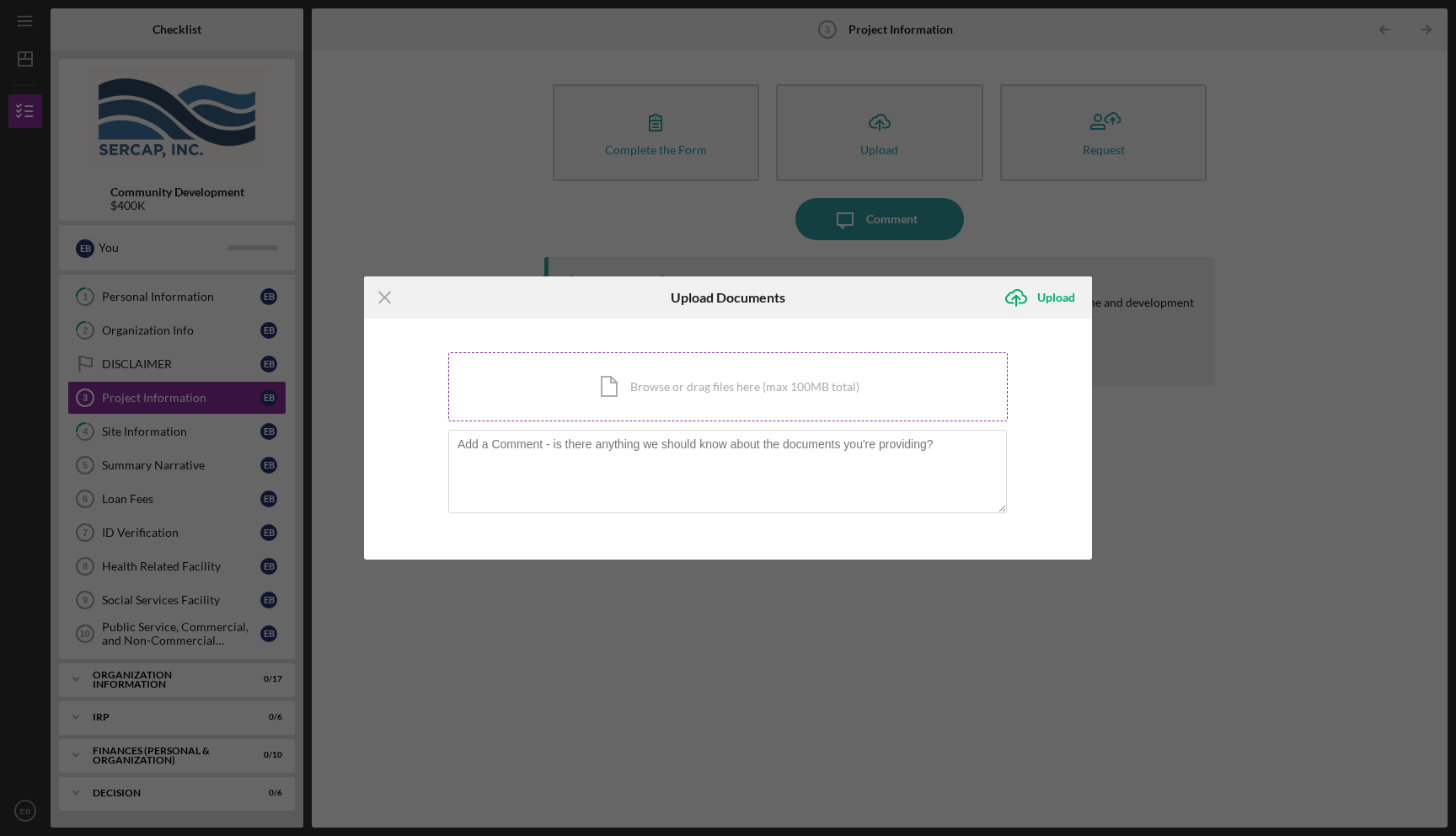
click at [606, 368] on div "Icon/Document Browse or drag files here (max 100MB total) Tap to choose files o…" at bounding box center [727, 386] width 559 height 69
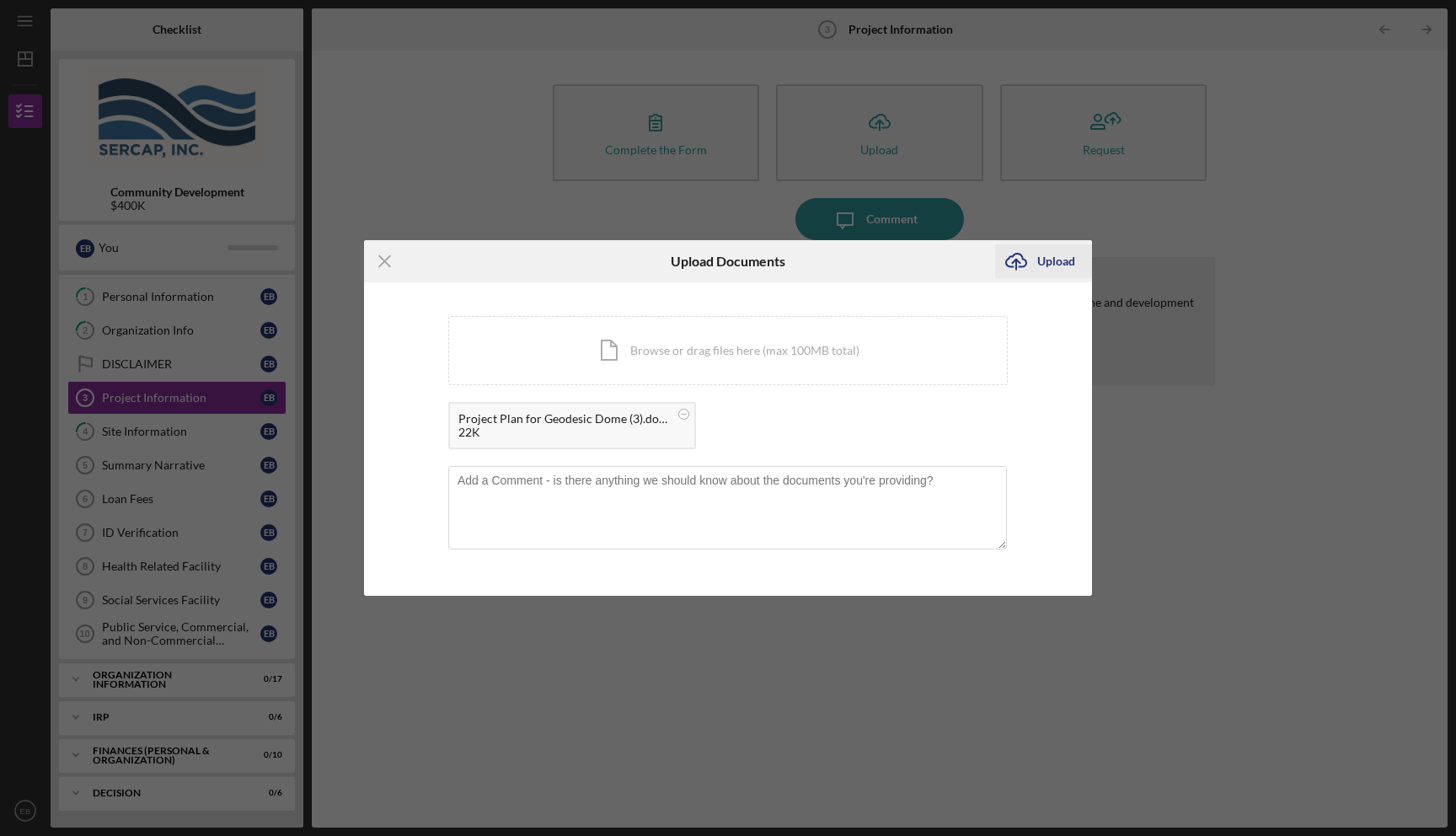
click at [1060, 263] on div "Upload" at bounding box center [1056, 261] width 38 height 34
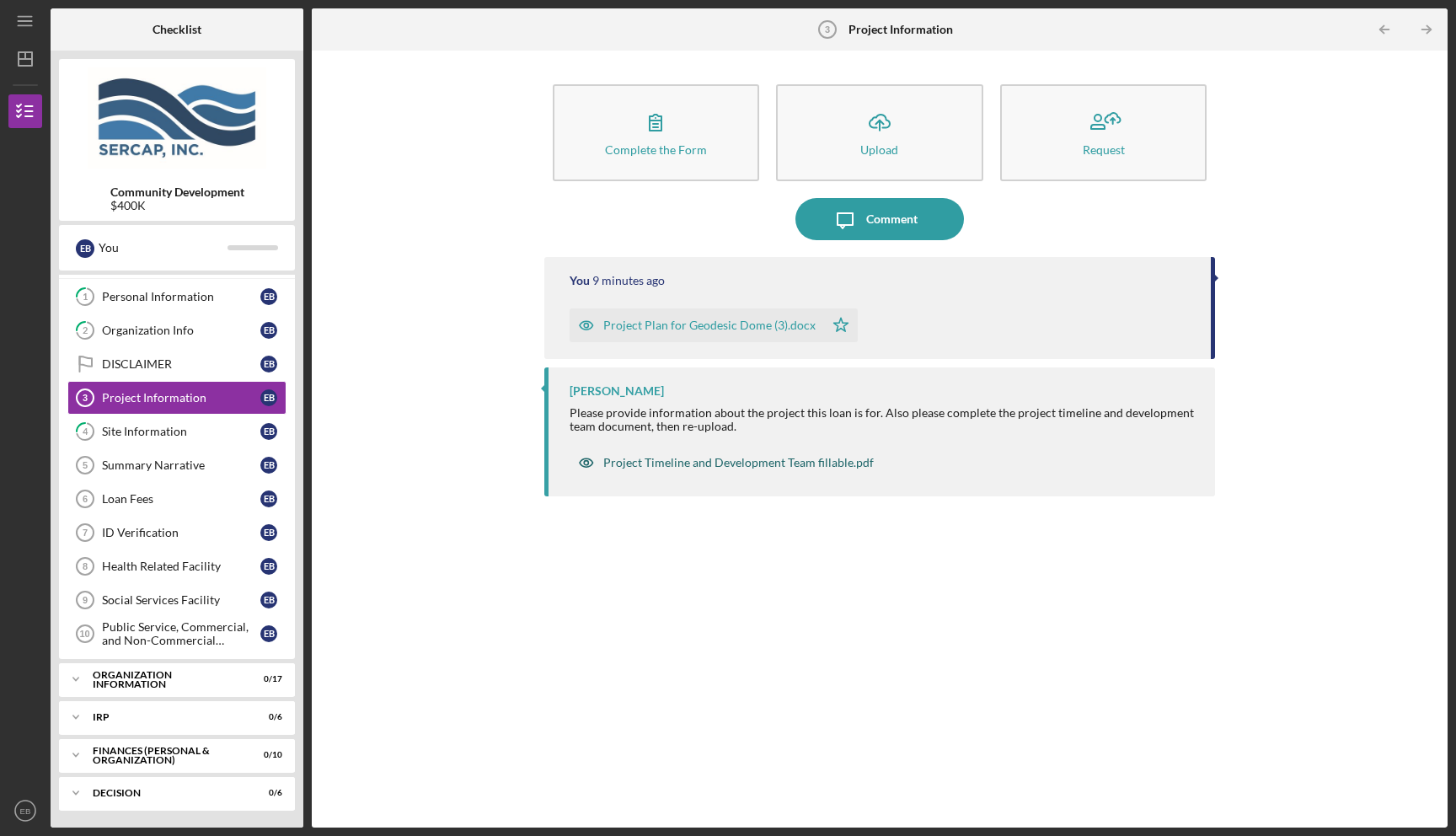
click at [775, 463] on div "Project Timeline and Development Team fillable.pdf" at bounding box center [738, 463] width 270 height 13
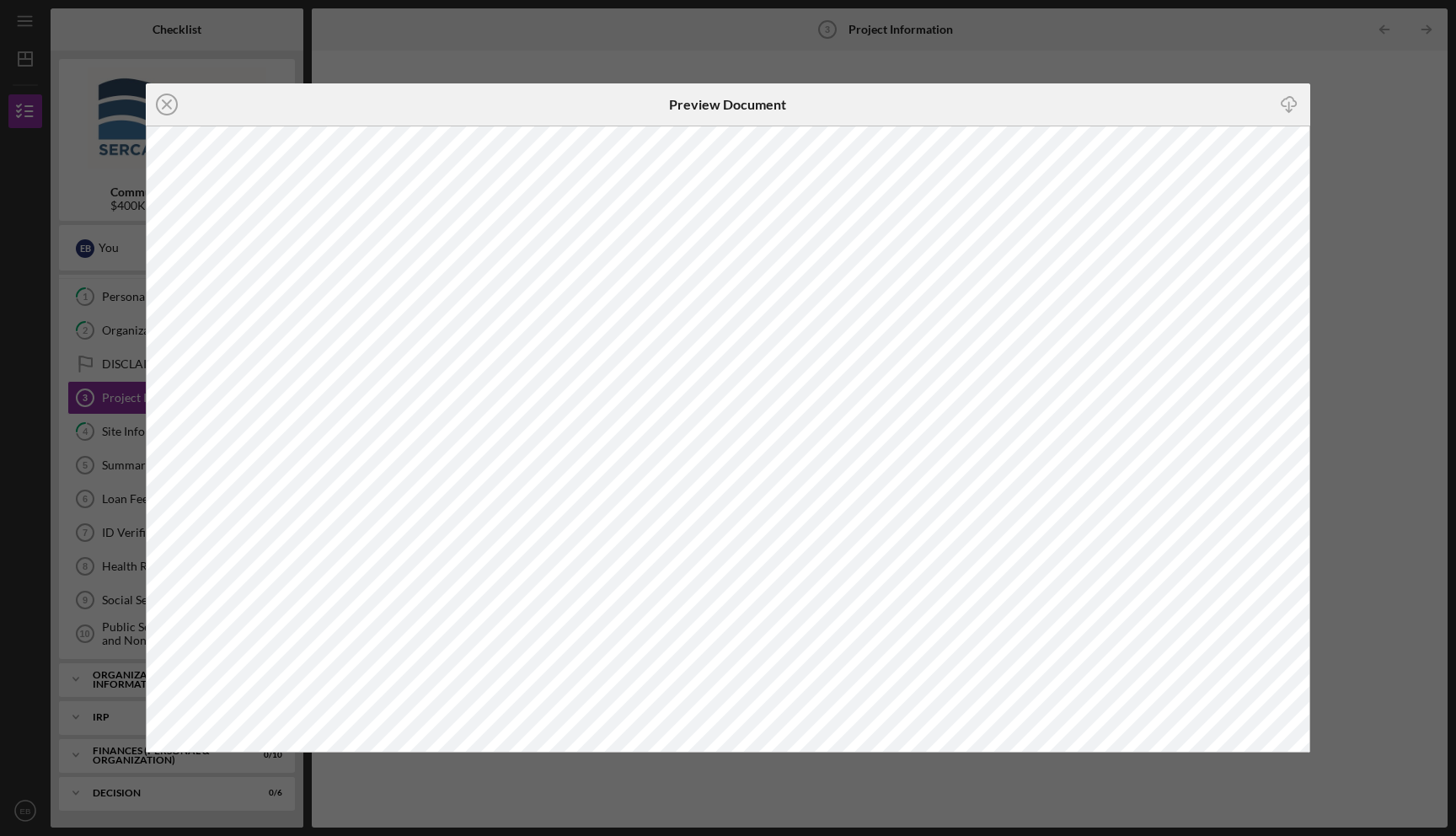
click at [1385, 227] on div "Icon/Close Preview Document Icon/Download" at bounding box center [728, 418] width 1456 height 836
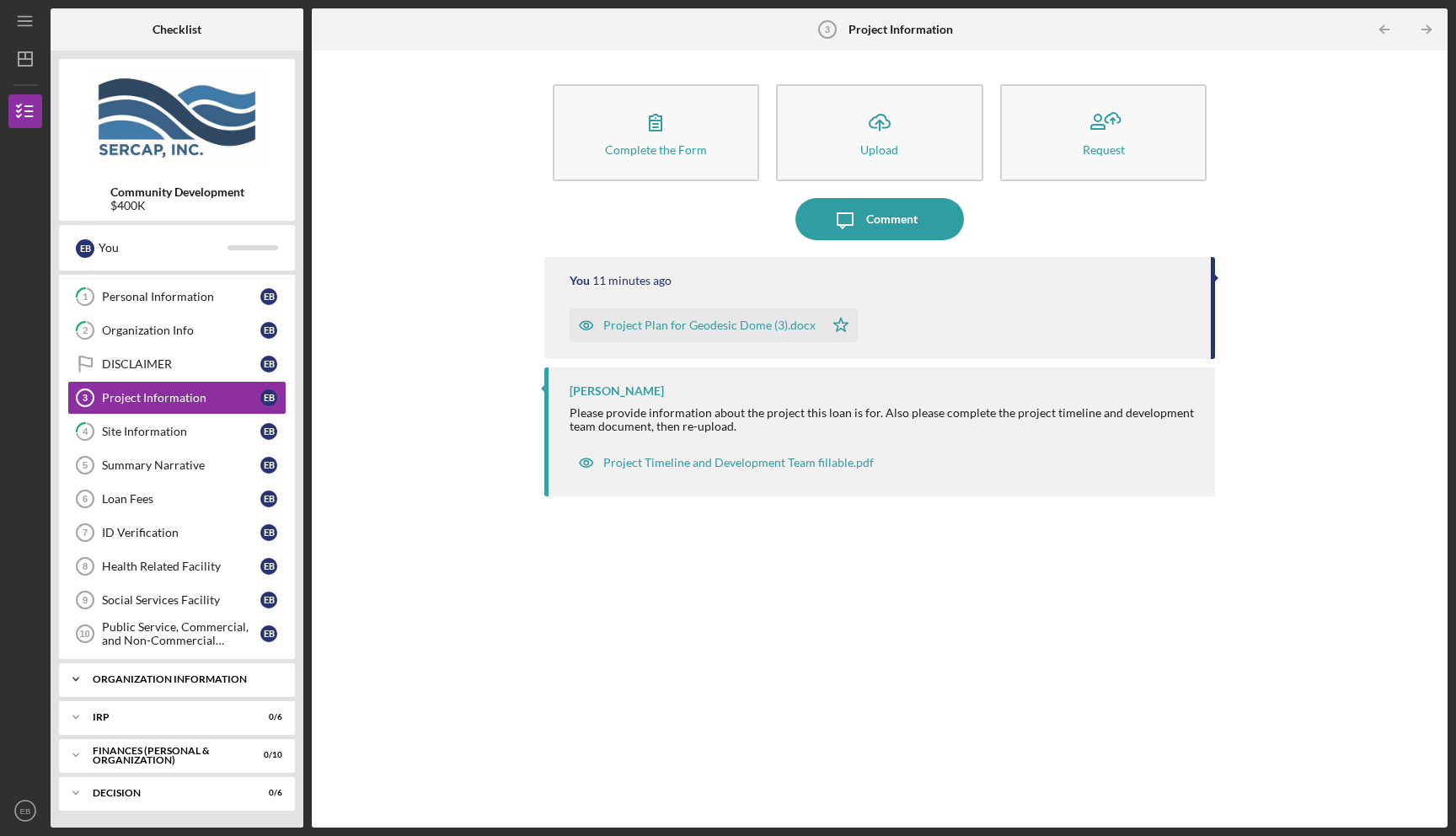
click at [193, 679] on div "Organization Information" at bounding box center [183, 679] width 182 height 10
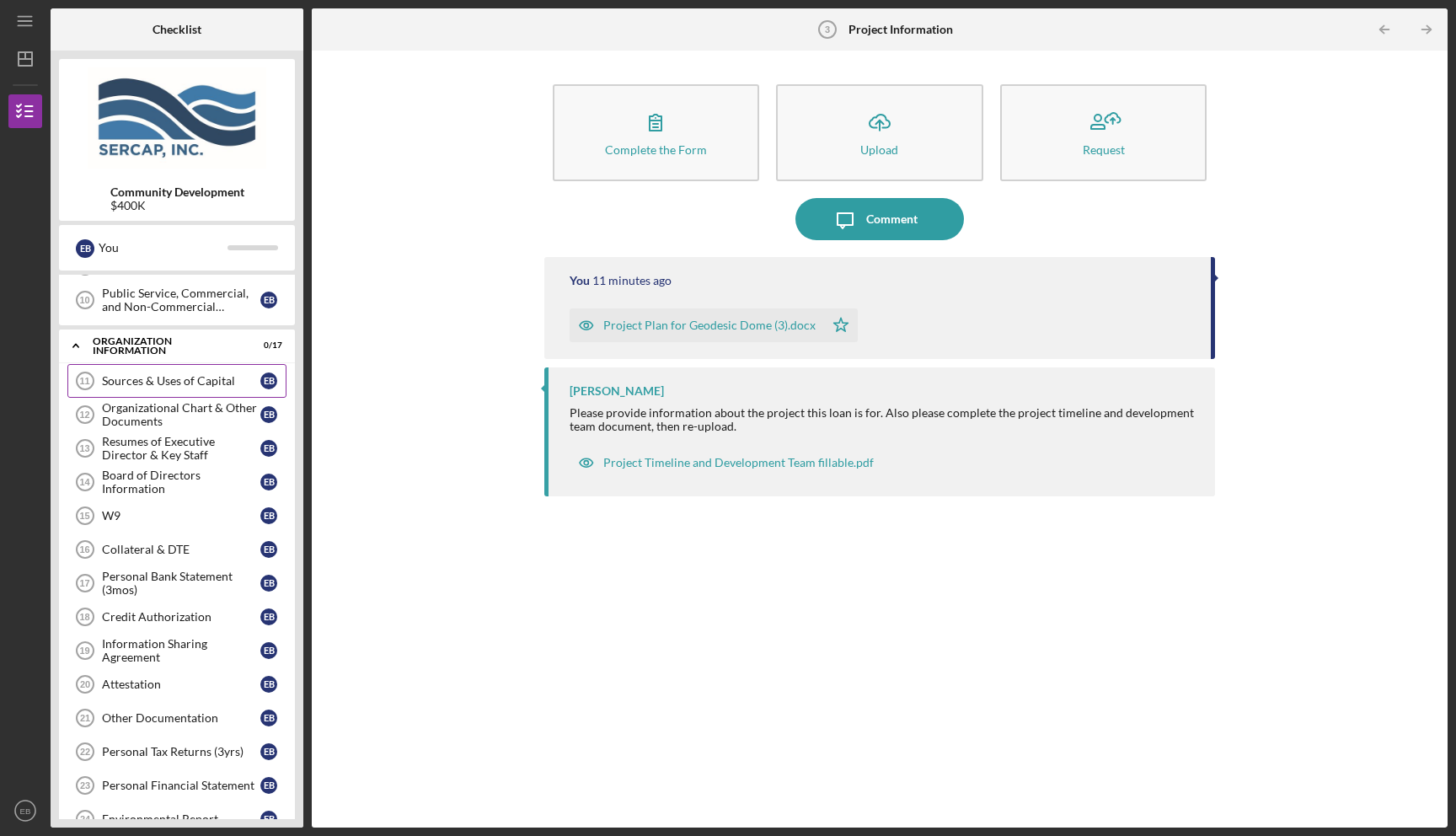
scroll to position [373, 0]
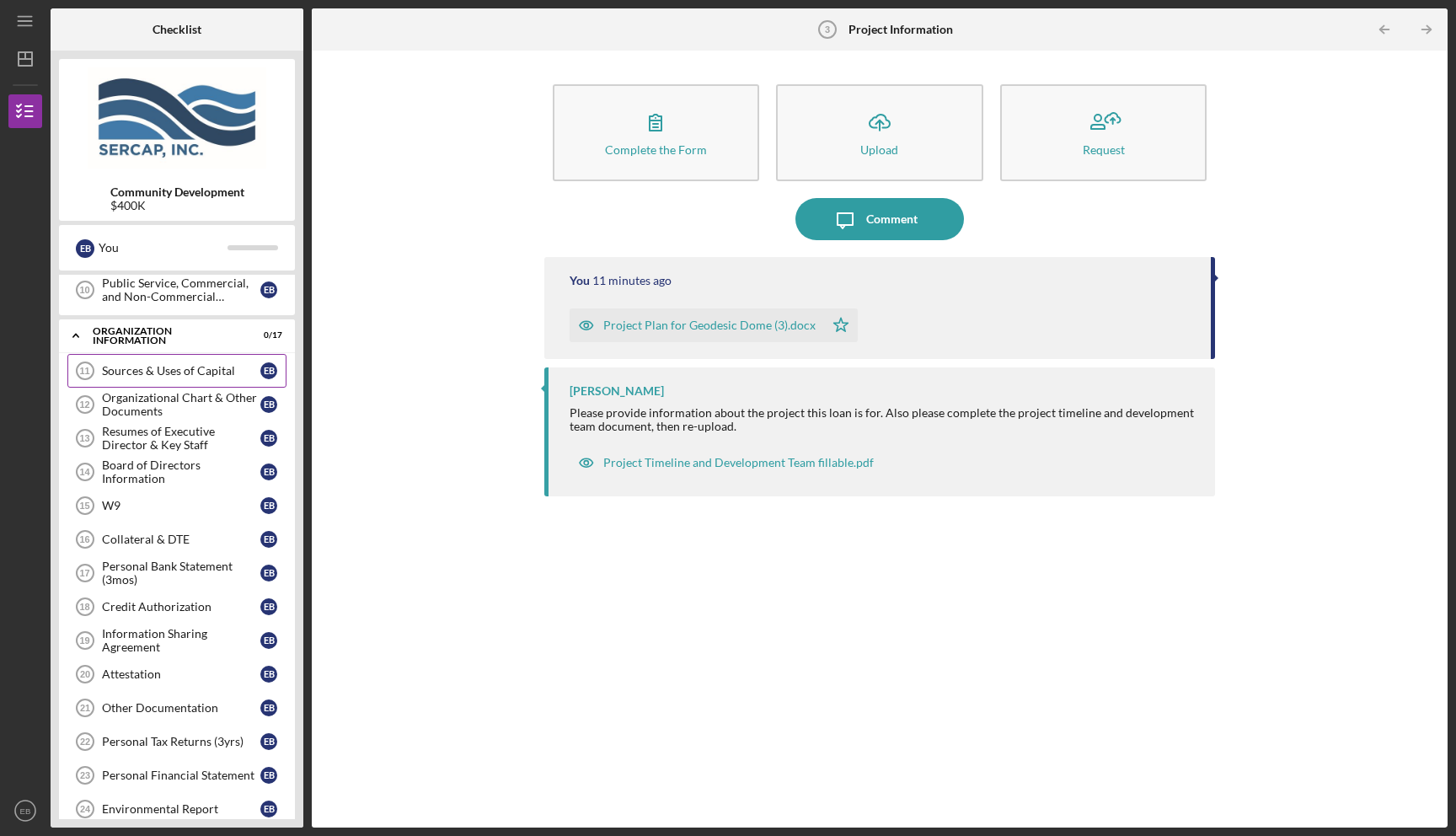
click at [177, 363] on link "Sources & Uses of Capital 11 Sources & Uses of Capital E B" at bounding box center [176, 371] width 219 height 34
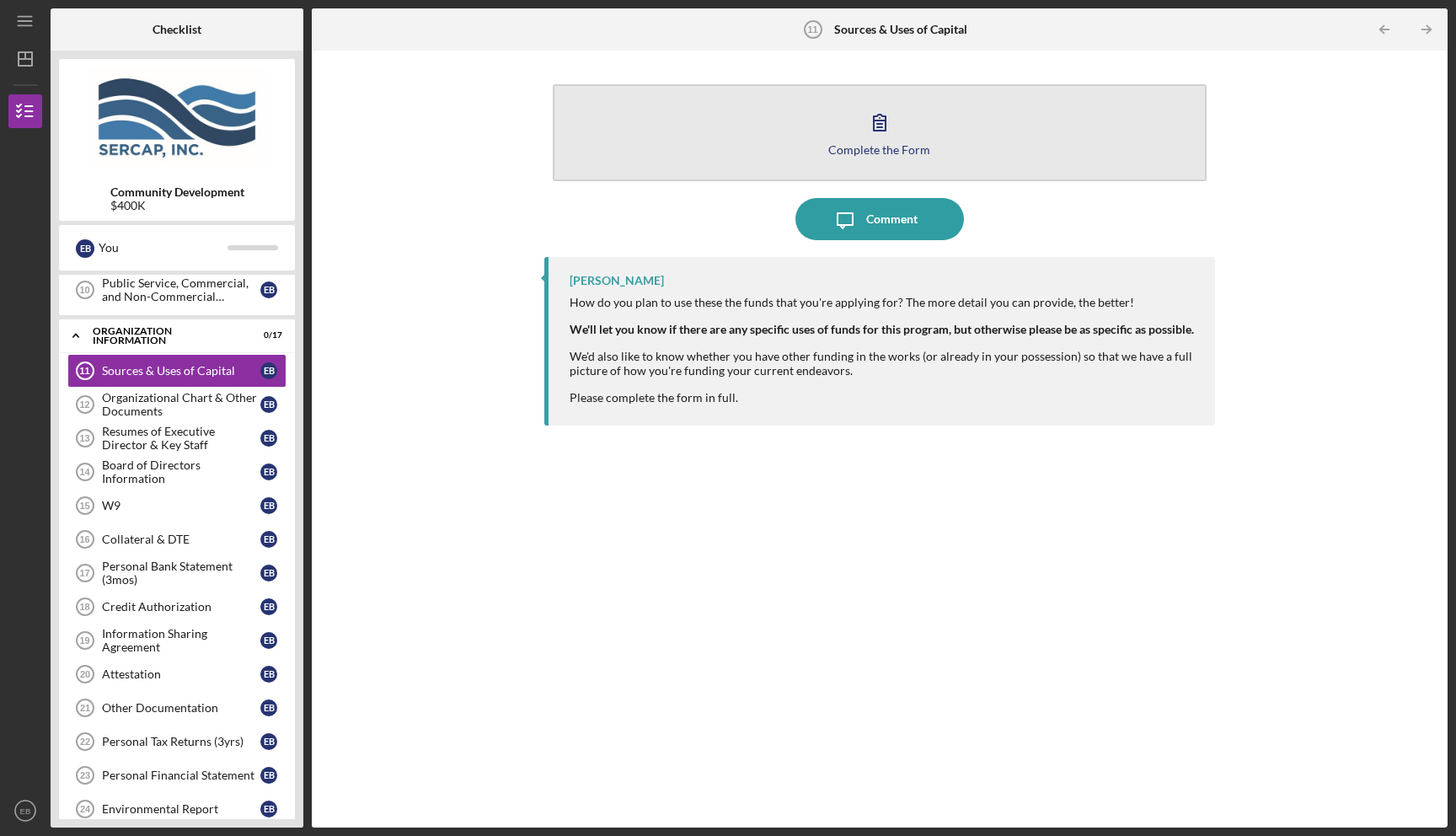
click at [874, 133] on icon "button" at bounding box center [879, 122] width 42 height 42
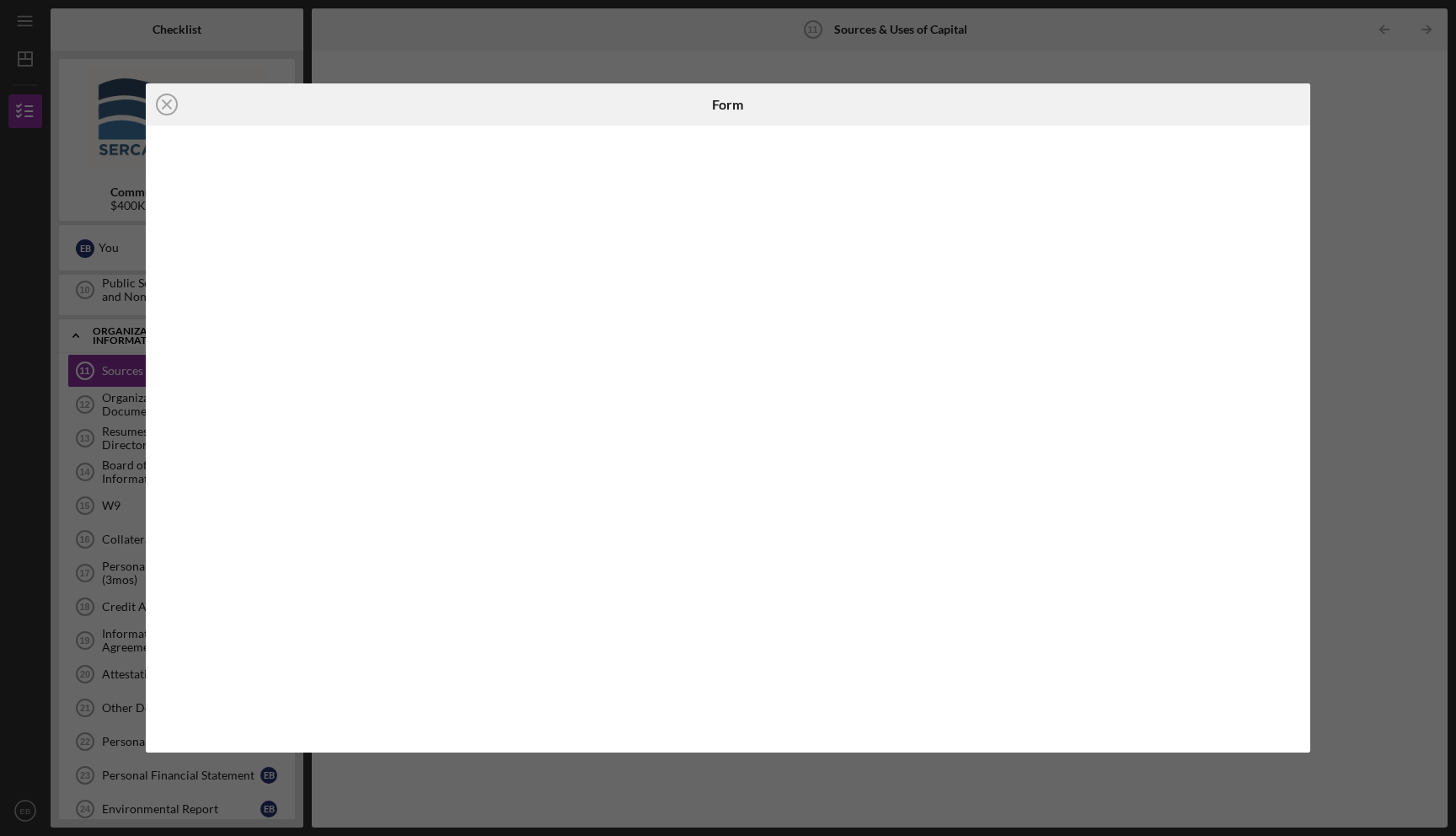
click at [722, 41] on div "Icon/Close Form" at bounding box center [728, 418] width 1456 height 836
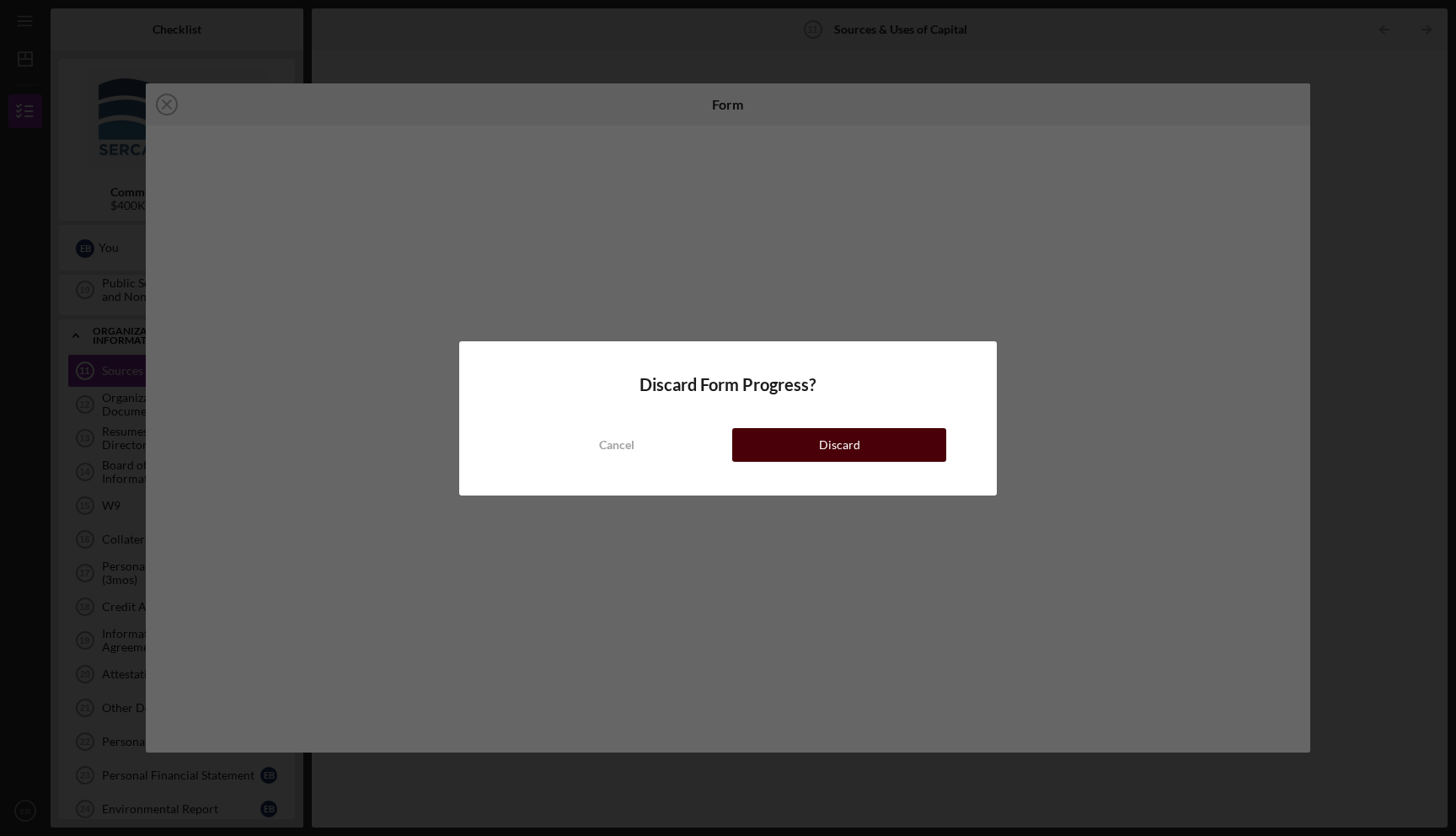
click at [820, 446] on div "Discard" at bounding box center [840, 445] width 41 height 34
